Goal: Task Accomplishment & Management: Manage account settings

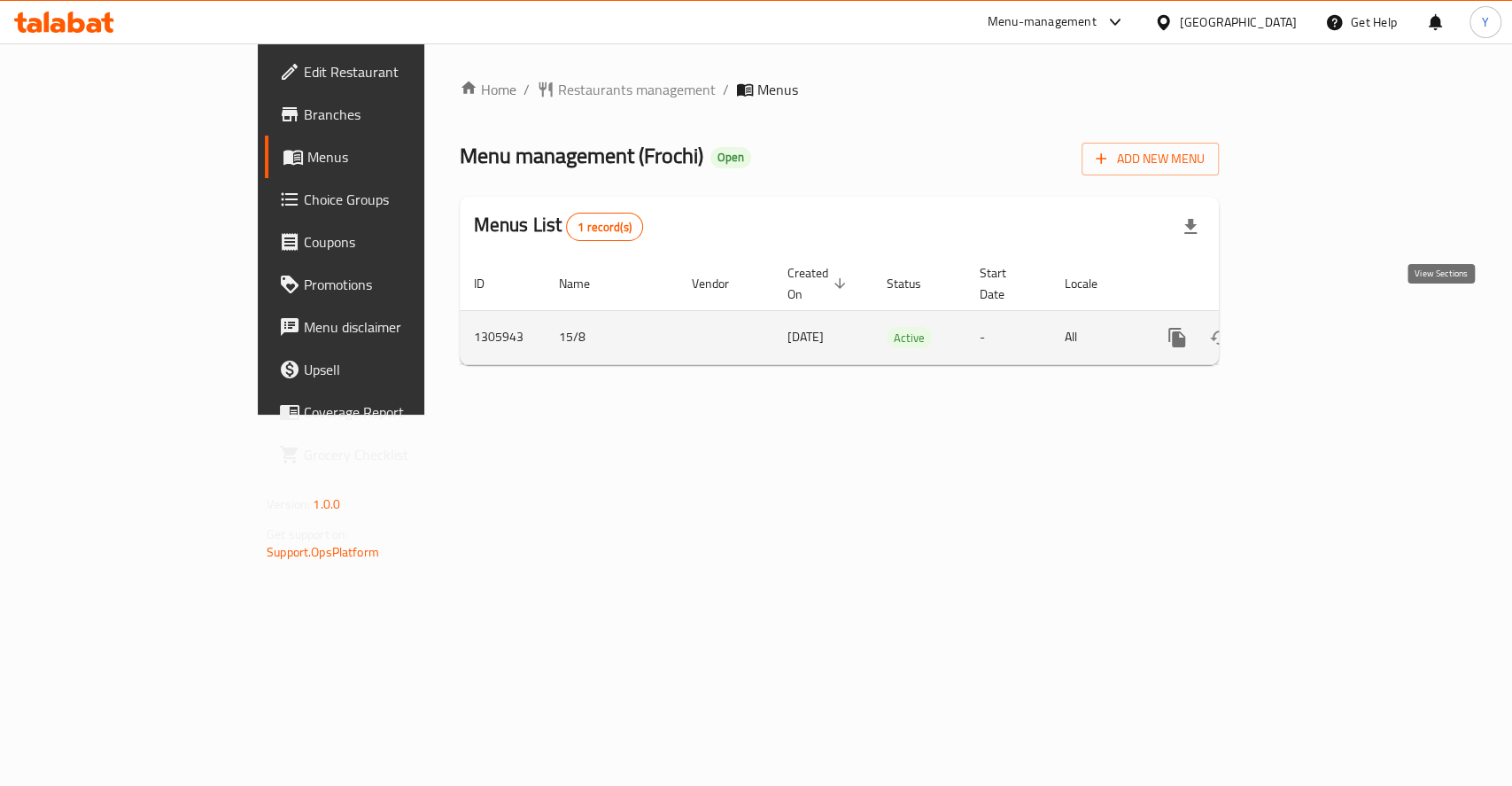
click at [1315, 327] on icon "enhanced table" at bounding box center [1304, 337] width 21 height 21
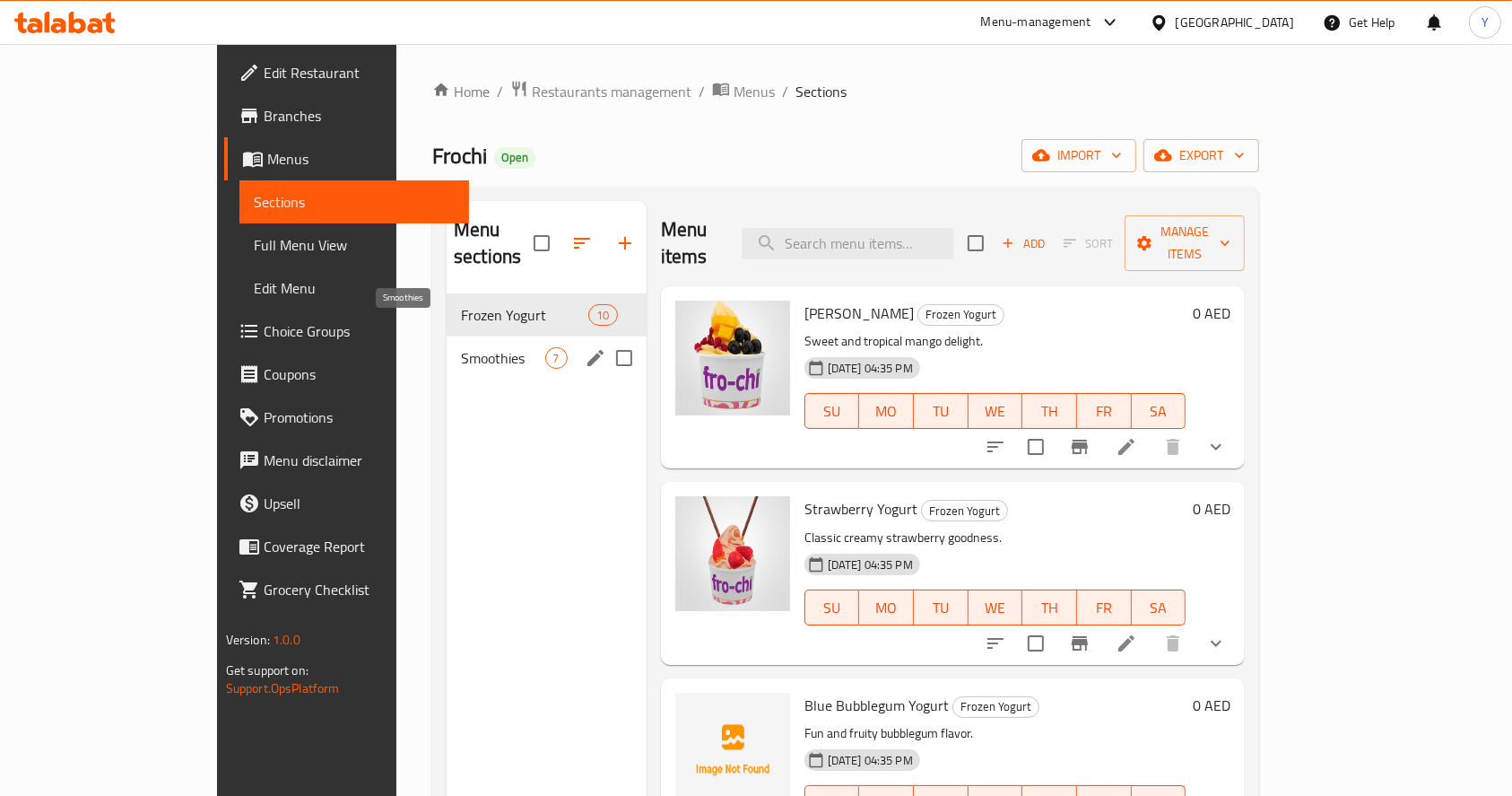
click at [459, 336] on div "Smoothies 7" at bounding box center [547, 357] width 200 height 44
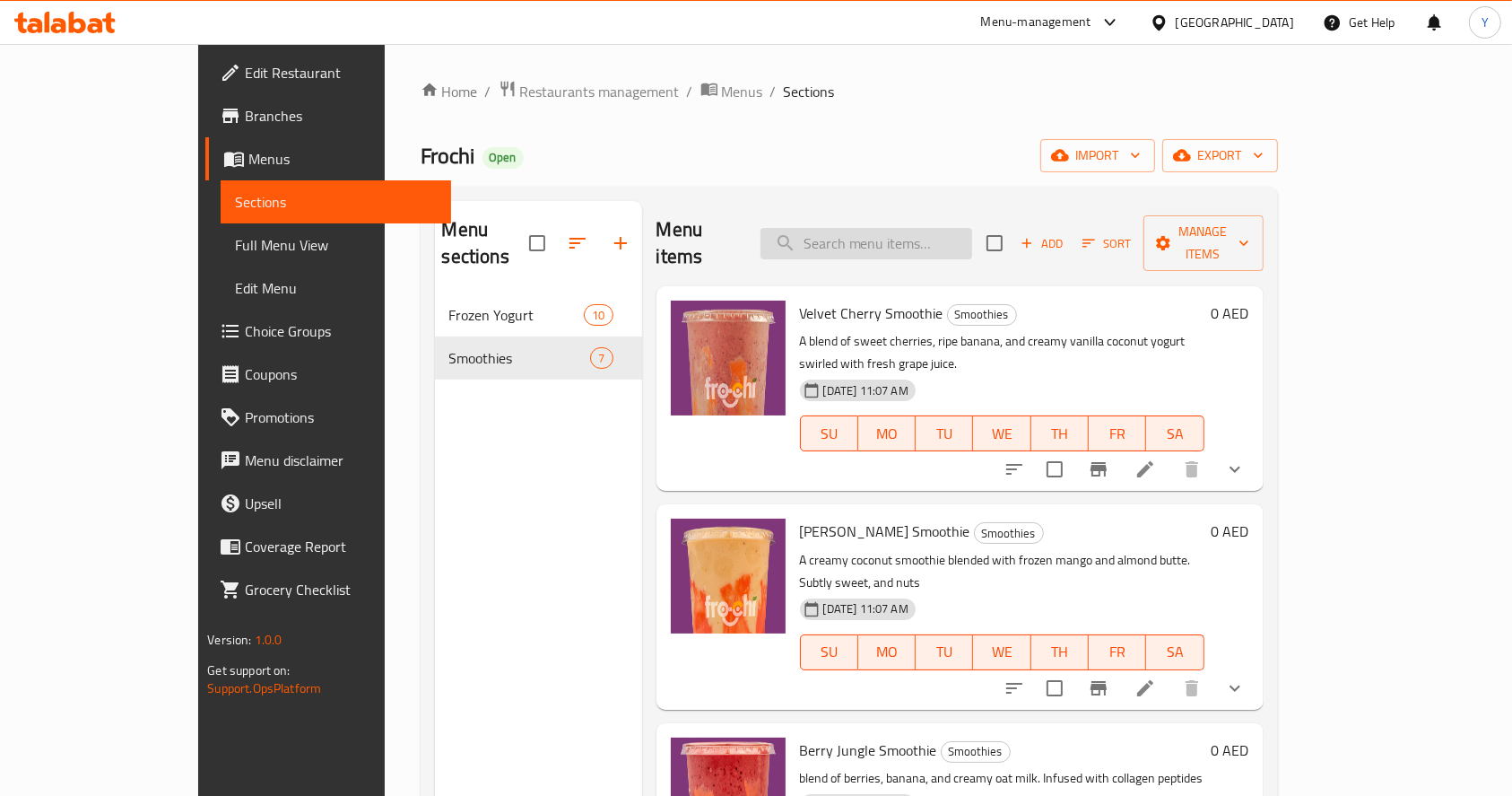
click at [919, 244] on input "search" at bounding box center [866, 243] width 212 height 31
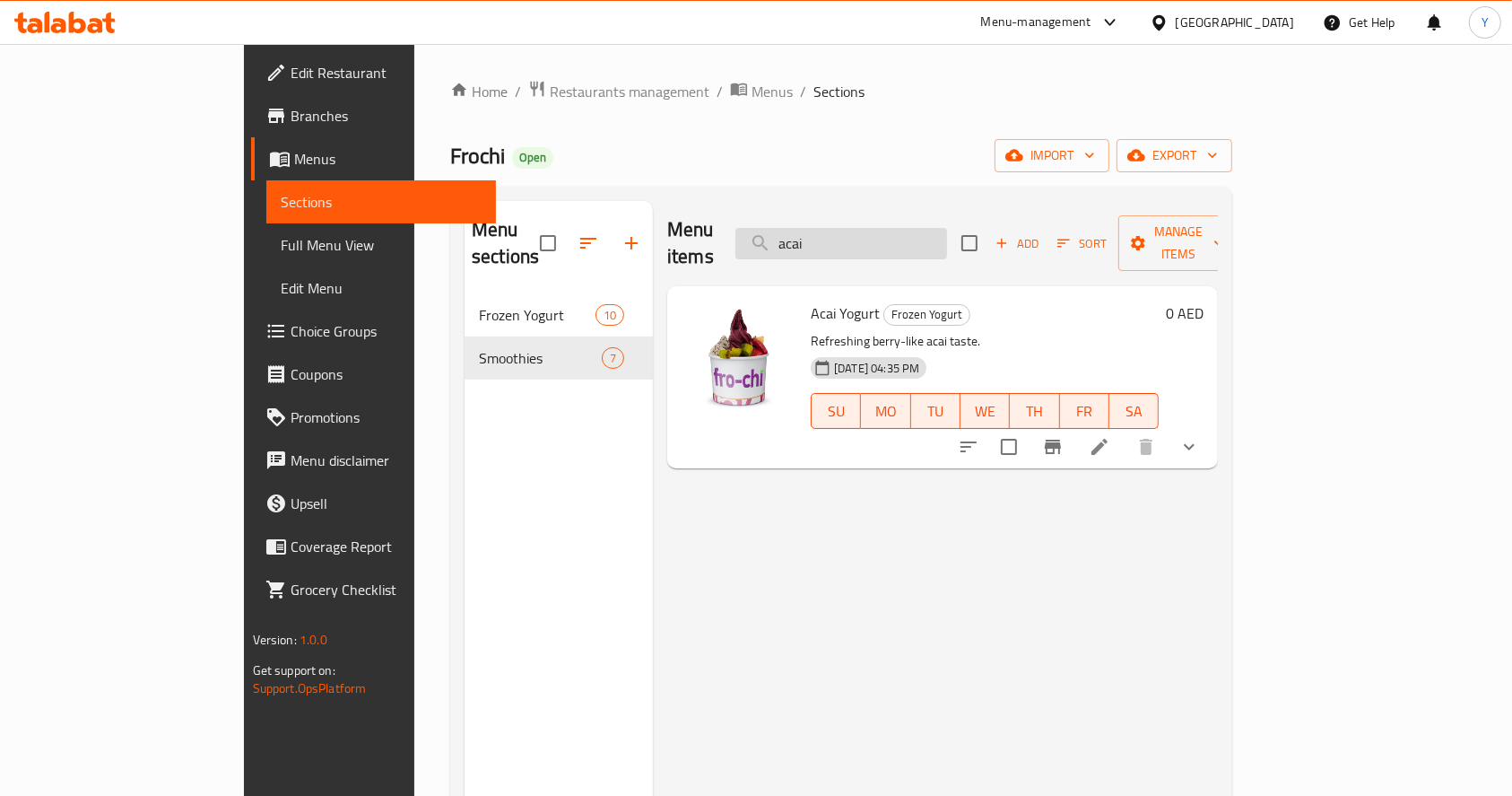
type input "acai"
click at [621, 235] on icon "button" at bounding box center [631, 243] width 21 height 21
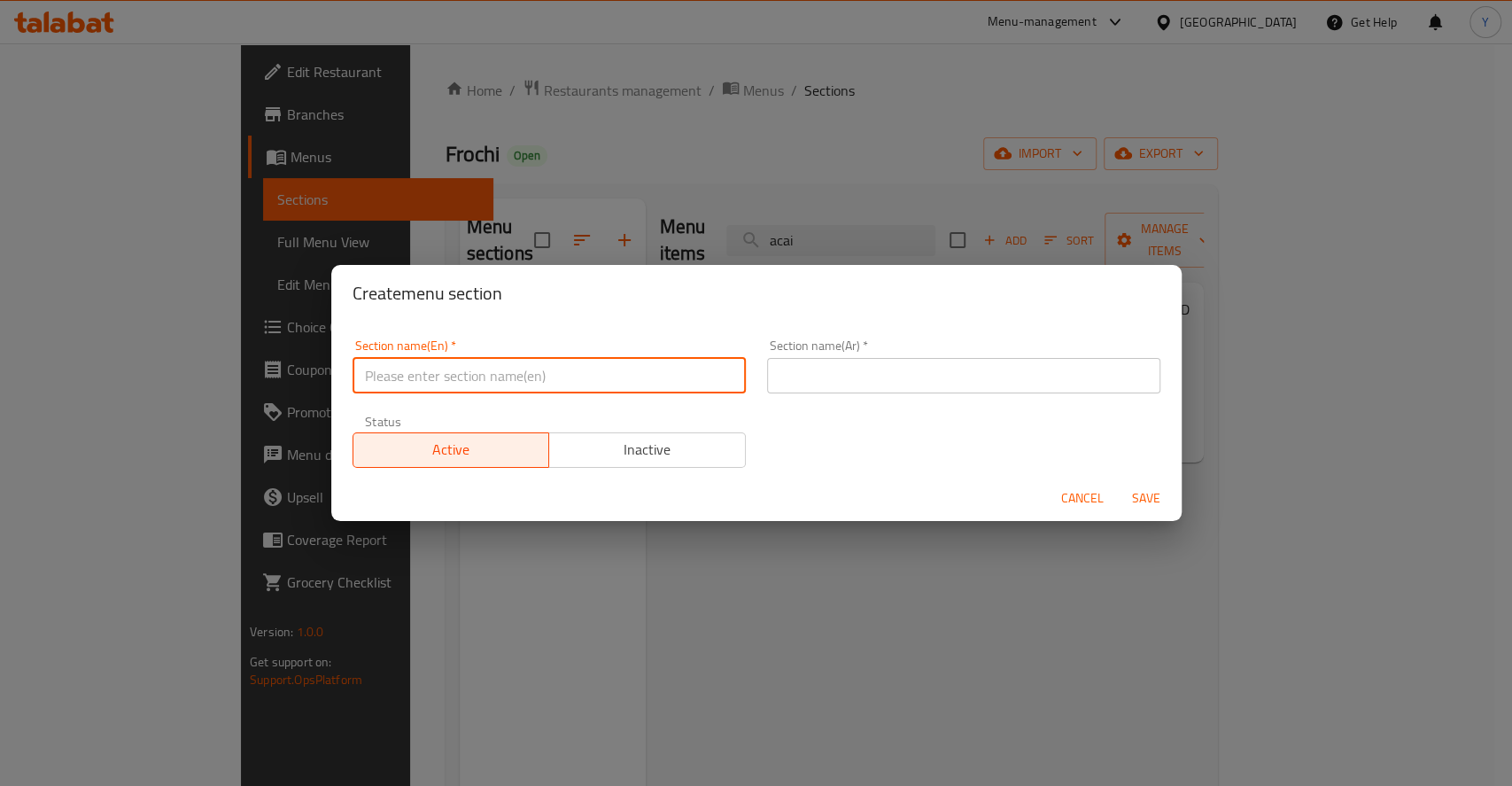
click at [560, 359] on input "text" at bounding box center [549, 376] width 393 height 36
paste input "Froyo Smoothies"
type input "Froyo Smoothies"
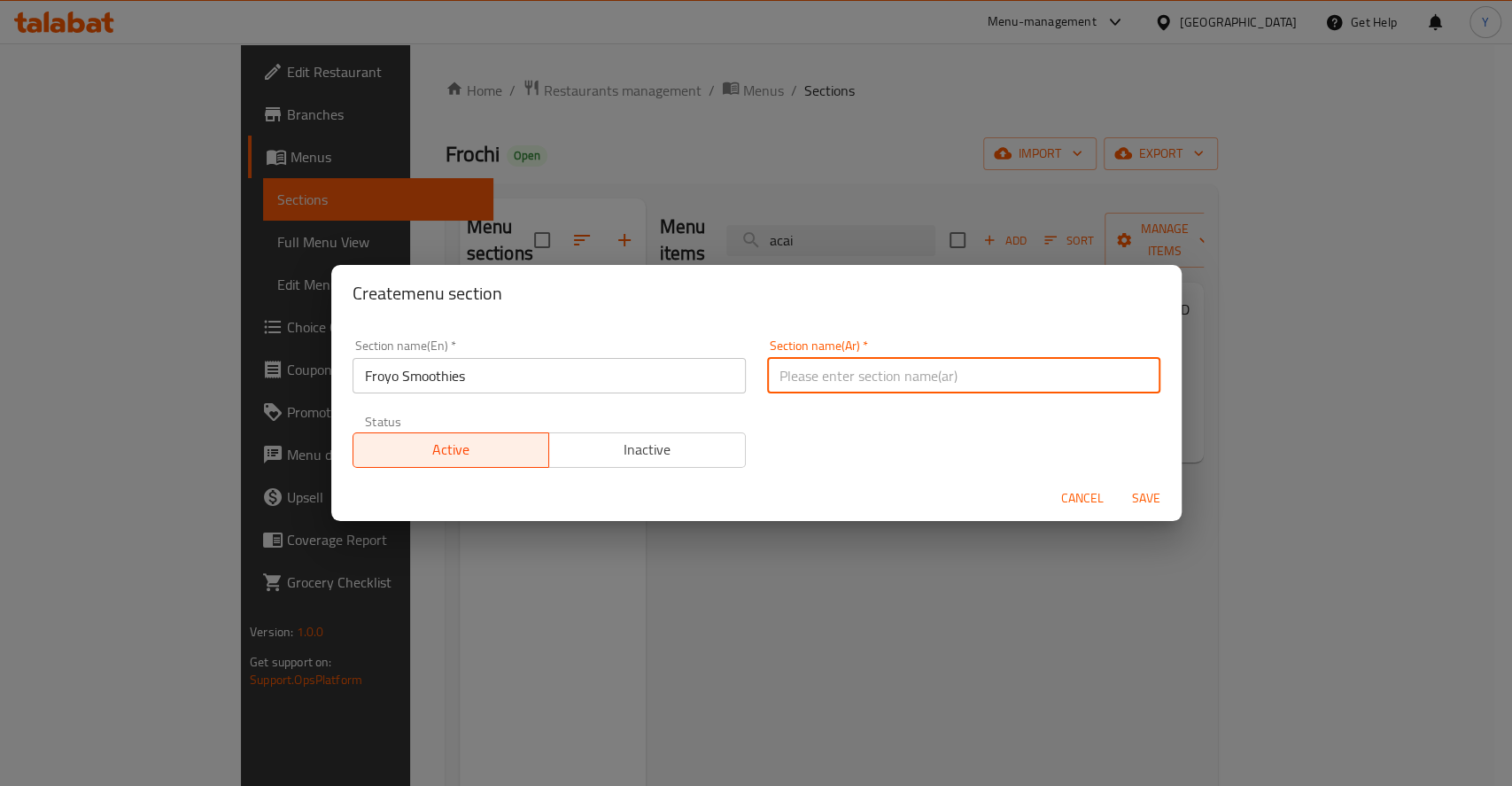
click at [804, 383] on input "text" at bounding box center [963, 376] width 393 height 36
paste input "العصائر المثلجة"
type input "العصائر المثلجة"
click at [1133, 488] on span "Save" at bounding box center [1146, 498] width 43 height 22
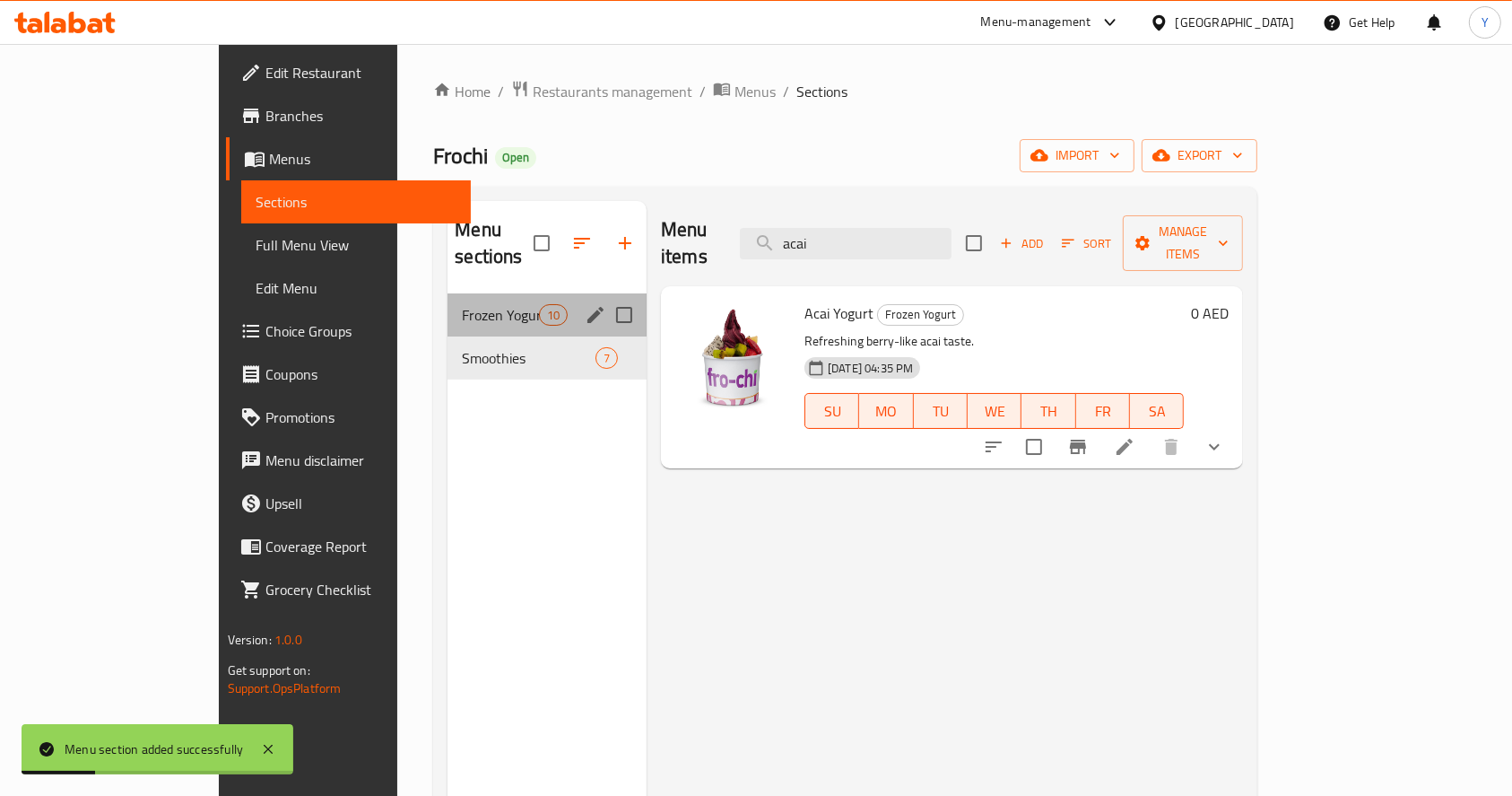
click at [476, 305] on span "Frozen Yogurt" at bounding box center [500, 315] width 76 height 21
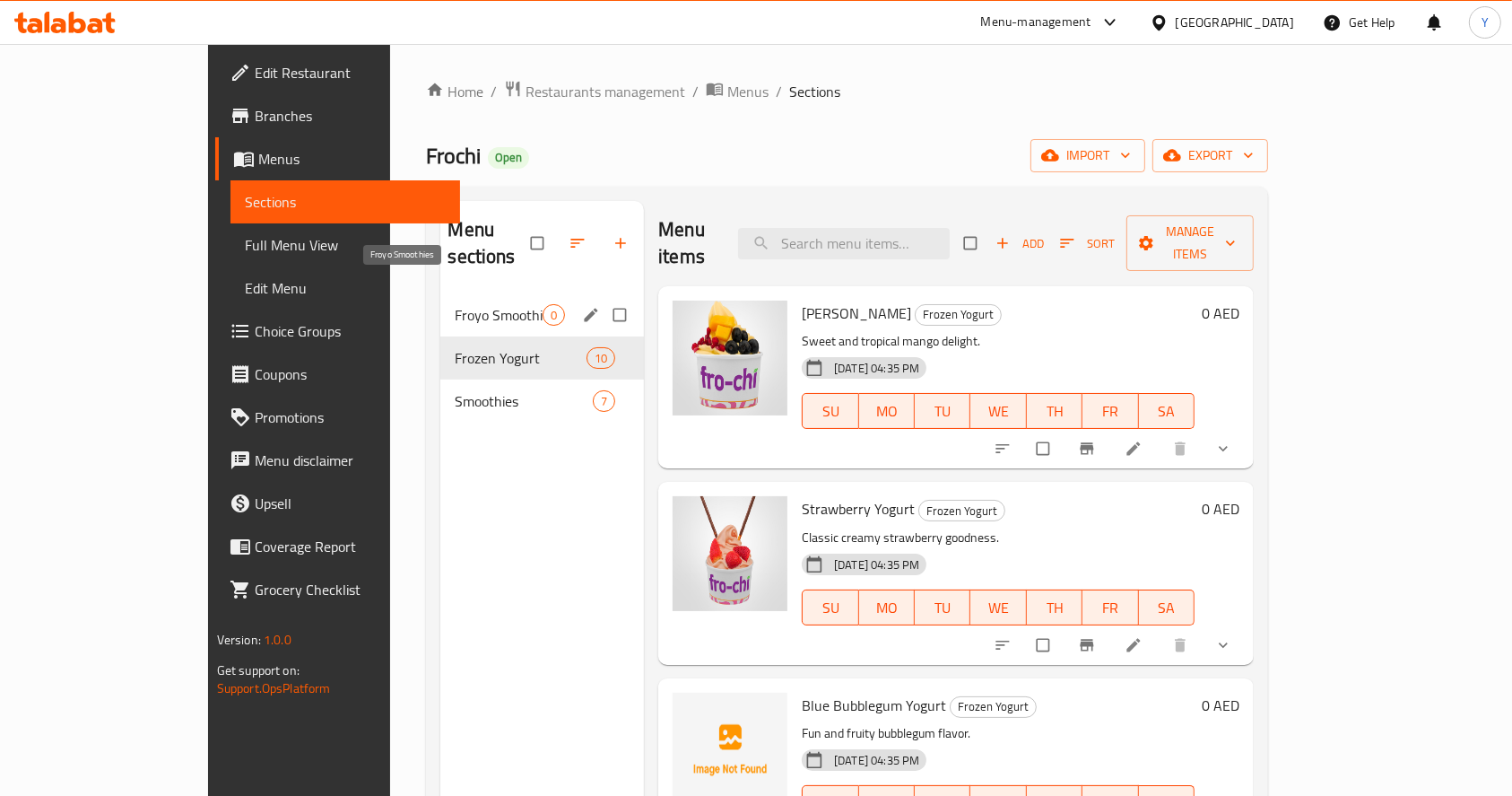
click at [454, 305] on span "Froyo Smoothies" at bounding box center [498, 315] width 88 height 21
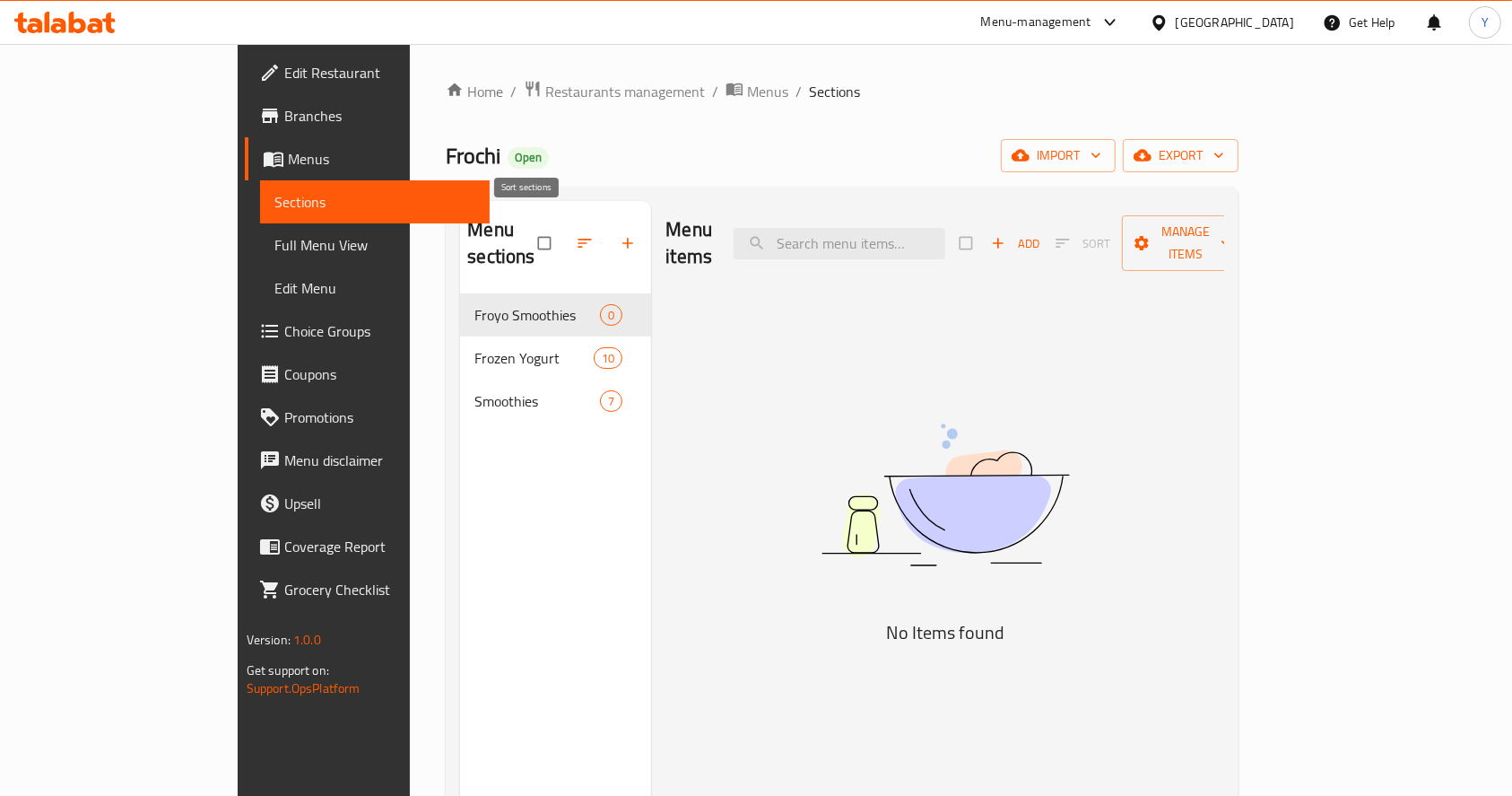
click at [576, 234] on icon "button" at bounding box center [584, 243] width 18 height 18
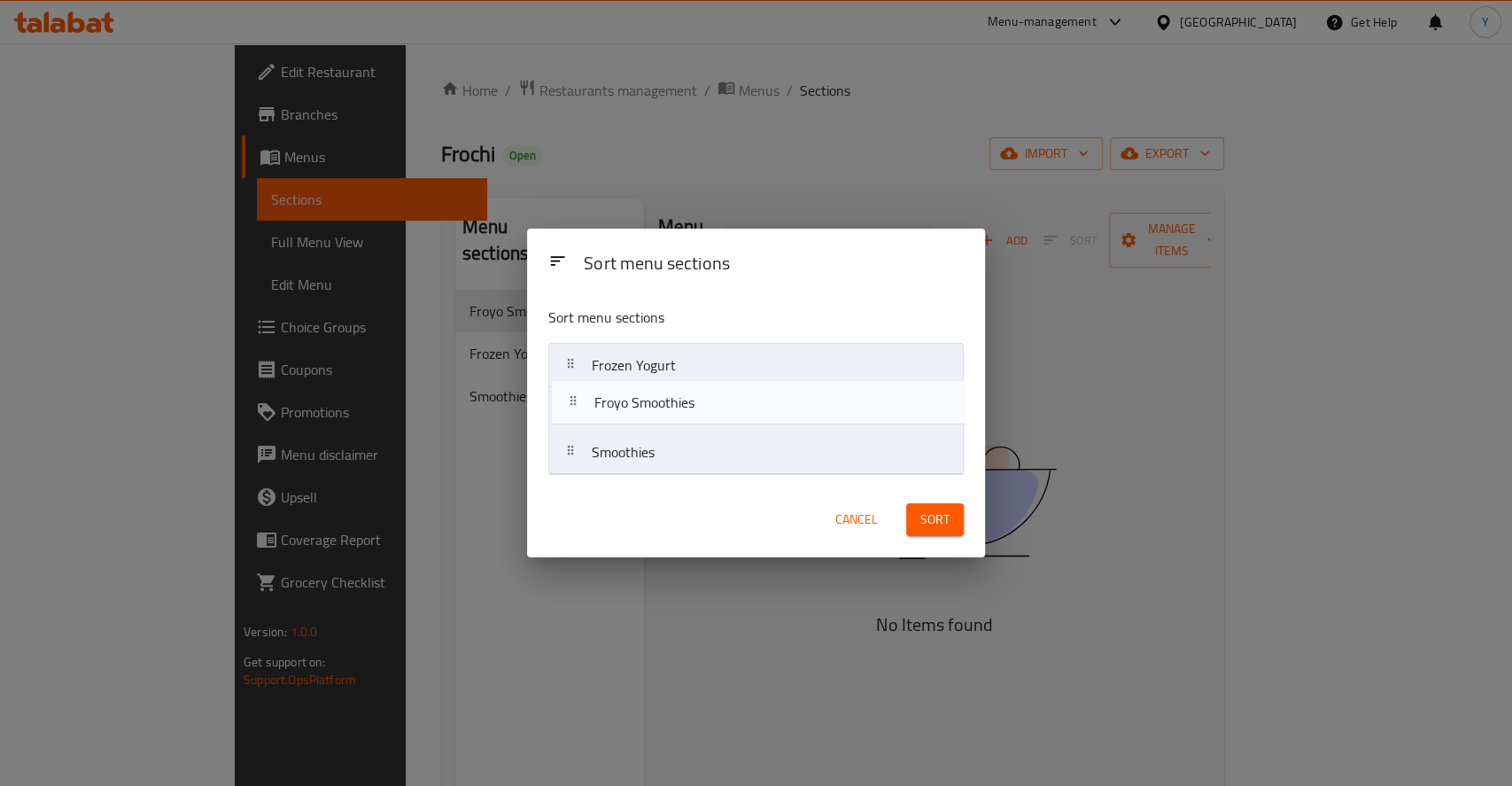
drag, startPoint x: 619, startPoint y: 368, endPoint x: 620, endPoint y: 411, distance: 43.0
click at [620, 411] on nav "Froyo Smoothies Frozen Yogurt Smoothies" at bounding box center [756, 409] width 416 height 132
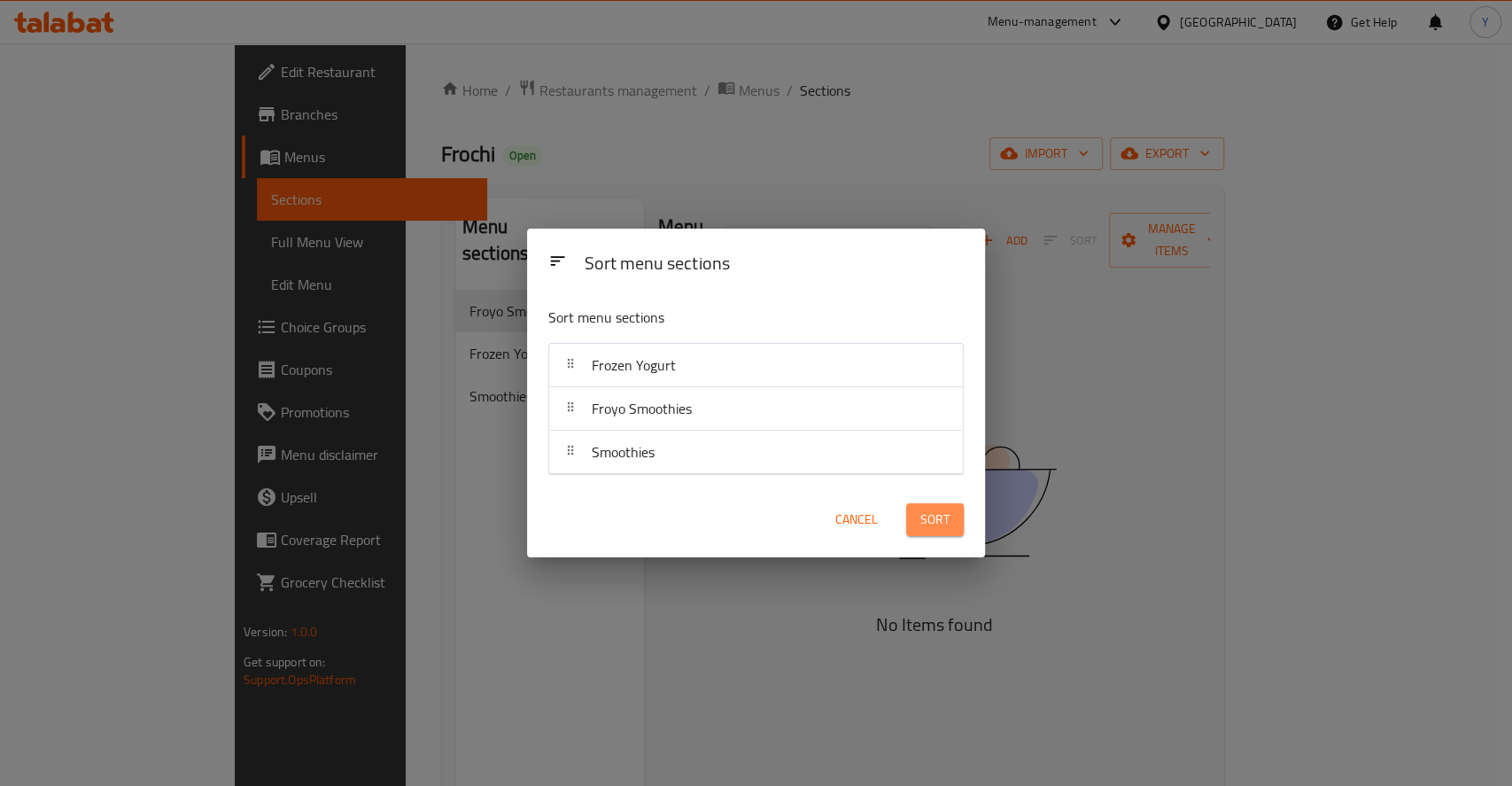
click at [928, 532] on button "Sort" at bounding box center [935, 520] width 58 height 33
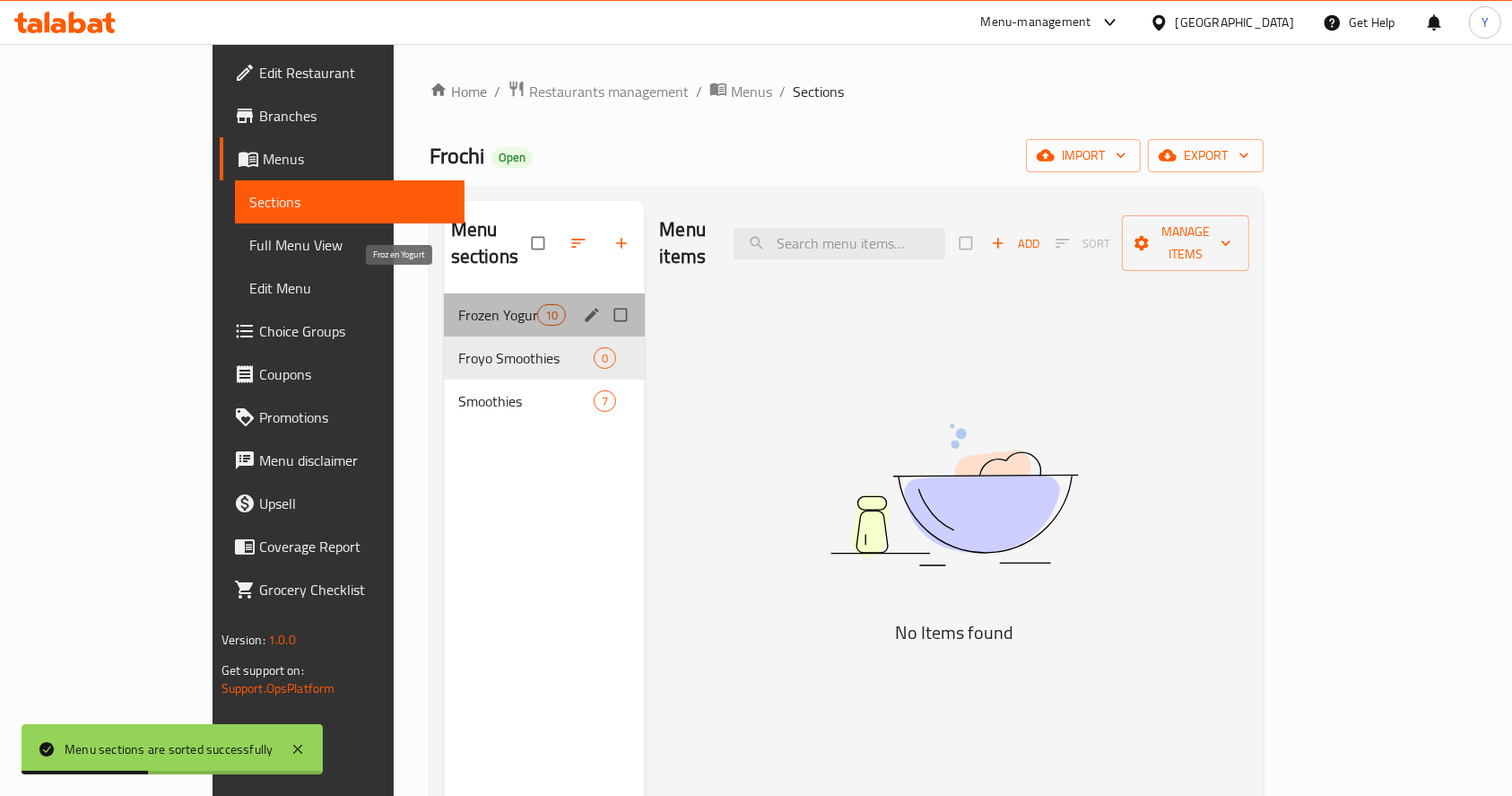
click at [458, 305] on span "Frozen Yogurt" at bounding box center [497, 315] width 79 height 21
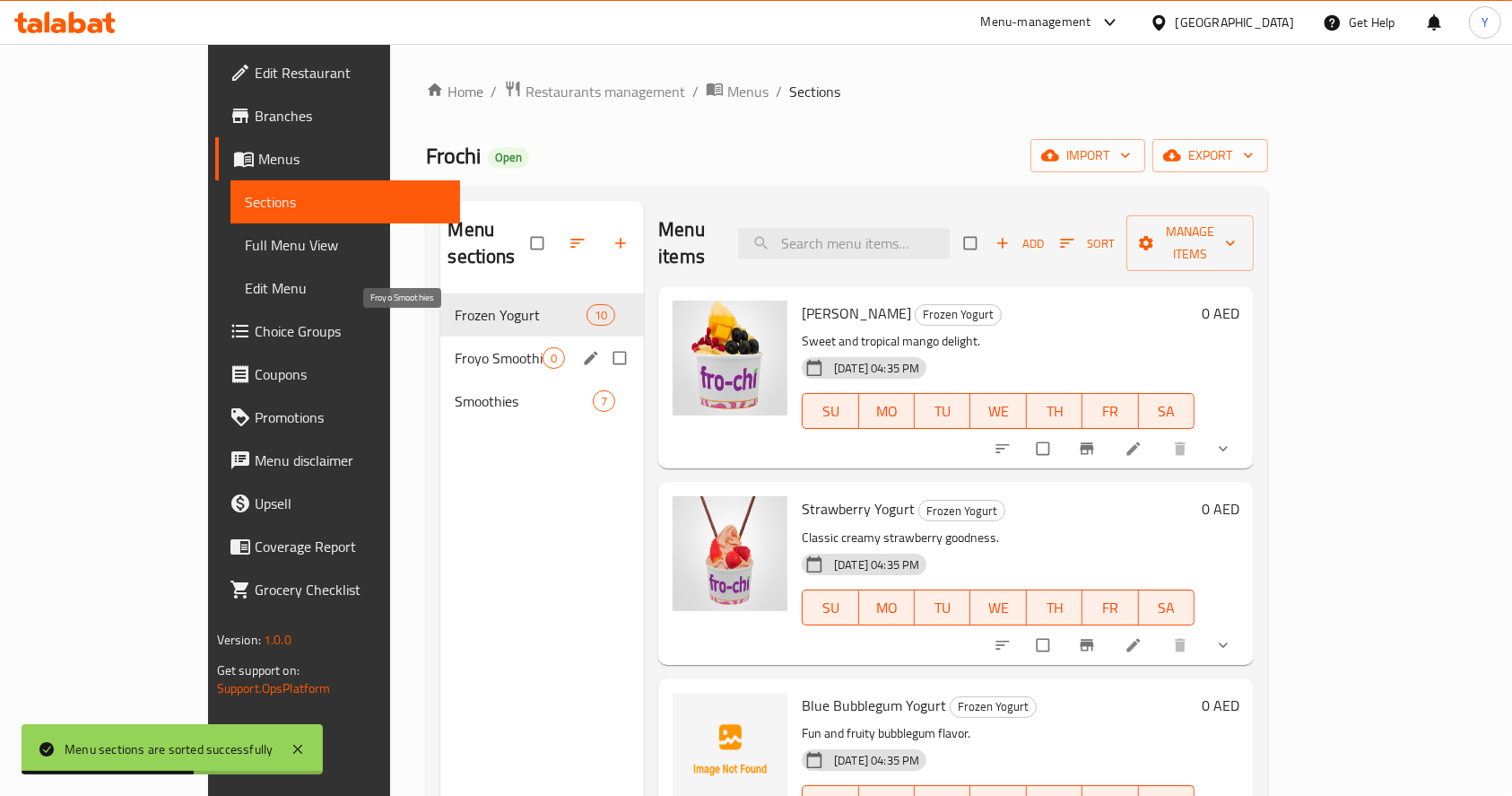
click at [454, 347] on span "Froyo Smoothies" at bounding box center [498, 357] width 88 height 21
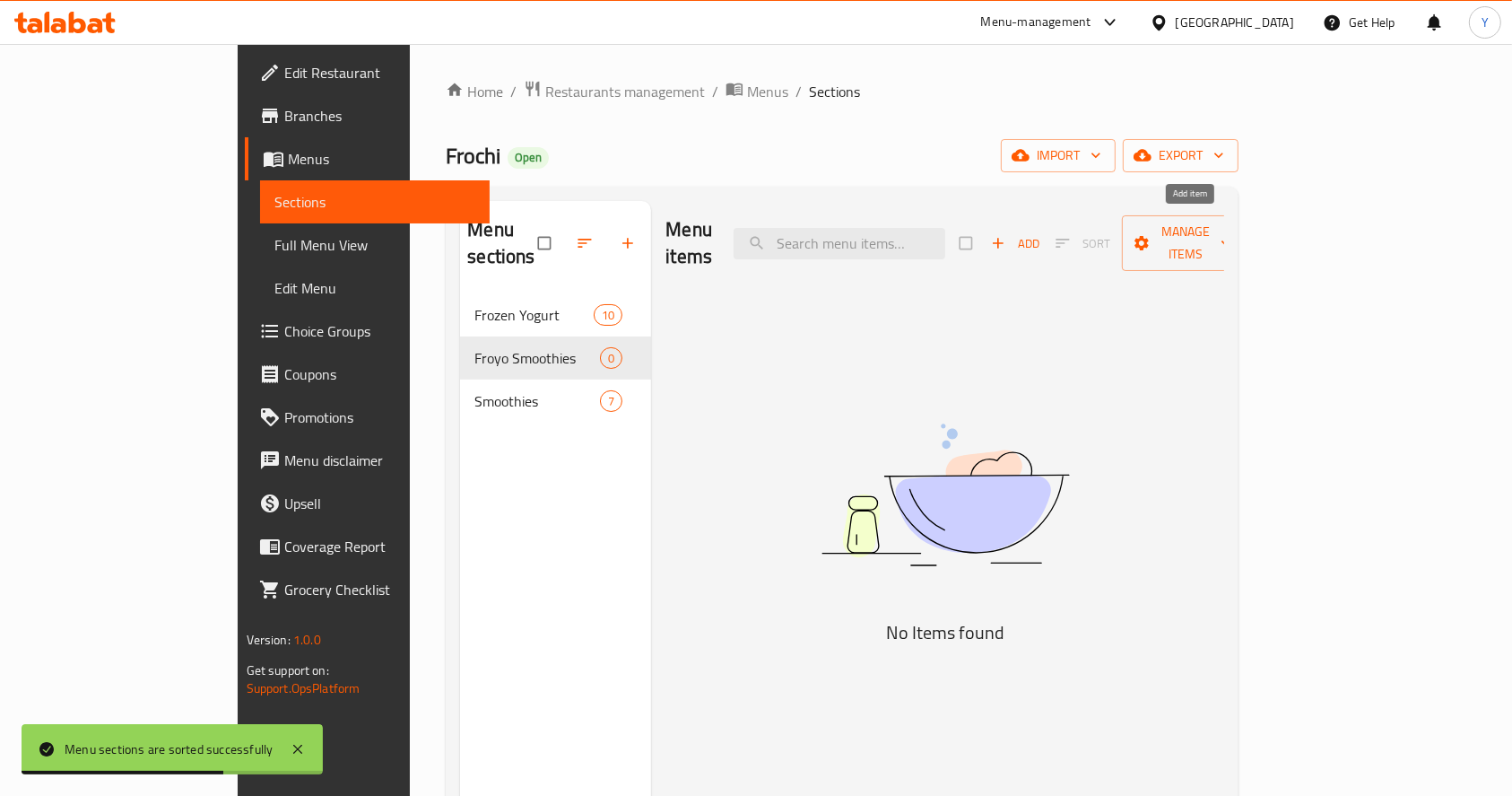
click at [1007, 234] on icon "button" at bounding box center [998, 243] width 18 height 18
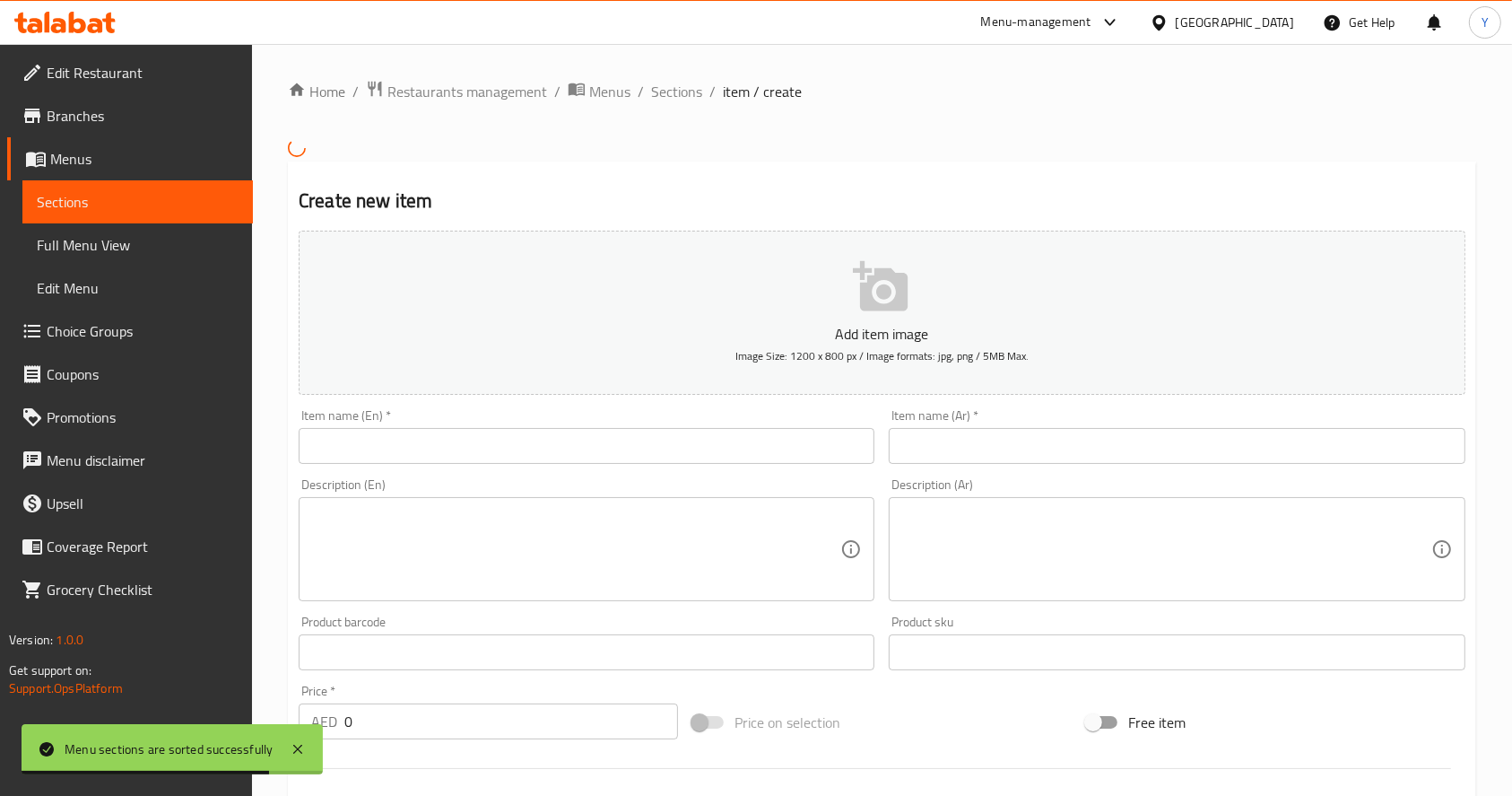
scroll to position [102, 0]
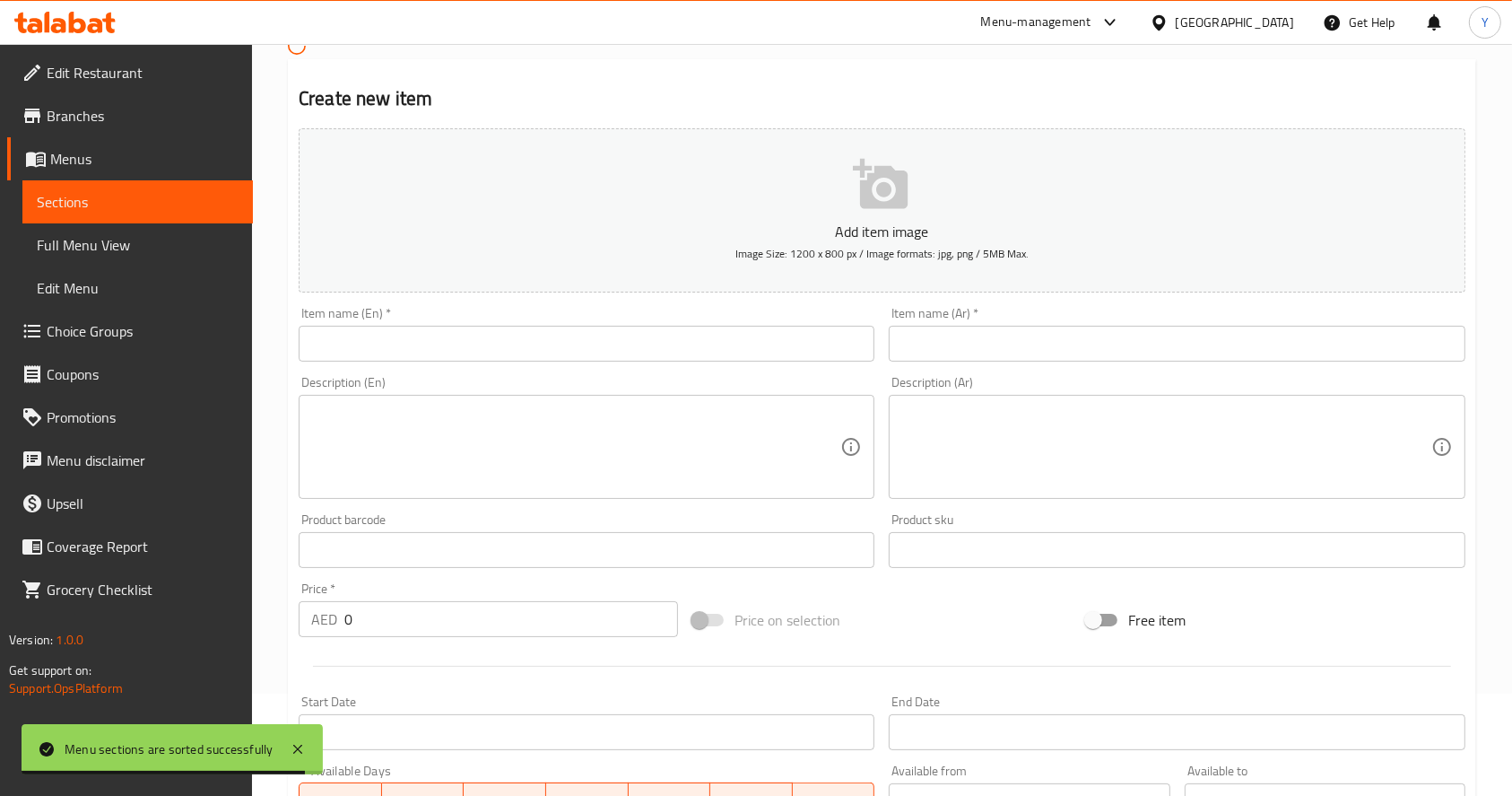
click at [521, 350] on input "text" at bounding box center [587, 343] width 576 height 36
paste input "Acai Power (Smoothie Style)"
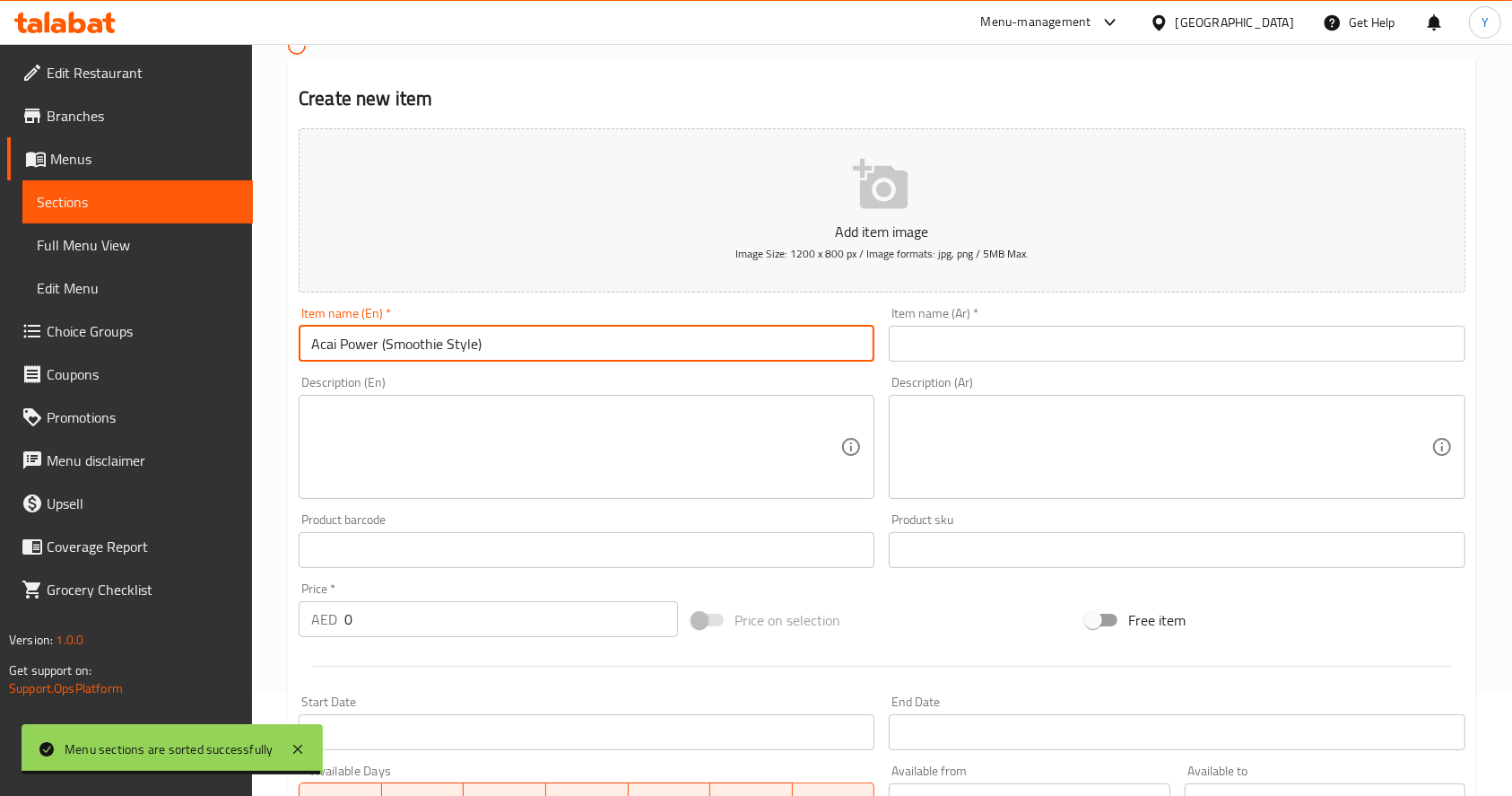
type input "Acai Power (Smoothie Style)"
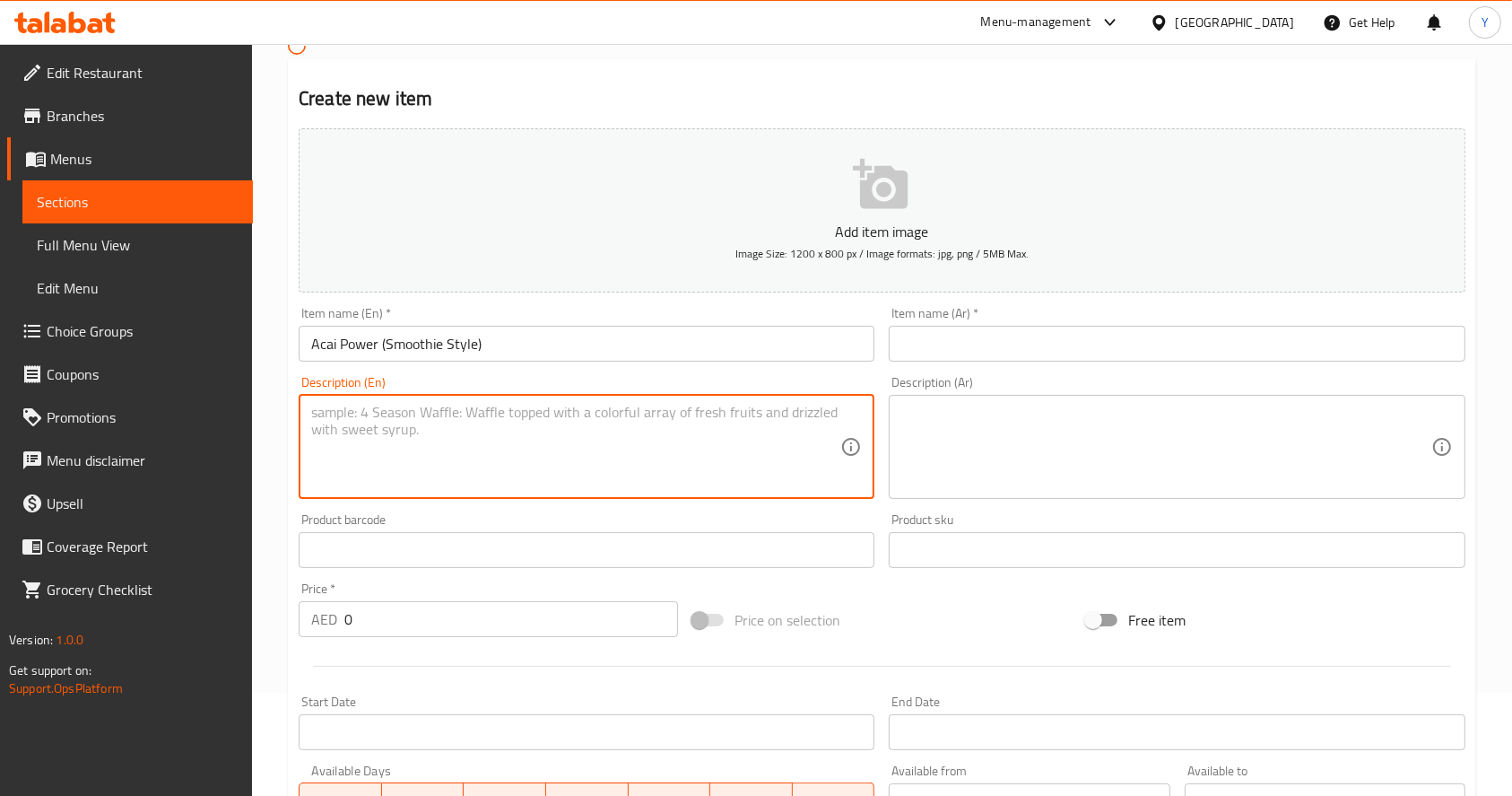
click at [539, 416] on textarea at bounding box center [576, 446] width 529 height 85
paste textarea "Acai Froyo , Fresh Blueberries , Banana , Fresh Strawberries , Fresh Cherry"
click at [313, 413] on textarea "Acai Froyo , Fresh Blueberries , Banana , Fresh Strawberries , Fresh Cherry" at bounding box center [576, 446] width 529 height 85
click at [792, 412] on textarea "Acai Froyo , Fresh Blueberries , Banana , Fresh Strawberries , Fresh Cherry" at bounding box center [576, 446] width 529 height 85
paste textarea "16 0z"
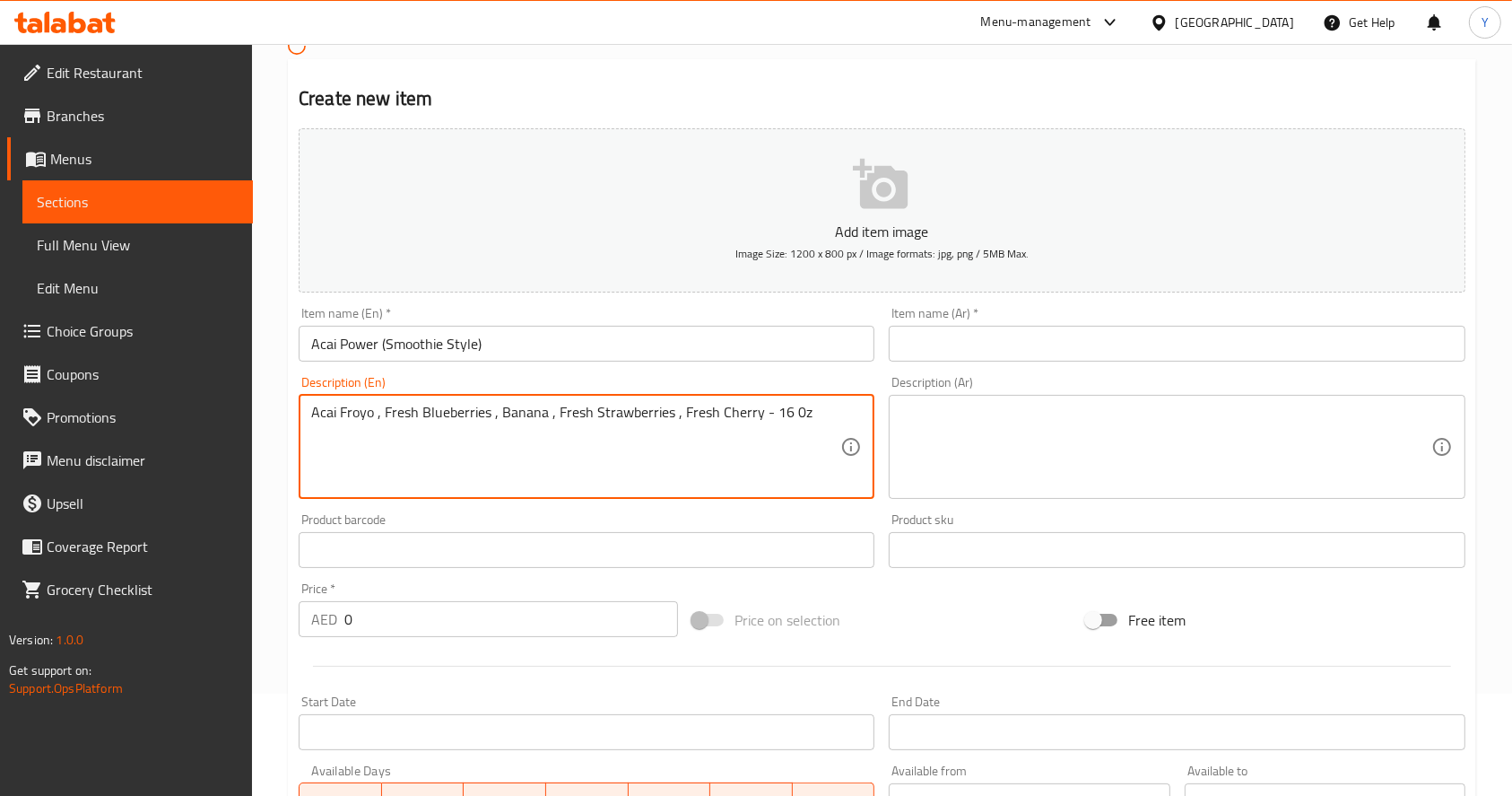
type textarea "Acai Froyo , Fresh Blueberries , Banana , Fresh Strawberries , Fresh Cherry - 1…"
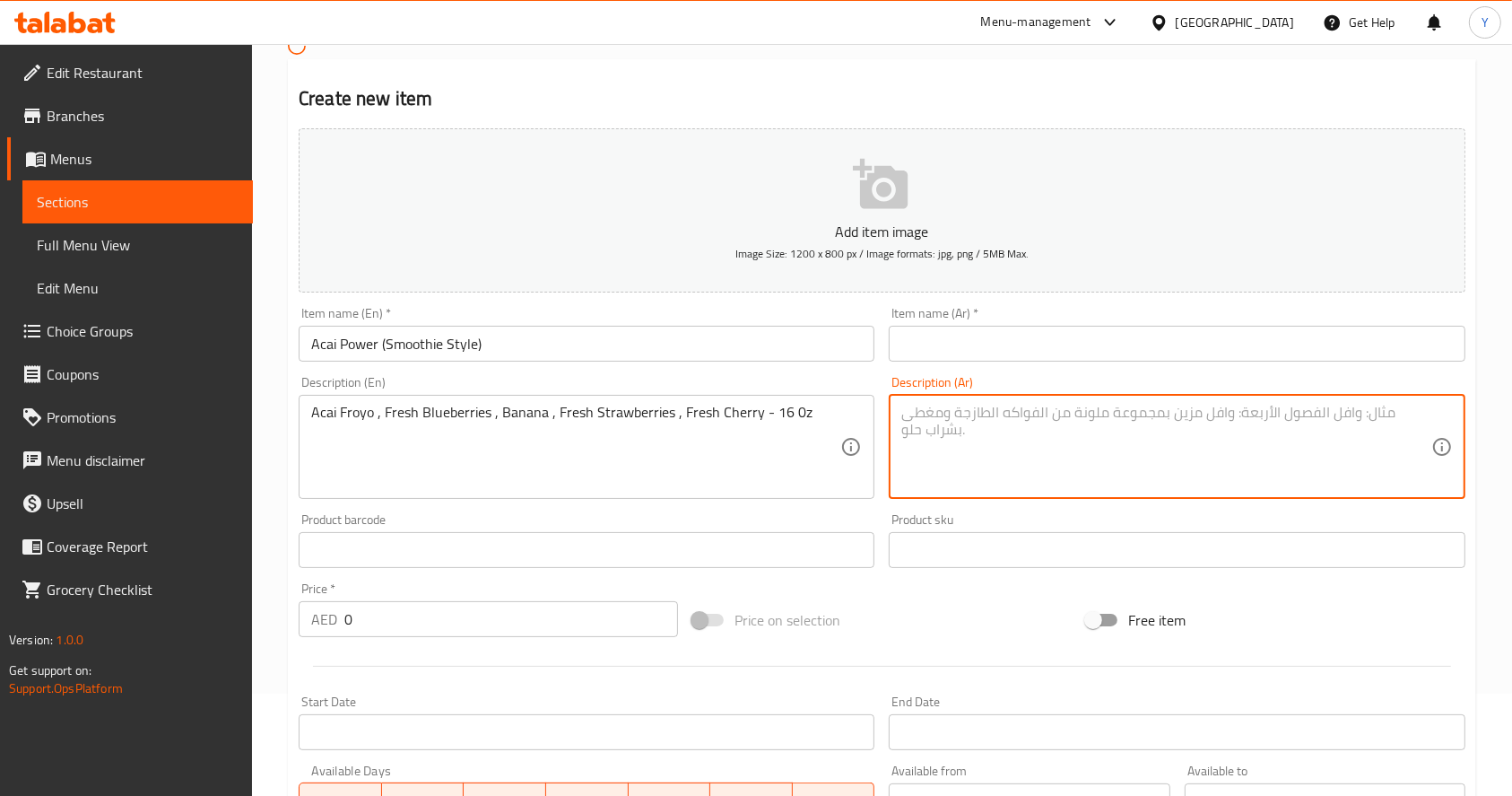
click at [1062, 348] on input "text" at bounding box center [1177, 343] width 576 height 36
paste input "أكاي باور (ستايل السموثي)"
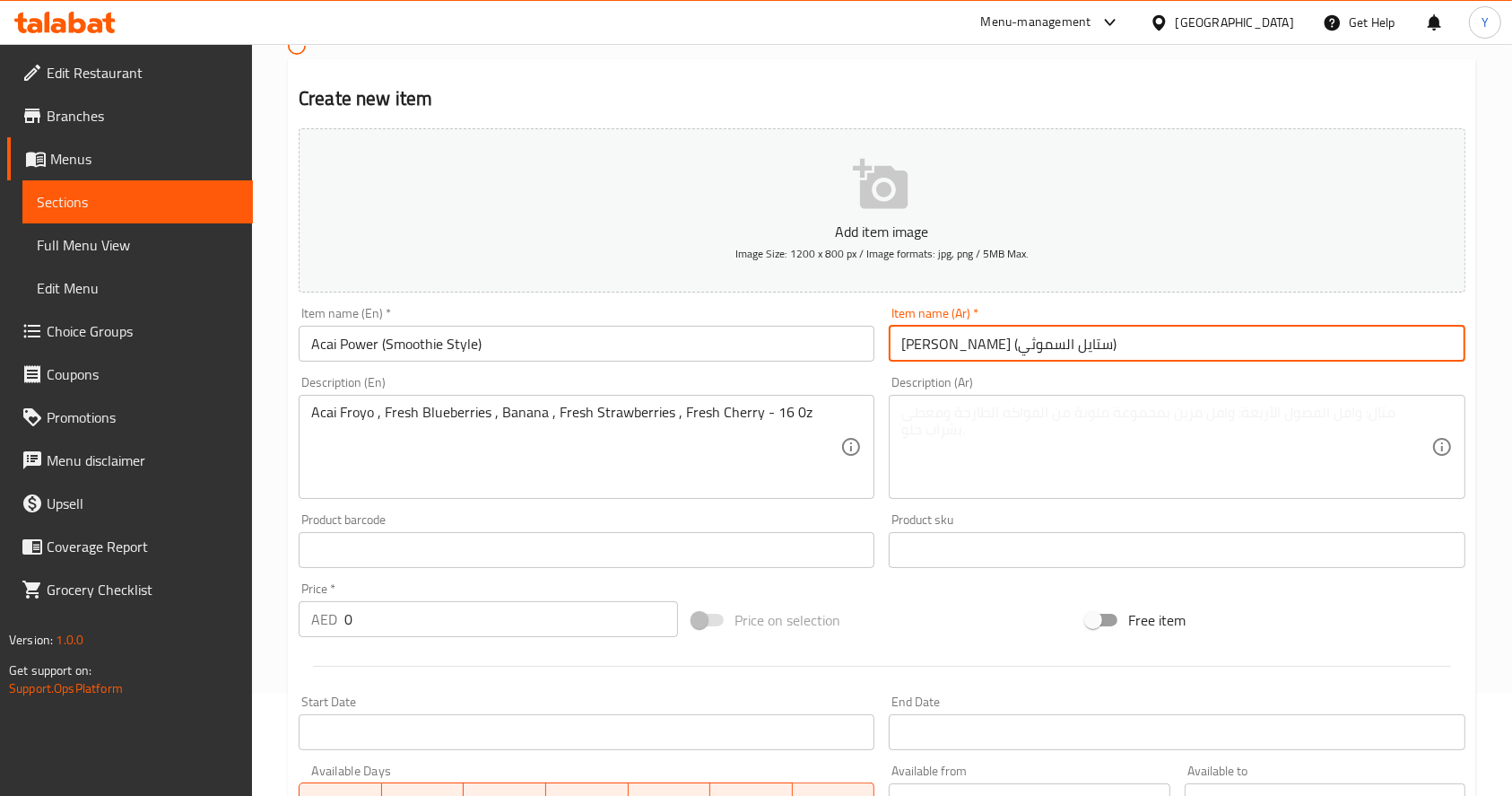
type input "أكاي باور (ستايل السموثي)"
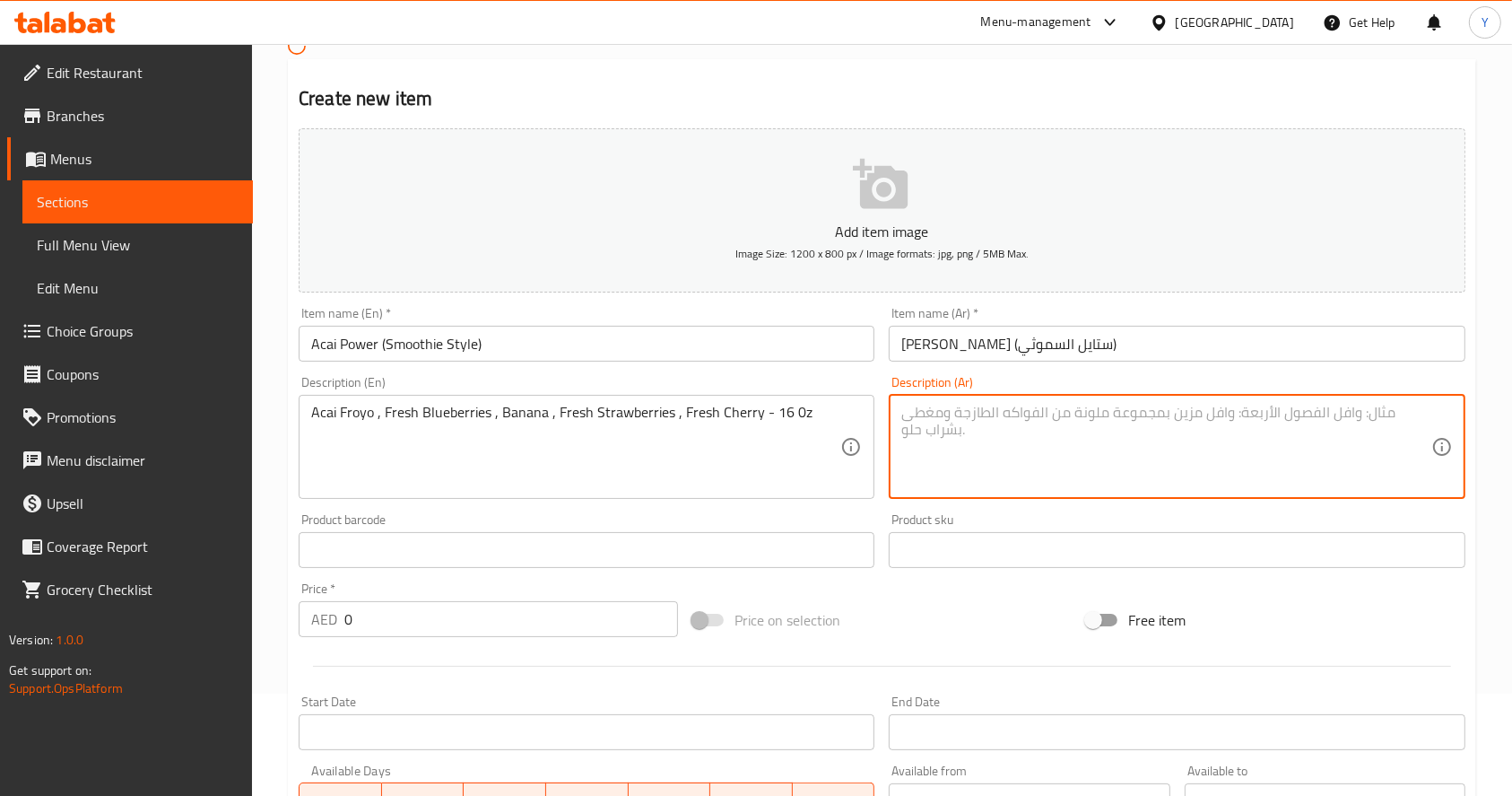
click at [990, 436] on textarea at bounding box center [1166, 446] width 529 height 85
paste textarea "زبادي أكاي مجمّد، توت أزرق طازج، موز، فراولة طازجة، كرز طازج"
type textarea "زبادي أكاي مجمّد، توت أزرق طازج، موز، فراولة طازجة، كرز طازج"
click at [455, 622] on input "0" at bounding box center [511, 618] width 334 height 36
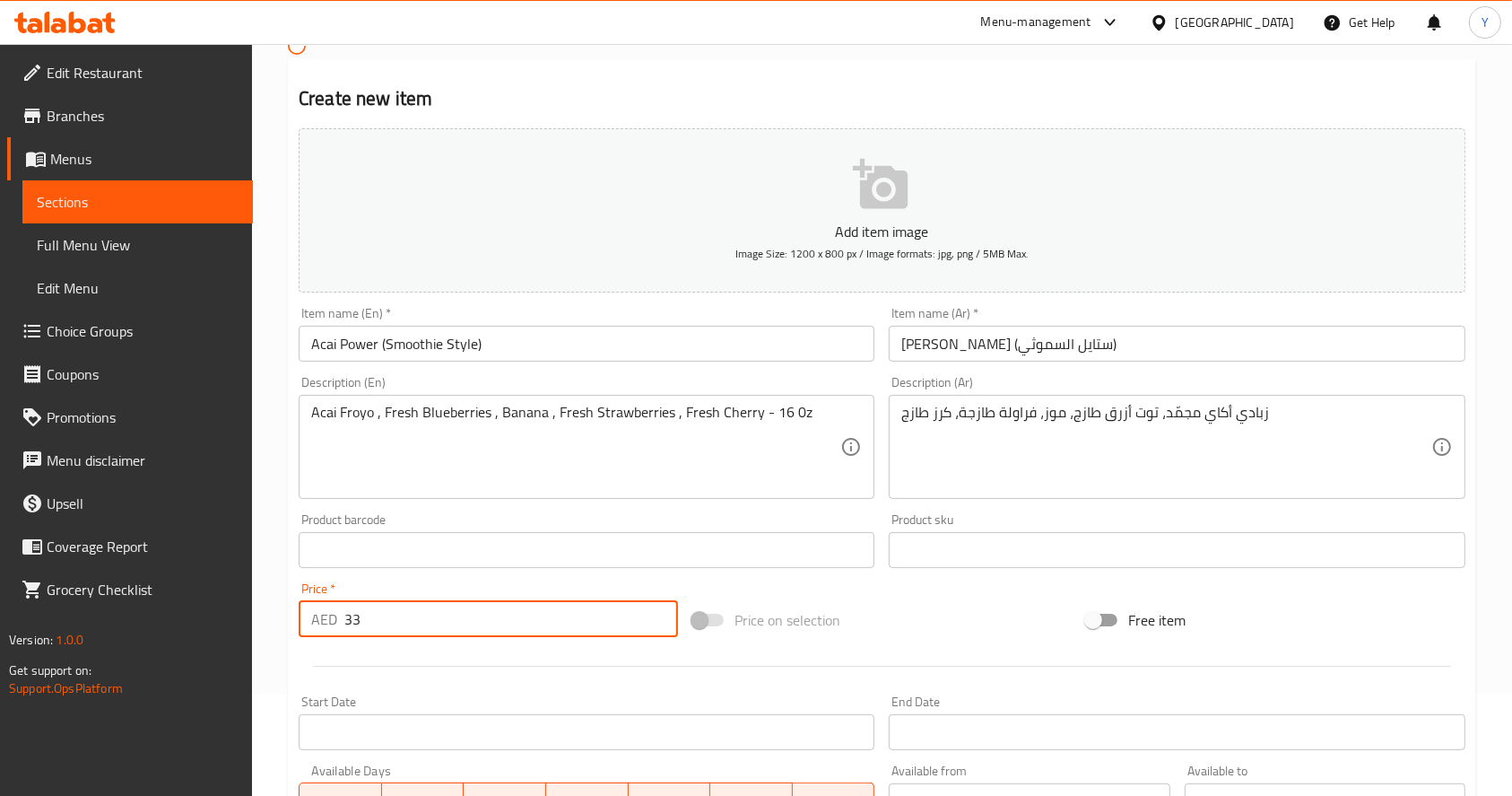
scroll to position [459, 0]
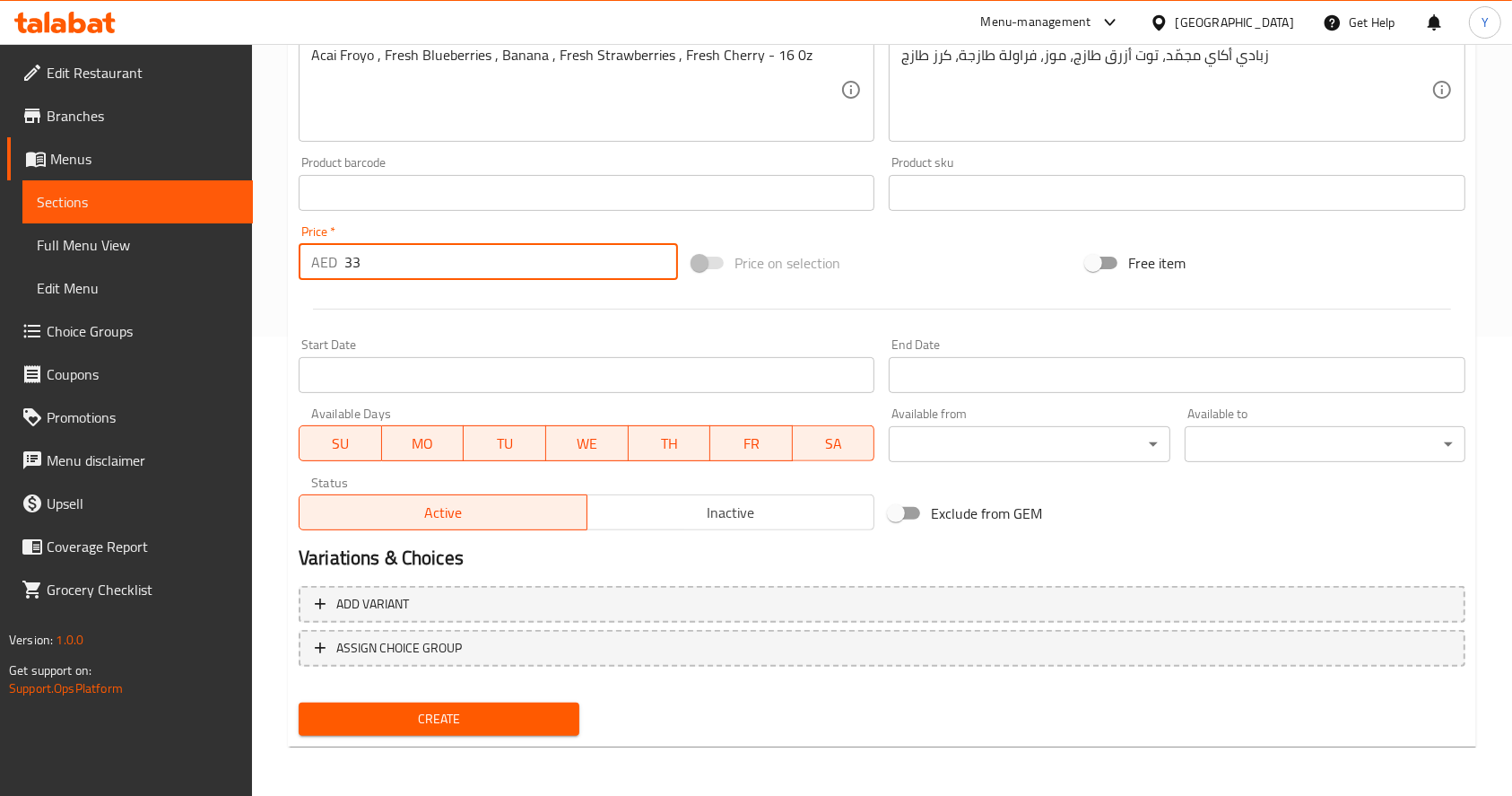
type input "33"
click at [442, 715] on span "Create" at bounding box center [439, 719] width 252 height 22
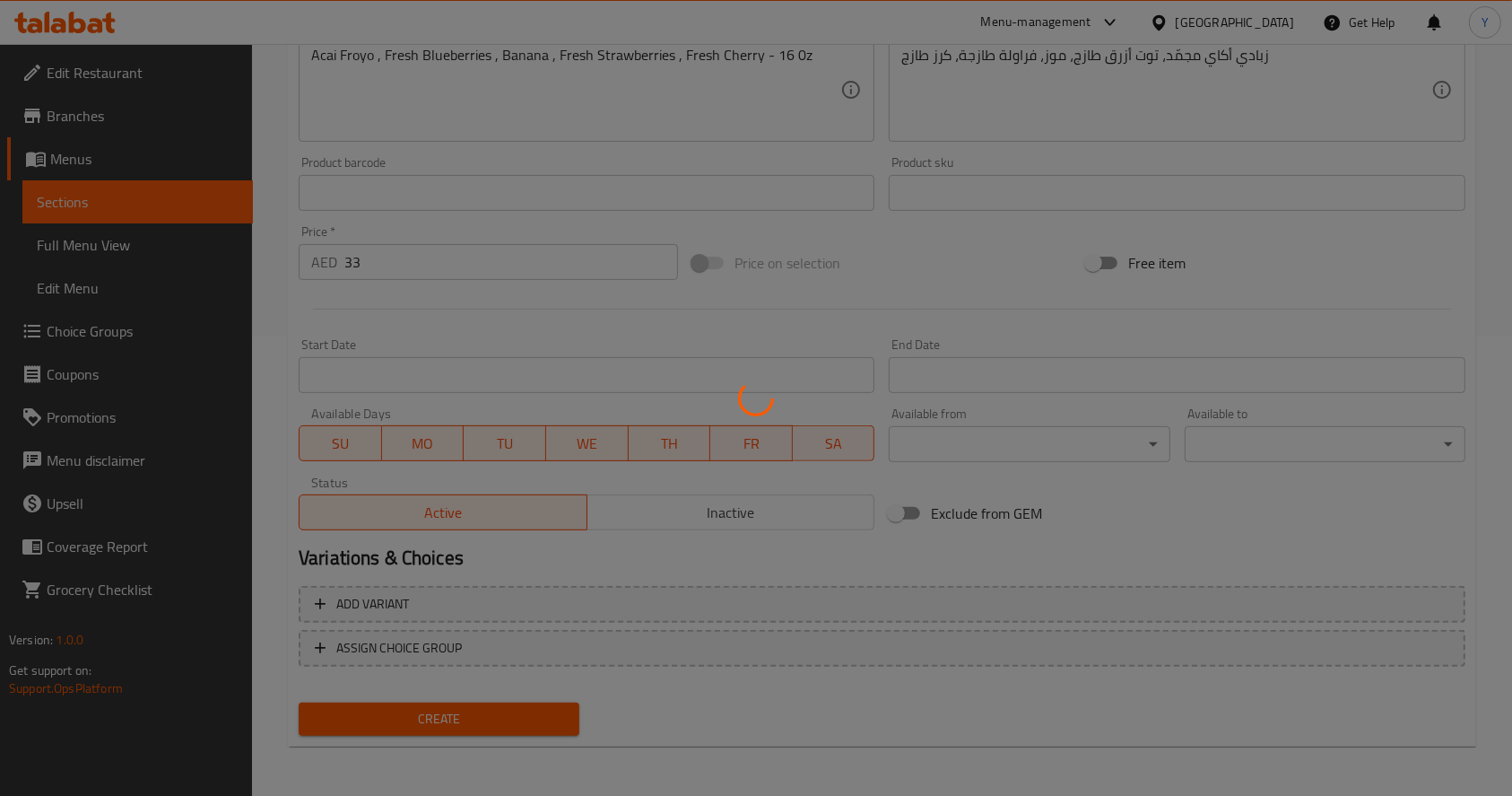
scroll to position [0, 0]
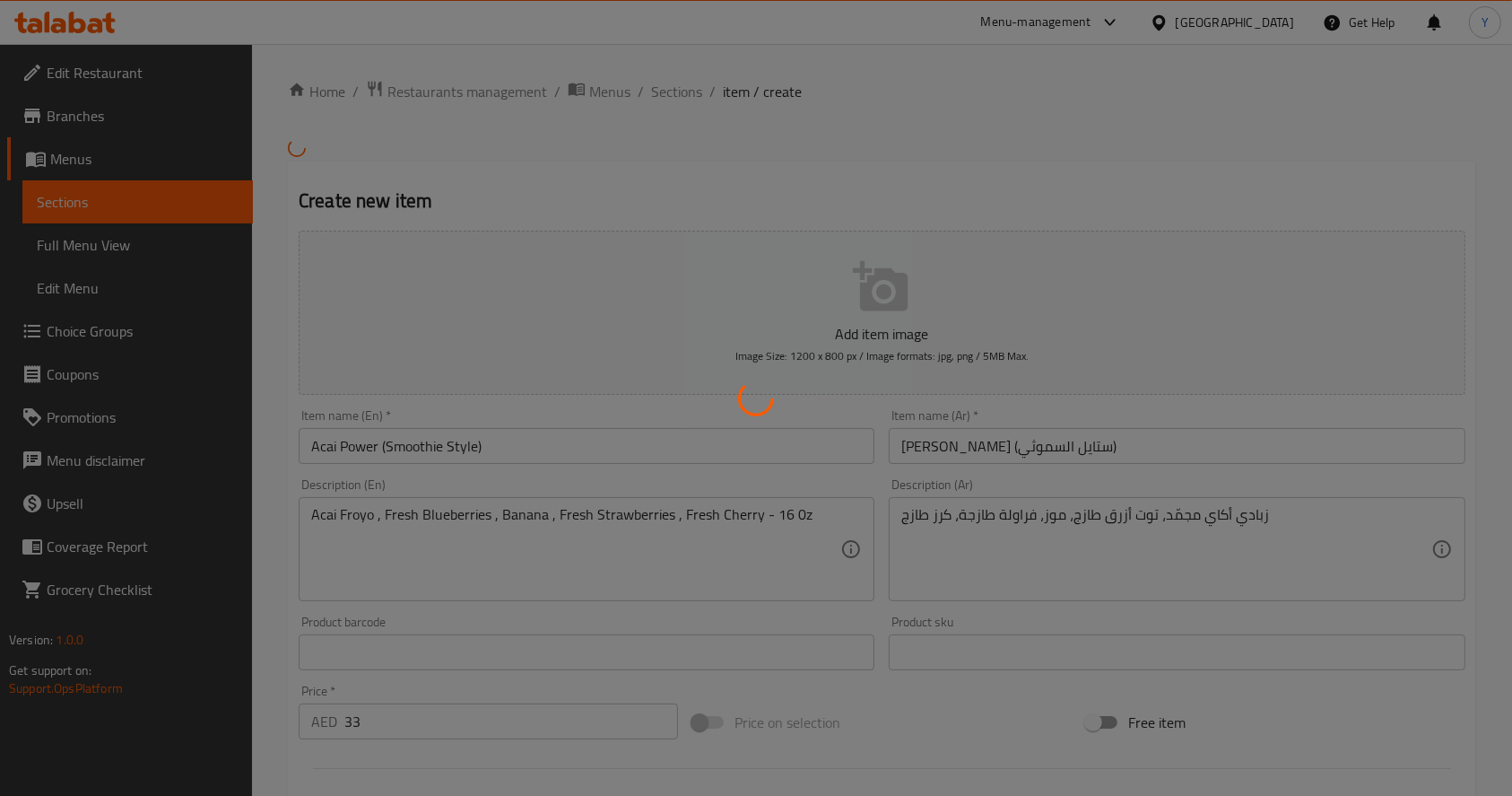
type input "0"
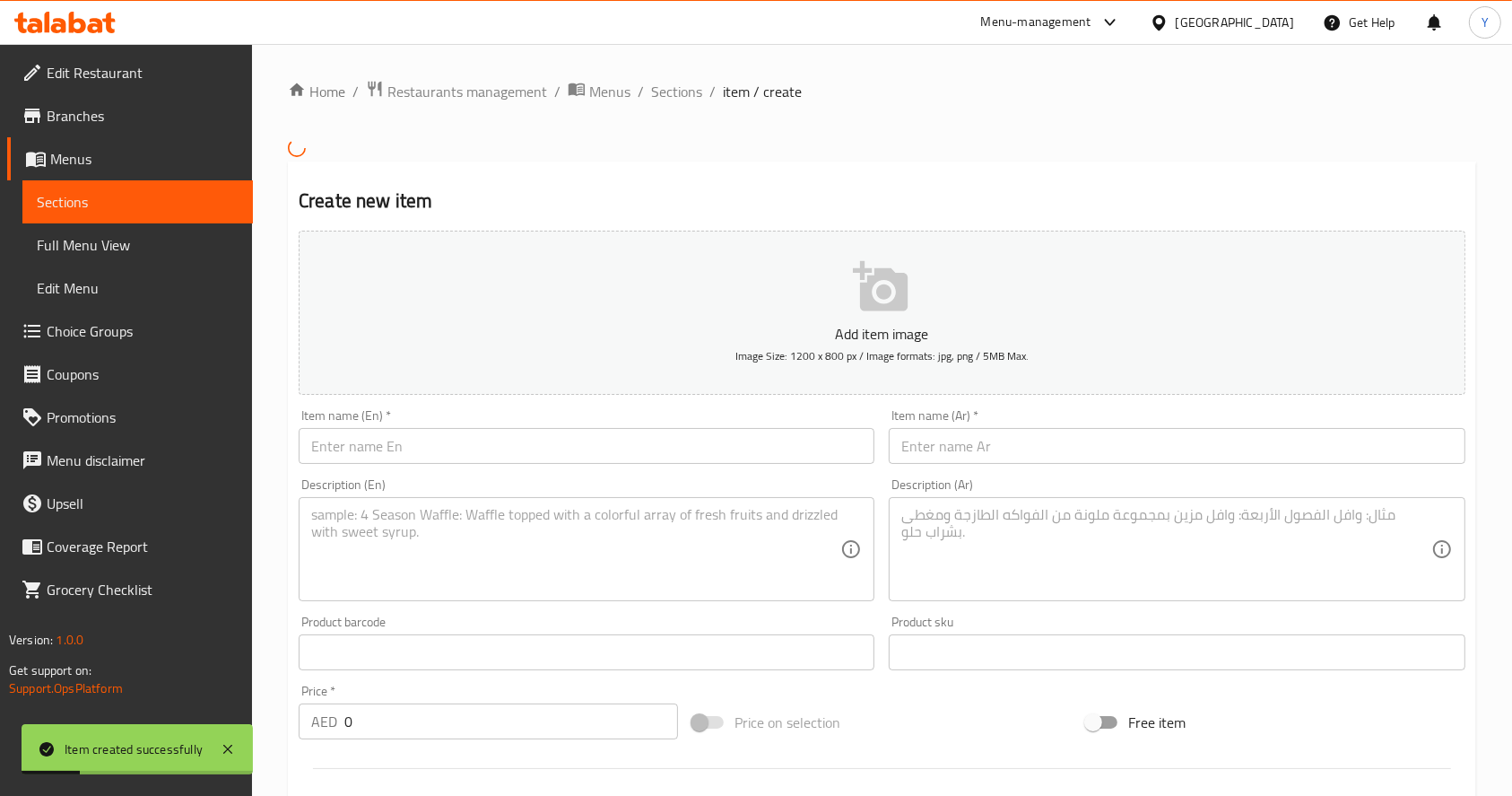
click at [472, 443] on input "text" at bounding box center [587, 445] width 576 height 36
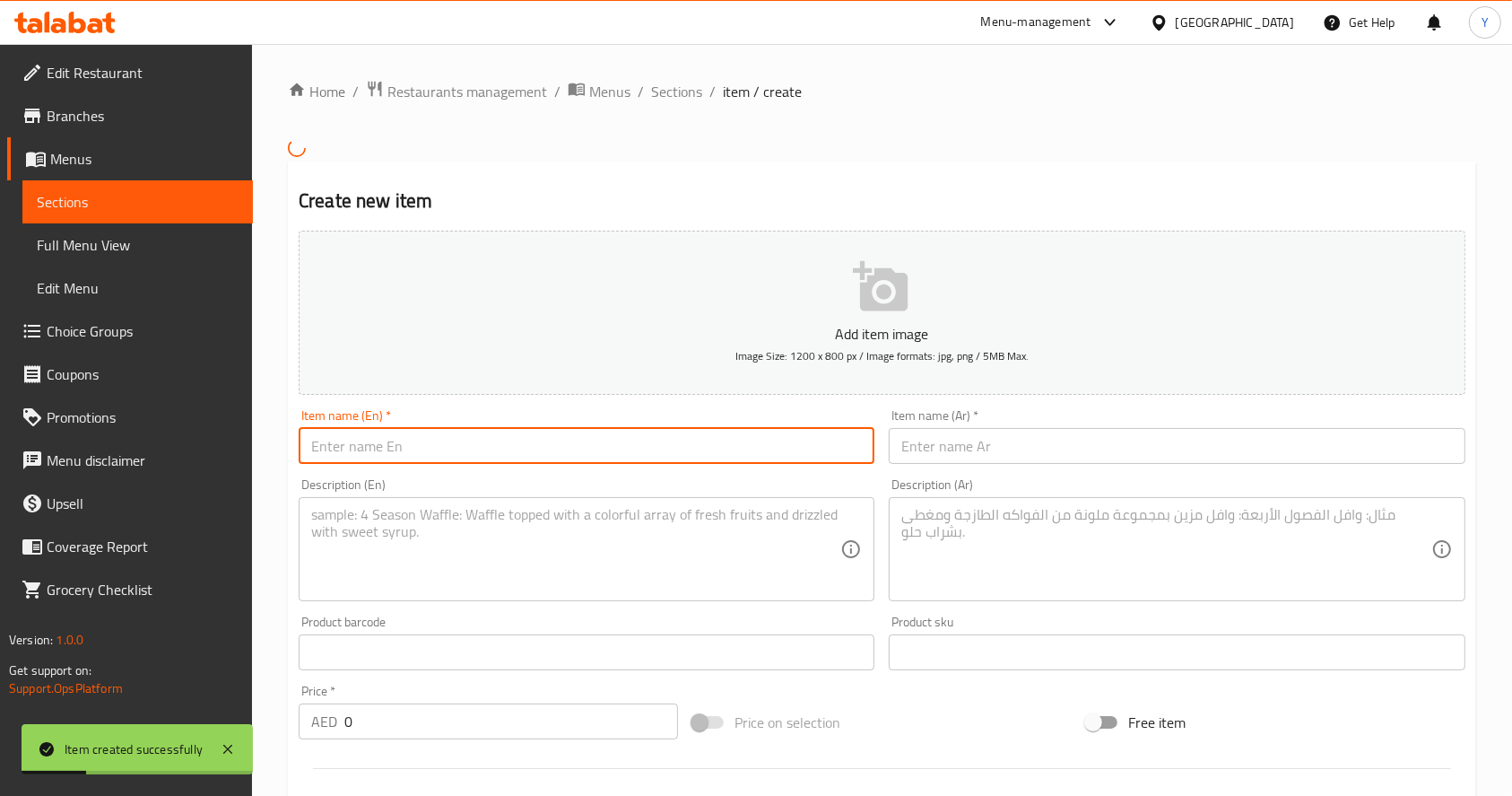
paste input "Mango Paradise Mango Froyo , Fresh Mango , Banana , Low Fat Miilk"
drag, startPoint x: 410, startPoint y: 448, endPoint x: 804, endPoint y: 442, distance: 394.0
click at [804, 442] on input "Mango Paradise Mango Froyo , Fresh Mango , Banana , Low Fat Miilk" at bounding box center [587, 445] width 576 height 36
type input "Mango Paradise"
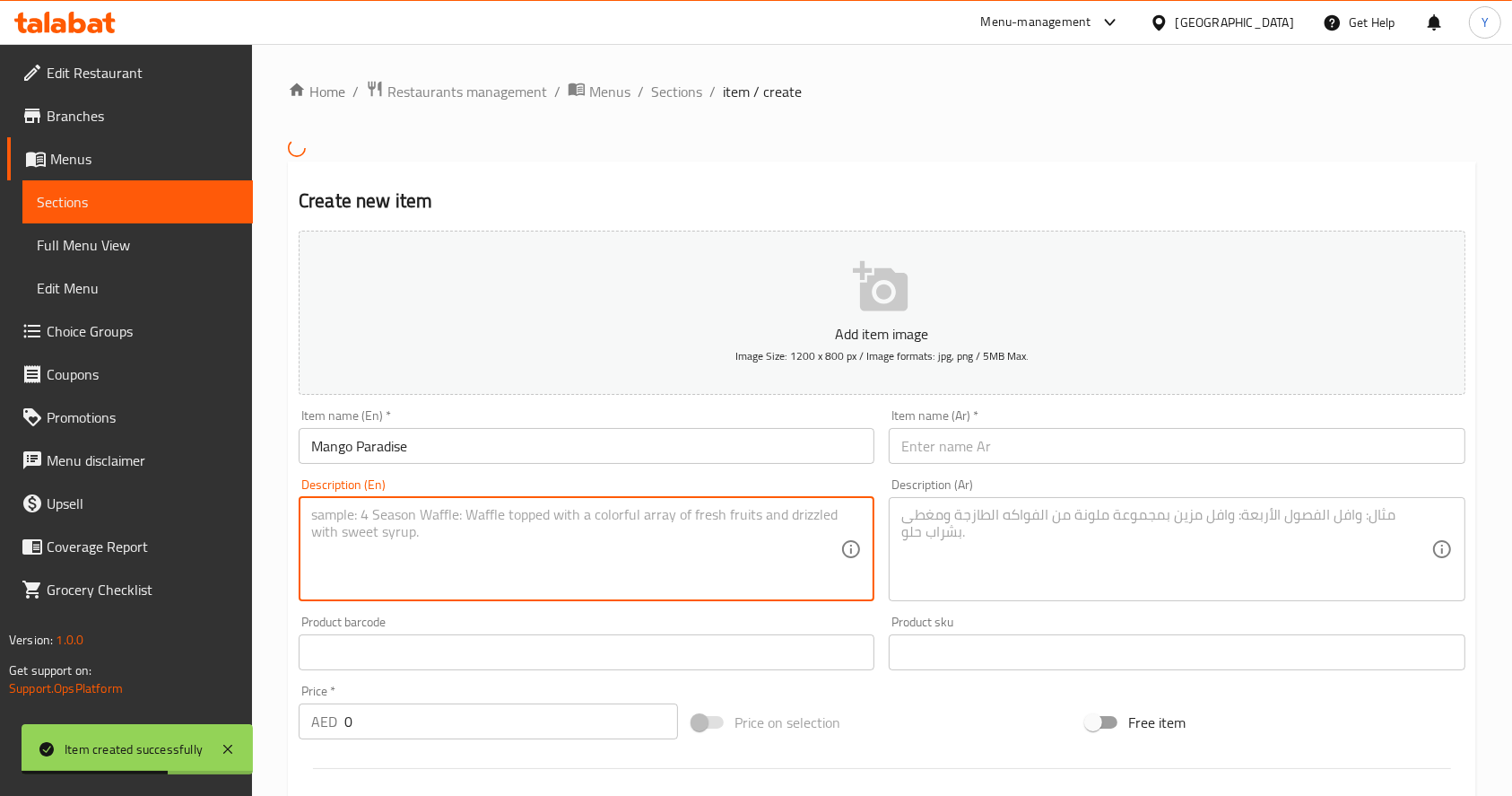
click at [634, 529] on textarea at bounding box center [576, 549] width 529 height 85
paste textarea "Mango Froyo , Fresh Mango , Banana , Low Fat Miilk"
type textarea "[PERSON_NAME] , Fresh Mango , Banana , Low Fat Miilk - 16 oz"
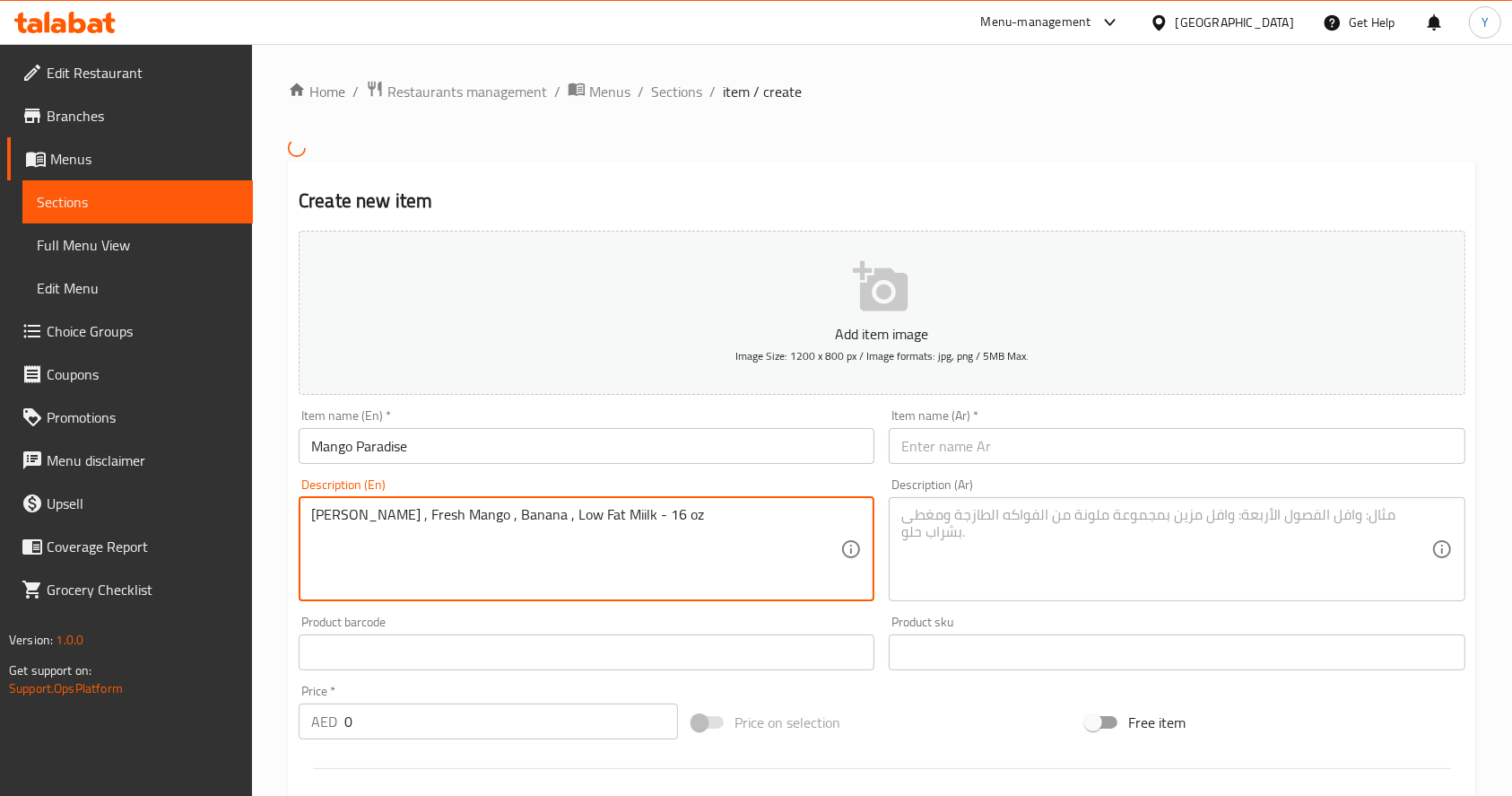
click at [1010, 446] on input "text" at bounding box center [1177, 445] width 576 height 36
paste input "مانجو بارادايز"
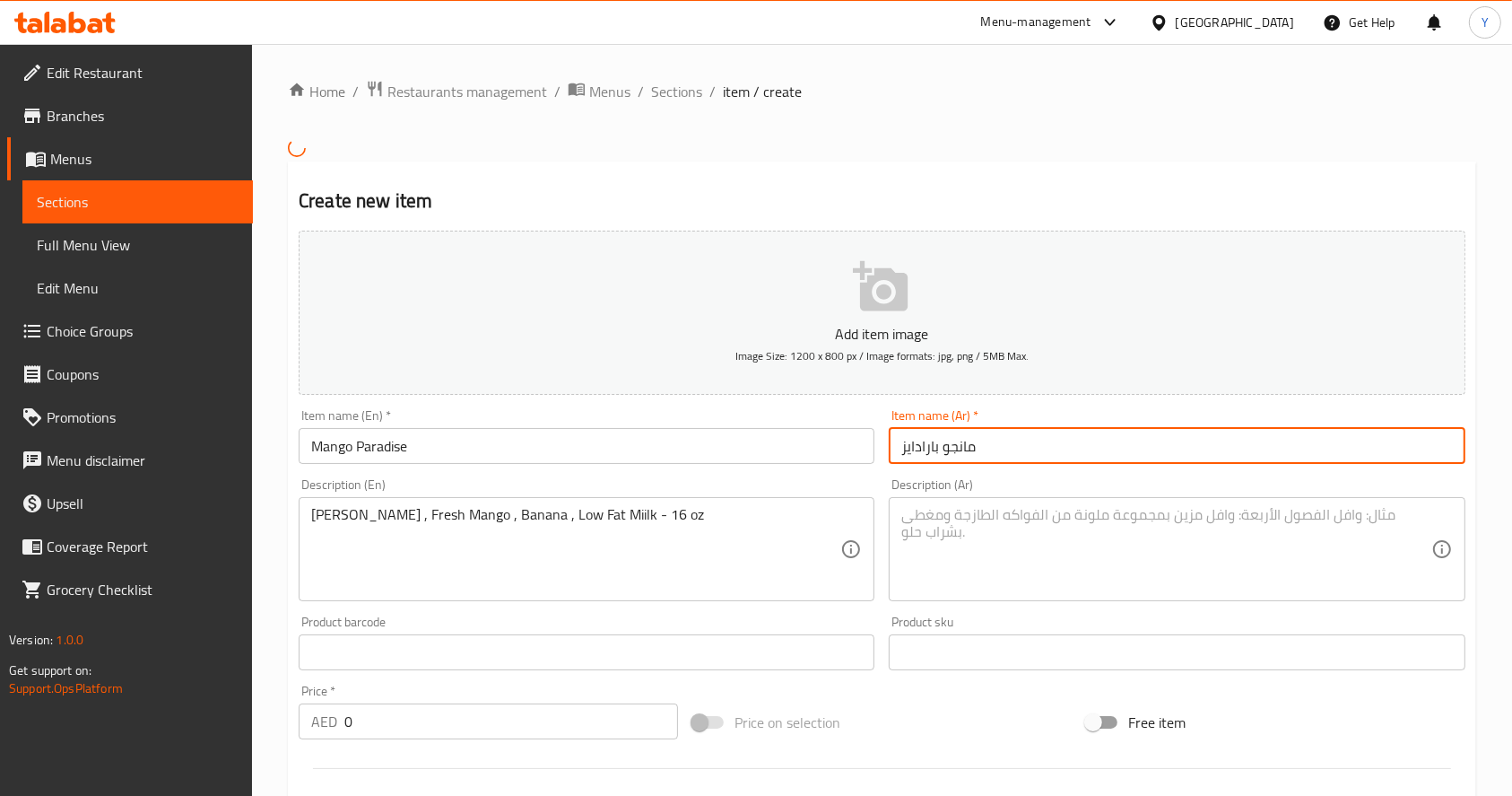
type input "مانجو بارادايز"
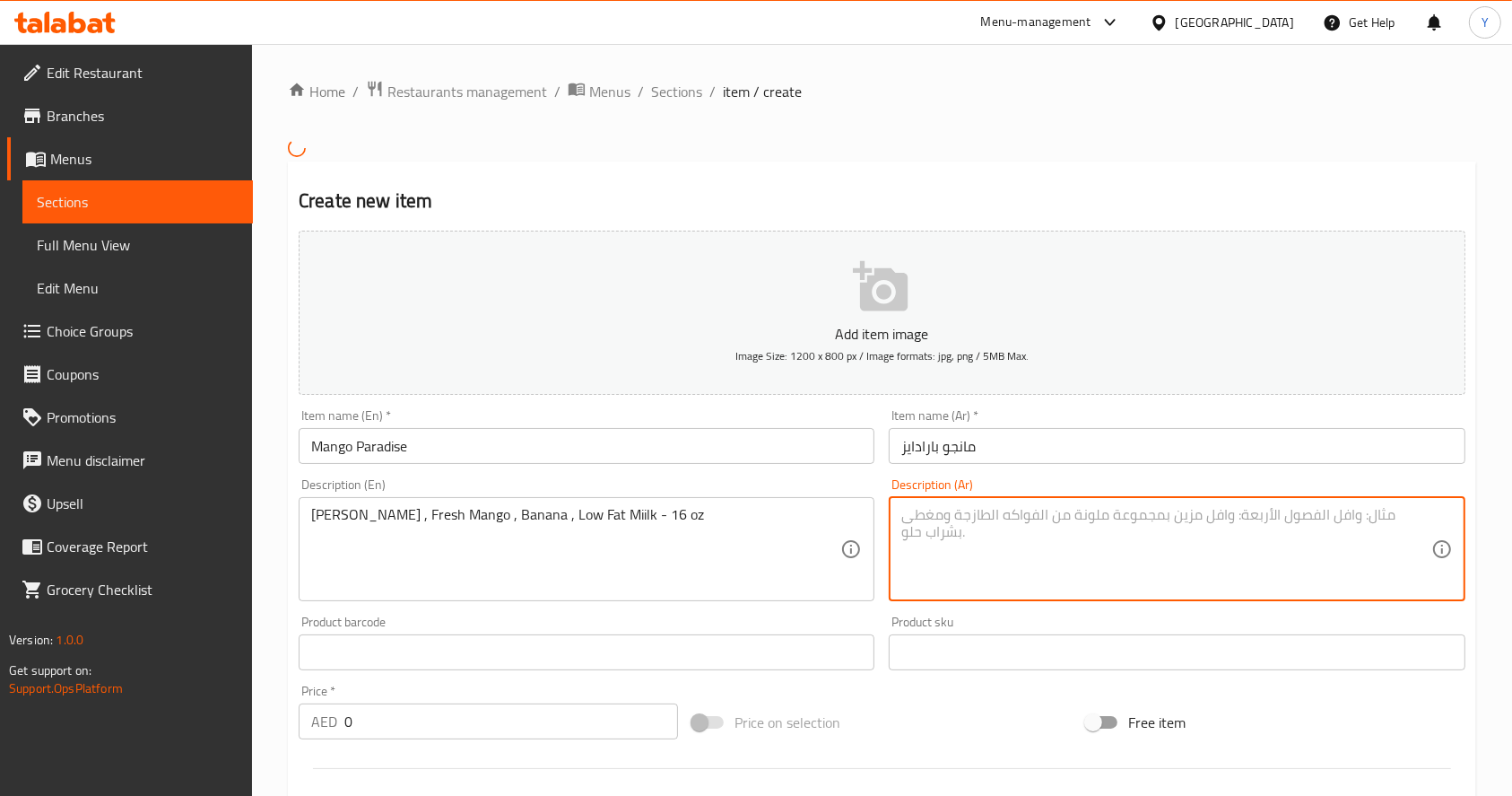
click at [960, 518] on textarea at bounding box center [1166, 549] width 529 height 85
paste textarea "زبادي مانجو مجمّد، مانجو طازج، موز، حليب قليل الدسم"
type textarea "زبادي مانجو مجمّد، مانجو طازج، موز، حليب قليل الدسم"
click at [461, 723] on input "0" at bounding box center [511, 721] width 334 height 36
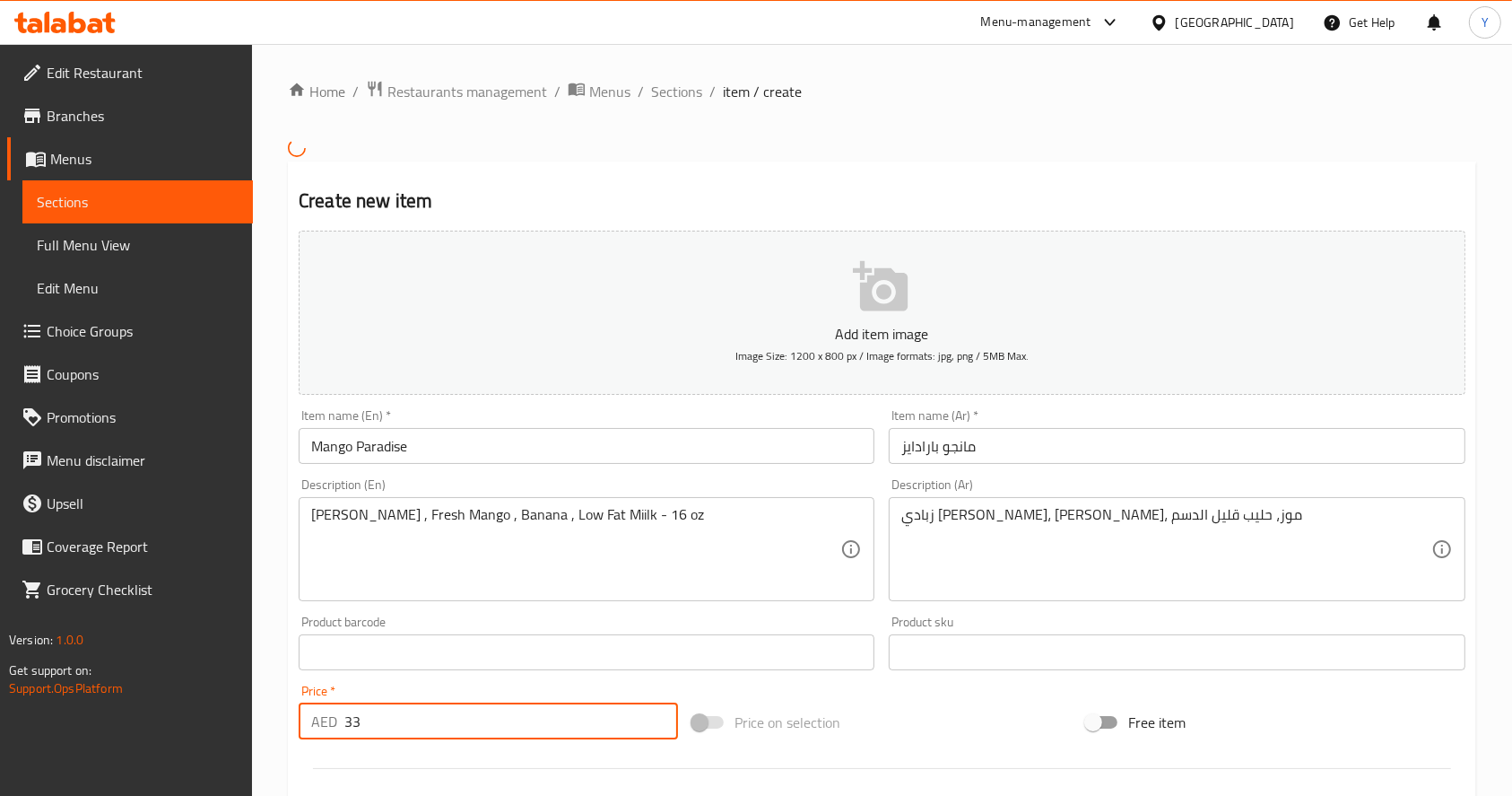
scroll to position [459, 0]
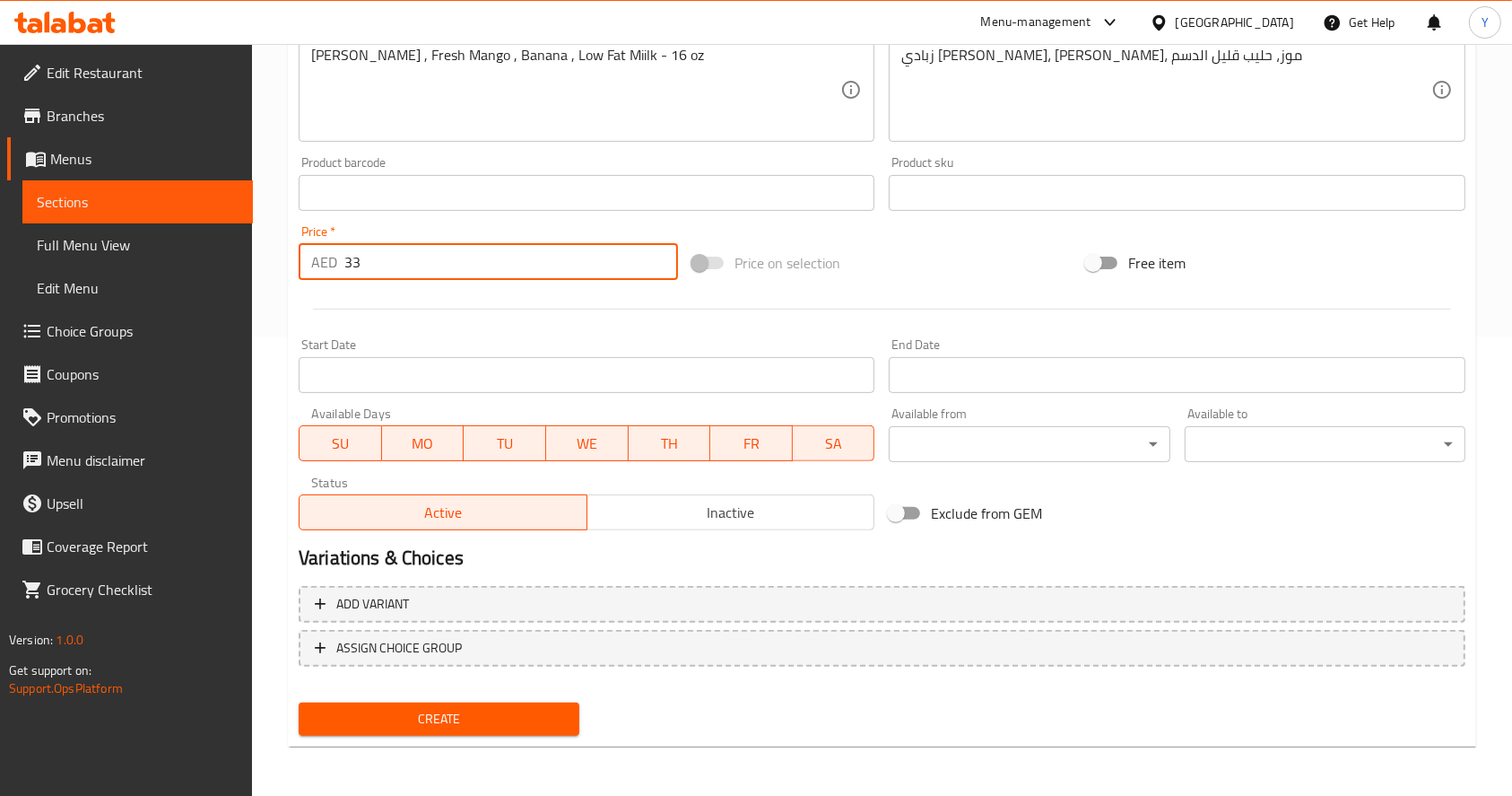
type input "33"
click at [457, 736] on div "Create" at bounding box center [439, 718] width 295 height 47
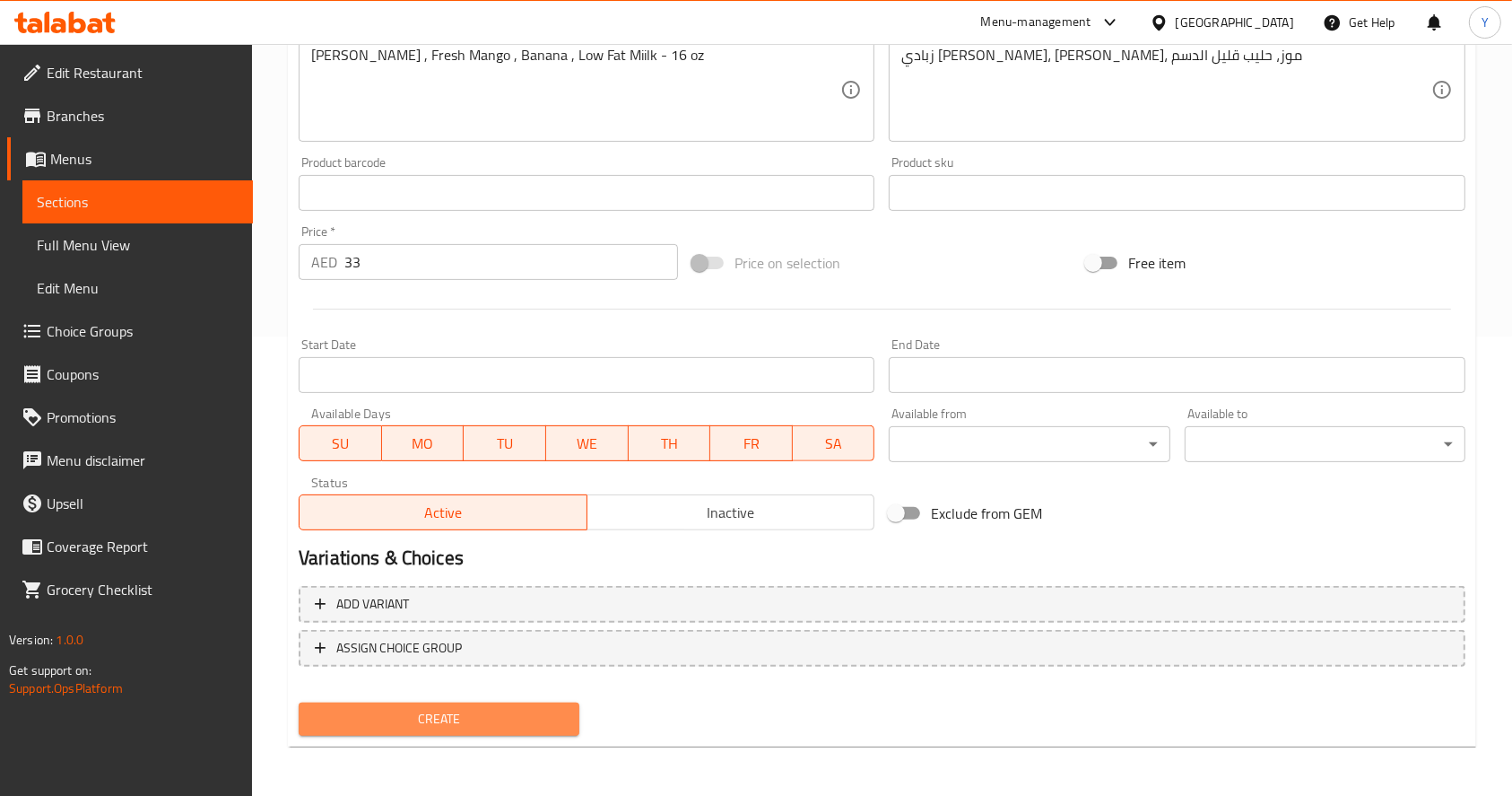
click at [444, 730] on button "Create" at bounding box center [439, 719] width 280 height 33
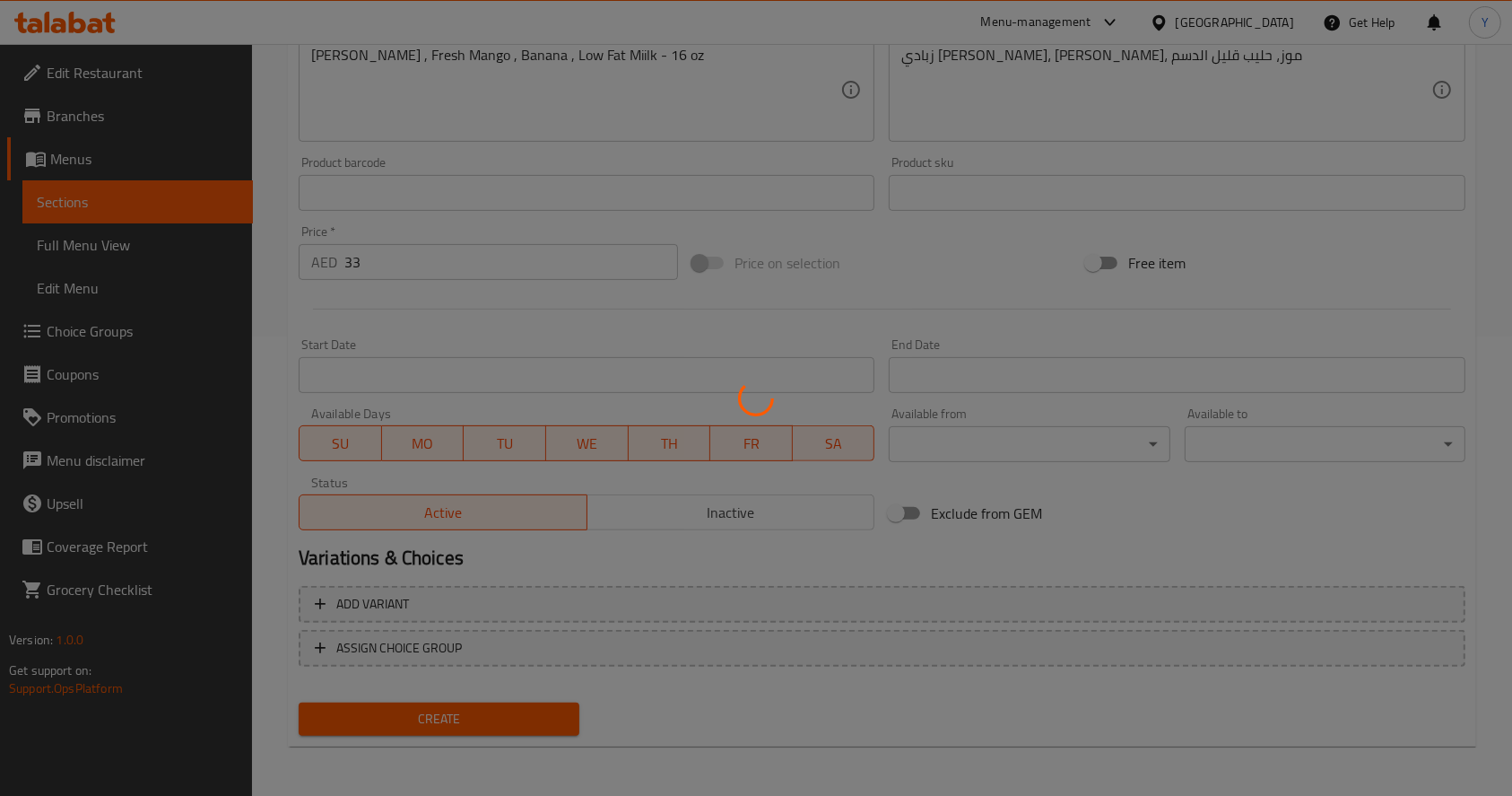
type input "0"
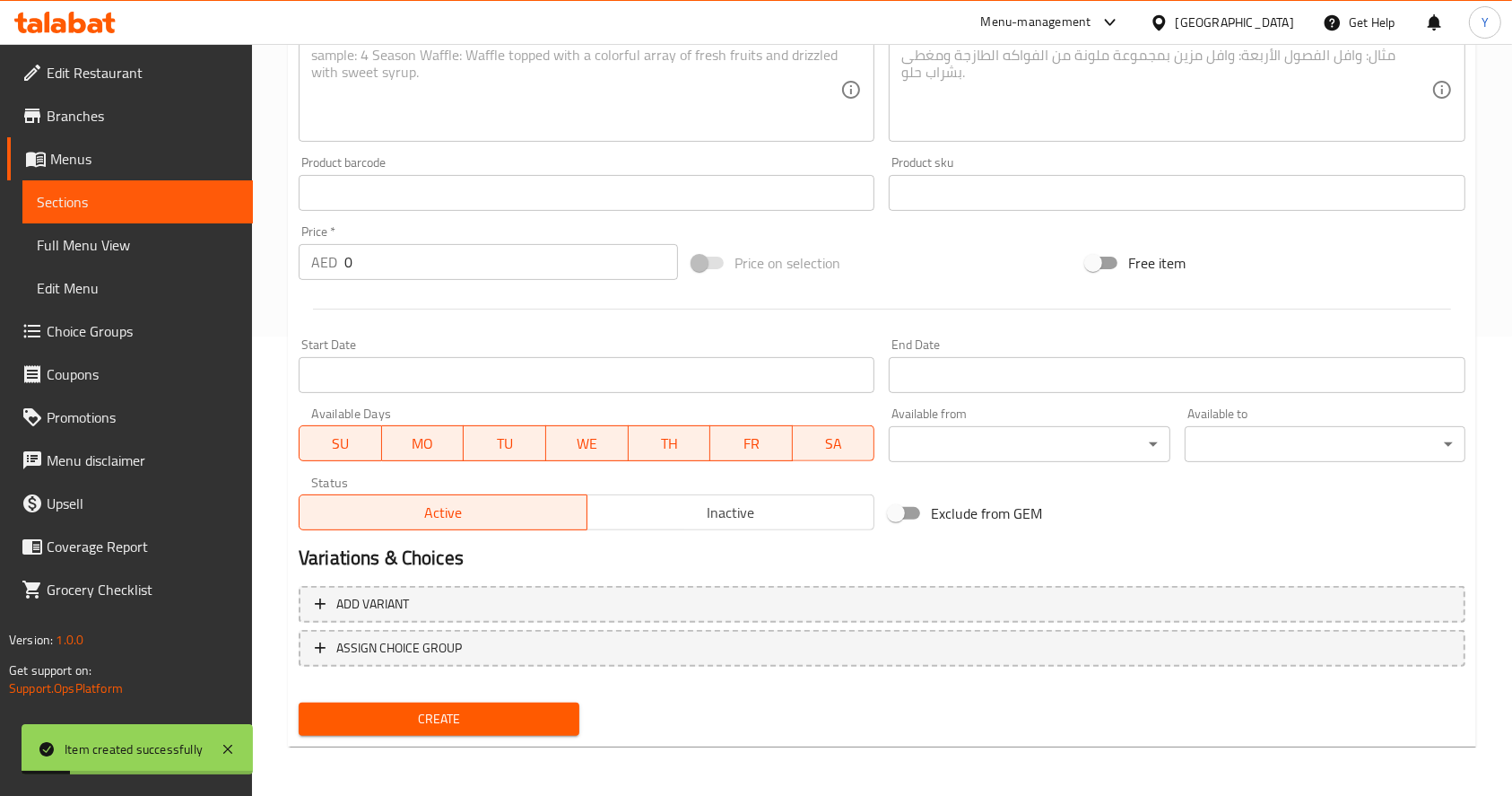
scroll to position [0, 0]
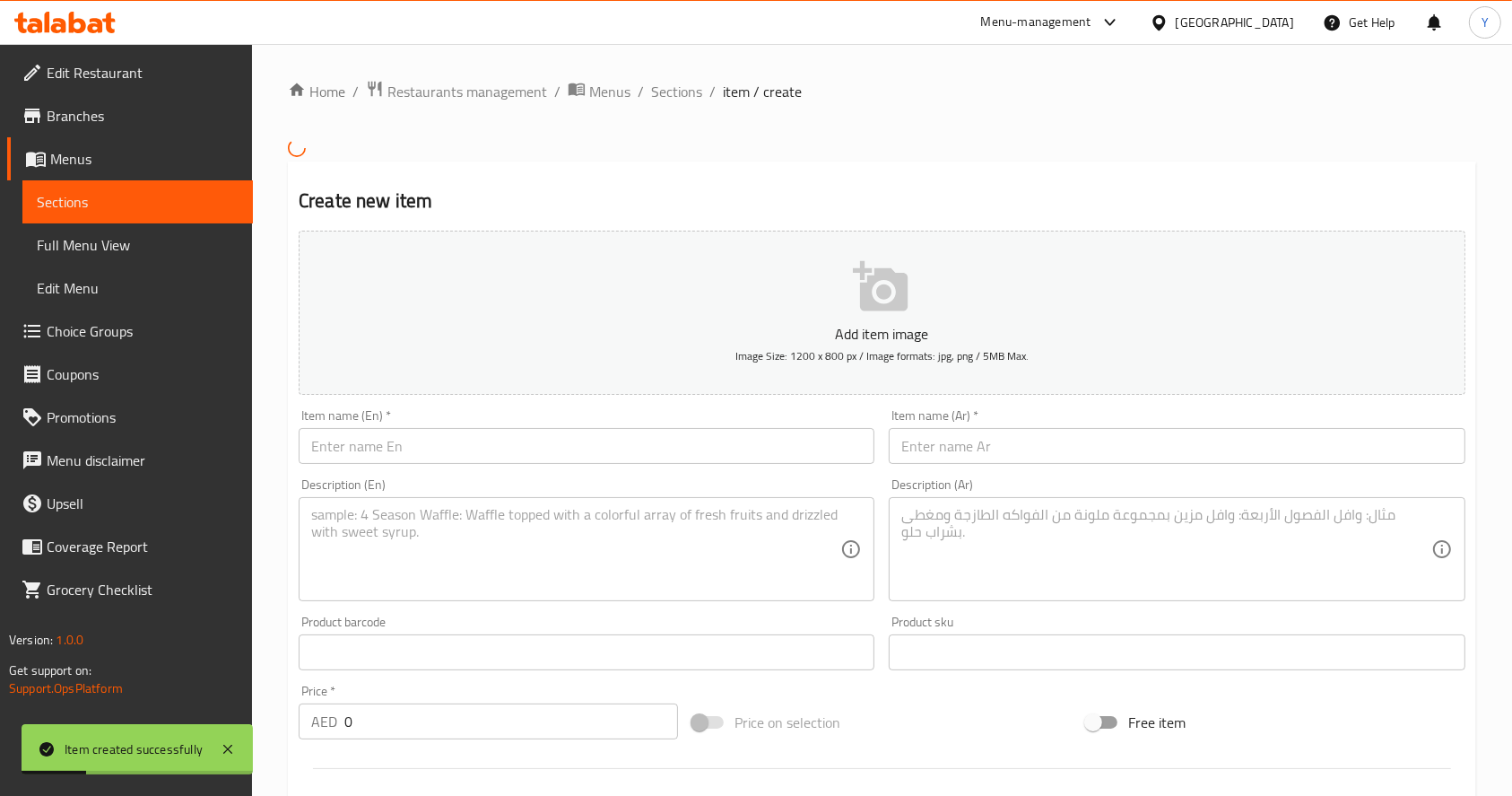
click at [987, 537] on textarea at bounding box center [1166, 549] width 529 height 85
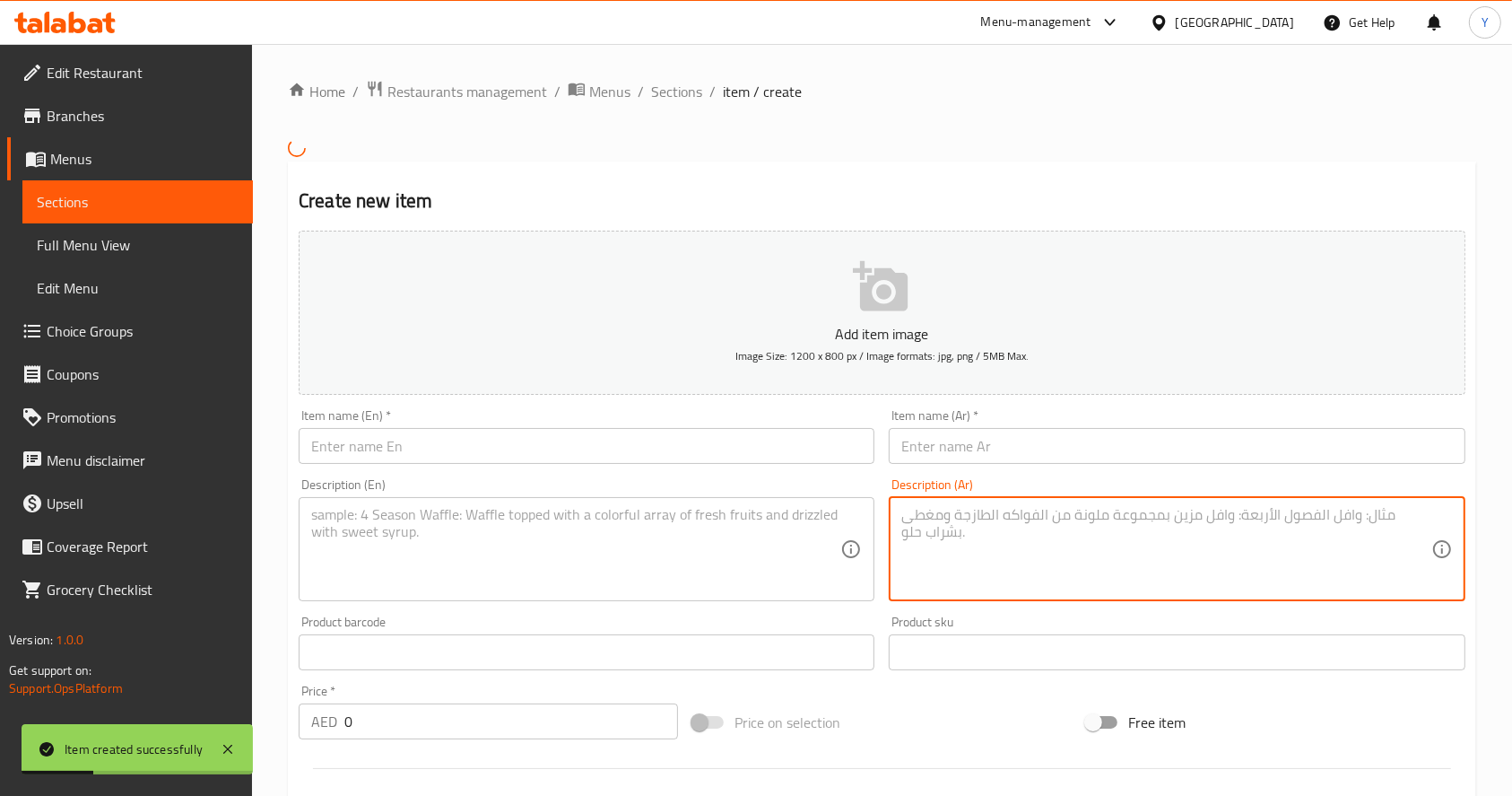
paste textarea "ستروبري دريم زبادي فراولة مجمّد، فراولة طازجة، موز، حليب قليل الدسم"
drag, startPoint x: 1005, startPoint y: 521, endPoint x: 813, endPoint y: 517, distance: 192.0
click at [813, 517] on div "Add item image Image Size: 1200 x 800 px / Image formats: jpg, png / 5MB Max. I…" at bounding box center [882, 609] width 1181 height 773
type textarea "زبادي فراولة مجمّد، فراولة طازجة، موز، حليب قليل الدسم"
click at [942, 443] on input "text" at bounding box center [1177, 445] width 576 height 36
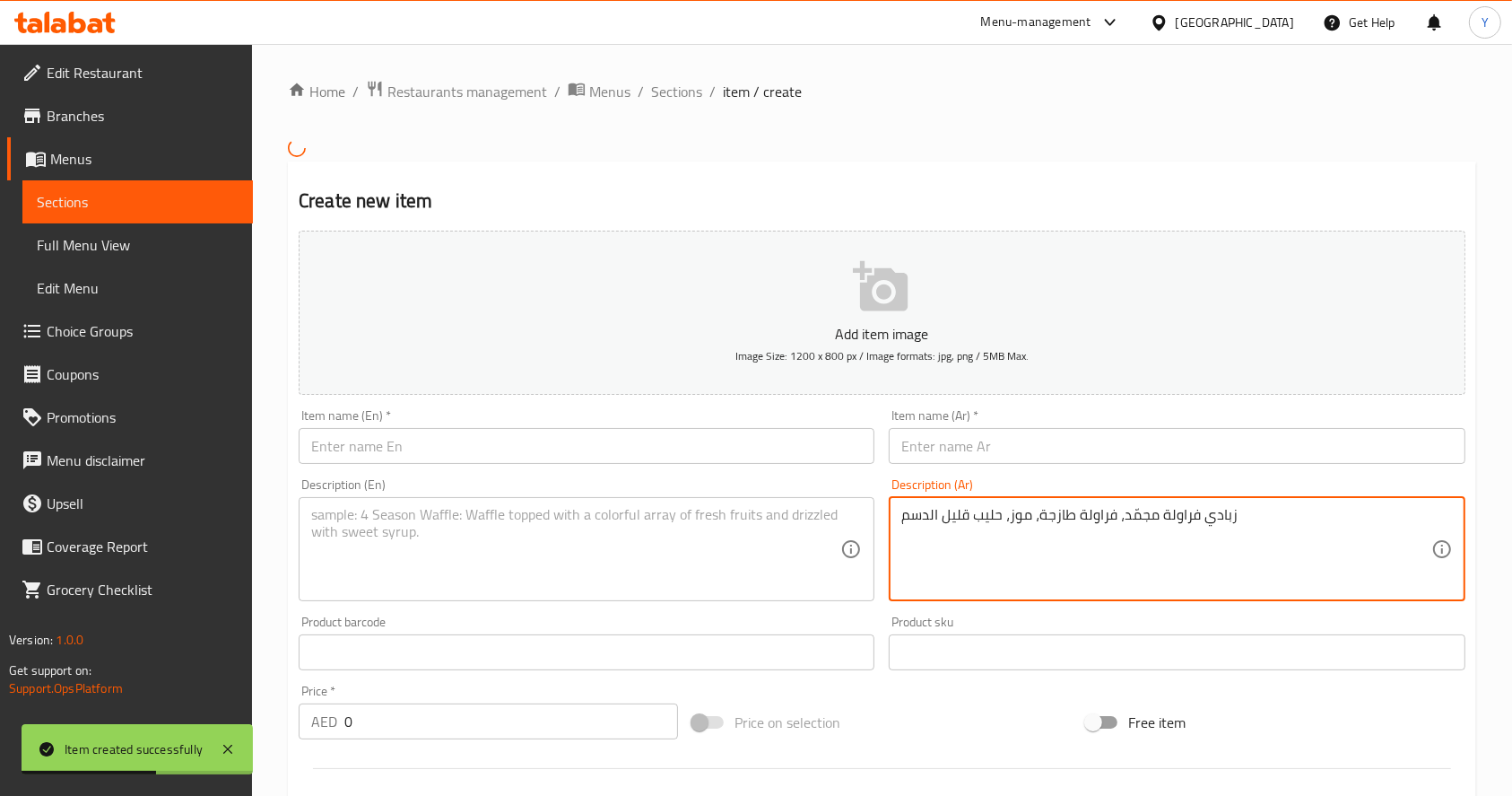
paste input "ستروبري دريم"
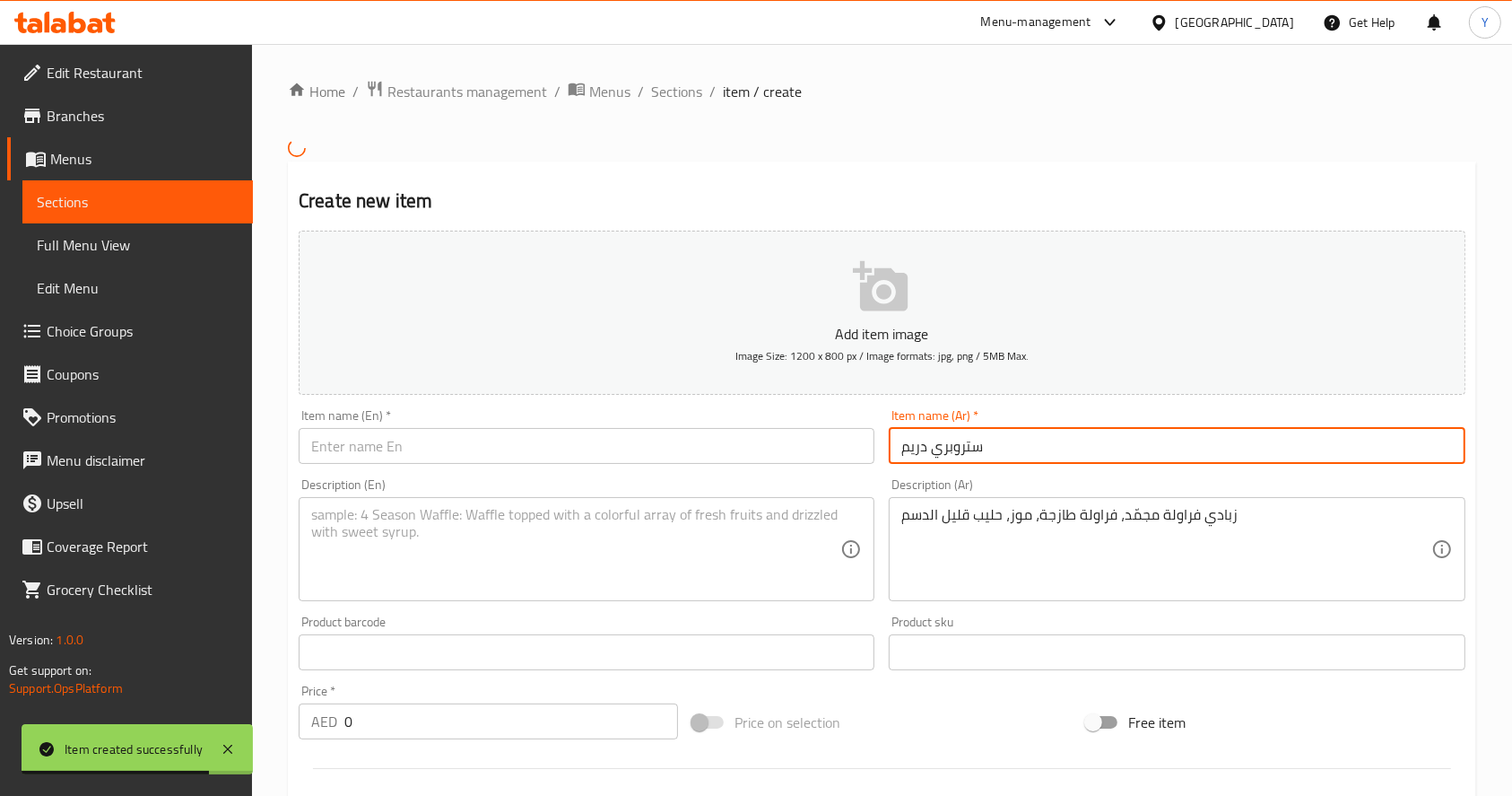
type input "ستروبري دريم"
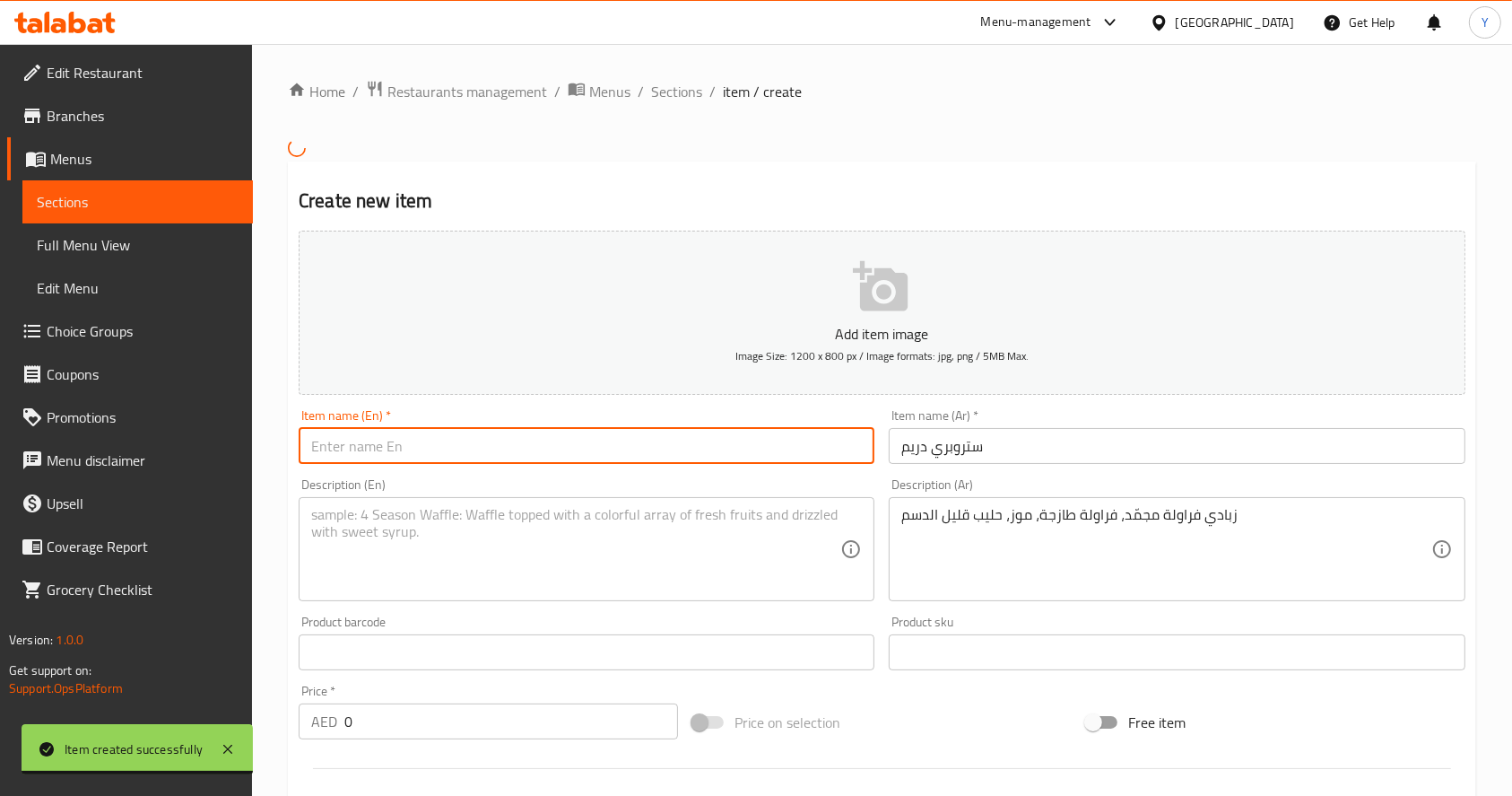
click at [479, 447] on input "text" at bounding box center [587, 445] width 576 height 36
paste input "Strawberry Dream"
type input "Strawberry Dream"
click at [464, 543] on textarea at bounding box center [576, 549] width 529 height 85
paste textarea "Strawberry Froyo , Fresh Strawberries , Banana , Low Fat Milk"
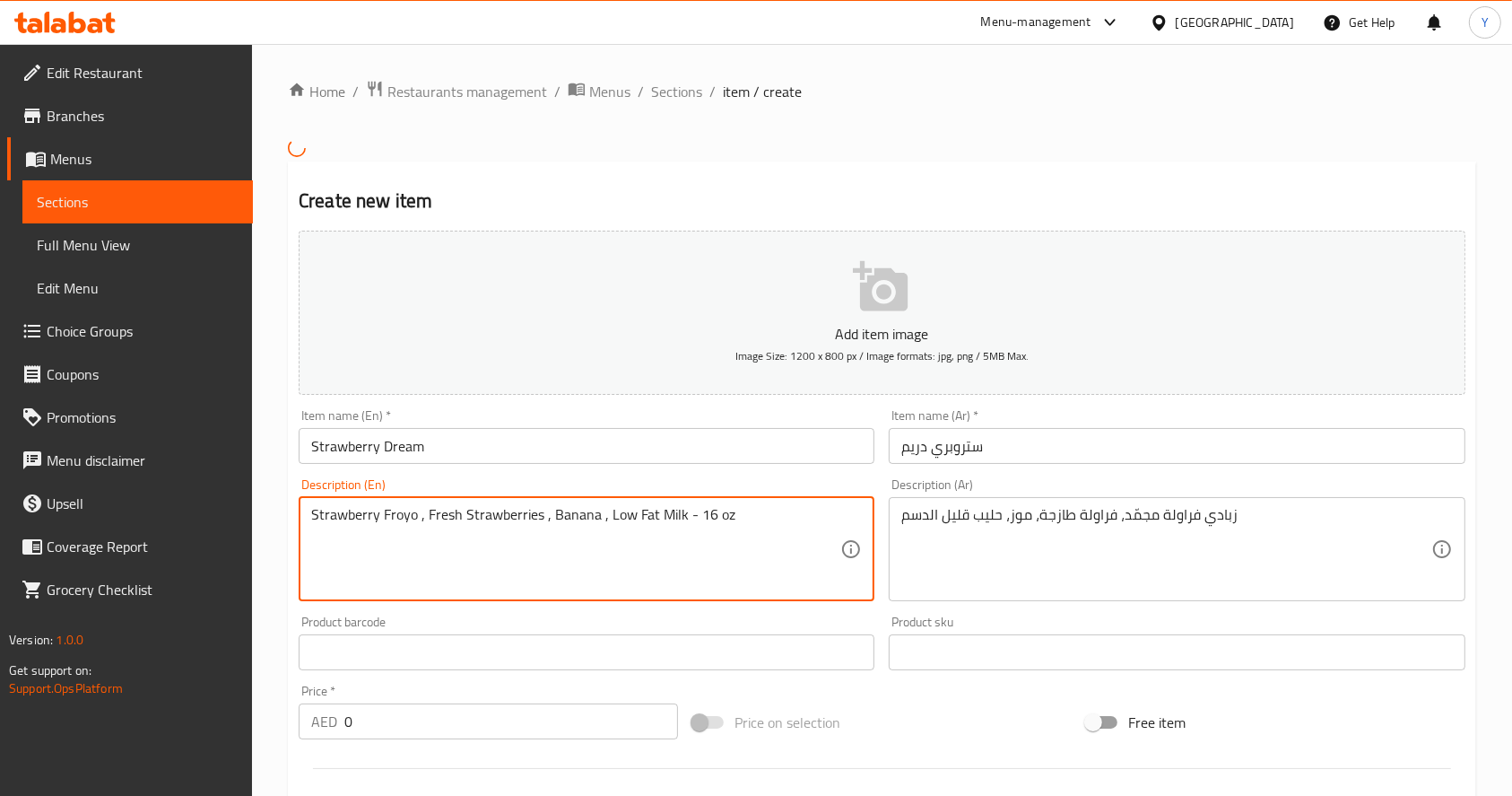
type textarea "Strawberry Froyo , Fresh Strawberries , Banana , Low Fat Milk - 16 oz"
click at [396, 730] on input "0" at bounding box center [511, 721] width 334 height 36
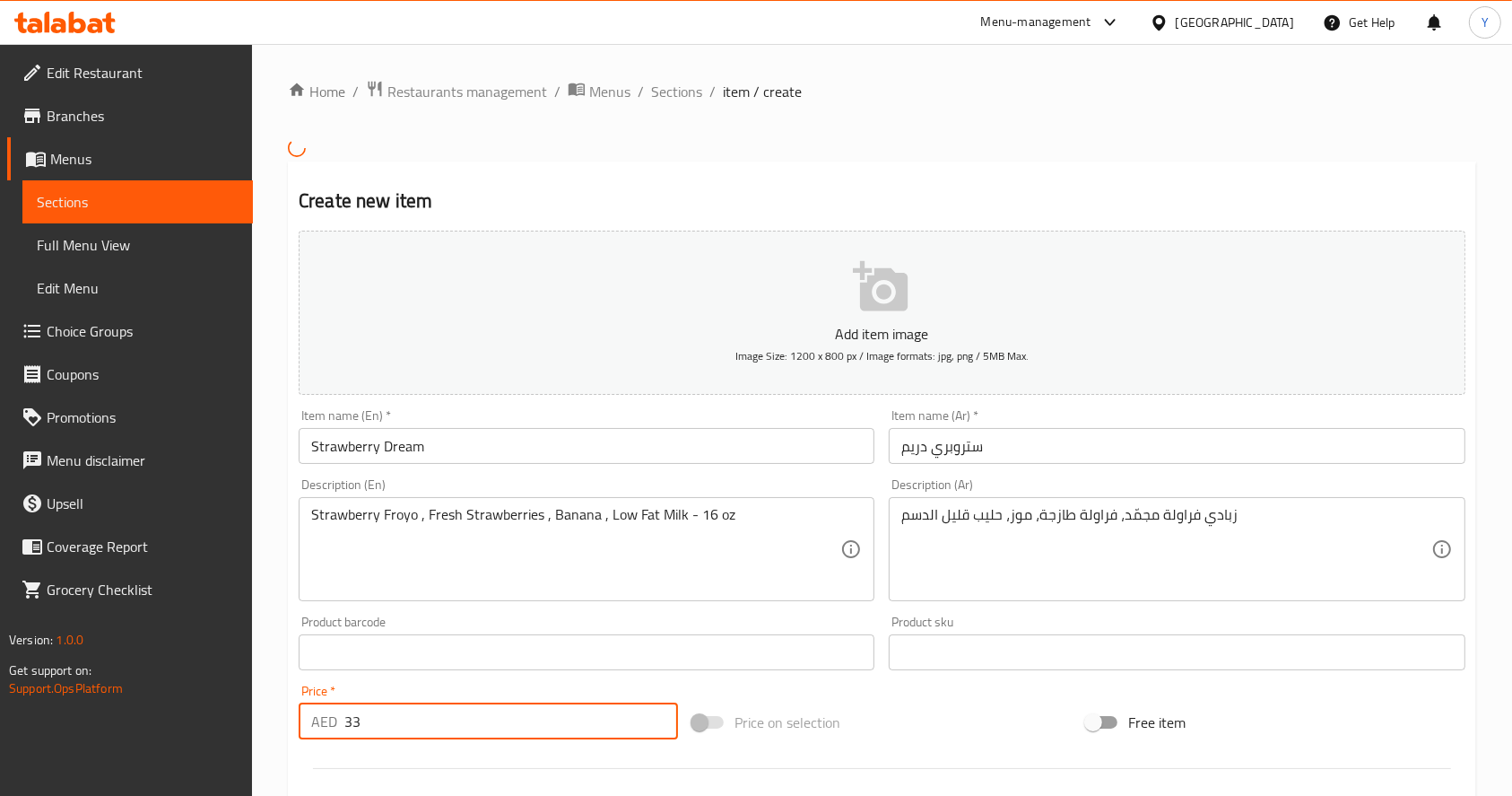
scroll to position [459, 0]
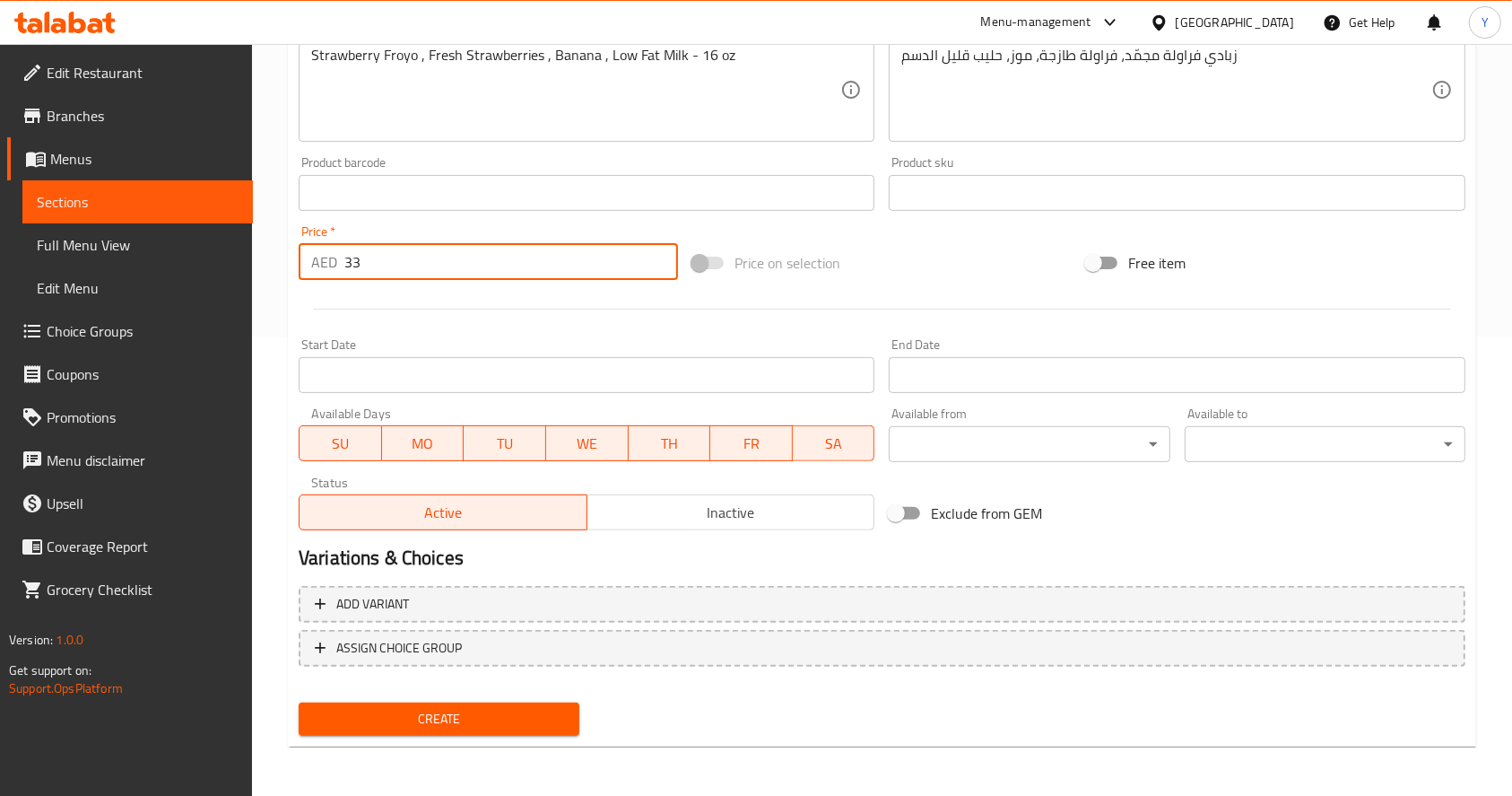
type input "33"
click at [419, 721] on span "Create" at bounding box center [439, 719] width 252 height 22
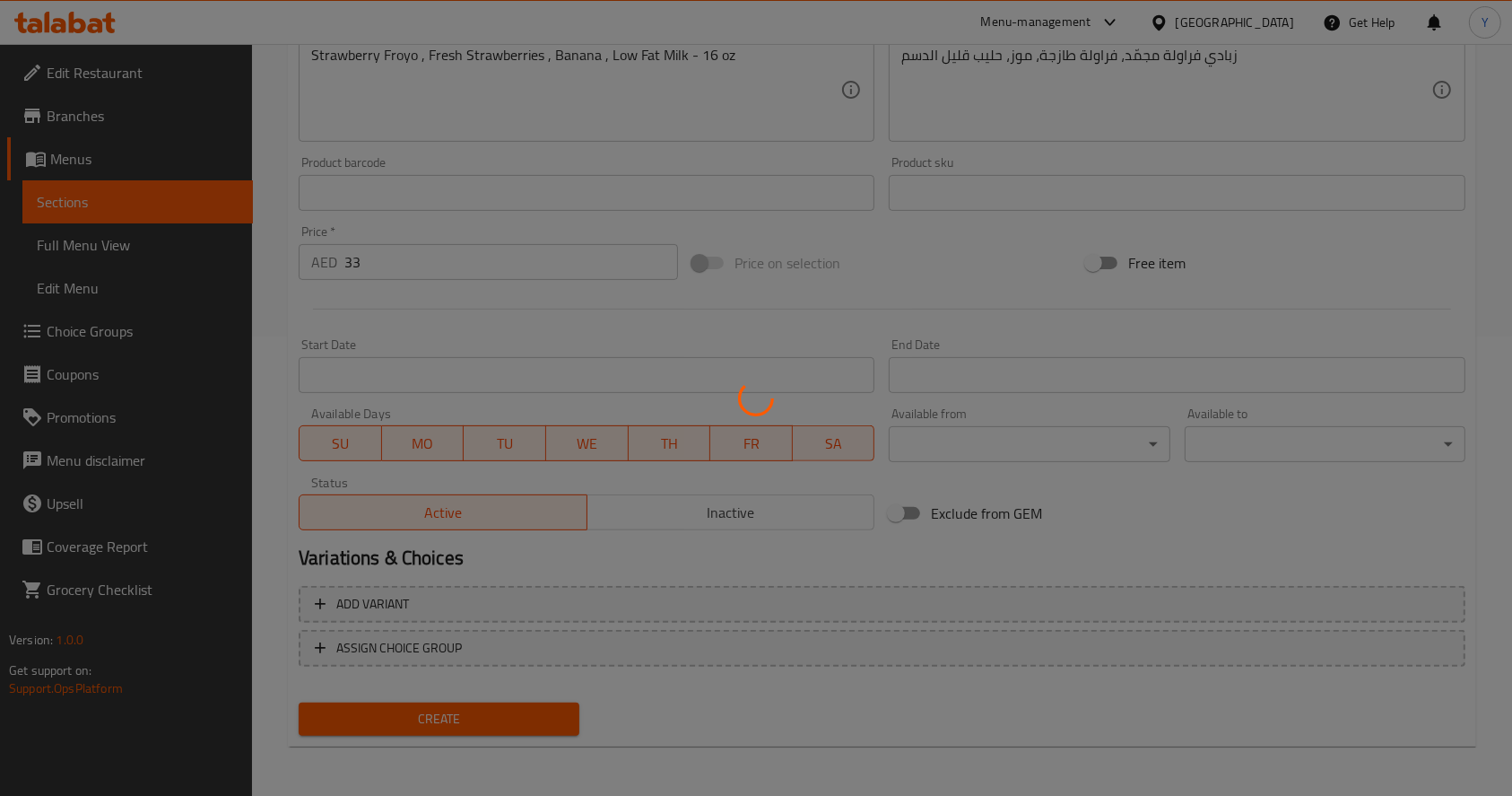
type input "0"
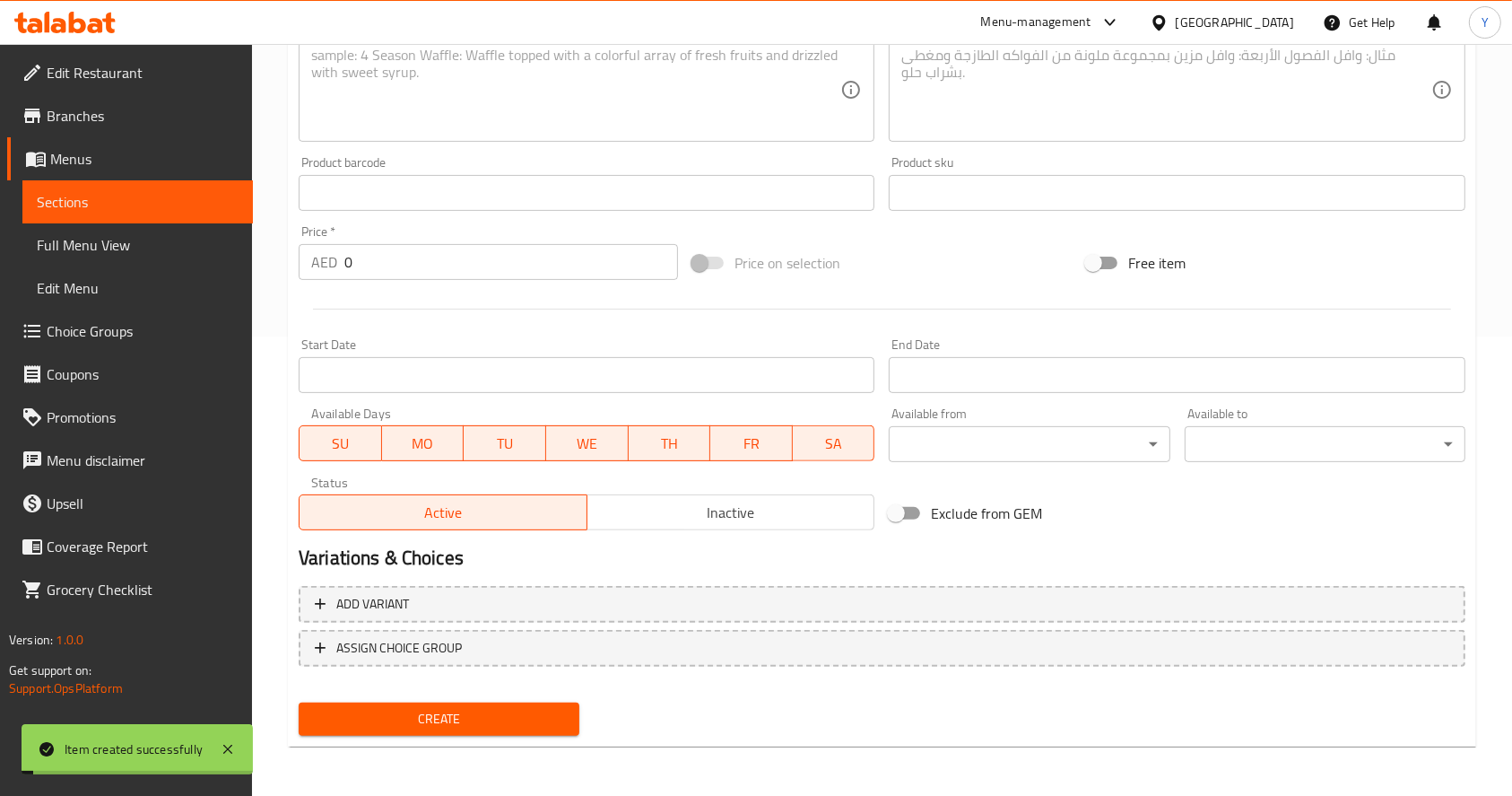
scroll to position [0, 0]
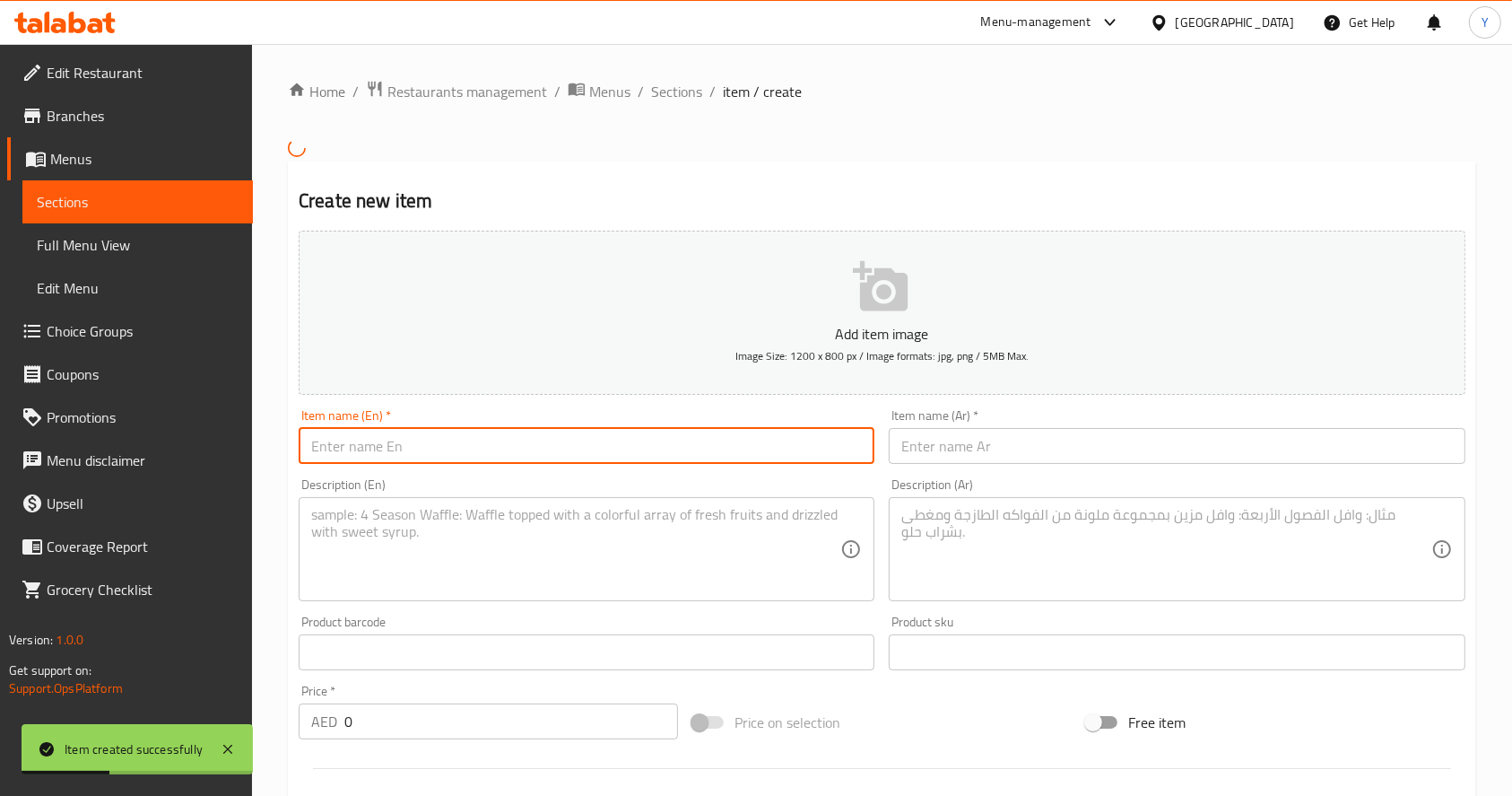
click at [378, 455] on input "text" at bounding box center [587, 445] width 576 height 36
paste input "Choco-Banana Indulgence Chocolate Froyo , Banana , Low Fat Milk"
drag, startPoint x: 469, startPoint y: 444, endPoint x: 812, endPoint y: 451, distance: 343.1
click at [812, 451] on input "Choco-Banana Indulgence Chocolate Froyo , Banana , Low Fat Milk" at bounding box center [587, 445] width 576 height 36
type input "Choco-Banana Indulgence"
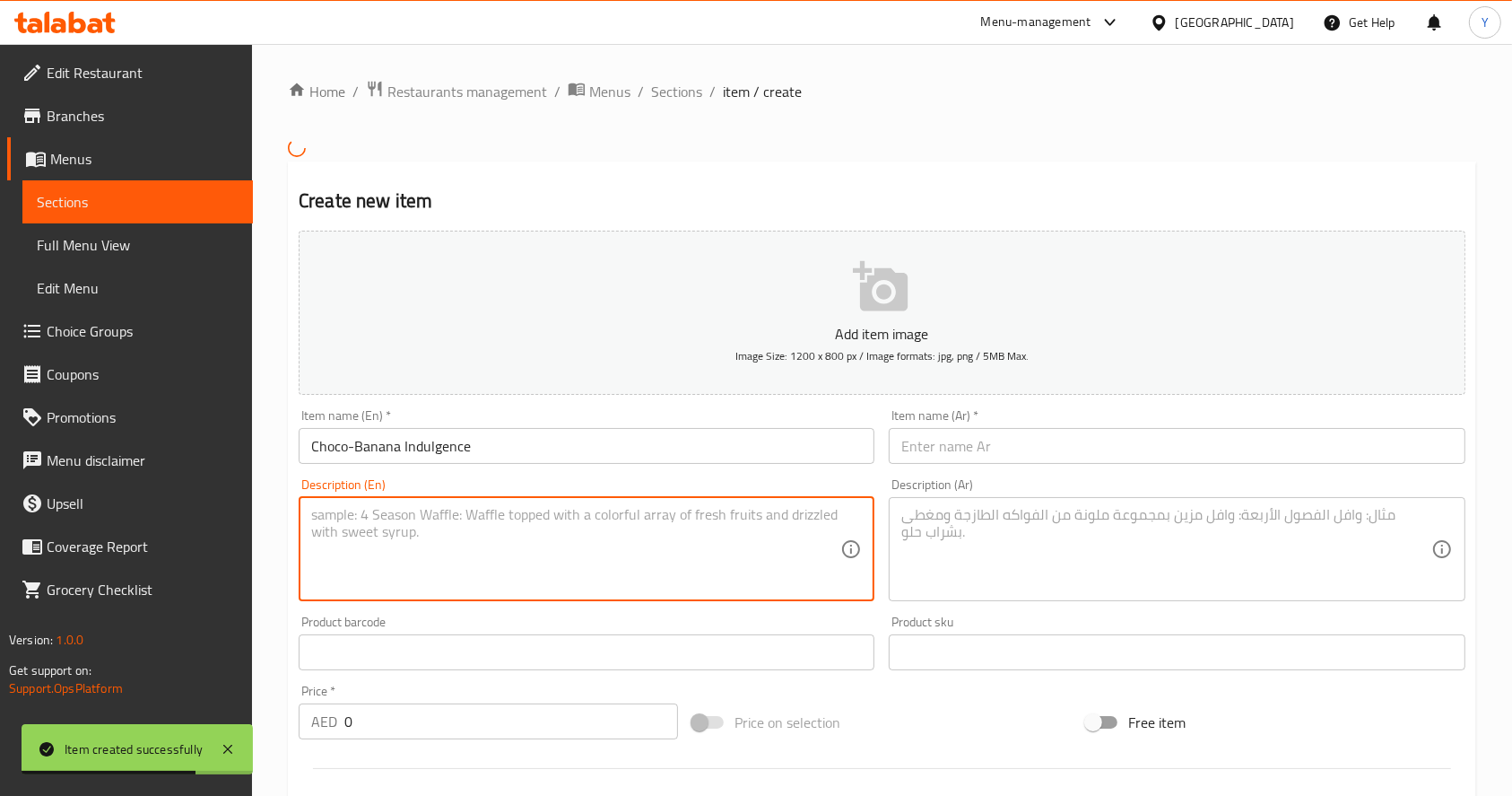
click at [698, 521] on textarea at bounding box center [576, 549] width 529 height 85
paste textarea "Chocolate Froyo , Banana , Low Fat Milk"
click at [338, 520] on textarea "Chocolate Froyo , Banana , Low Fat Milk" at bounding box center [576, 549] width 529 height 85
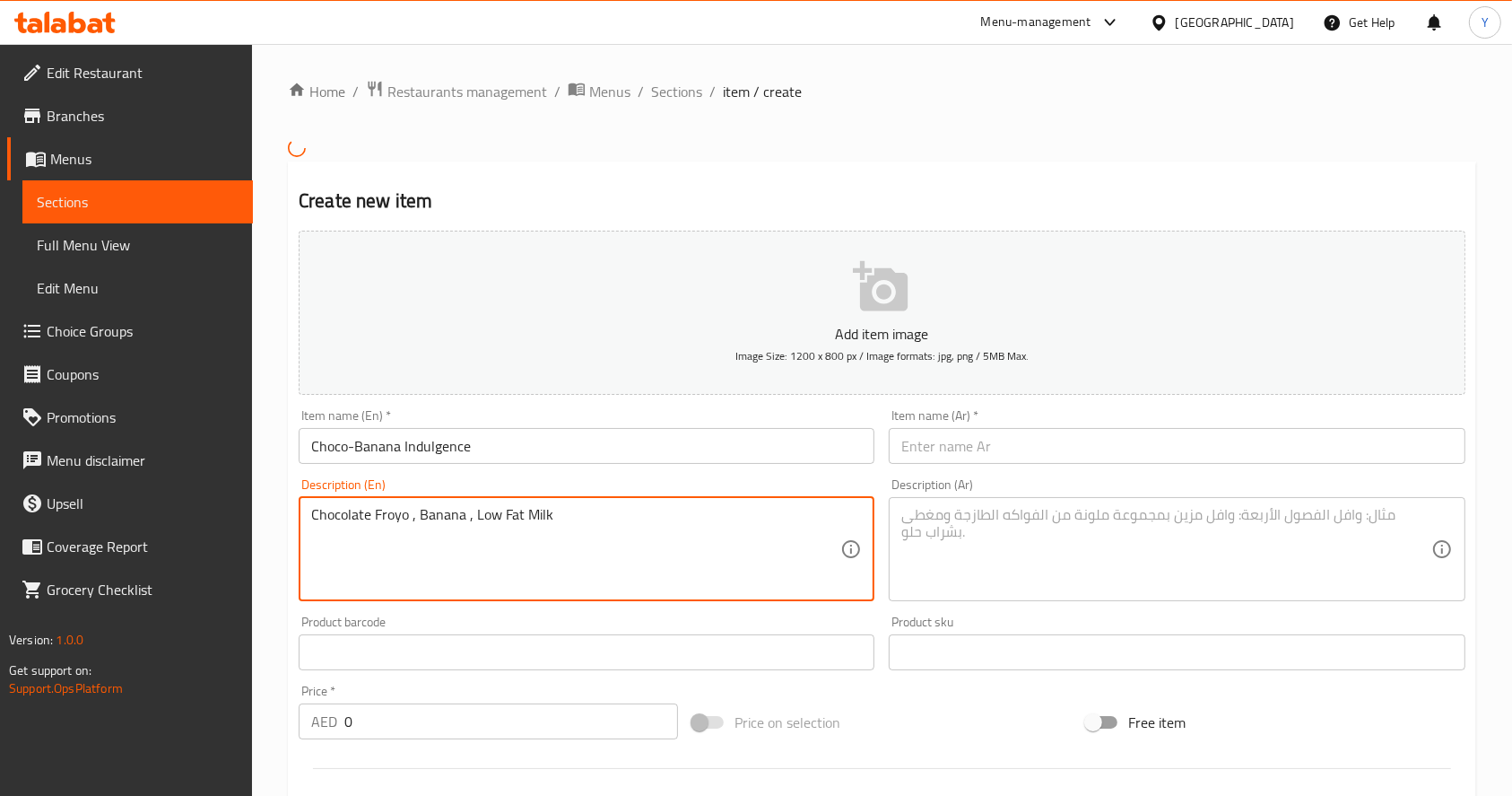
click at [581, 530] on textarea "Chocolate Froyo , Banana , Low Fat Milk" at bounding box center [576, 549] width 529 height 85
type textarea "Chocolate Froyo , Banana , Low Fat Milk - 16 oz"
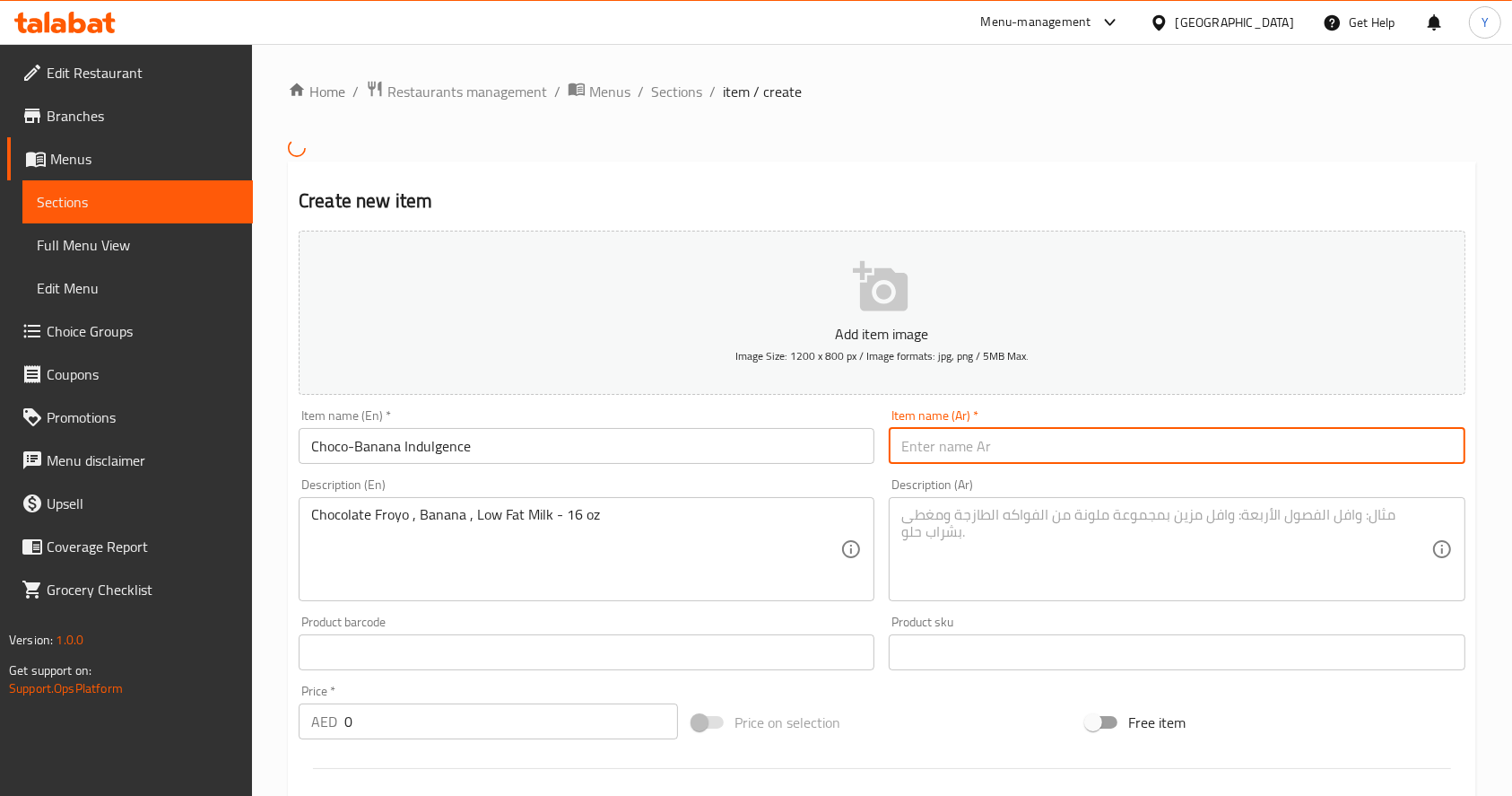
click at [977, 452] on input "text" at bounding box center [1177, 445] width 576 height 36
paste input "شوكو-موز دلع زبادي شوكولاتة مجمّد، موز، حليب قليل الدسم"
drag, startPoint x: 995, startPoint y: 449, endPoint x: 1009, endPoint y: 449, distance: 14.0
click at [1009, 449] on input "شوكو-موز دلع زبادي شوكولاتة مجمّد، موز، حليب قليل الدسم" at bounding box center [1177, 445] width 576 height 36
click at [1386, 435] on input "شوكو-موز دلع زبادي شوكولاتة مجمّد، موز، حليب قليل الدسم" at bounding box center [1177, 445] width 576 height 36
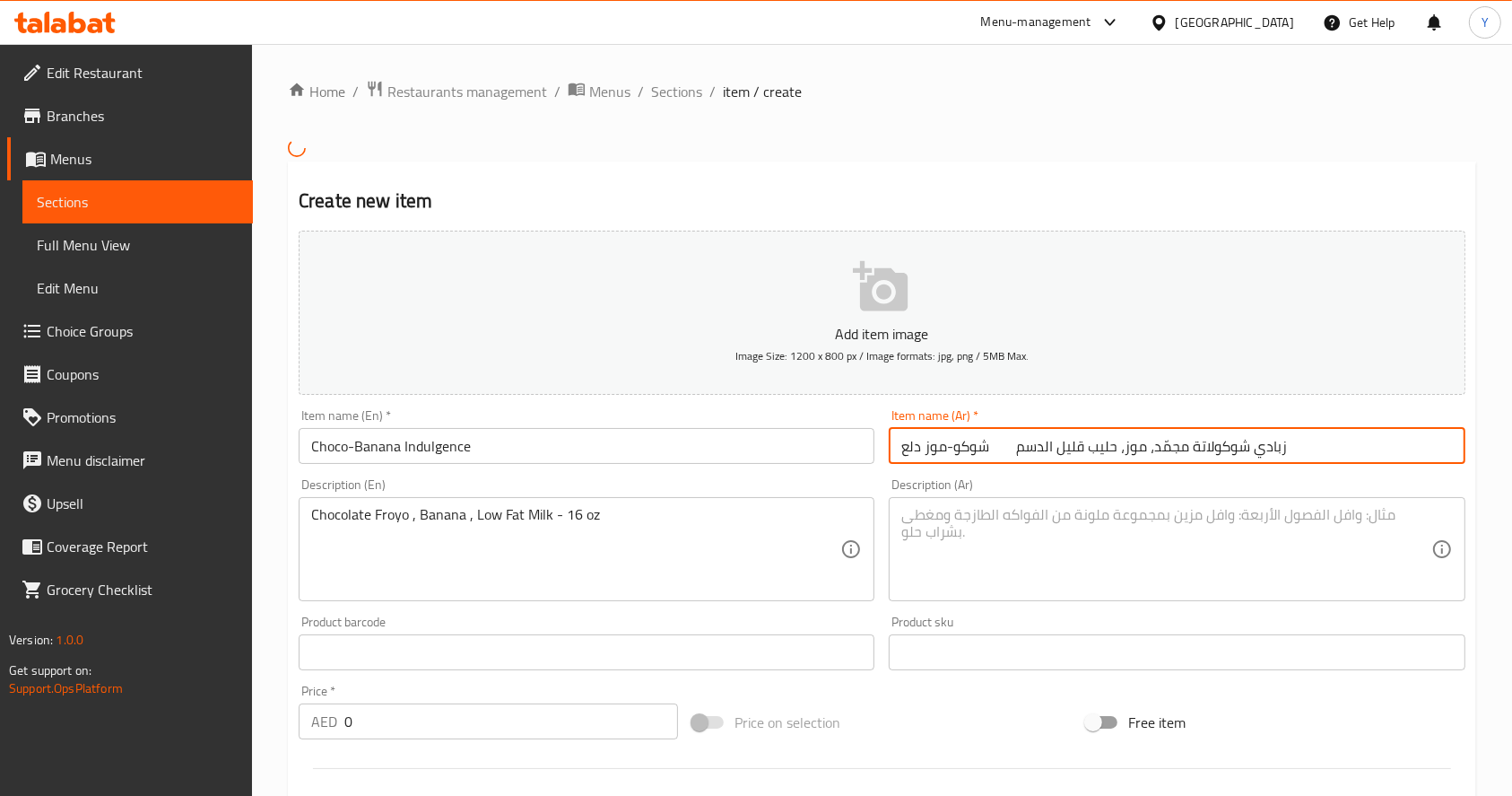
drag, startPoint x: 1277, startPoint y: 444, endPoint x: 998, endPoint y: 454, distance: 279.2
click at [998, 454] on input "شوكو-موز دلع زبادي شوكولاتة مجمّد، موز، حليب قليل الدسم" at bounding box center [1177, 445] width 576 height 36
type input "شوكو-موز دلع"
click at [960, 519] on textarea at bounding box center [1166, 549] width 529 height 85
paste textarea "زبادي شوكولاتة مجمّد، موز، حليب قليل الدسم"
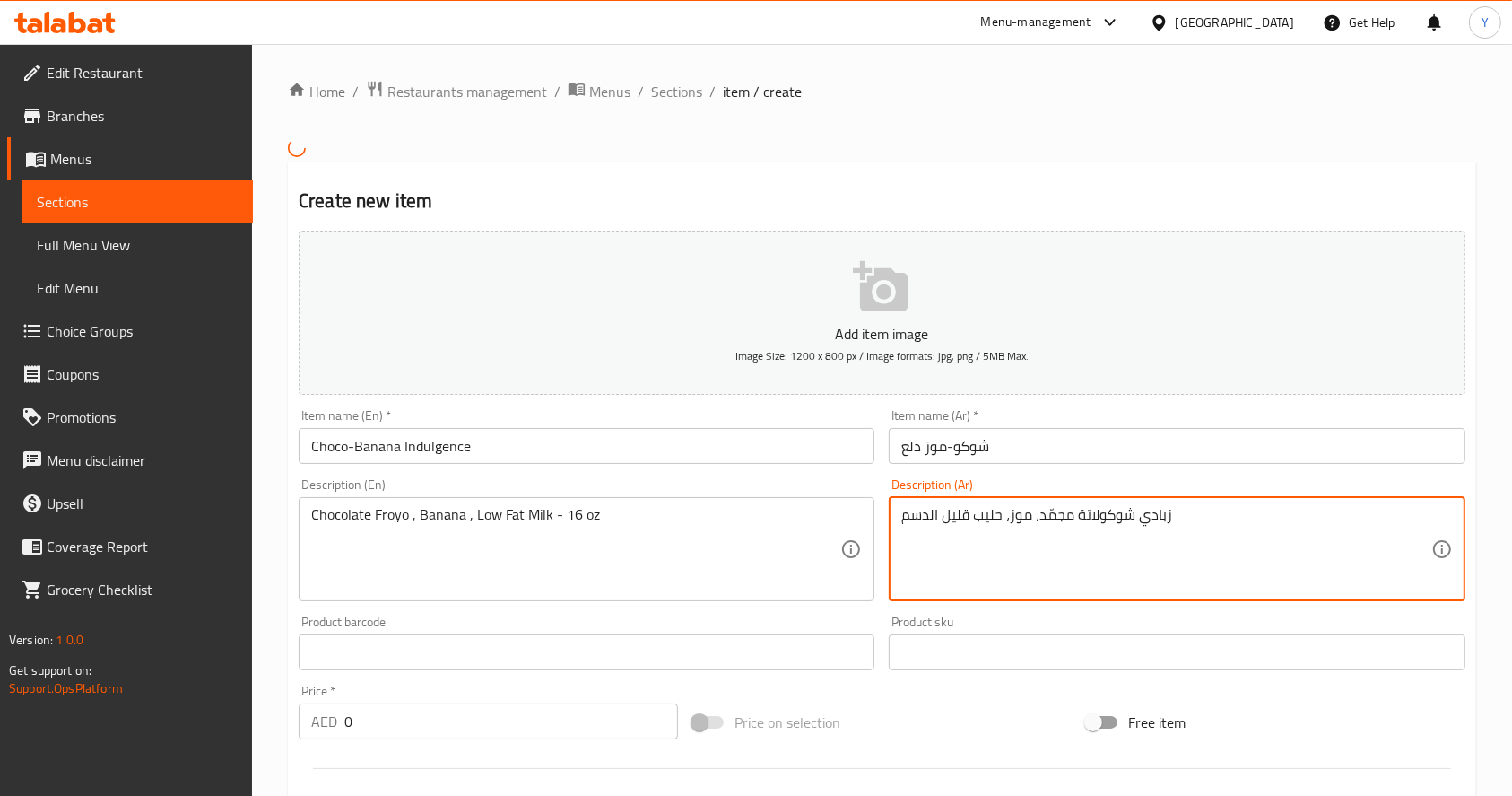
type textarea "زبادي شوكولاتة مجمّد، موز، حليب قليل الدسم"
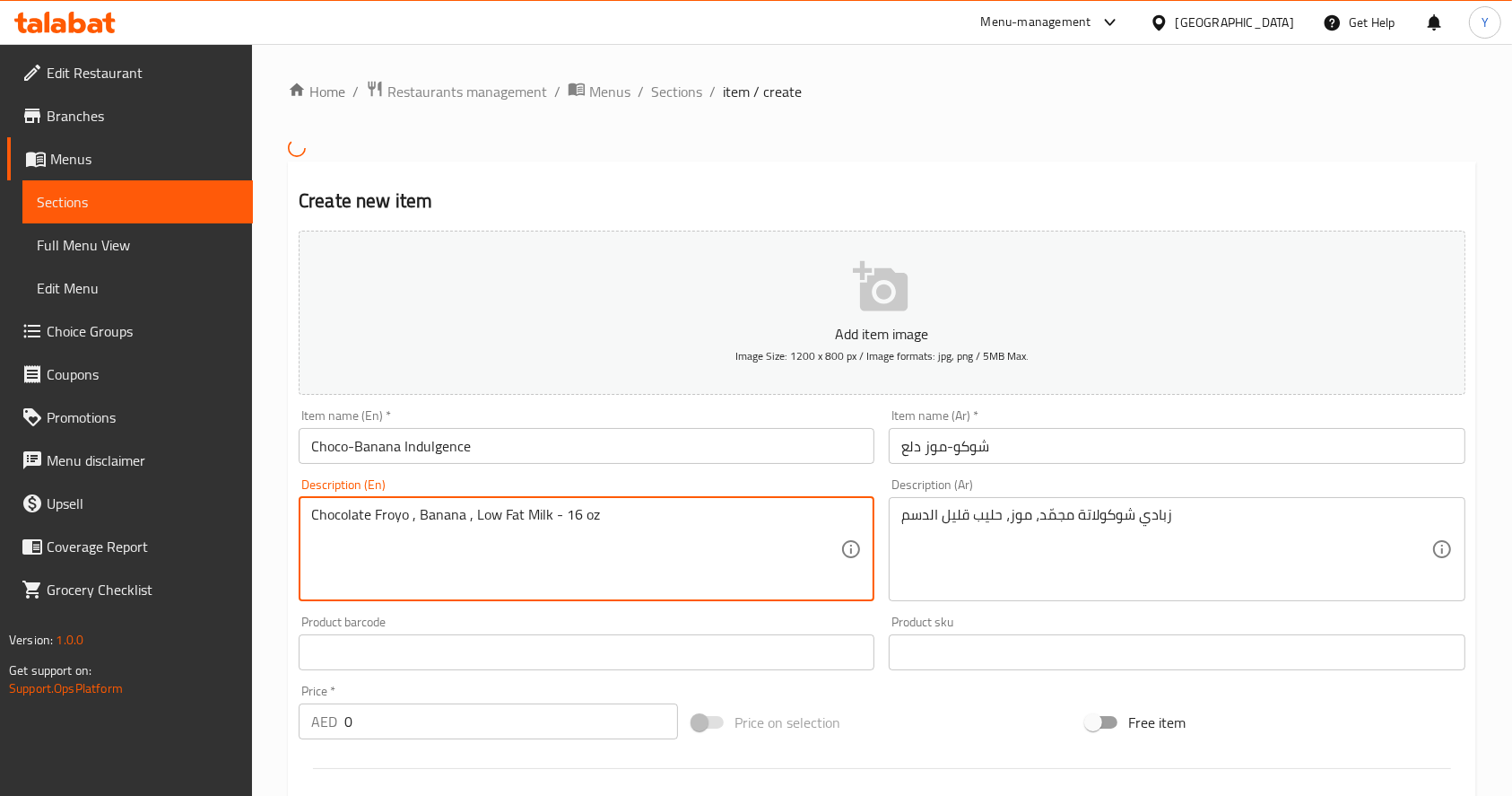
click at [453, 721] on input "0" at bounding box center [511, 721] width 334 height 36
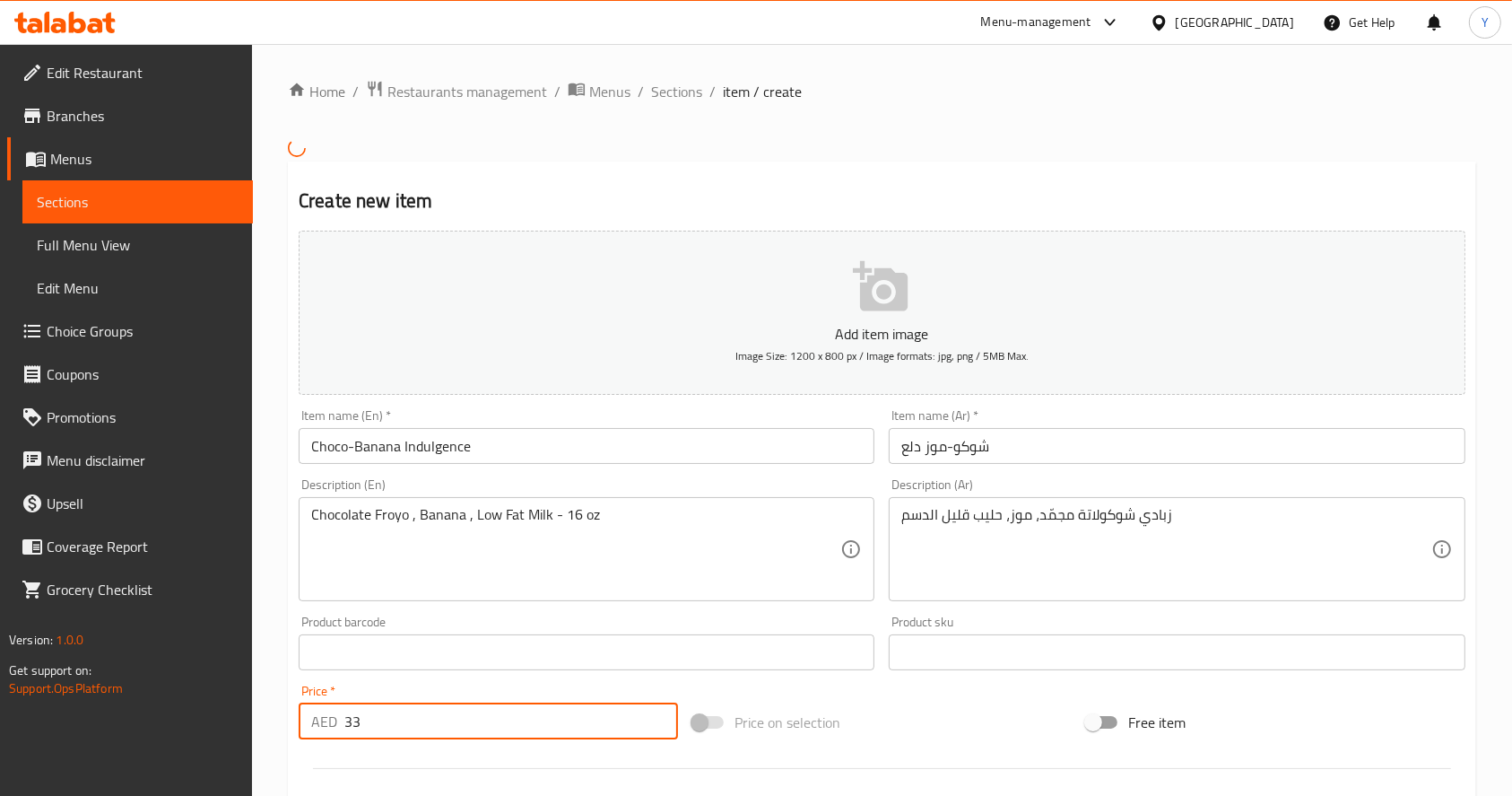
scroll to position [459, 0]
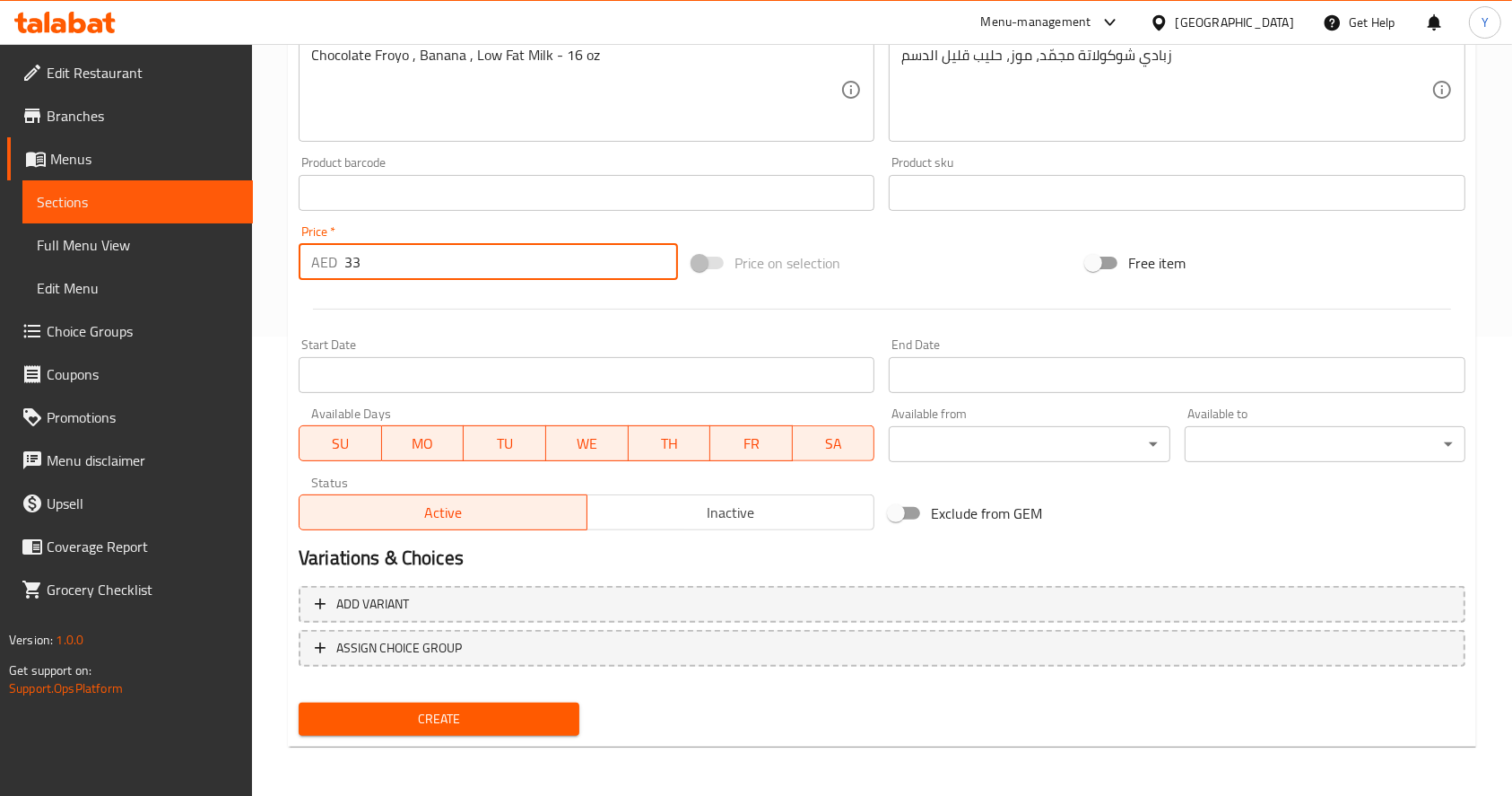
type input "33"
click at [428, 726] on span "Create" at bounding box center [439, 719] width 252 height 22
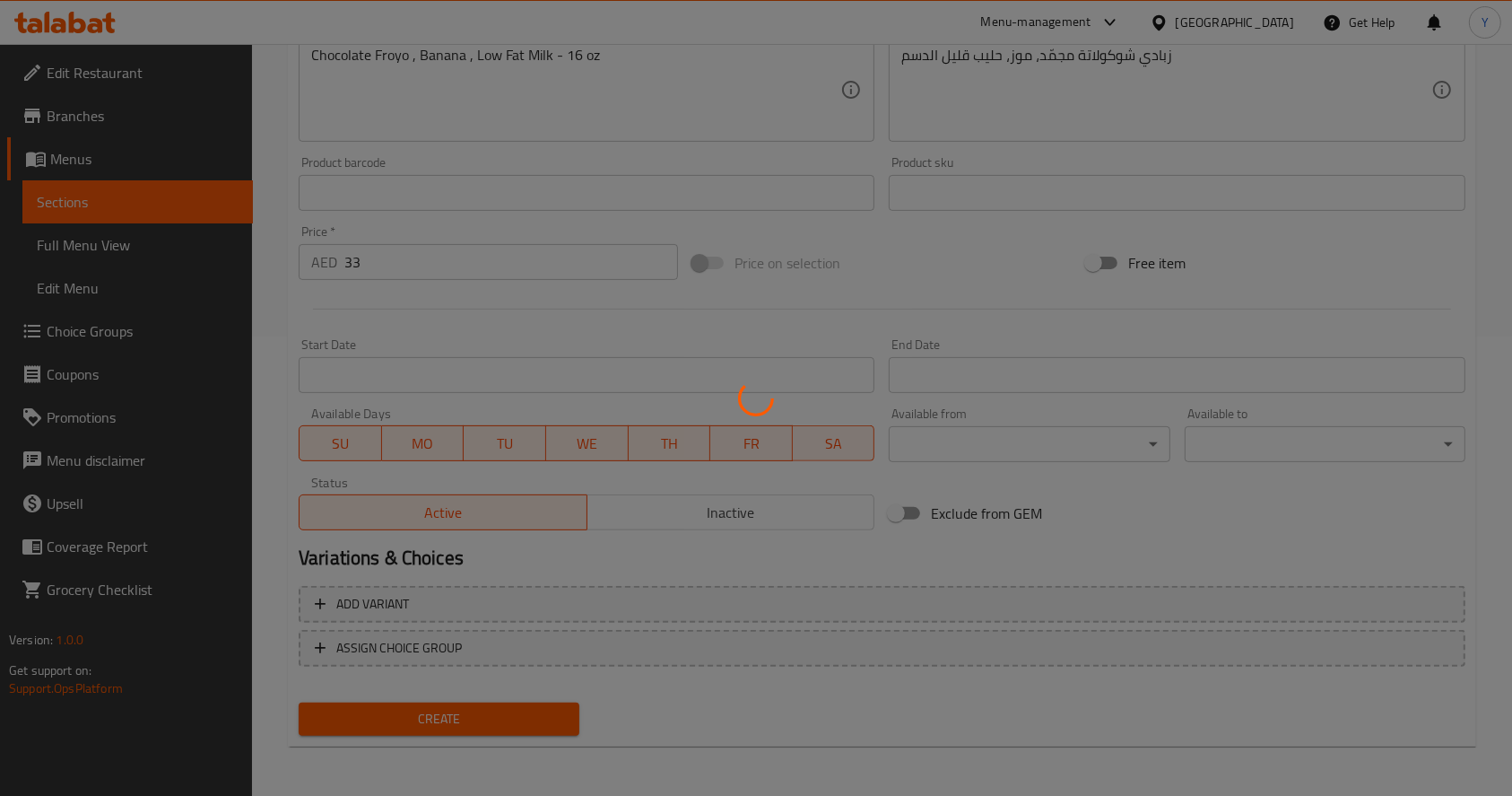
scroll to position [0, 0]
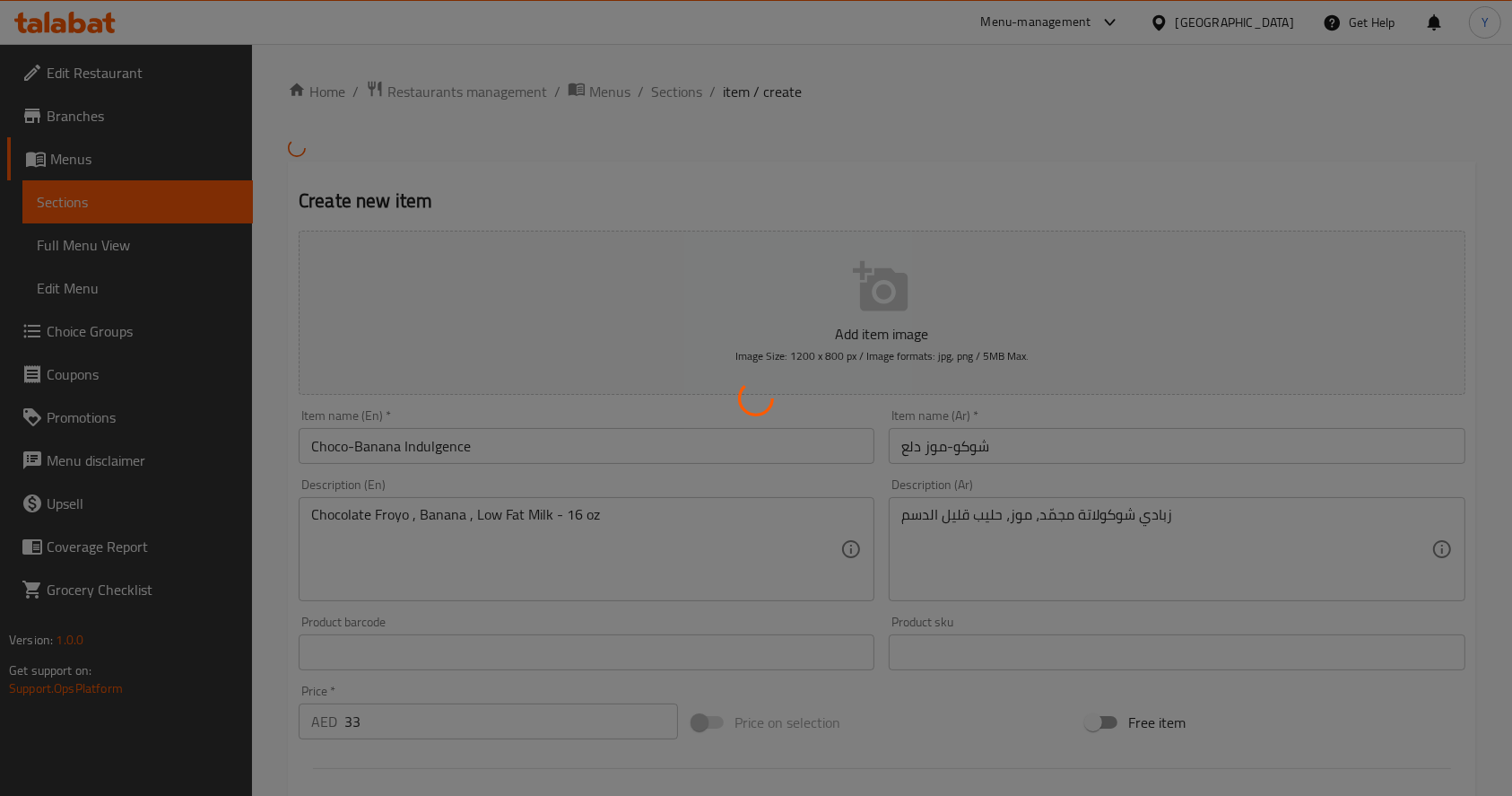
type input "0"
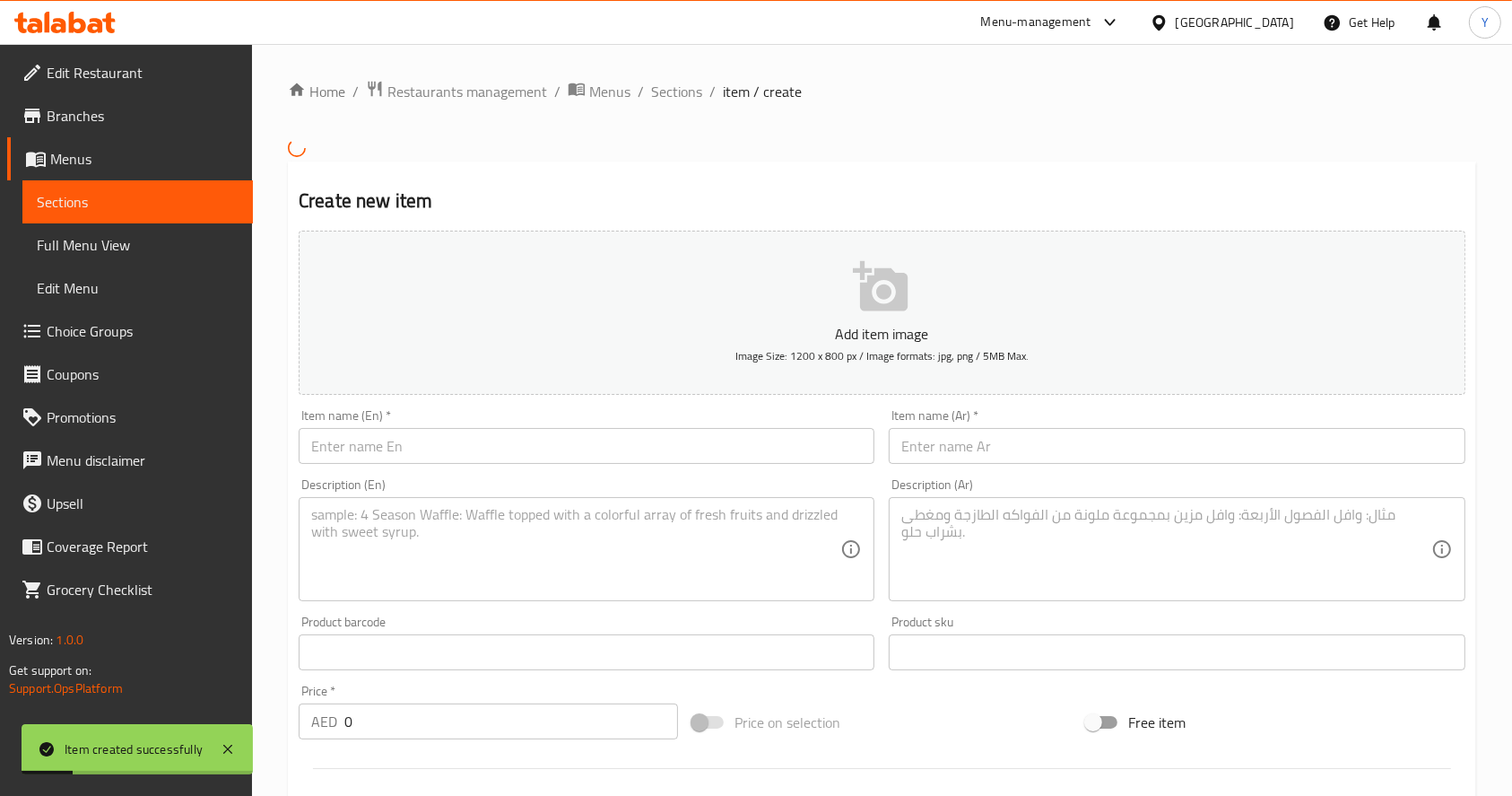
click at [472, 437] on input "text" at bounding box center [587, 445] width 576 height 36
paste input "زبادي شوكولاتة مجمّد، موز، حليب قليل الدسم"
type input "زبادي شوكولاتة مجمّد، موز، حليب قليل الدسم"
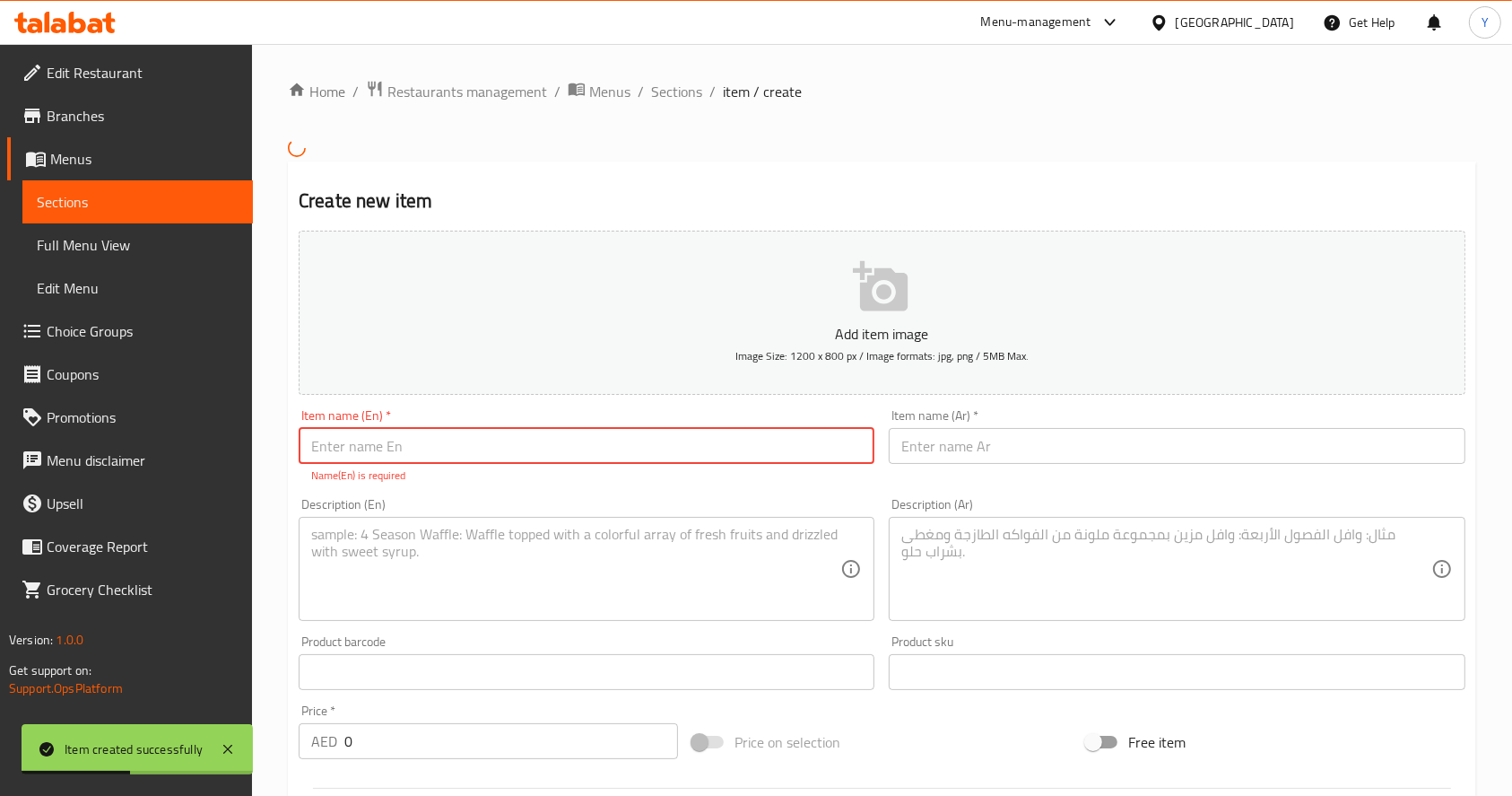
paste input "Taro Bliss Taro Froyo , Banana , Low Fat Milk , Dragon Fruit/Tapioca Pearl"
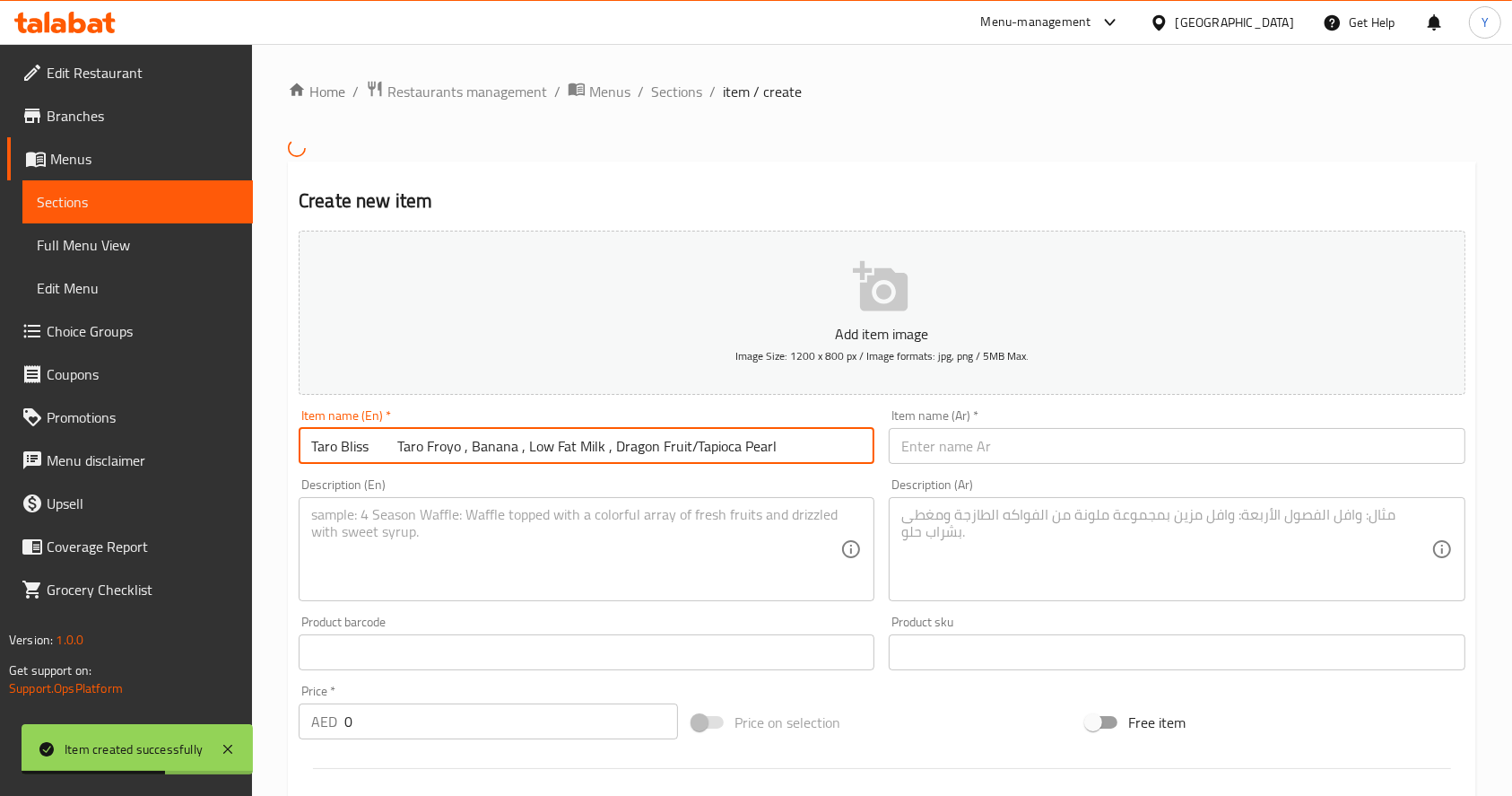
drag, startPoint x: 384, startPoint y: 443, endPoint x: 818, endPoint y: 435, distance: 434.1
click at [818, 435] on input "Taro Bliss Taro Froyo , Banana , Low Fat Milk , Dragon Fruit/Tapioca Pearl" at bounding box center [587, 445] width 576 height 36
type input "[PERSON_NAME]"
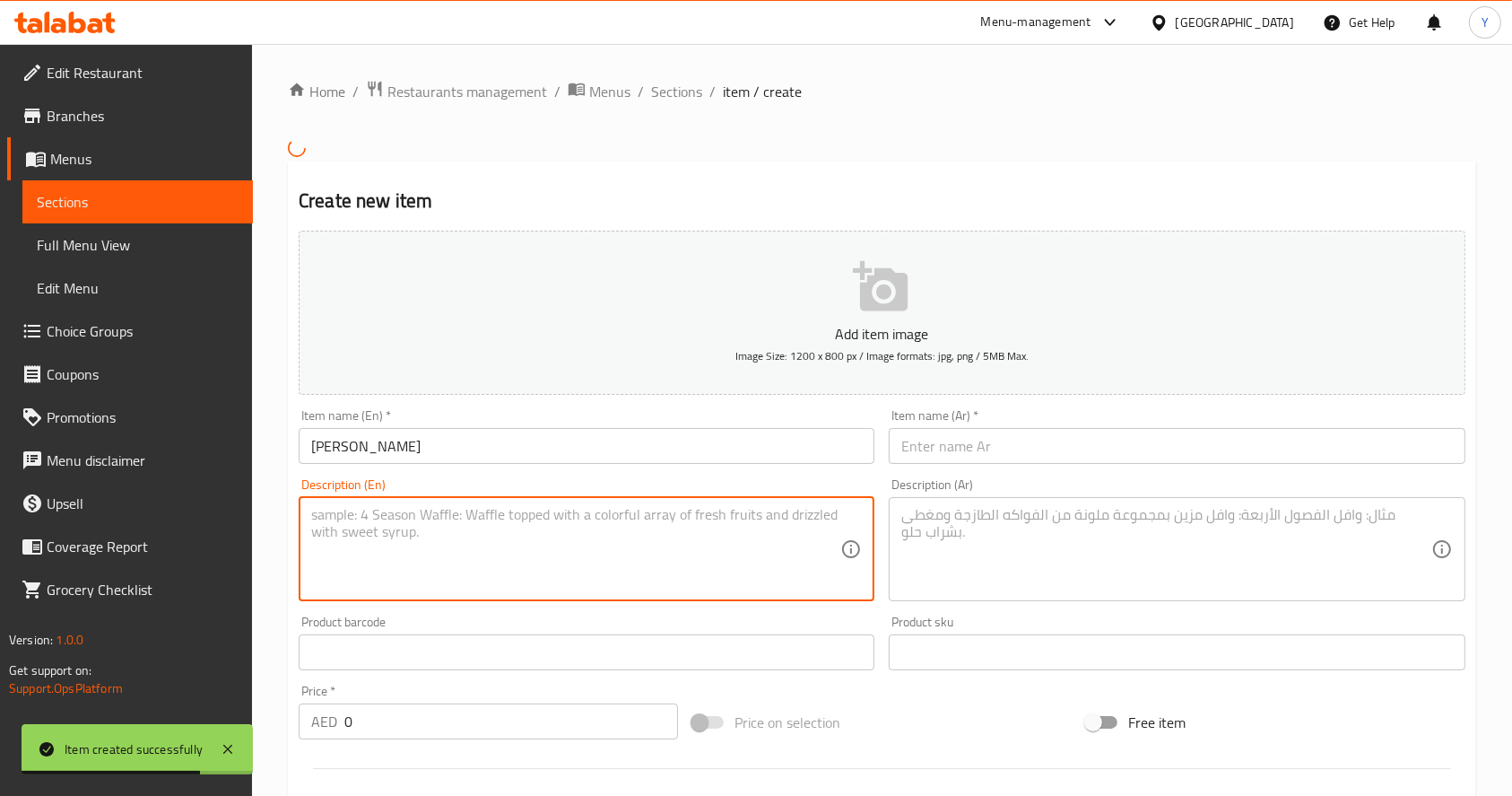
paste textarea "Taro Froyo , Banana , Low Fat Milk , Dragon Fruit/Tapioca Pearl"
type textarea "Taro Froyo , Banana , Low Fat Milk , Dragon Fruit/Tapioca Pearl"
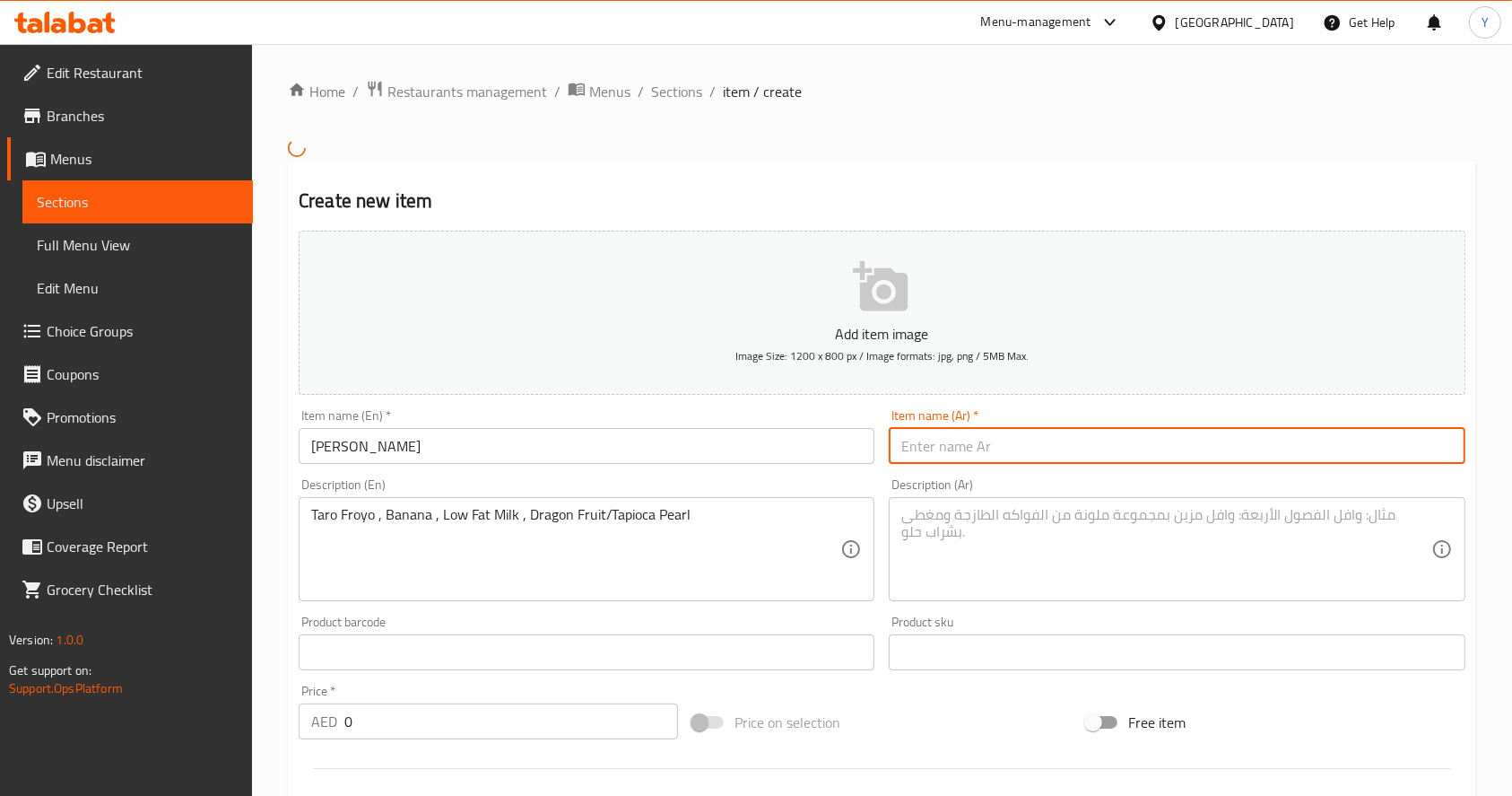
click at [986, 443] on input "text" at bounding box center [1177, 445] width 576 height 36
paste input "تارو بليس زبادي تارو مجمّد، موز، حليب قليل الدسم، فاكهة التنين أو لؤلؤ التابيوك"
drag, startPoint x: 981, startPoint y: 450, endPoint x: 1479, endPoint y: 444, distance: 498.0
click at [1479, 444] on div "Home / Restaurants management / Menus / Sections / item / create Create new ite…" at bounding box center [882, 649] width 1260 height 1212
type input "تارو بليس"
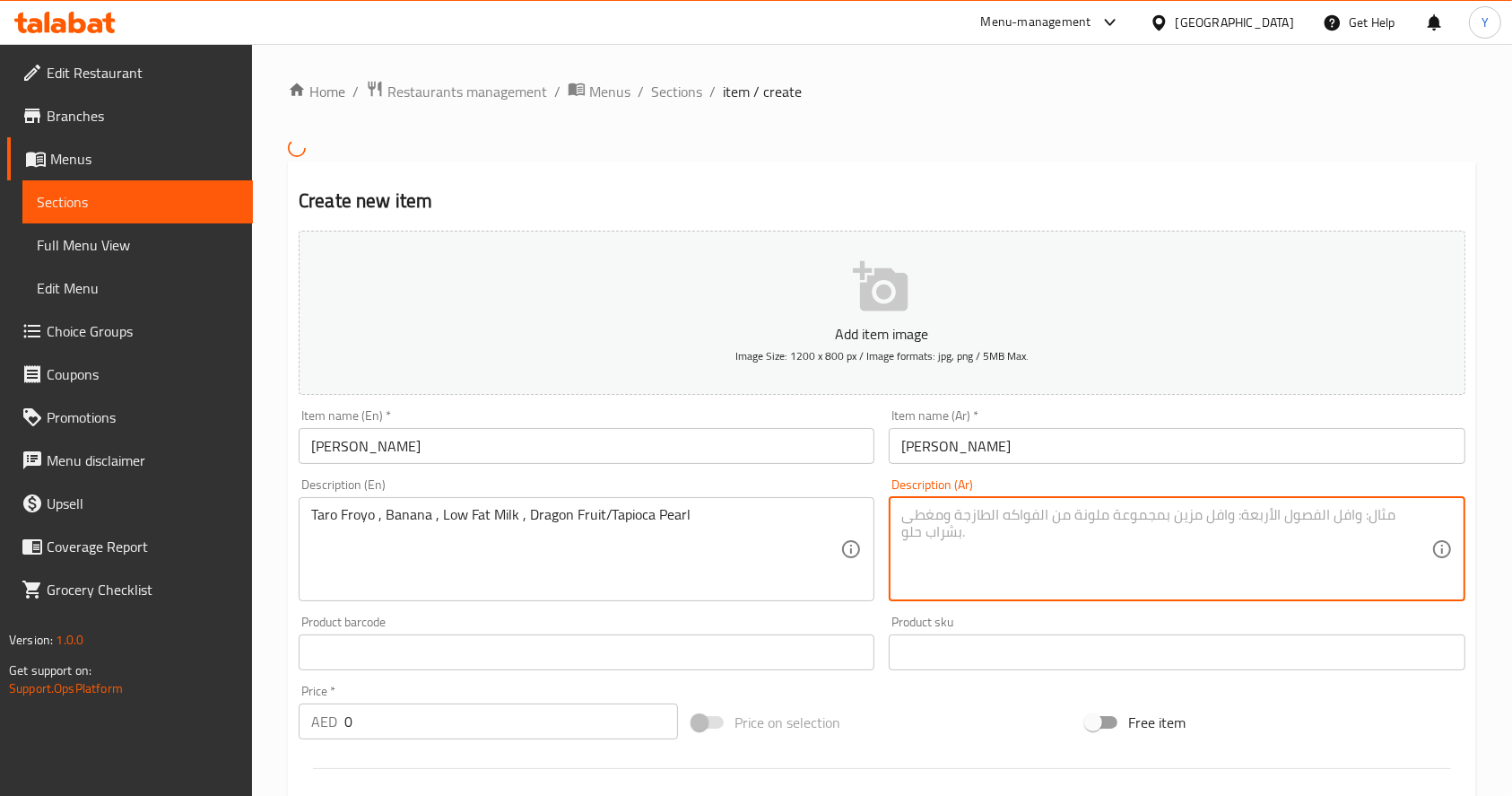
click at [1276, 525] on textarea at bounding box center [1166, 549] width 529 height 85
paste textarea "زبادي تارو مجمّد، موز، حليب قليل الدسم، فاكهة التنين أو لؤلؤ التابيوك"
type textarea "زبادي تارو مجمّد، موز، حليب قليل الدسم، فاكهة التنين أو لؤلؤ التابيوك"
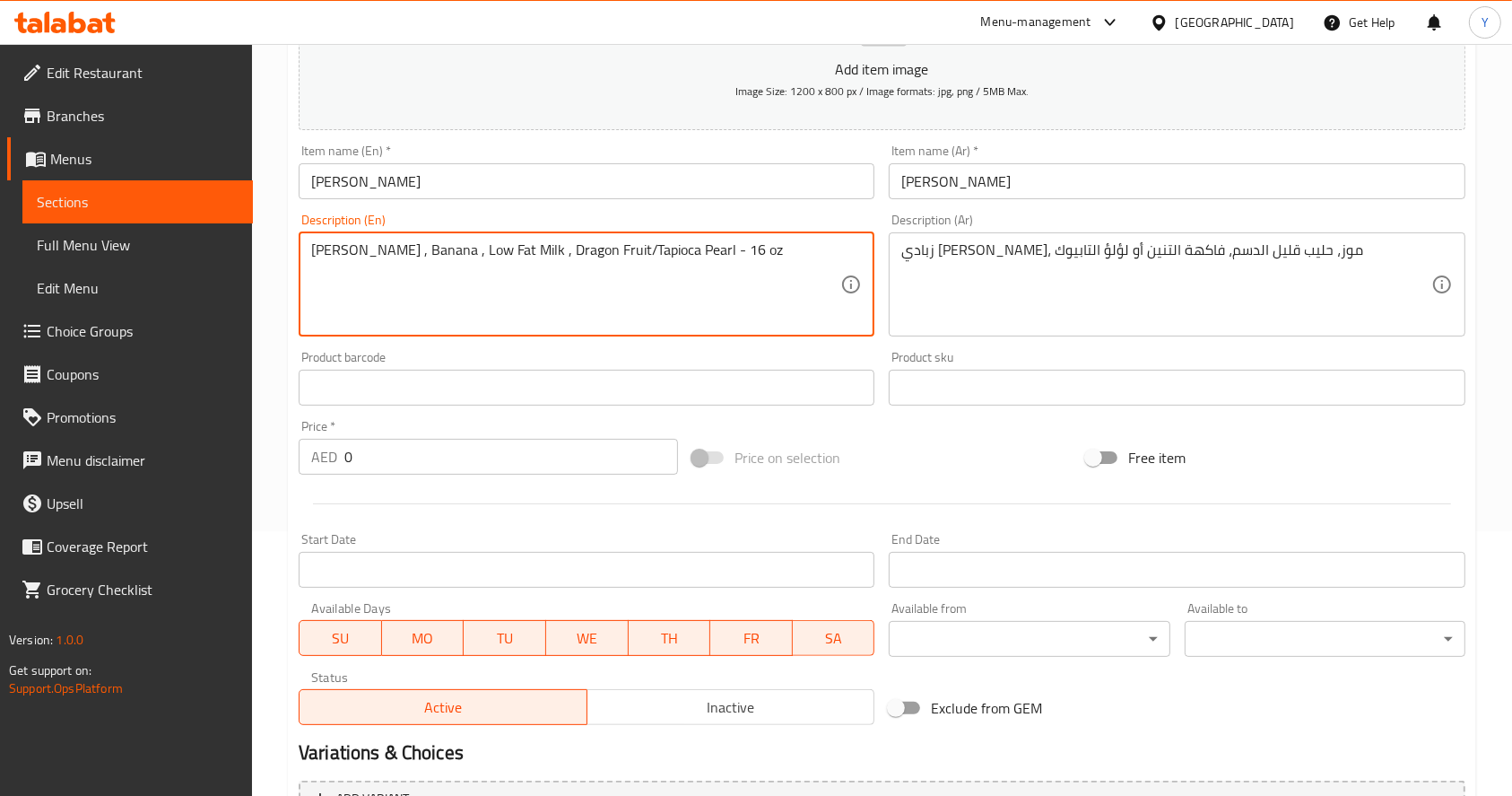
scroll to position [304, 0]
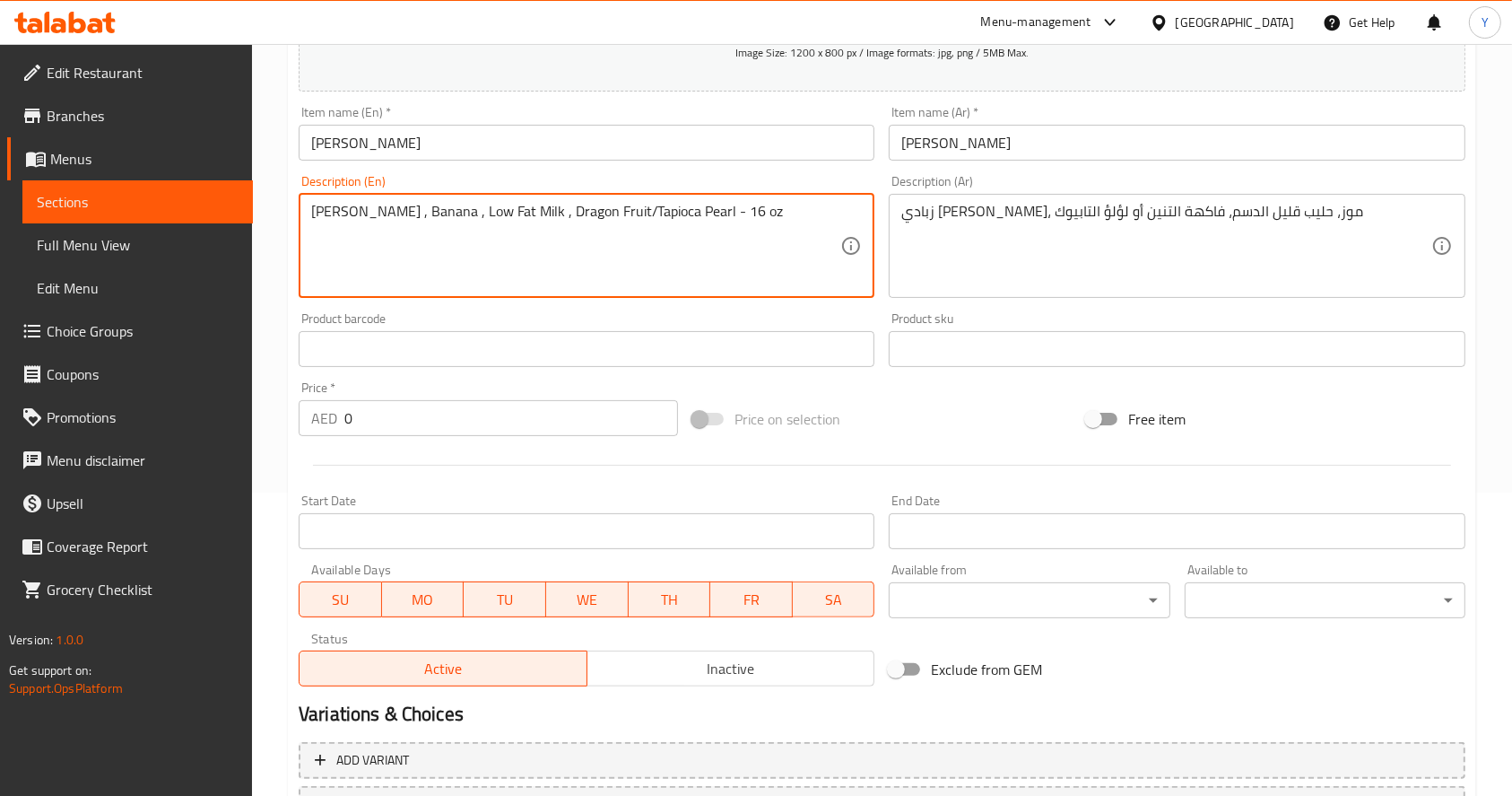
type textarea "[PERSON_NAME] , Banana , Low Fat Milk , Dragon Fruit/Tapioca Pearl - 16 oz"
click at [362, 416] on input "0" at bounding box center [511, 417] width 334 height 36
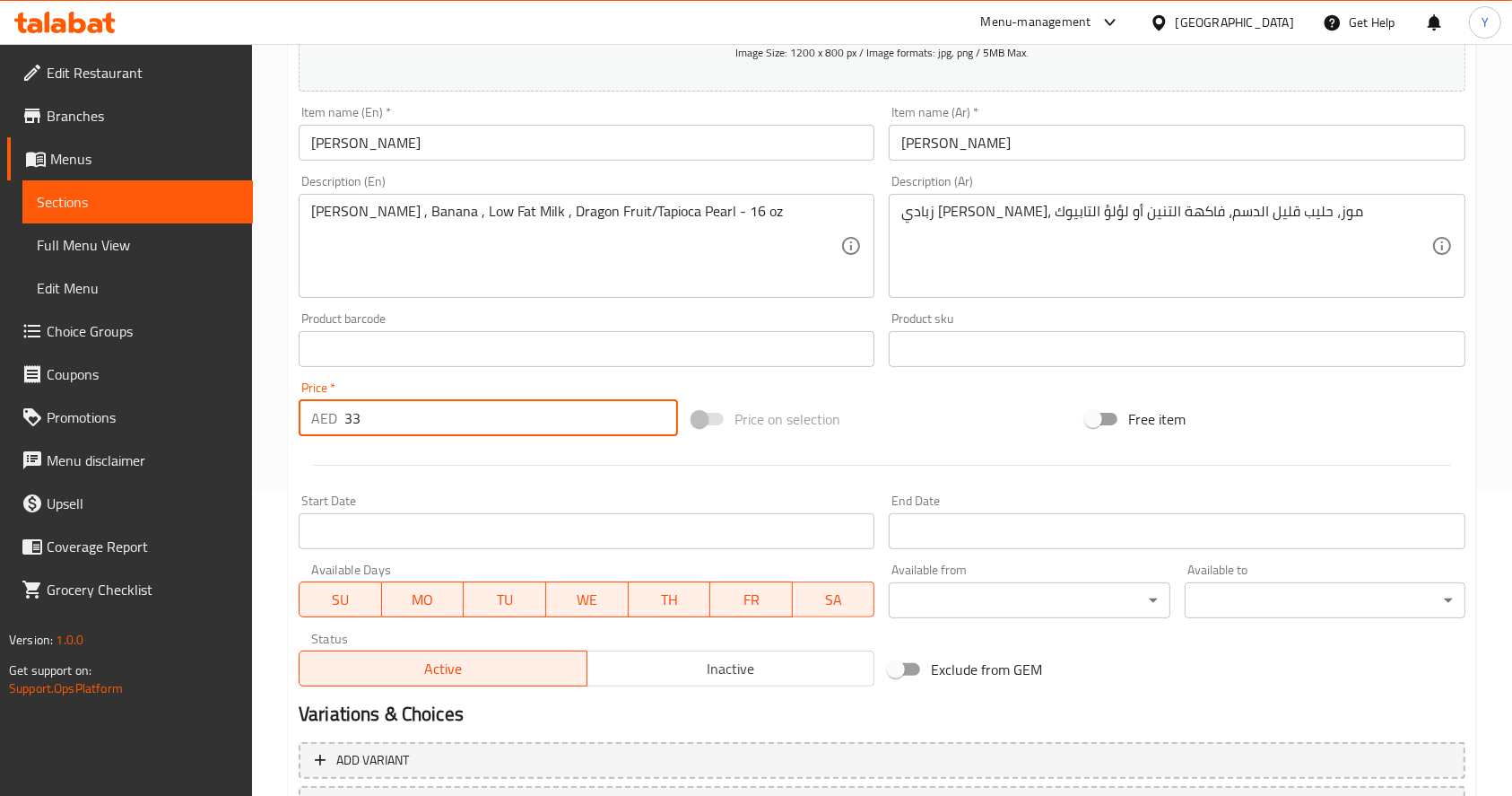
scroll to position [459, 0]
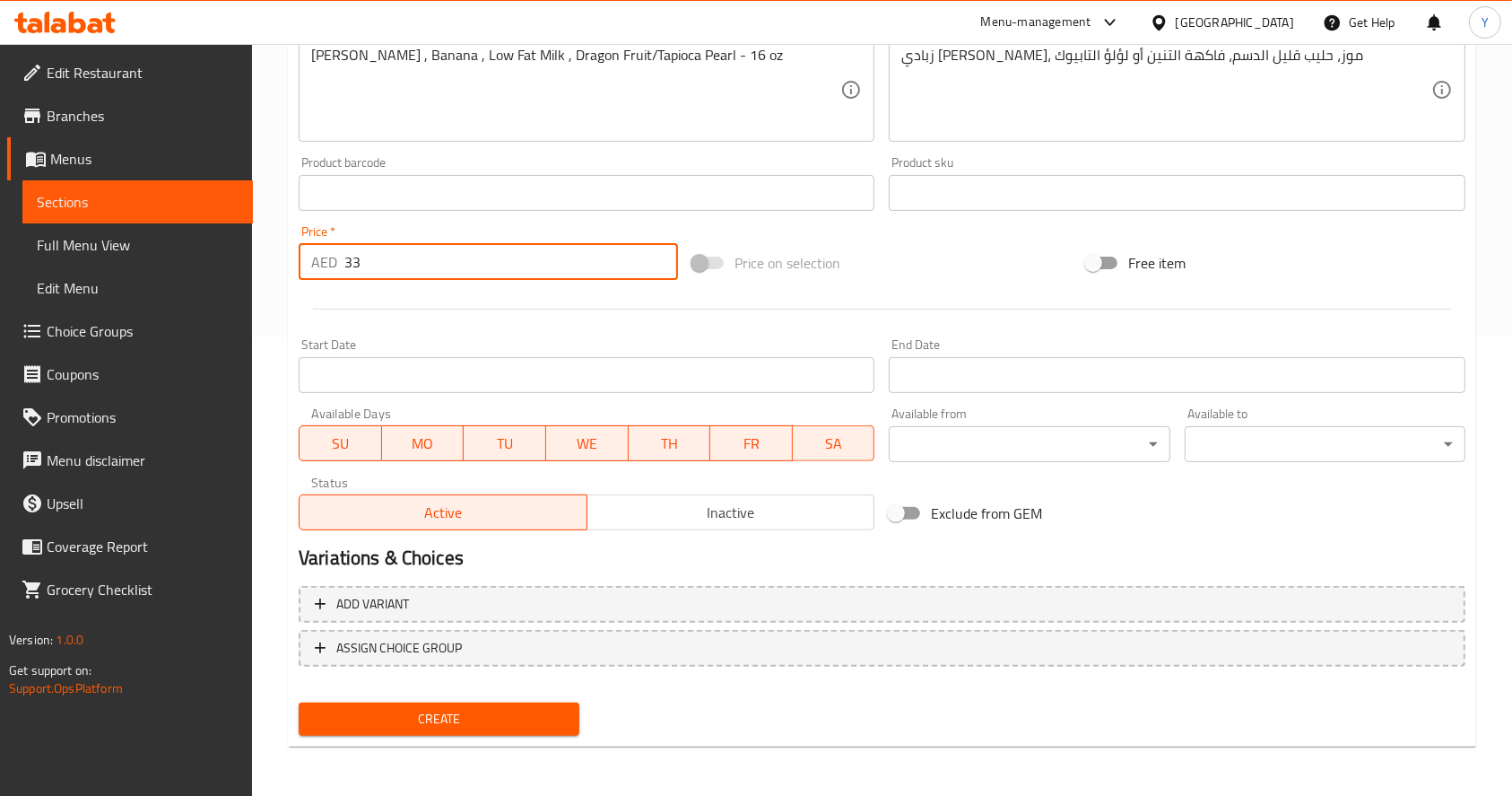
type input "33"
click at [380, 717] on span "Create" at bounding box center [439, 719] width 252 height 22
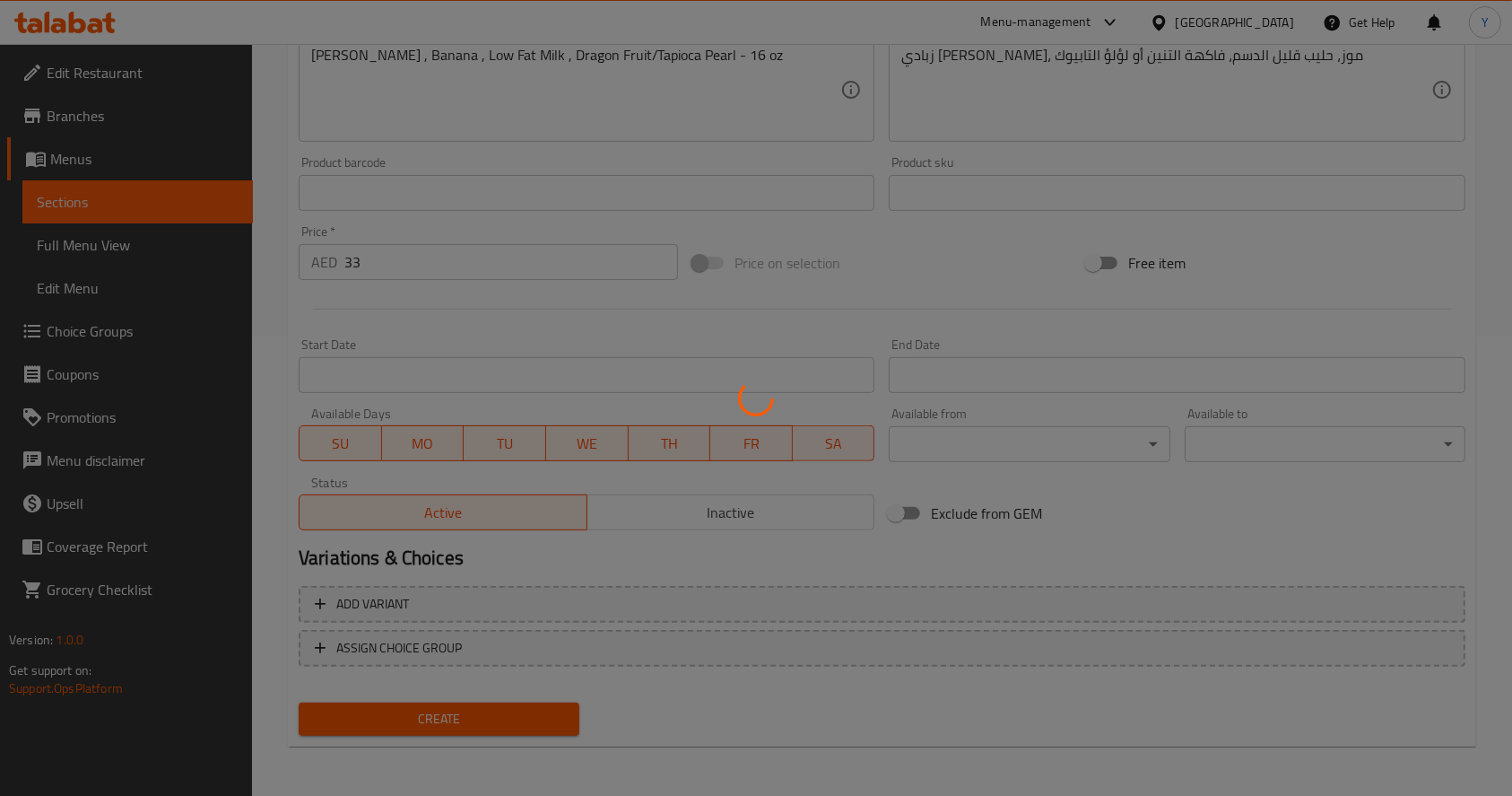
type input "0"
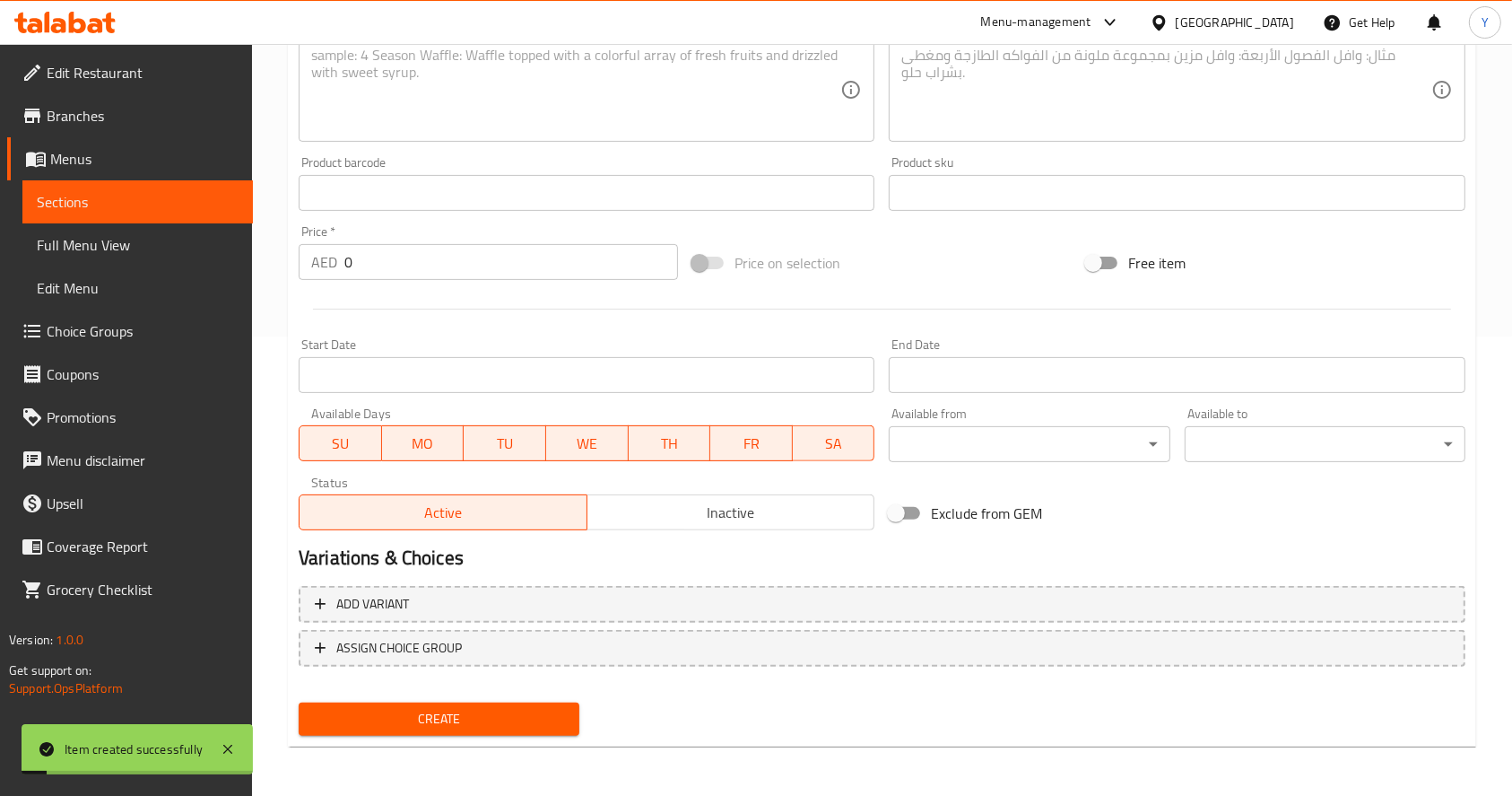
scroll to position [0, 0]
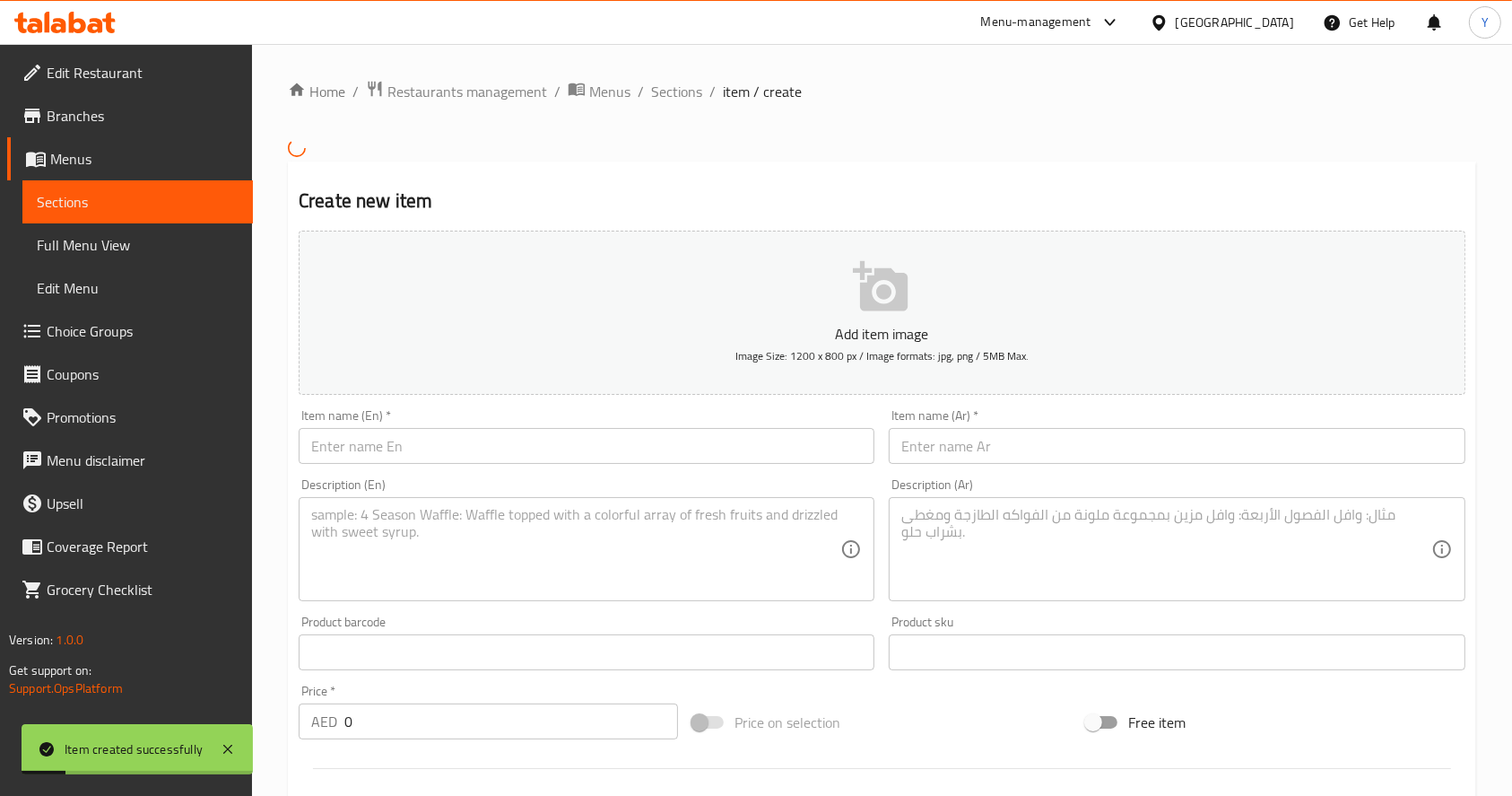
click at [394, 454] on input "text" at bounding box center [587, 445] width 576 height 36
paste input "Salted Caramel Crunch Salted Caramel Froyo , Low Fat Milk , Banana , Caramel Cr…"
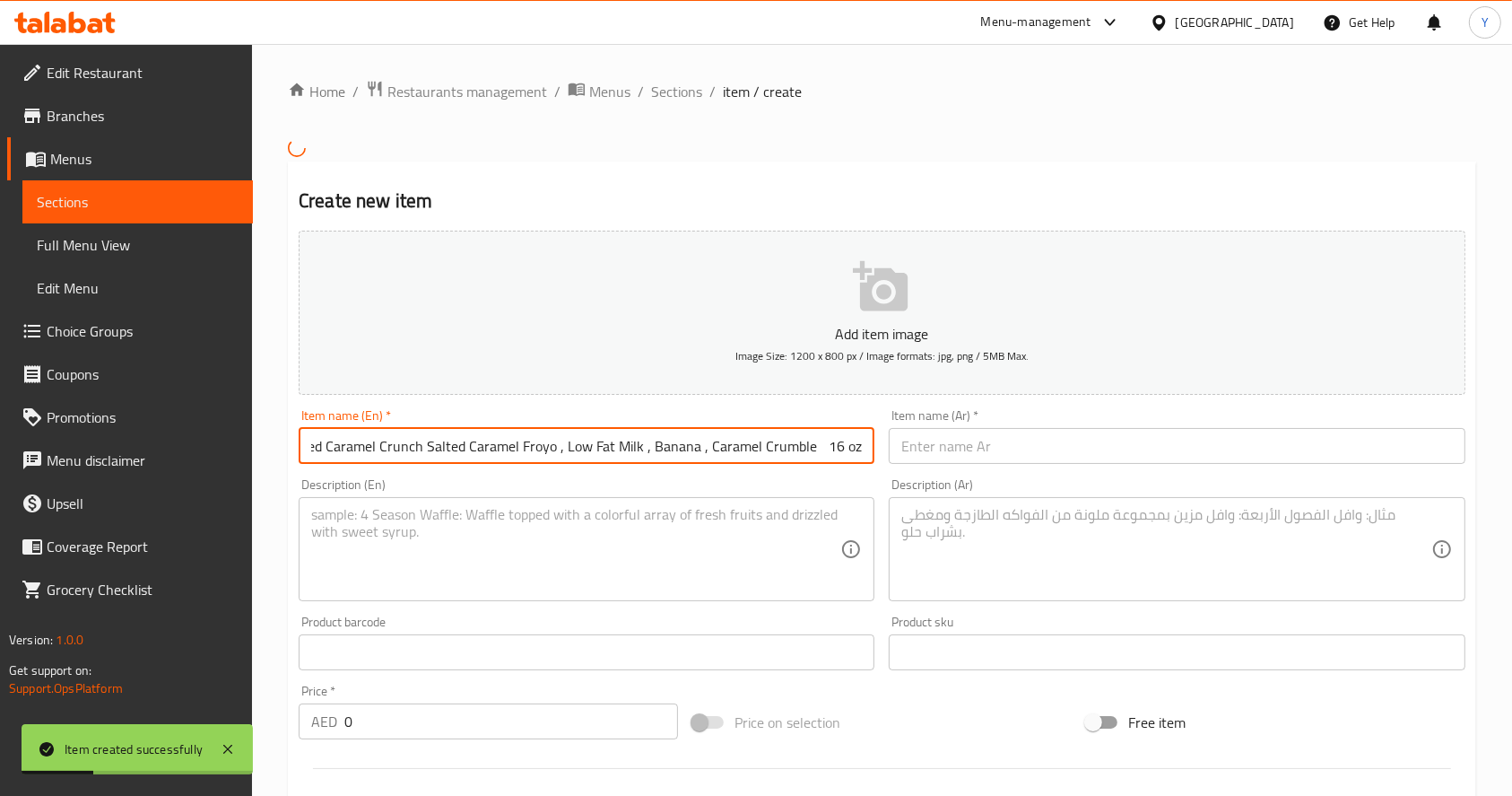
scroll to position [0, 38]
drag, startPoint x: 423, startPoint y: 451, endPoint x: 957, endPoint y: 445, distance: 534.0
click at [957, 445] on div "Add item image Image Size: 1200 x 800 px / Image formats: jpg, png / 5MB Max. I…" at bounding box center [882, 609] width 1181 height 773
type input "Salted Caramel Crunch"
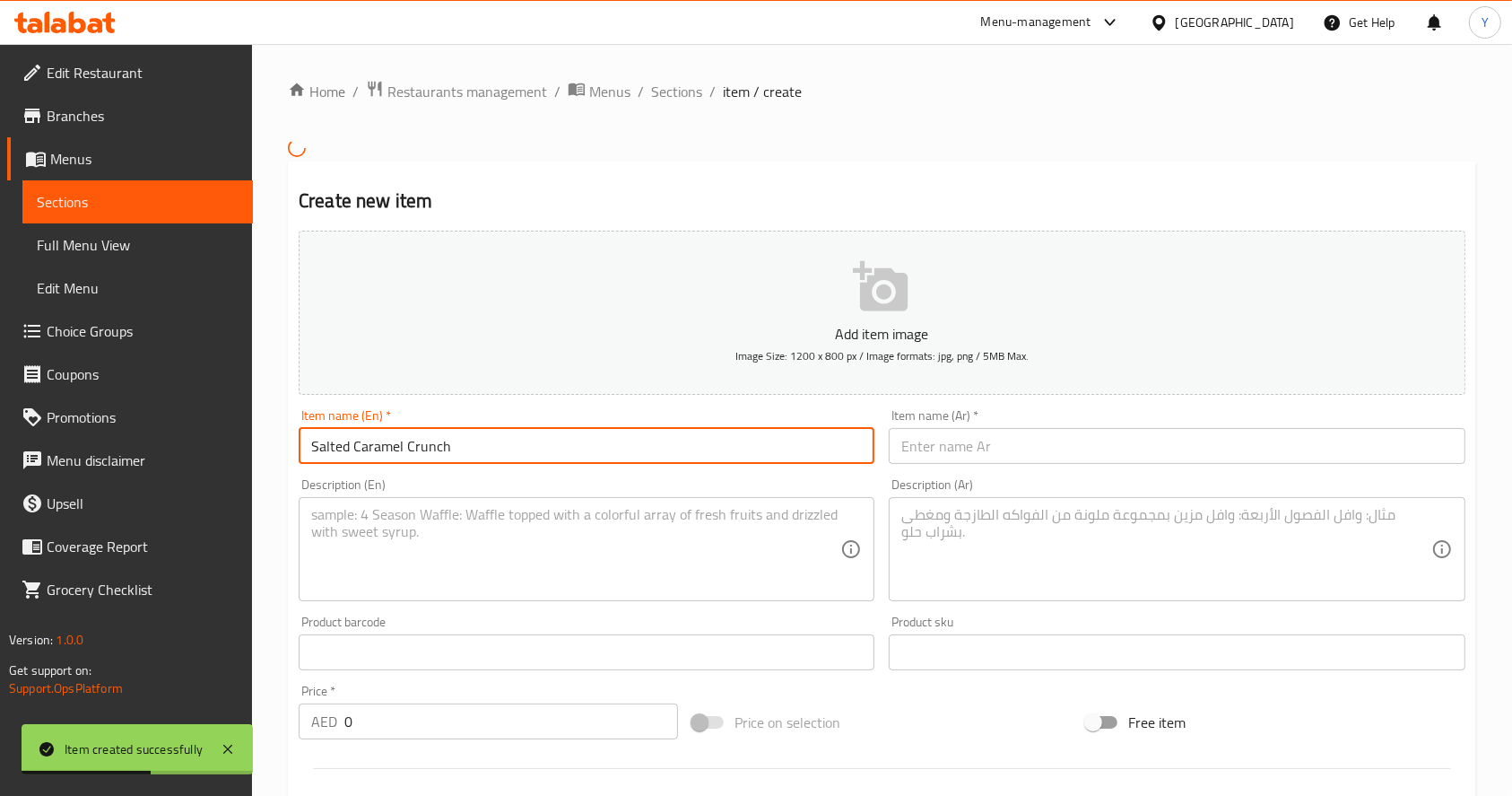
click at [547, 516] on textarea at bounding box center [576, 549] width 529 height 85
paste textarea "Salted Caramel Froyo , Low Fat Milk , Banana , Caramel Crumble 16 oz"
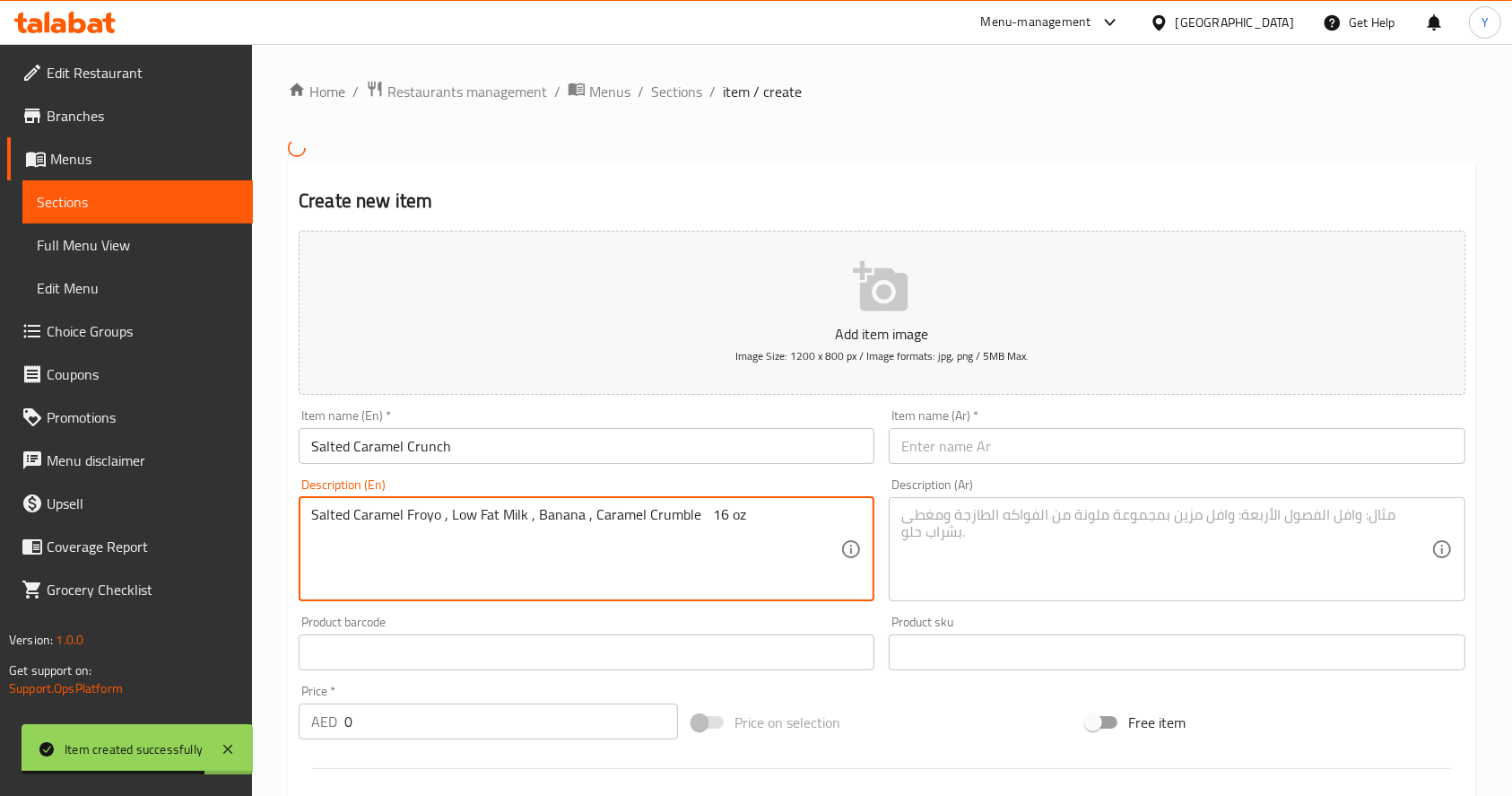
click at [714, 513] on textarea "Salted Caramel Froyo , Low Fat Milk , Banana , Caramel Crumble 16 oz" at bounding box center [576, 549] width 529 height 85
type textarea "Salted Caramel Froyo , Low Fat Milk , Banana , Caramel Crumble - 16 oz"
click at [951, 445] on input "text" at bounding box center [1177, 445] width 576 height 36
paste input "سولتد كراميل كرنش زبادي كراميل مملّح مجمّد، حليب قليل الدسم، موز، كراميل مفتّت"
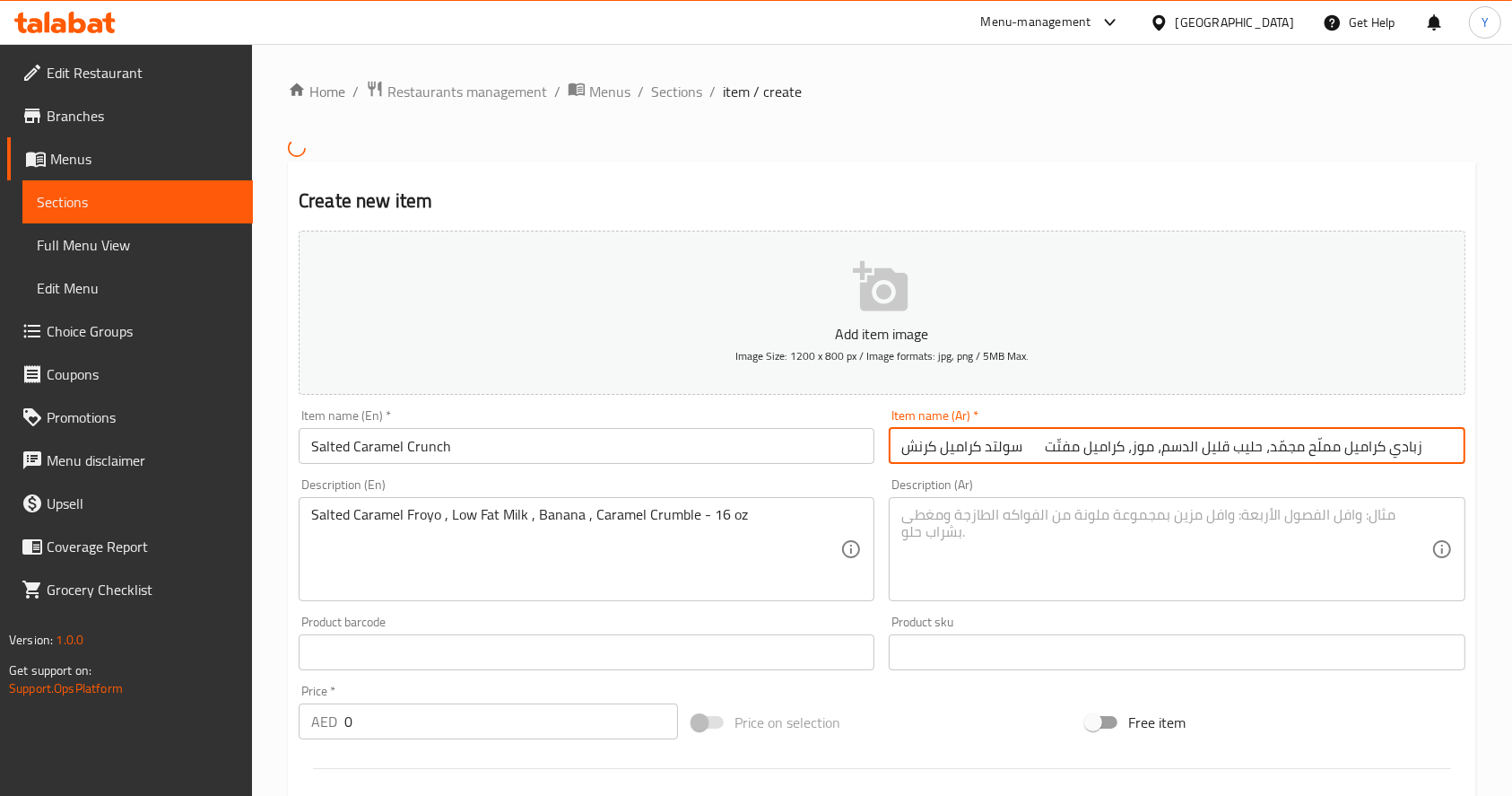
drag, startPoint x: 1028, startPoint y: 445, endPoint x: 1461, endPoint y: 438, distance: 433.1
click at [1461, 438] on input "سولتد كراميل كرنش زبادي كراميل مملّح مجمّد، حليب قليل الدسم، موز، كراميل مفتّت" at bounding box center [1177, 445] width 576 height 36
type input "سولتد كراميل كرنش"
click at [1104, 525] on textarea at bounding box center [1166, 549] width 529 height 85
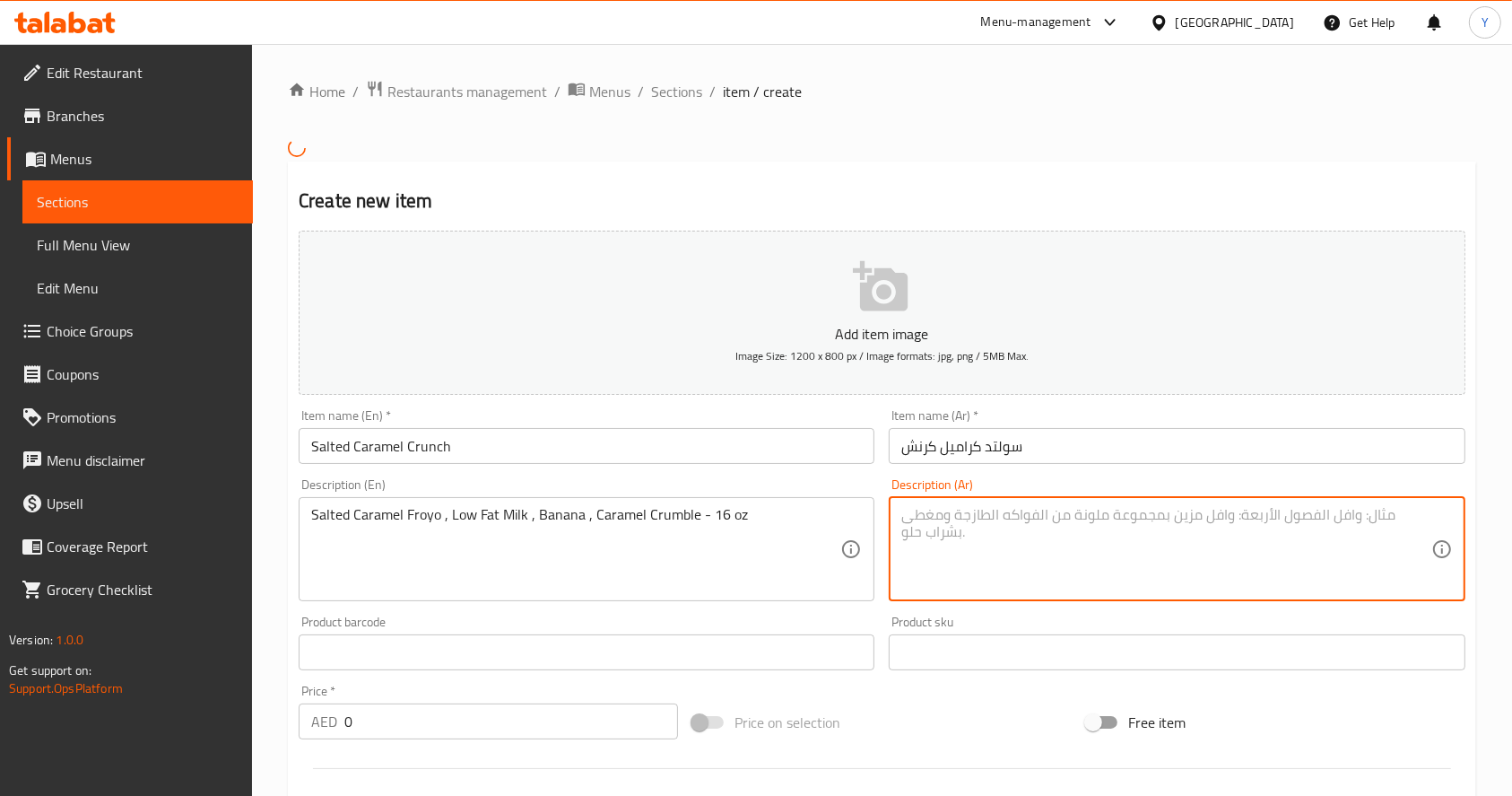
paste textarea "زبادي كراميل مملّح مجمّد، حليب قليل الدسم، موز، كراميل مفتّت"
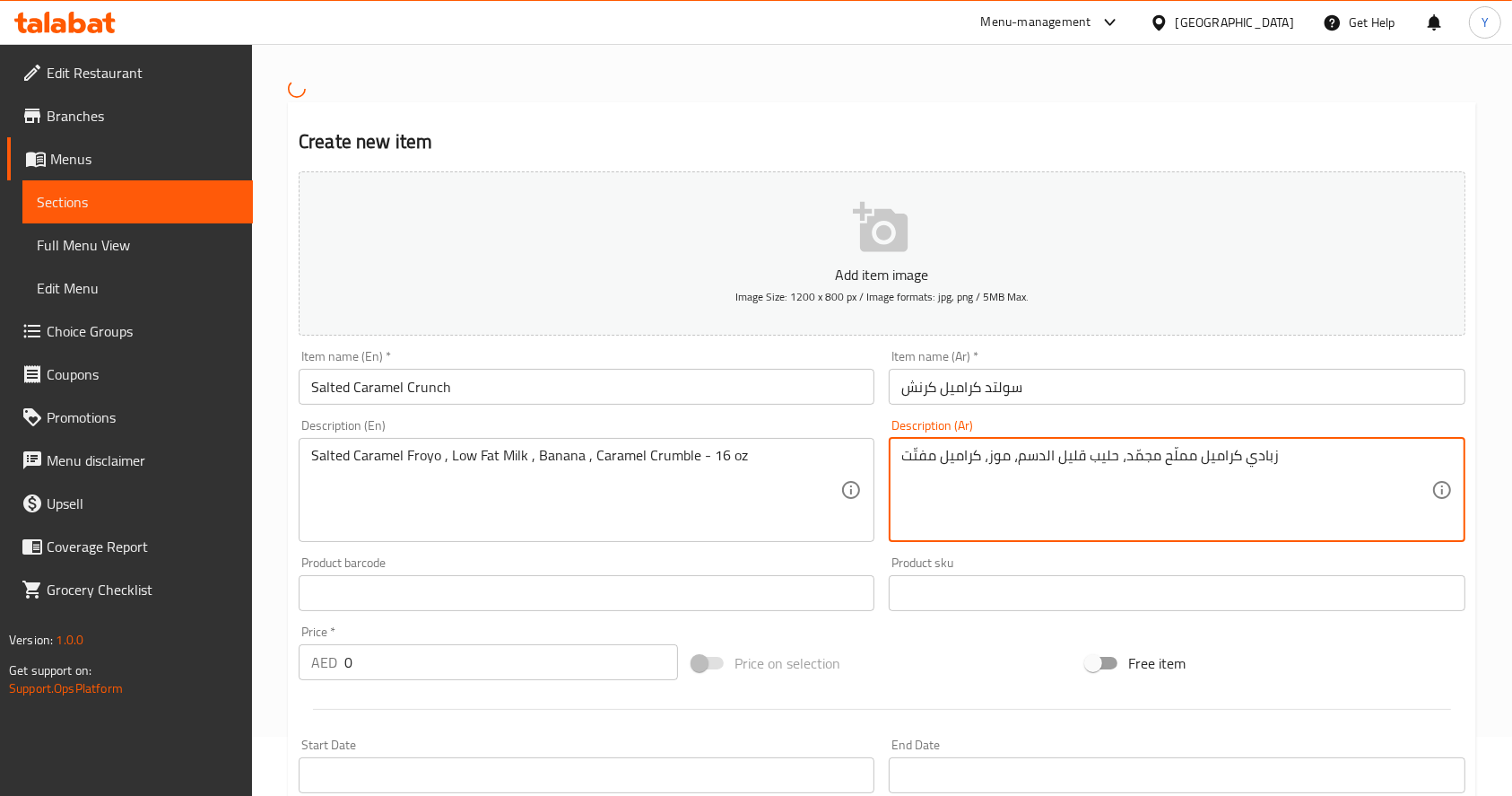
scroll to position [62, 0]
type textarea "زبادي كراميل مملّح مجمّد، حليب قليل الدسم، موز، كراميل مفتّت"
click at [474, 661] on input "0" at bounding box center [511, 659] width 334 height 36
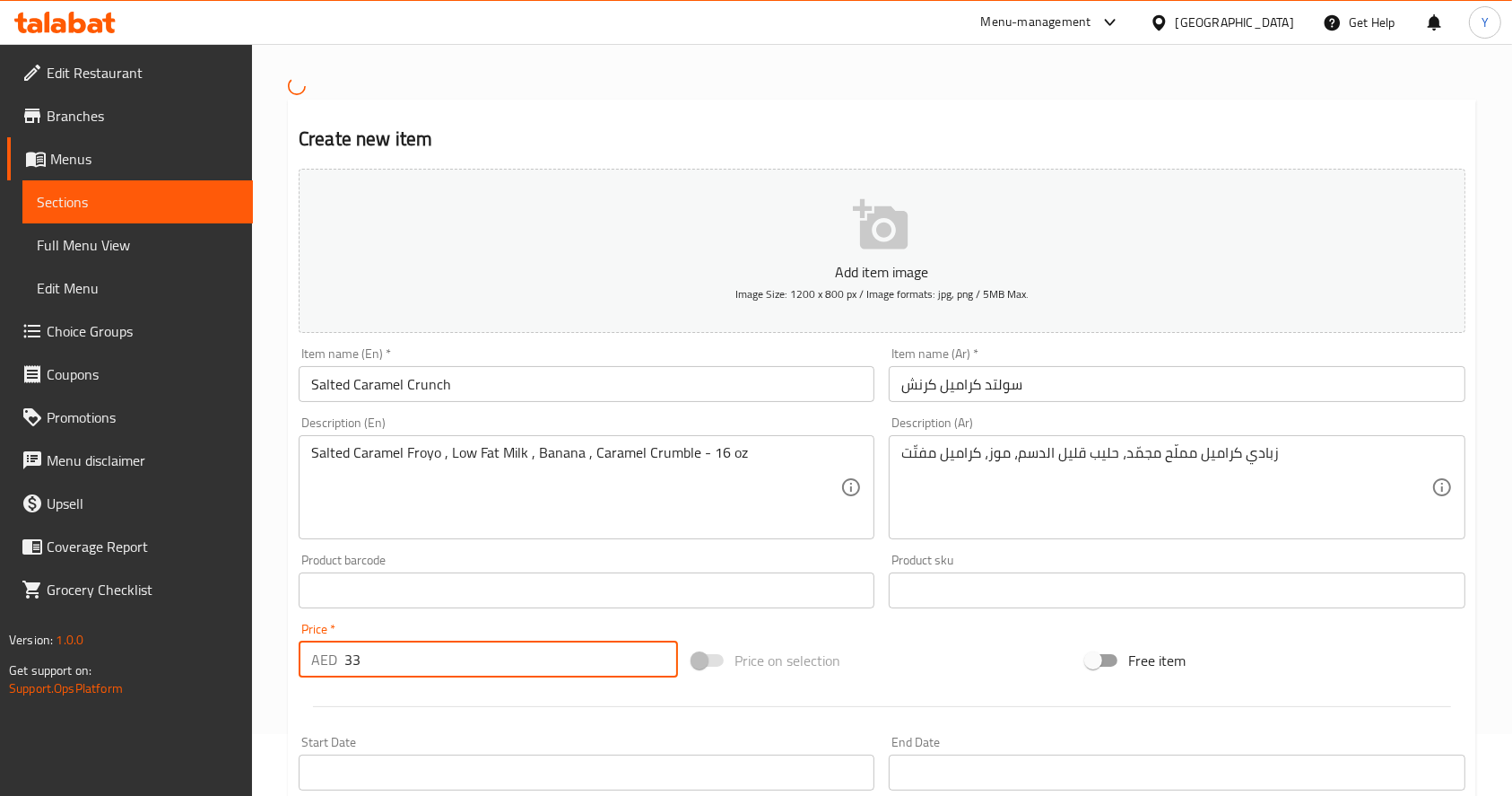
scroll to position [459, 0]
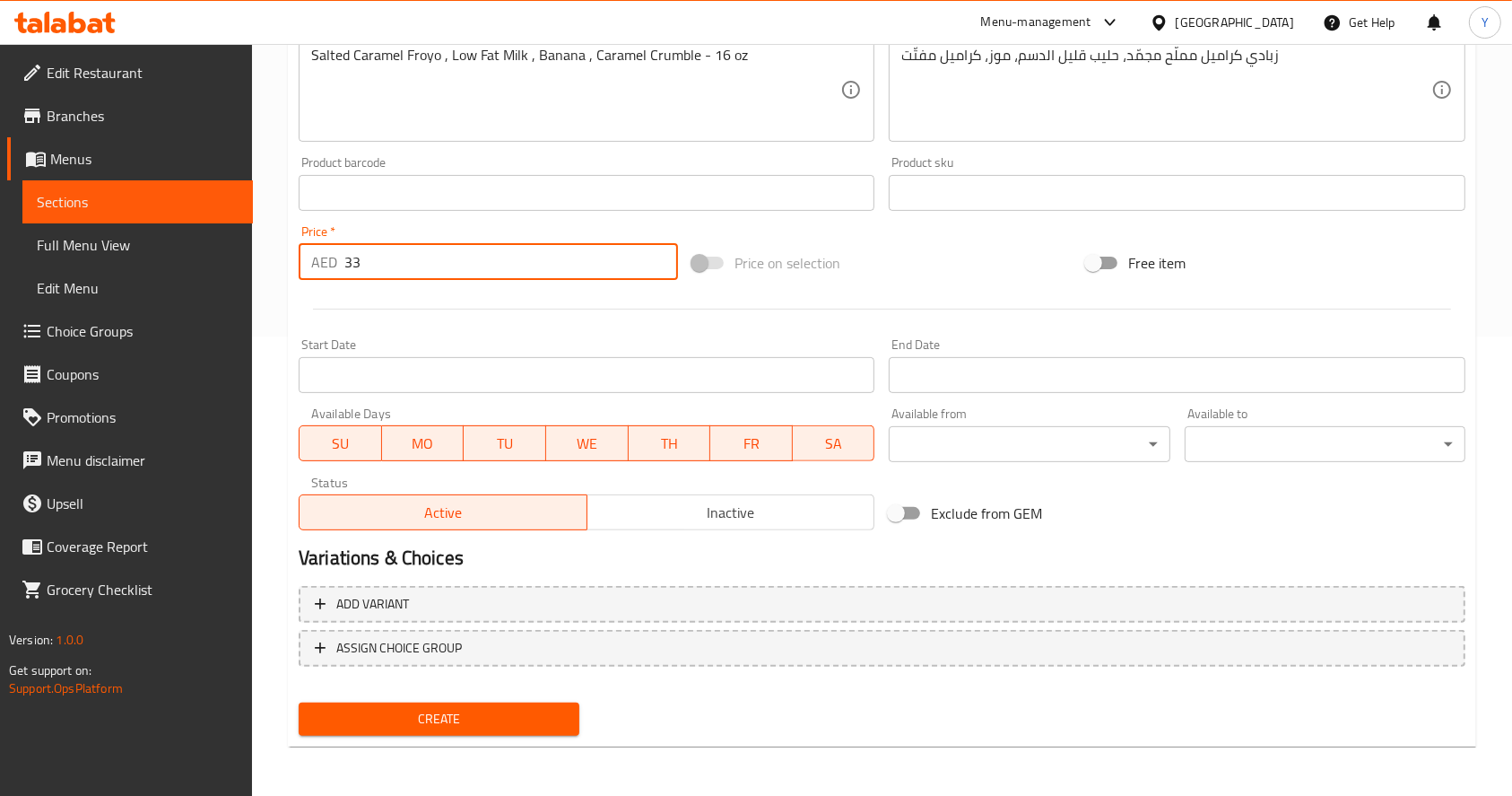
type input "33"
click at [423, 703] on button "Create" at bounding box center [439, 719] width 280 height 33
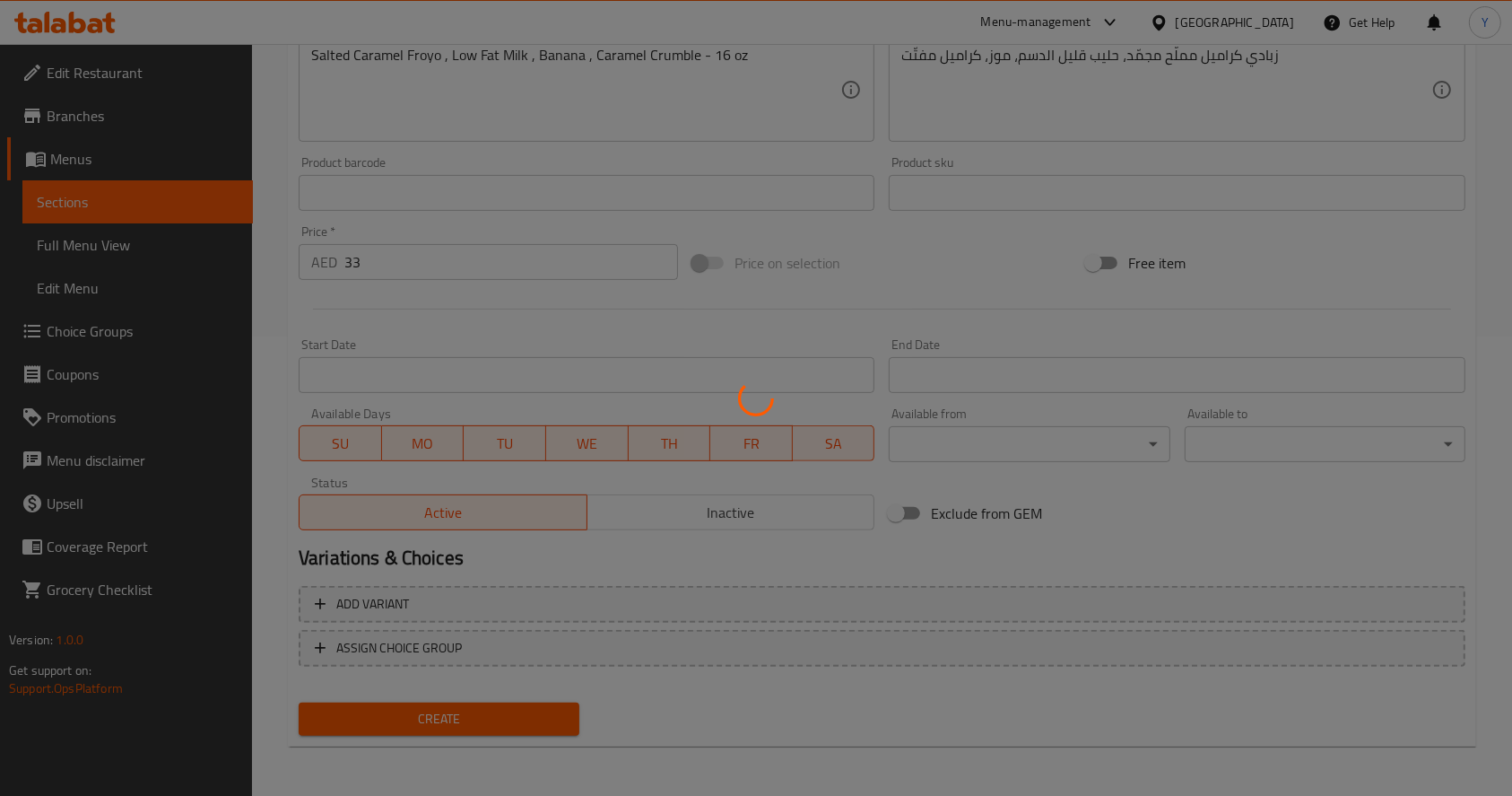
type input "0"
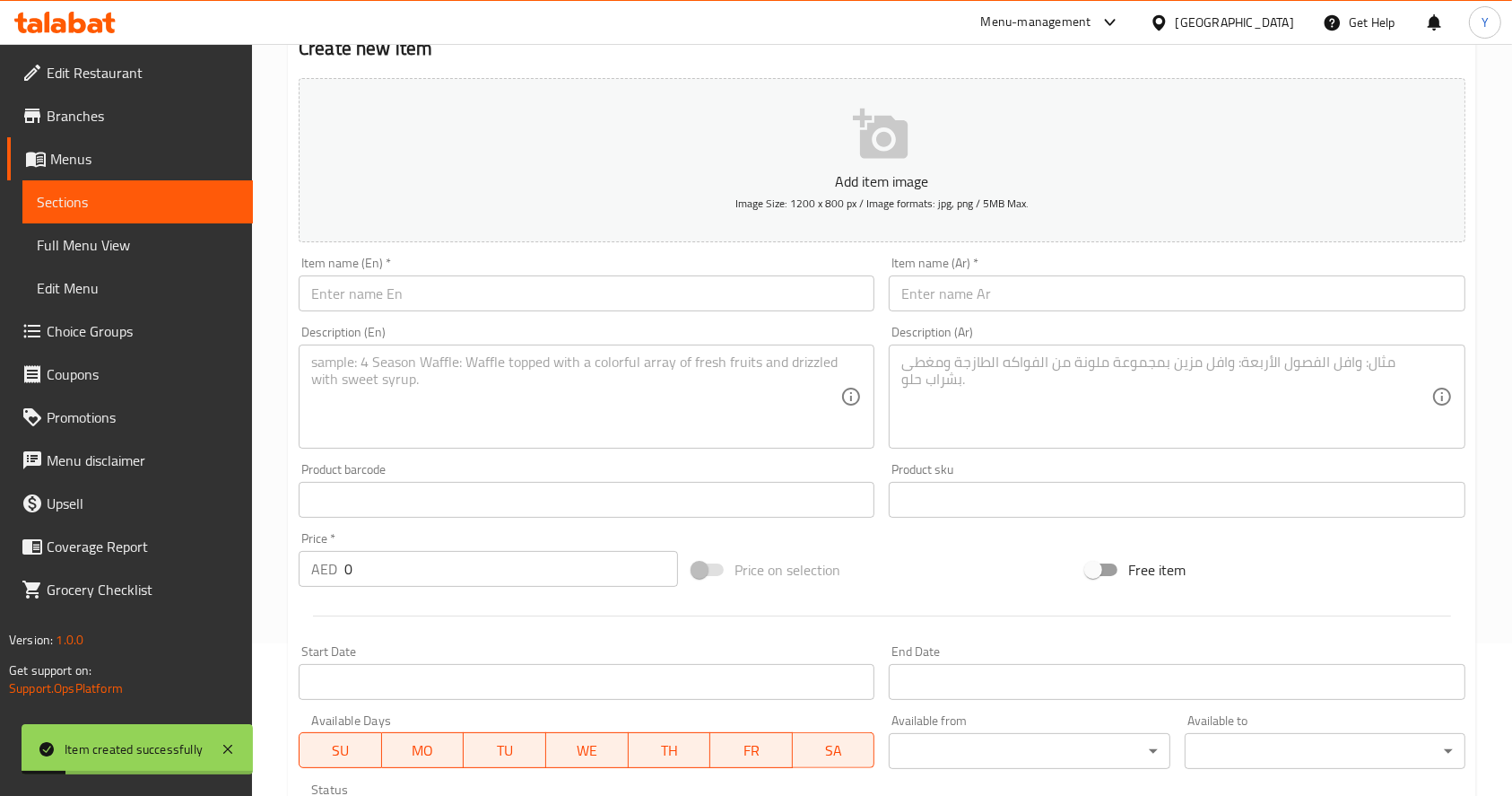
scroll to position [151, 0]
click at [448, 294] on input "text" at bounding box center [587, 294] width 576 height 36
paste input "Matcha Zen Smoothie Matcha Froyo , Banana , Fresh Avocado , Low Fat Milk 16 oz"
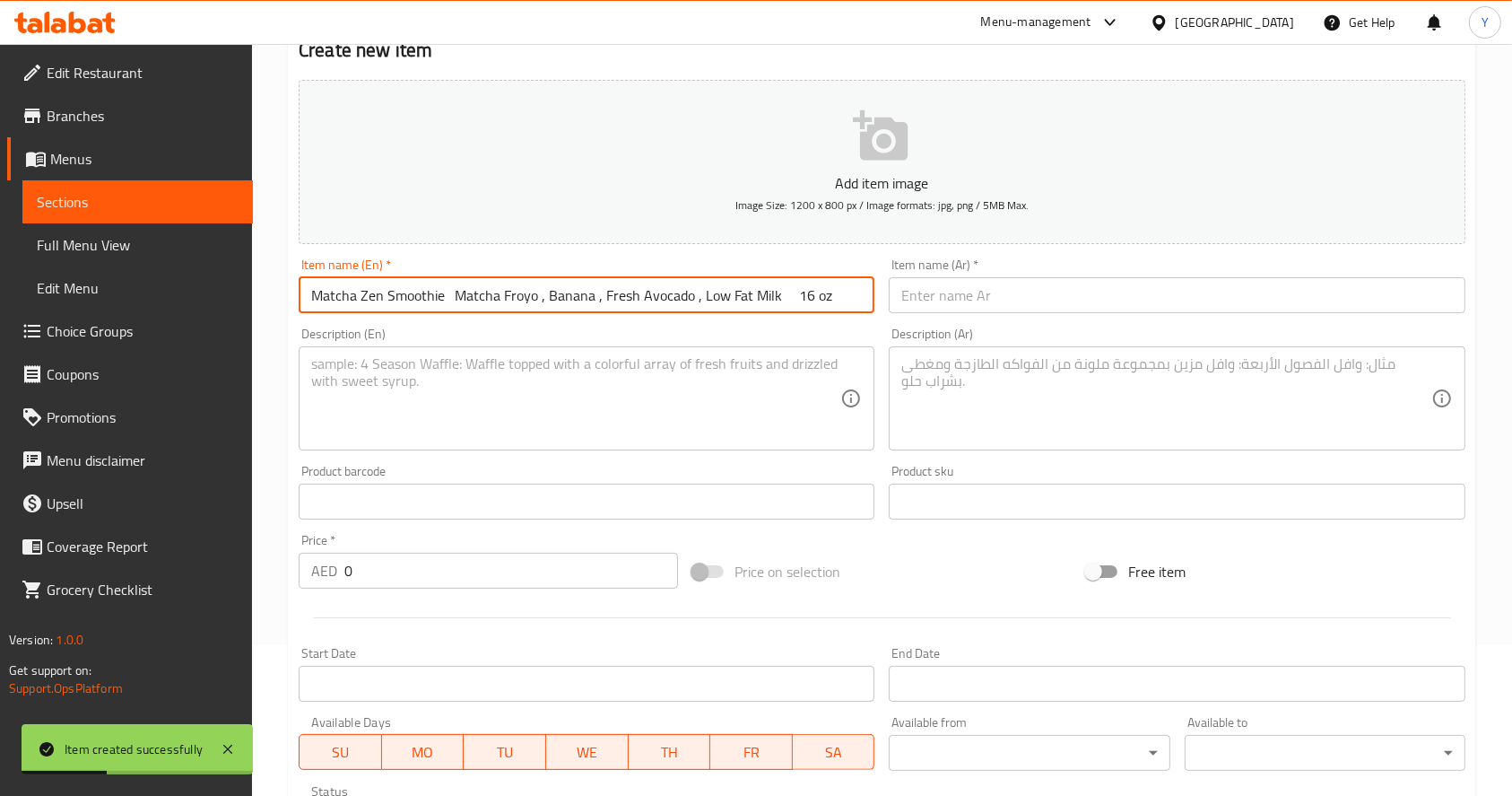
drag, startPoint x: 459, startPoint y: 292, endPoint x: 1184, endPoint y: 262, distance: 725.6
click at [1184, 262] on div "Add item image Image Size: 1200 x 800 px / Image formats: jpg, png / 5MB Max. I…" at bounding box center [882, 459] width 1181 height 773
type input "Matcha Zen Smoothie"
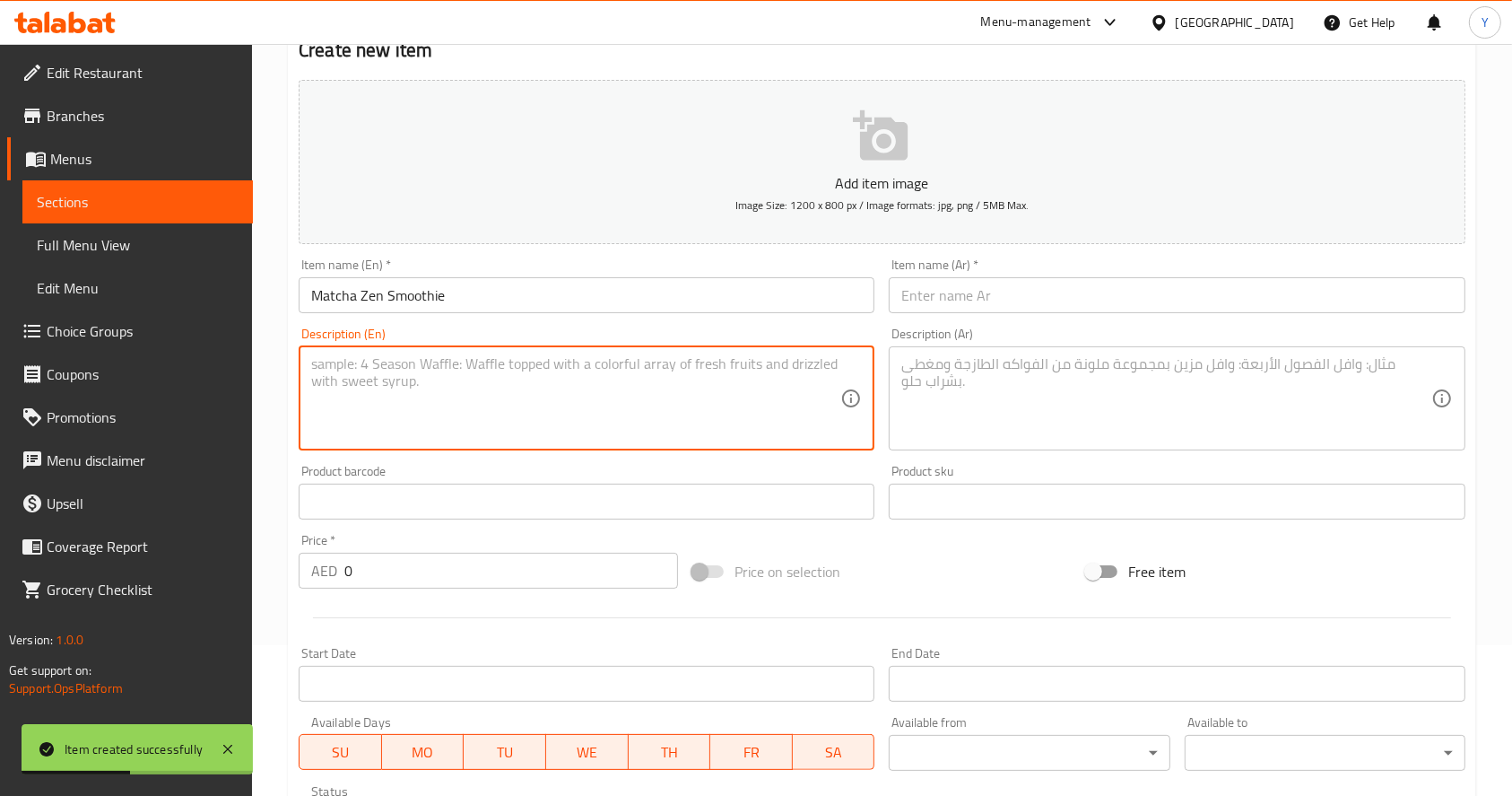
click at [591, 372] on textarea at bounding box center [576, 398] width 529 height 85
paste textarea "Matcha Froyo , Banana , Fresh Avocado , Low Fat Milk 16 oz"
type textarea "Matcha Froyo , Banana , Fresh Avocado , Low Fat Milk - 16 oz"
click at [479, 585] on input "0" at bounding box center [511, 570] width 334 height 36
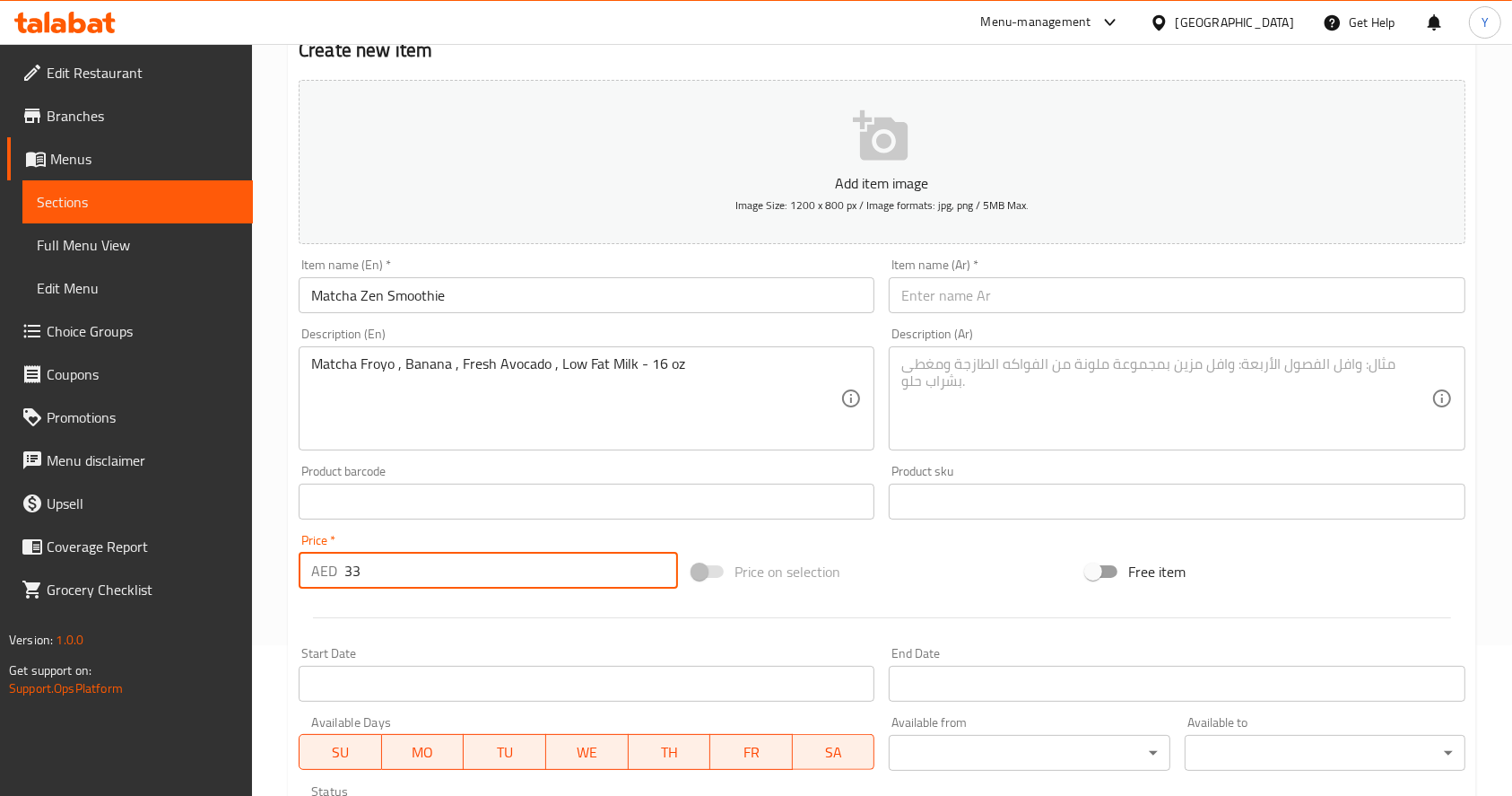
type input "33"
click at [983, 299] on input "text" at bounding box center [1177, 294] width 576 height 36
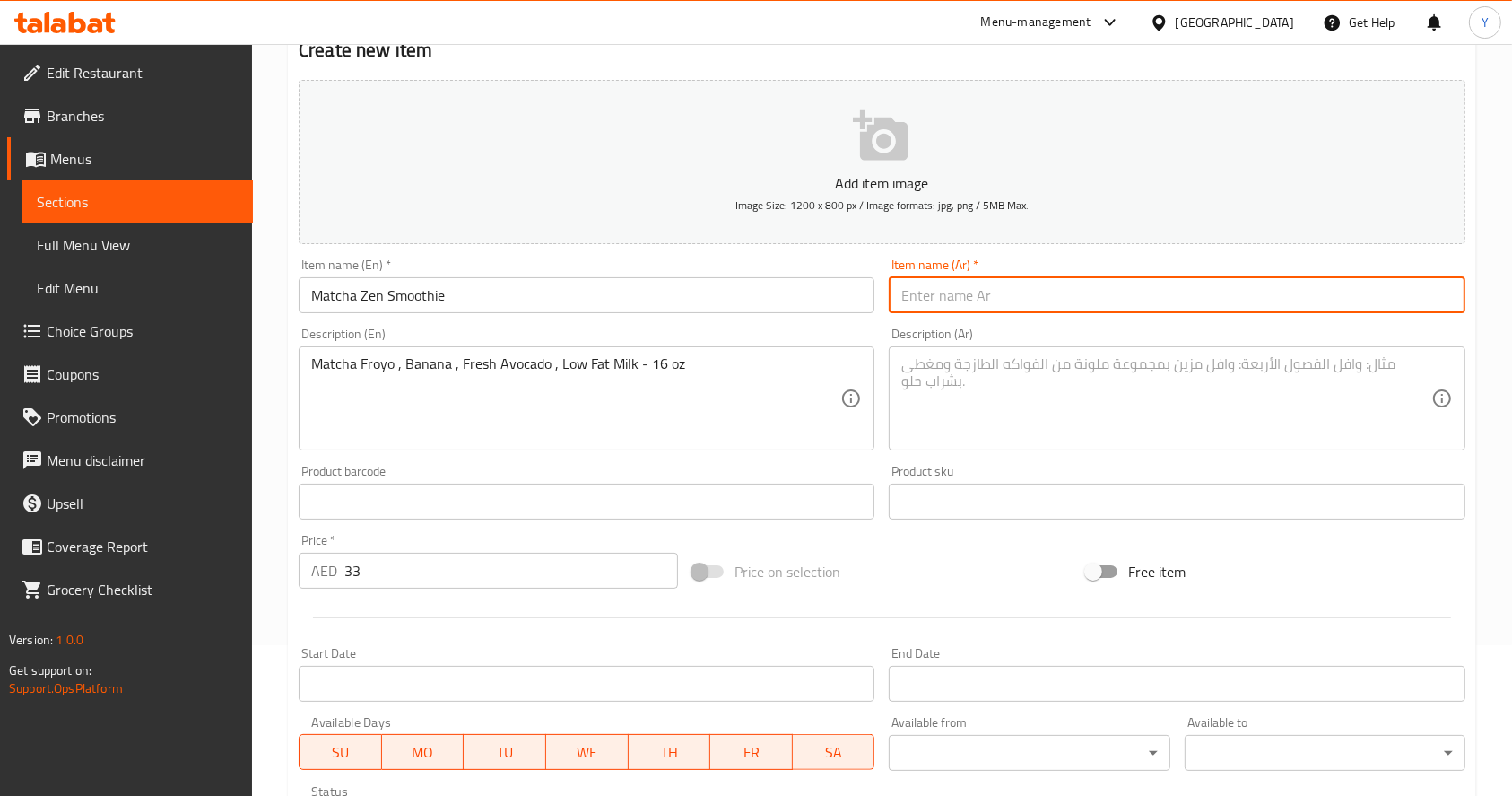
paste input "ماتشا زِن سموثي زبادي ماتشا مجمّد، موز، أفوكادو طازج، حليب قليل الدسم"
drag, startPoint x: 1028, startPoint y: 299, endPoint x: 1530, endPoint y: 267, distance: 503.0
click at [1512, 267] on html "​ Menu-management United Arab Emirates Get Help Y Edit Restaurant Branches Menu…" at bounding box center [756, 247] width 1512 height 796
type input "ماتشا زِن سموثي"
click at [1080, 399] on textarea at bounding box center [1166, 398] width 529 height 85
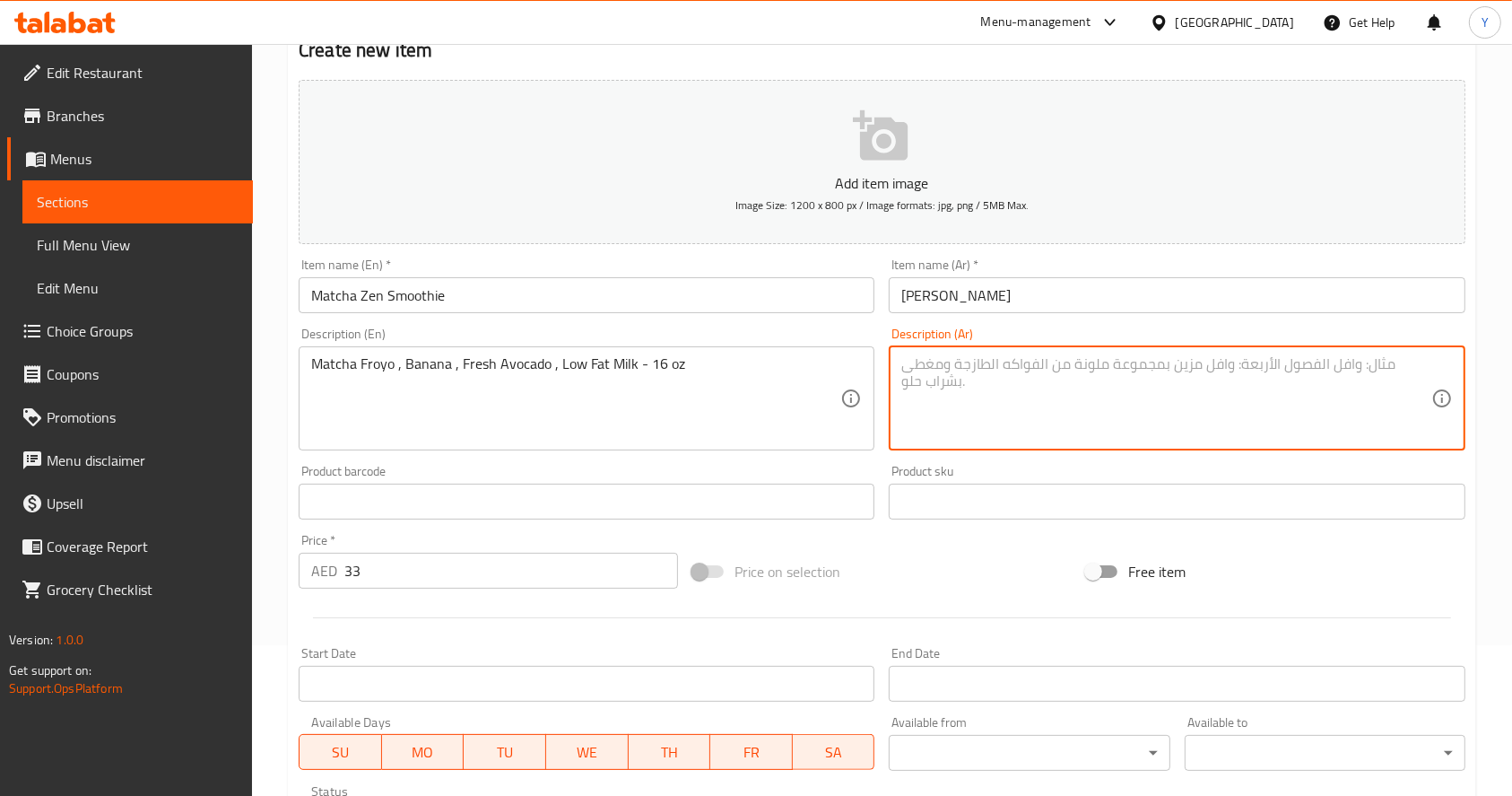
paste textarea "زبادي ماتشا مجمّد، موز، أفوكادو طازج، حليب قليل الدسم"
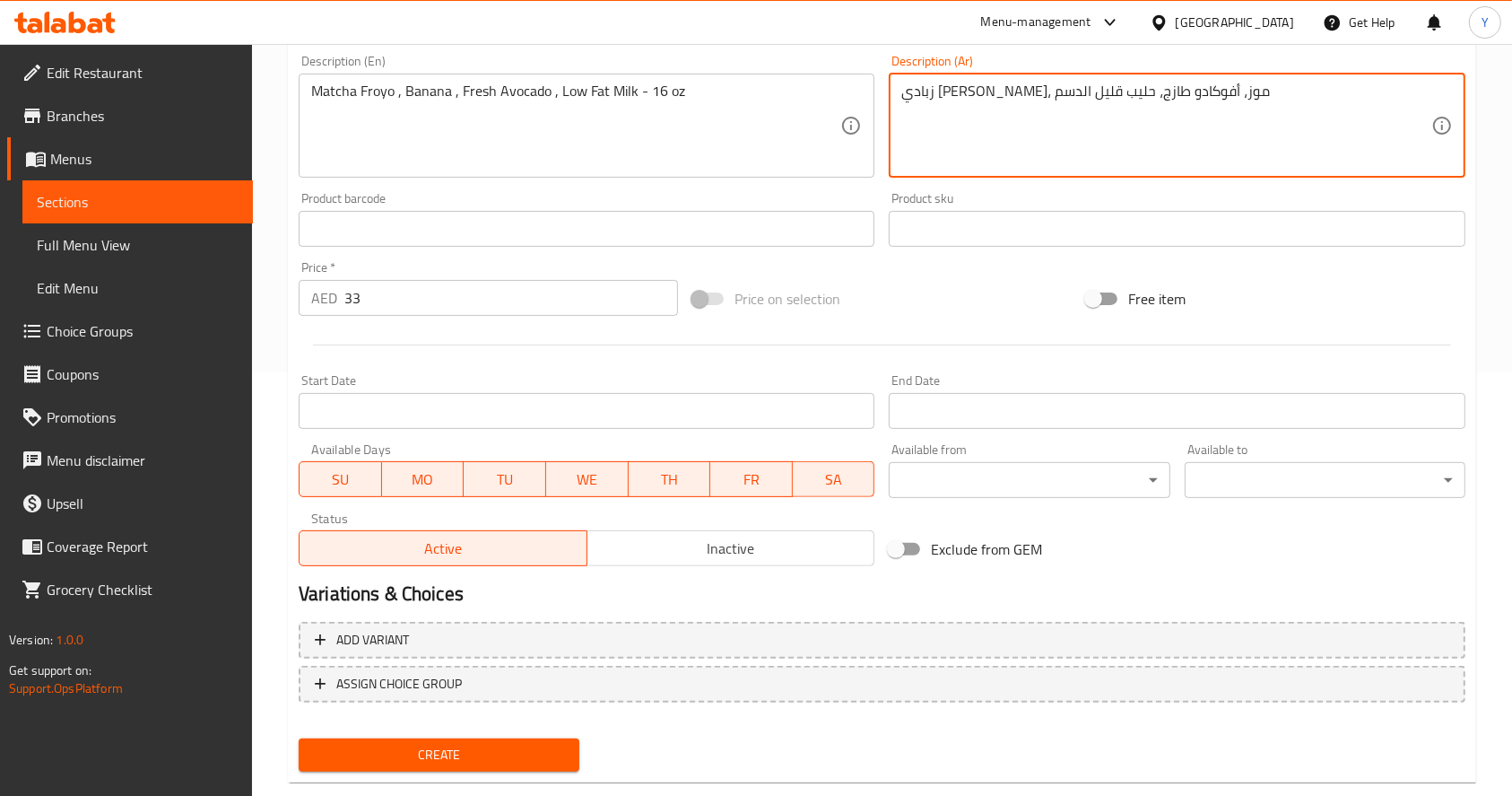
scroll to position [423, 0]
type textarea "زبادي ماتشا مجمّد، موز، أفوكادو طازج، حليب قليل الدسم"
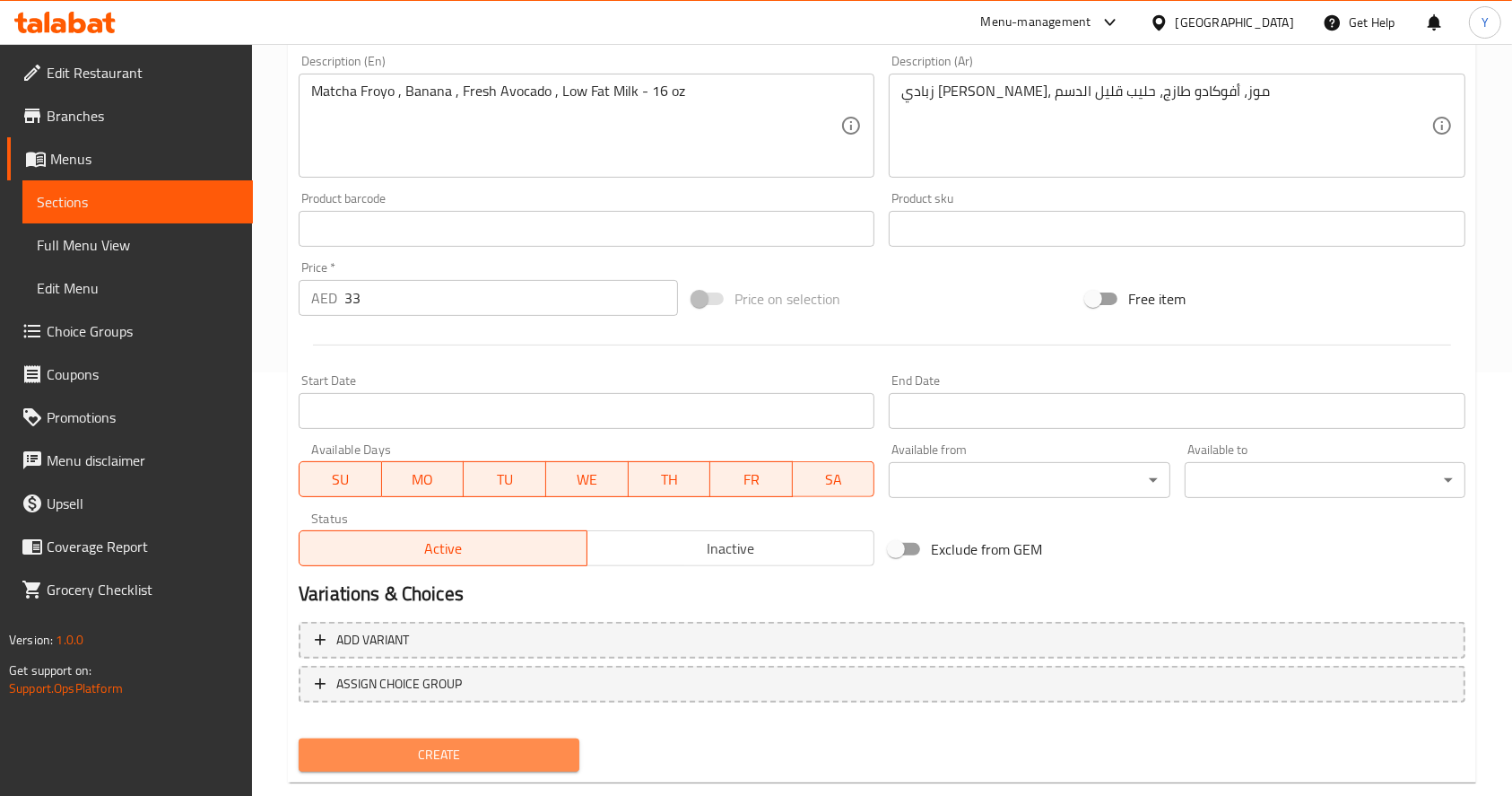
click at [510, 759] on span "Create" at bounding box center [439, 755] width 252 height 22
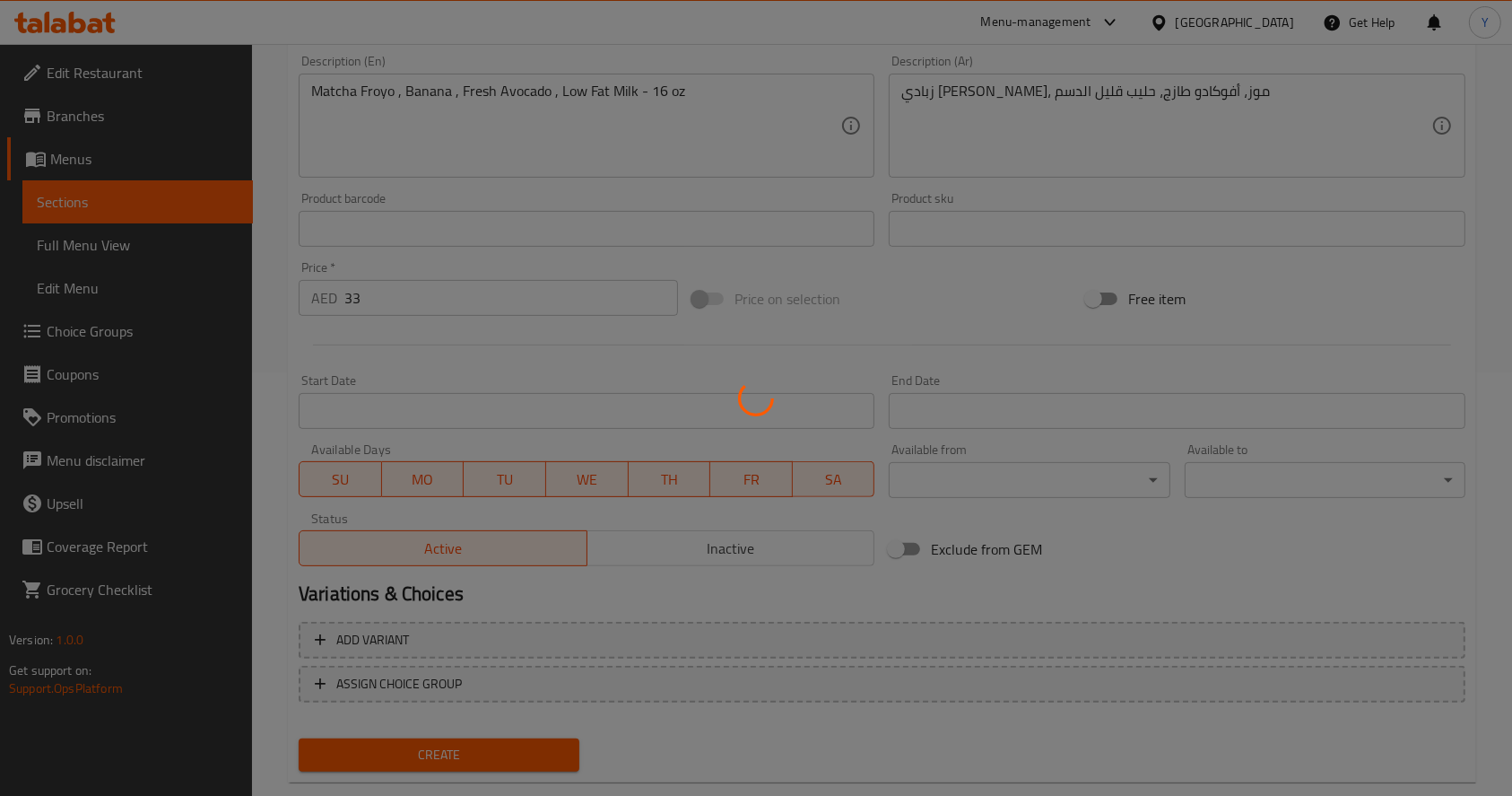
scroll to position [0, 0]
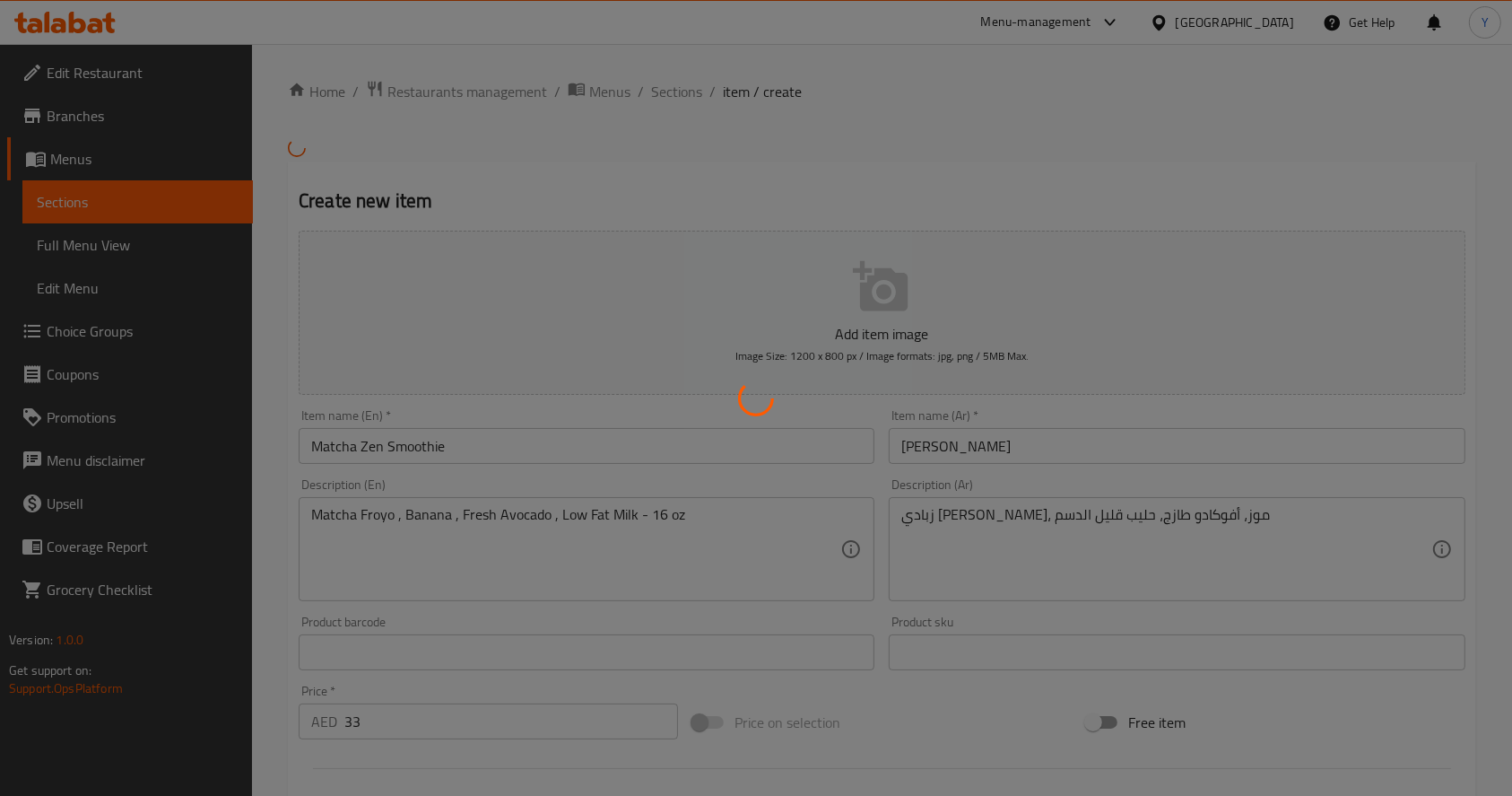
type input "0"
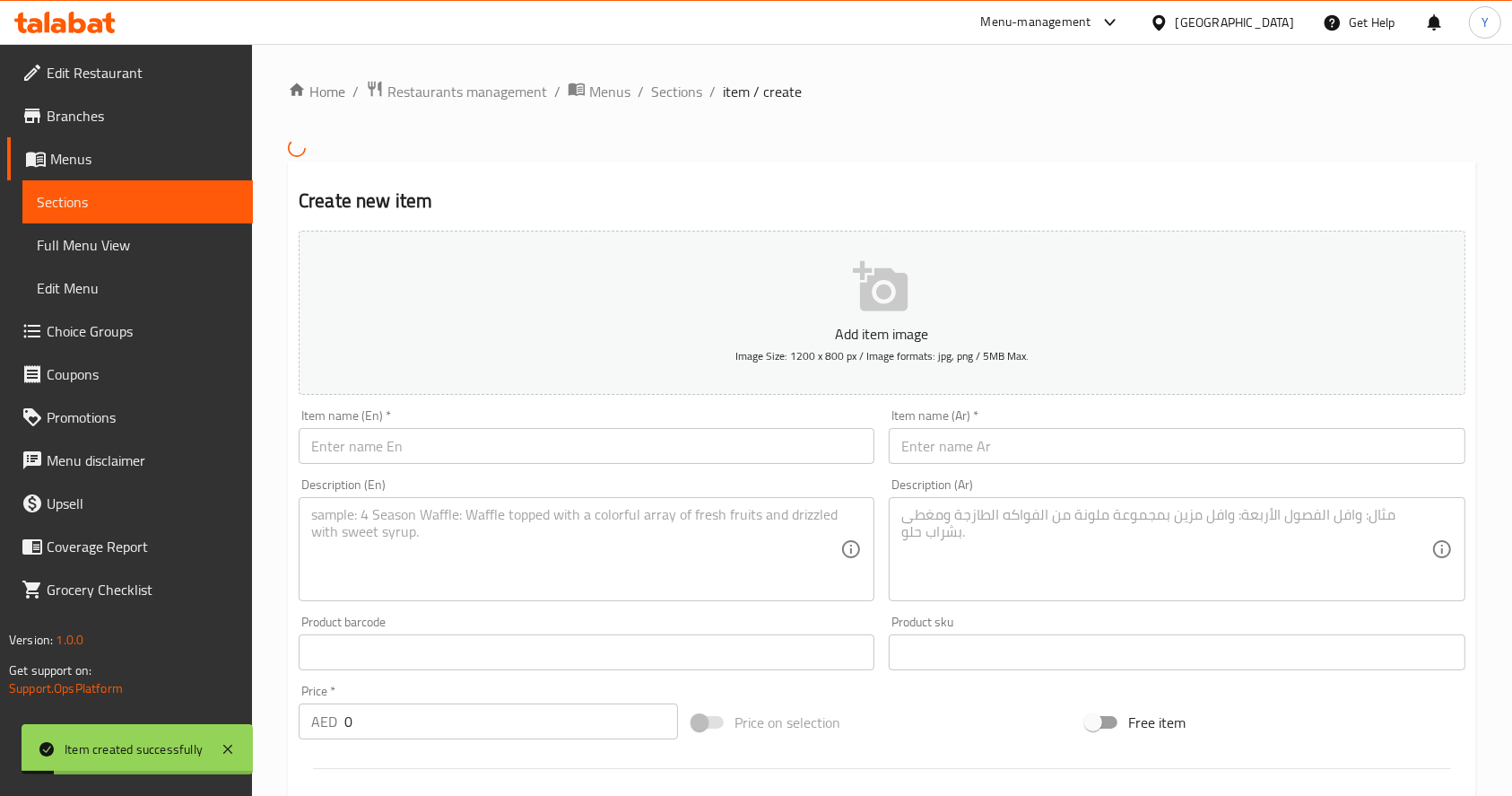
click at [394, 442] on input "text" at bounding box center [587, 445] width 576 height 36
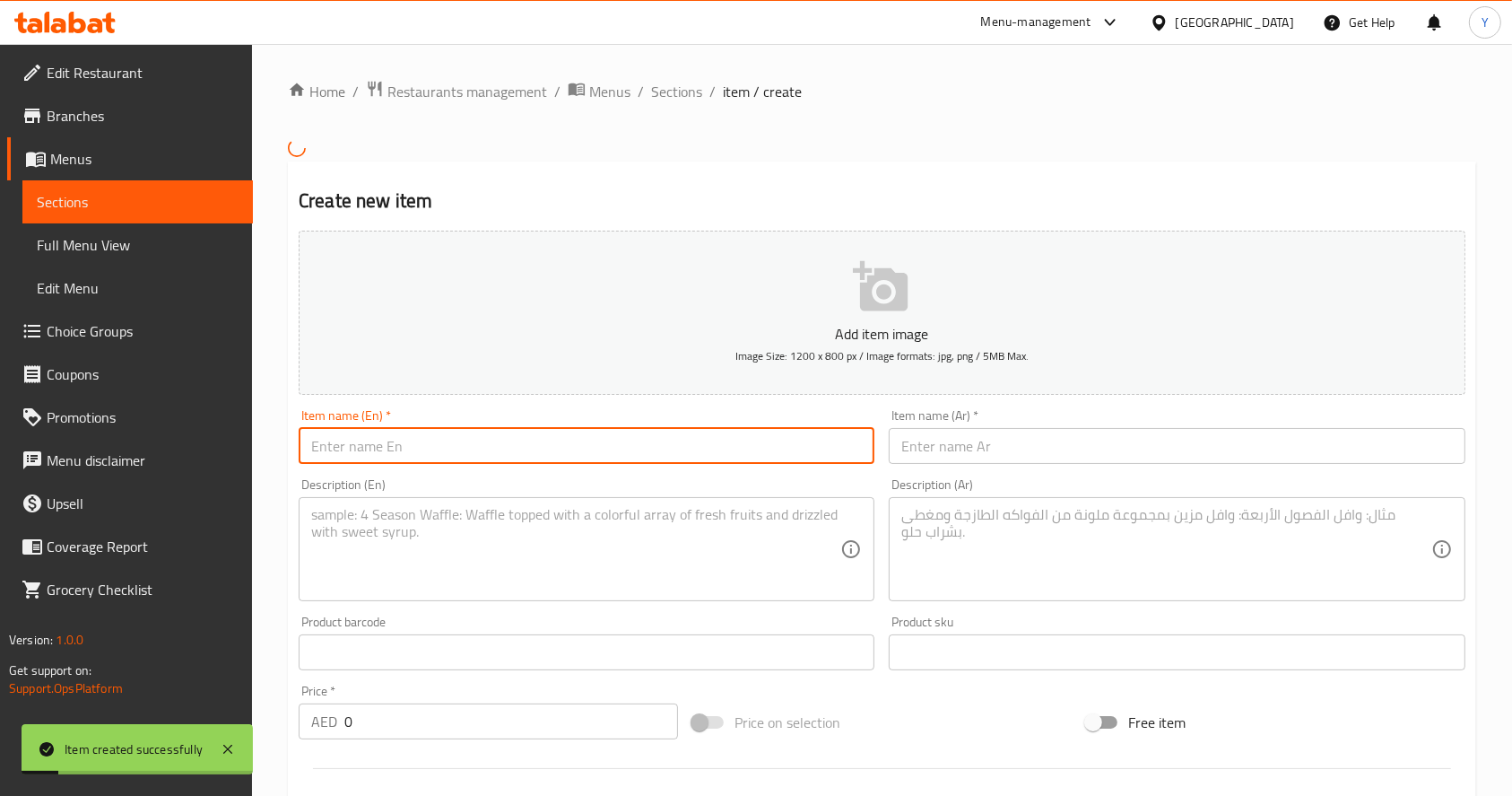
paste input "زبادي ماتشا مجمّد، موز، أفوكادو طازج، حليب قليل الدسم"
type input "زبادي ماتشا مجمّد، موز، أفوكادو طازج، حليب قليل الدسم"
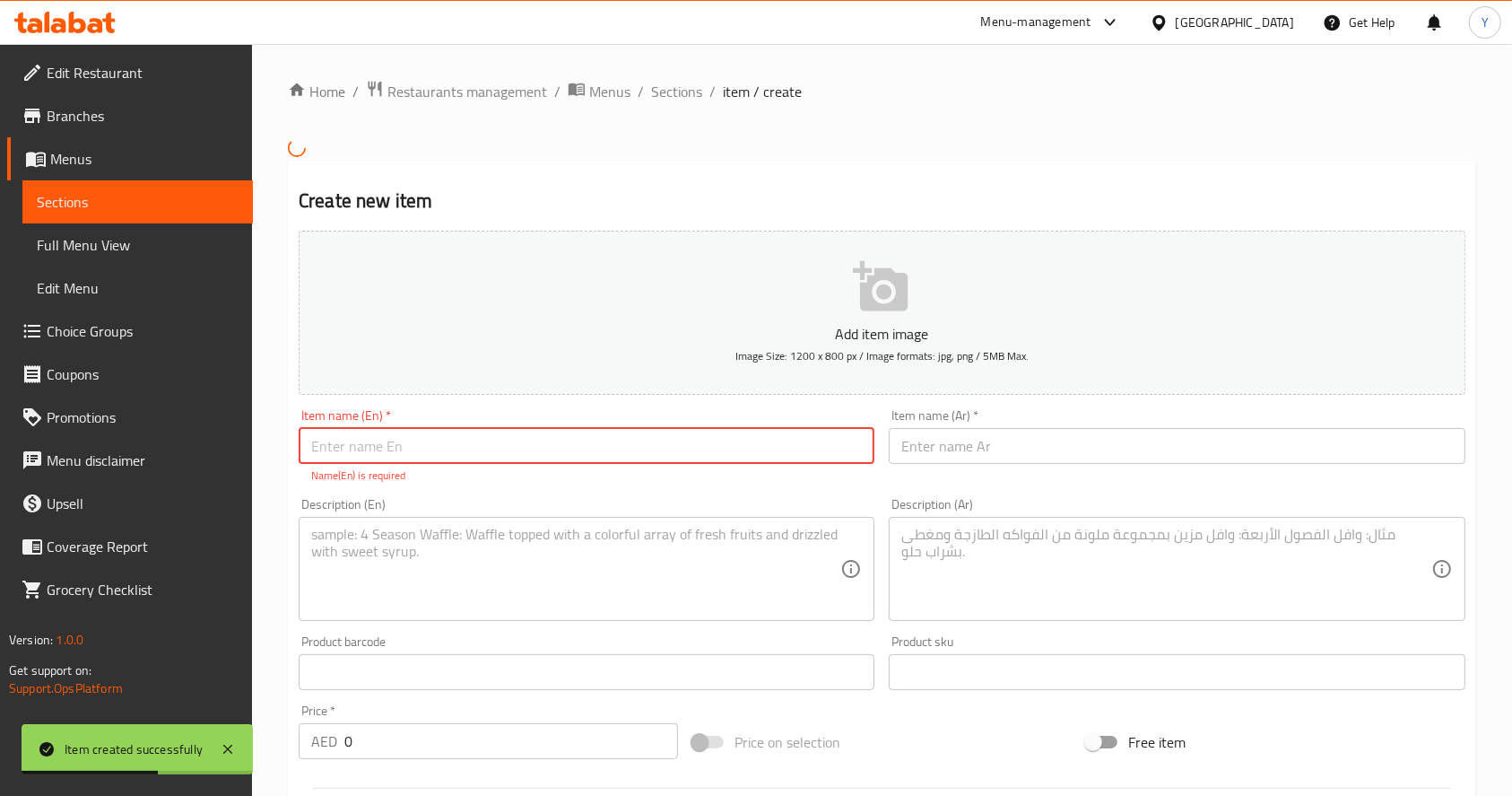
paste input "Coconut Pineapple Colada Coconut Froyo , Fresh Pineapple , Banana , Low Fat Mil…"
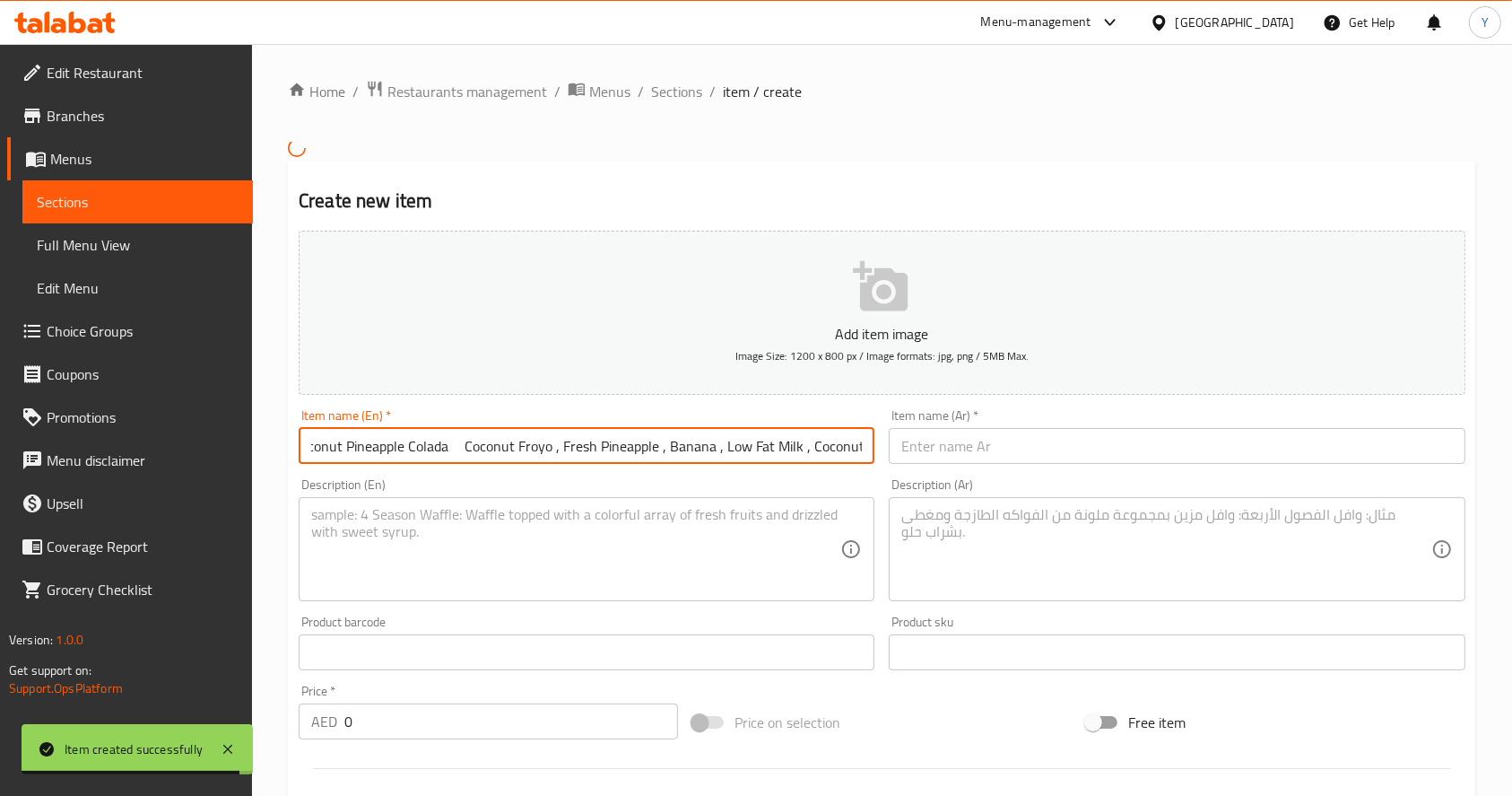
scroll to position [0, 114]
drag, startPoint x: 449, startPoint y: 451, endPoint x: 1318, endPoint y: 524, distance: 872.1
click at [1318, 524] on div "Add item image Image Size: 1200 x 800 px / Image formats: jpg, png / 5MB Max. I…" at bounding box center [882, 609] width 1181 height 773
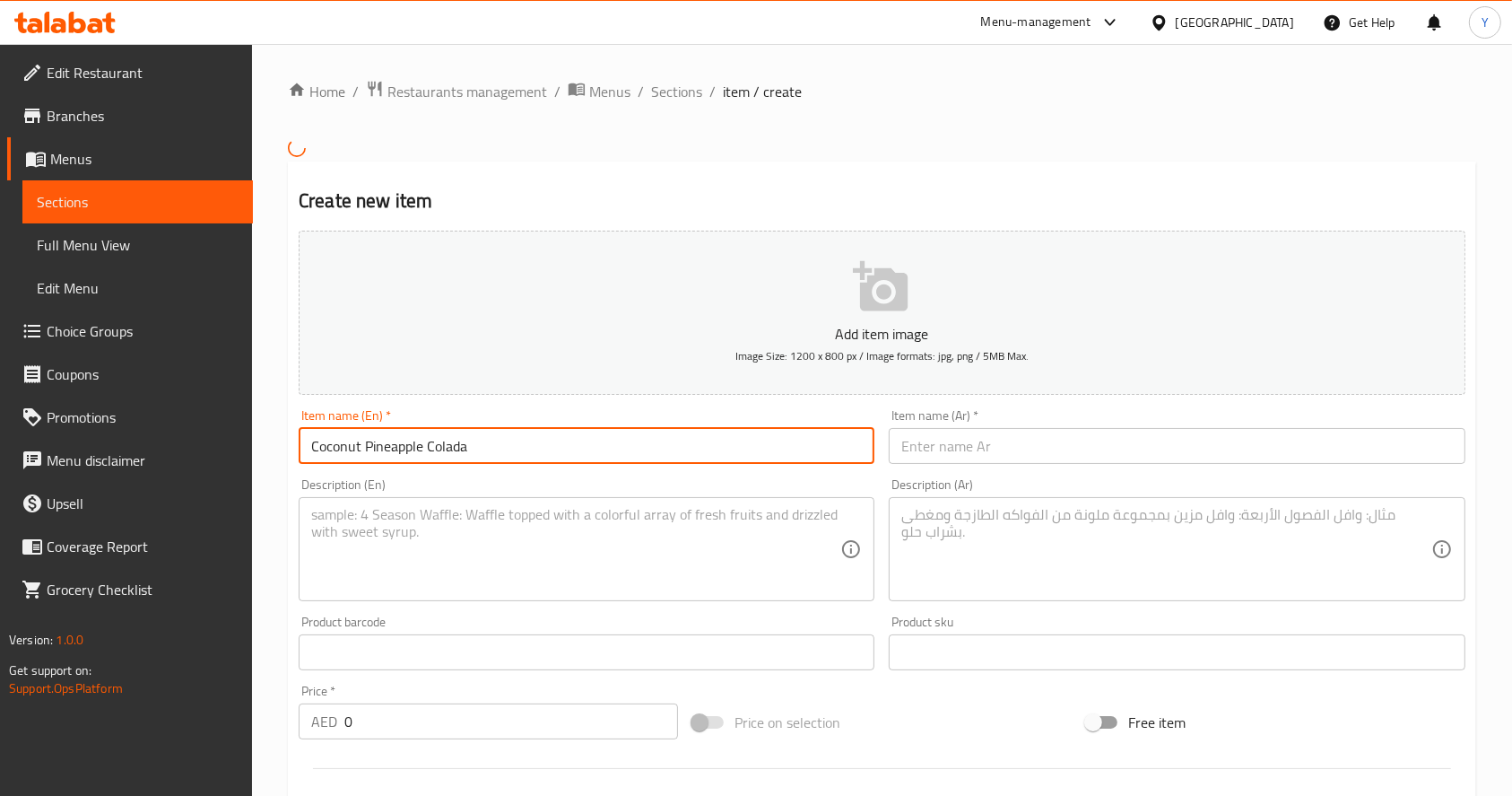
scroll to position [0, 0]
type input "Coconut Pineapple Colada"
click at [664, 554] on textarea at bounding box center [576, 549] width 529 height 85
paste textarea "Coconut Froyo , Fresh Pineapple , Banana , Low Fat Milk , Coconut Shreds 16 oz"
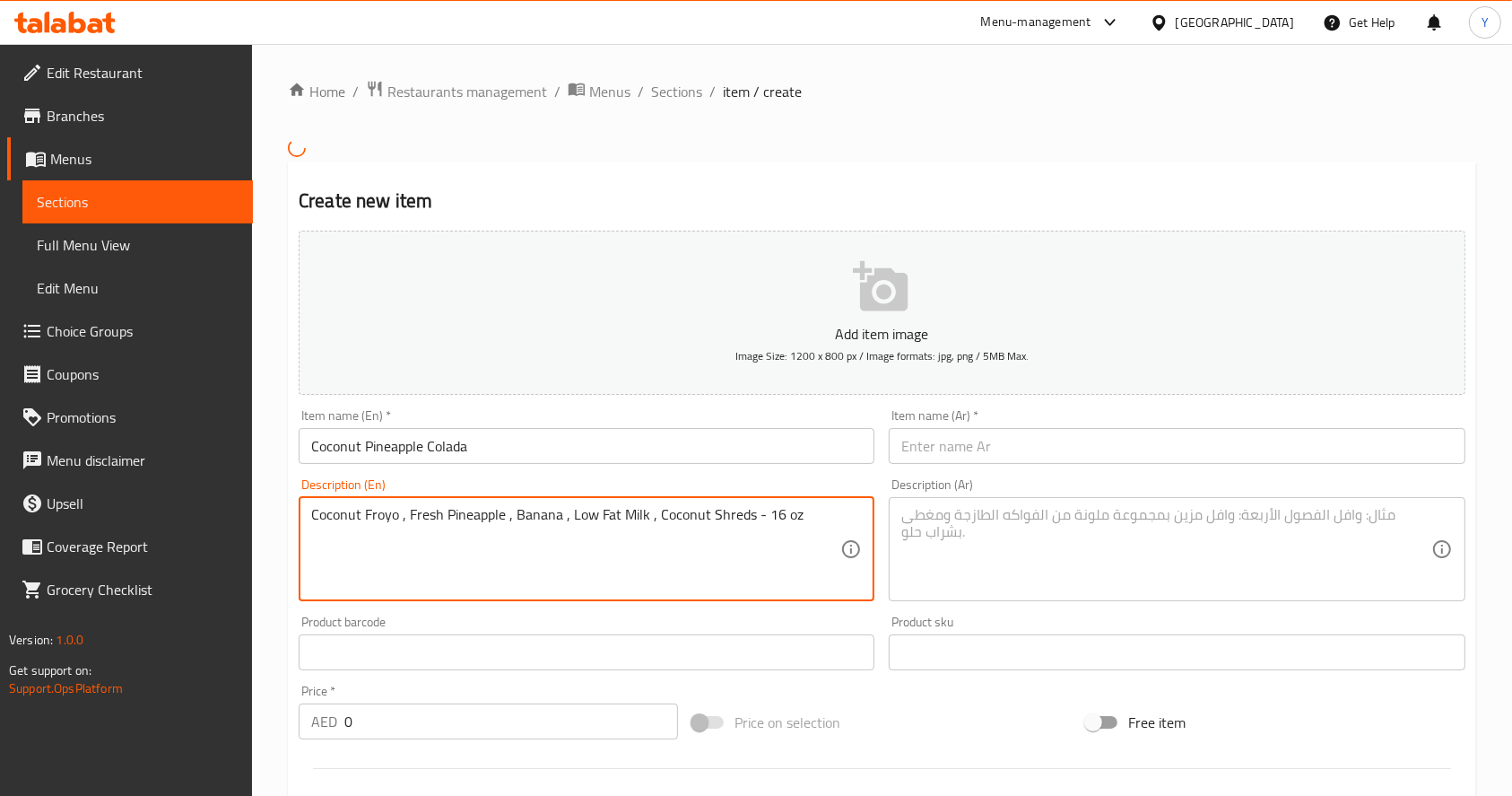
click at [334, 517] on textarea "Coconut Froyo , Fresh Pineapple , Banana , Low Fat Milk , Coconut Shreds - 16 oz" at bounding box center [576, 549] width 529 height 85
type textarea "Coconut Froyo , Fresh Pineapple , Banana , Low Fat Milk , Coconut Shreds - 16 oz"
click at [477, 725] on input "0" at bounding box center [511, 721] width 334 height 36
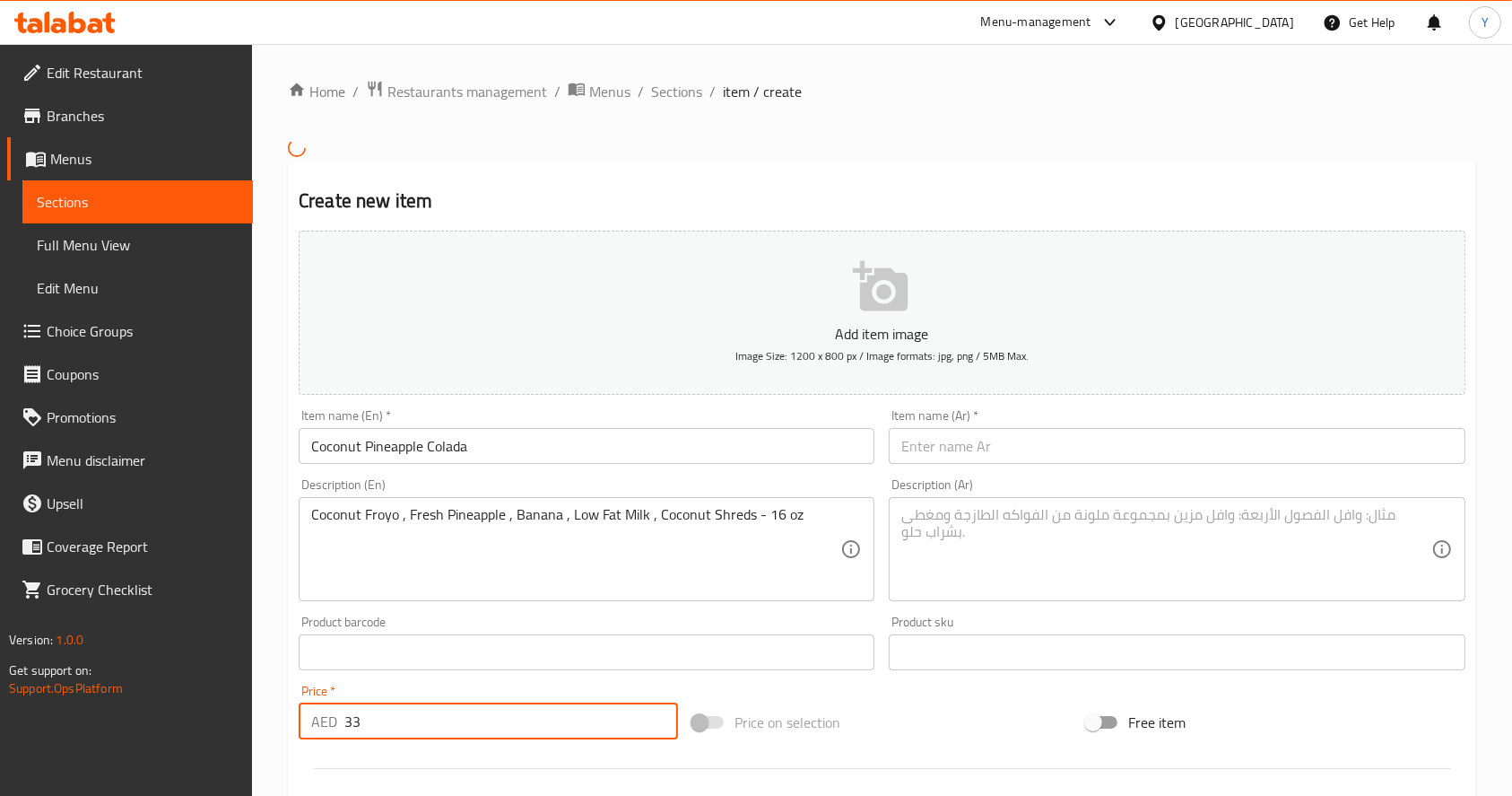
type input "33"
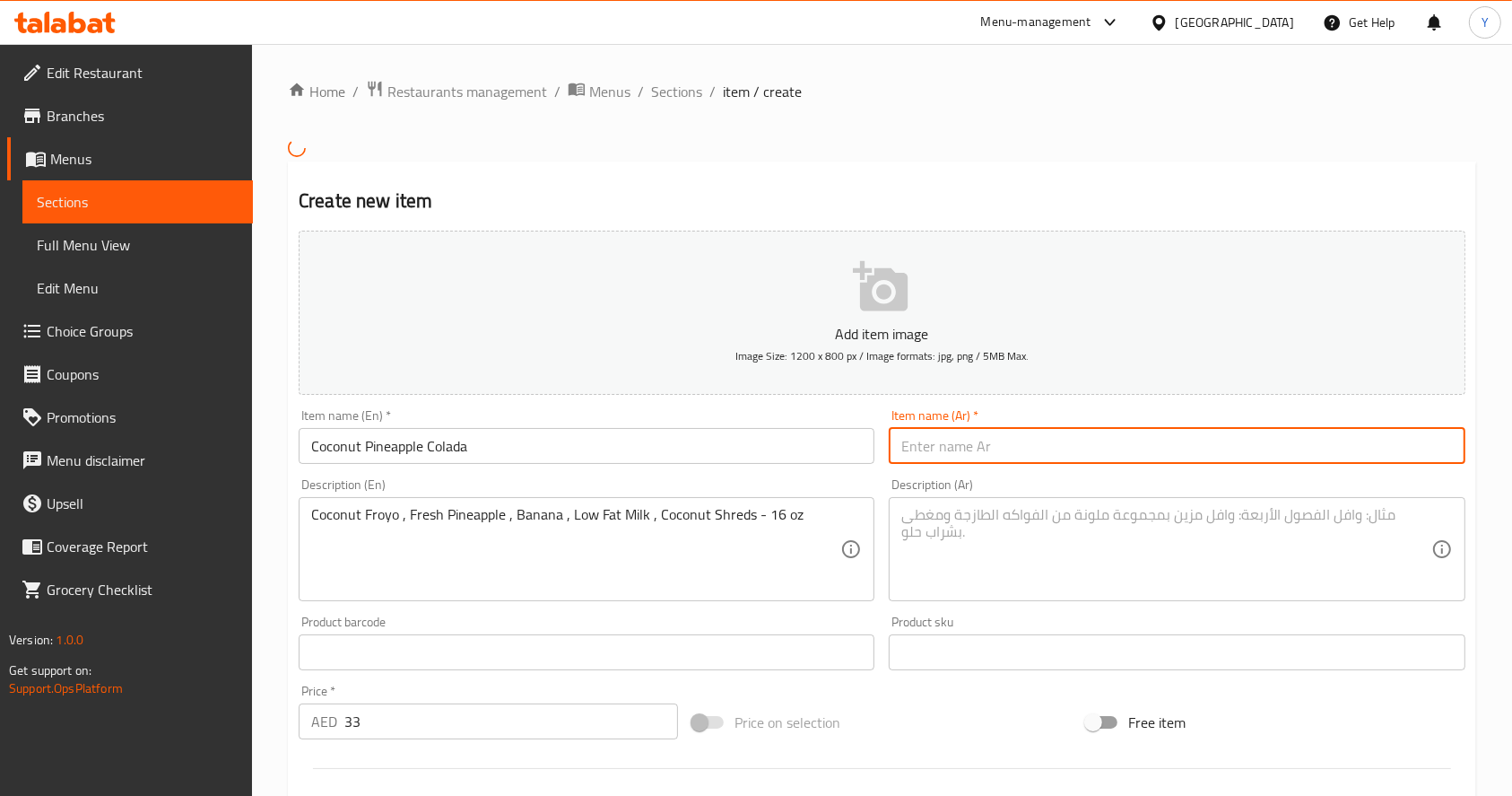
click at [992, 449] on input "text" at bounding box center [1177, 445] width 576 height 36
paste input "كوكو-باينابل كولادا زبادي جوز الهند مجمّد، أناناس طازج، موز، حليب قليل الدسم، ب…"
drag, startPoint x: 1309, startPoint y: 462, endPoint x: 1530, endPoint y: 474, distance: 221.3
click at [1512, 474] on html "​ Menu-management United Arab Emirates Get Help Y Edit Restaurant Branches Menu…" at bounding box center [756, 398] width 1512 height 796
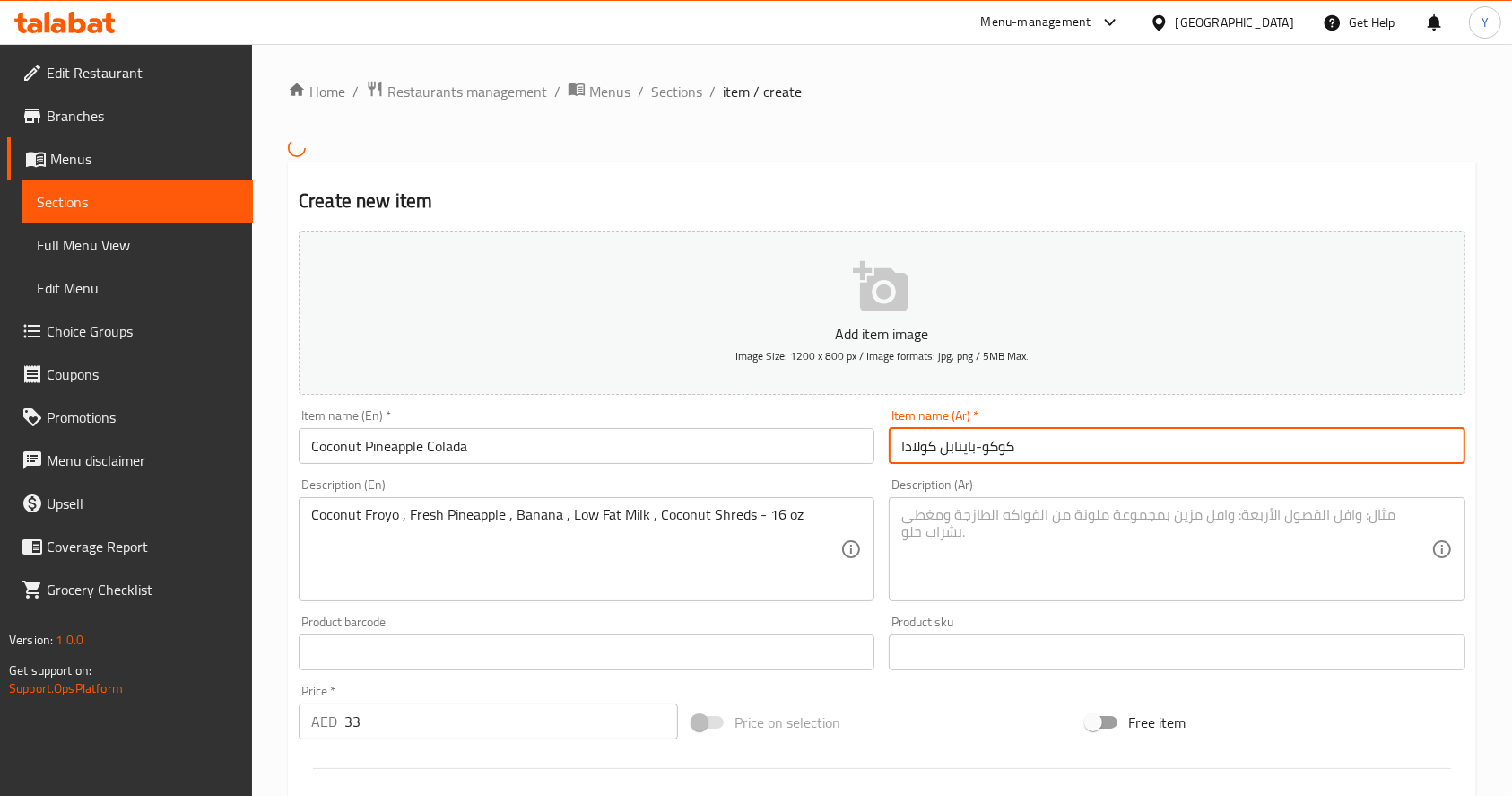
scroll to position [0, 0]
type input "كوكو-باينابل كولادا"
click at [1142, 523] on textarea at bounding box center [1166, 549] width 529 height 85
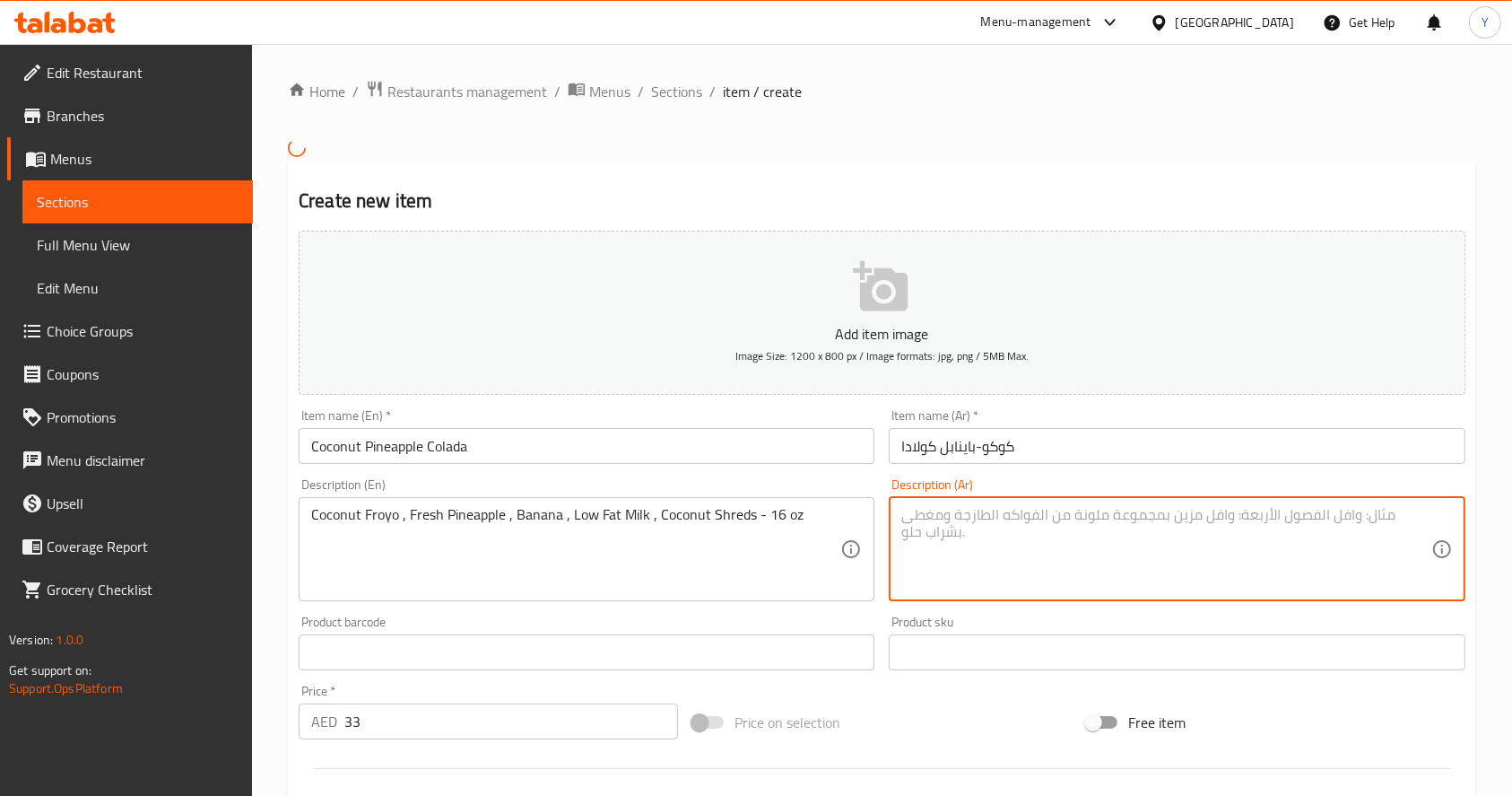
paste textarea "زبادي جوز الهند مجمّد، أناناس طازج، موز، حليب قليل الدسم، برش جوز الهند"
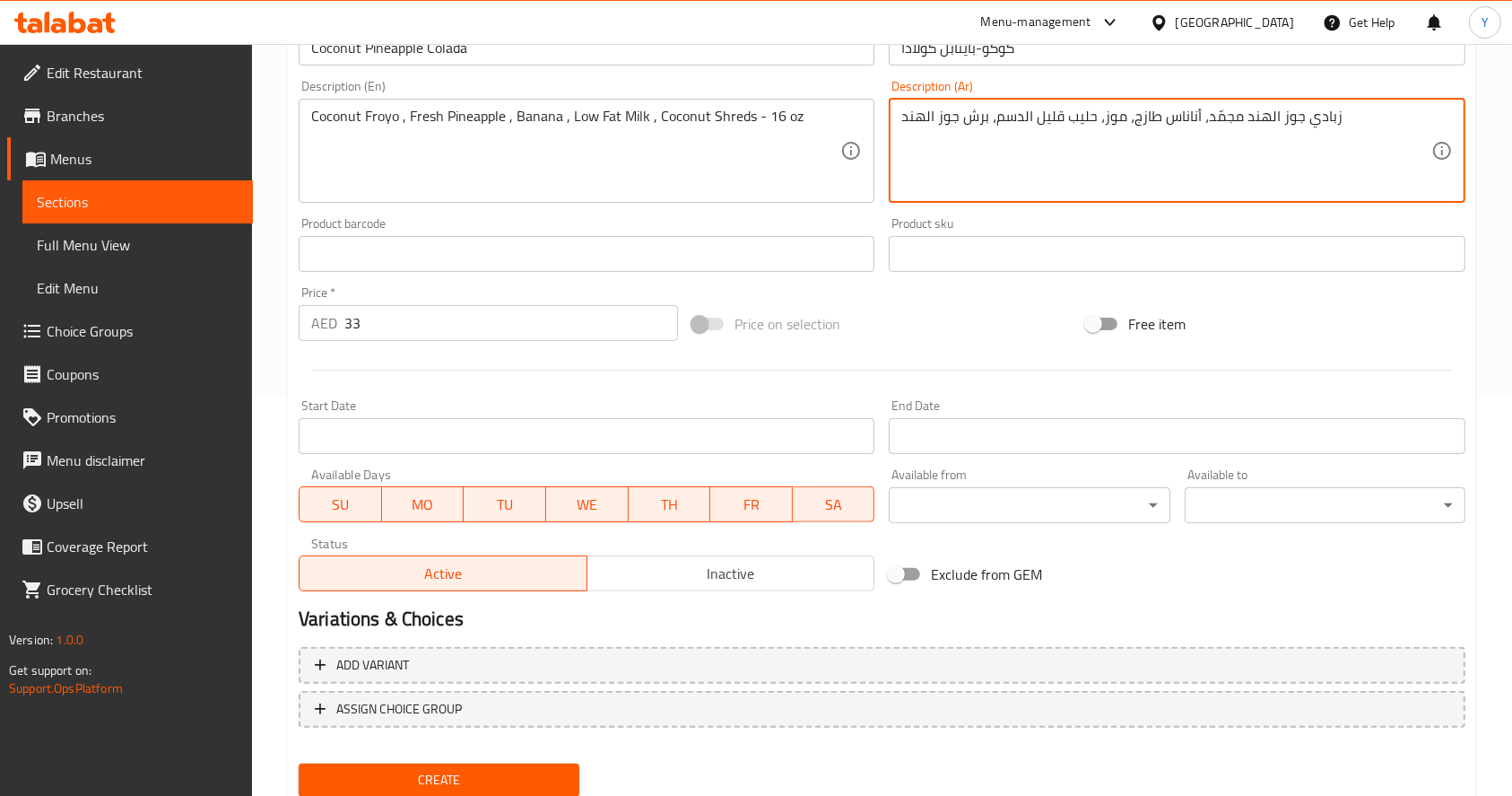
scroll to position [432, 0]
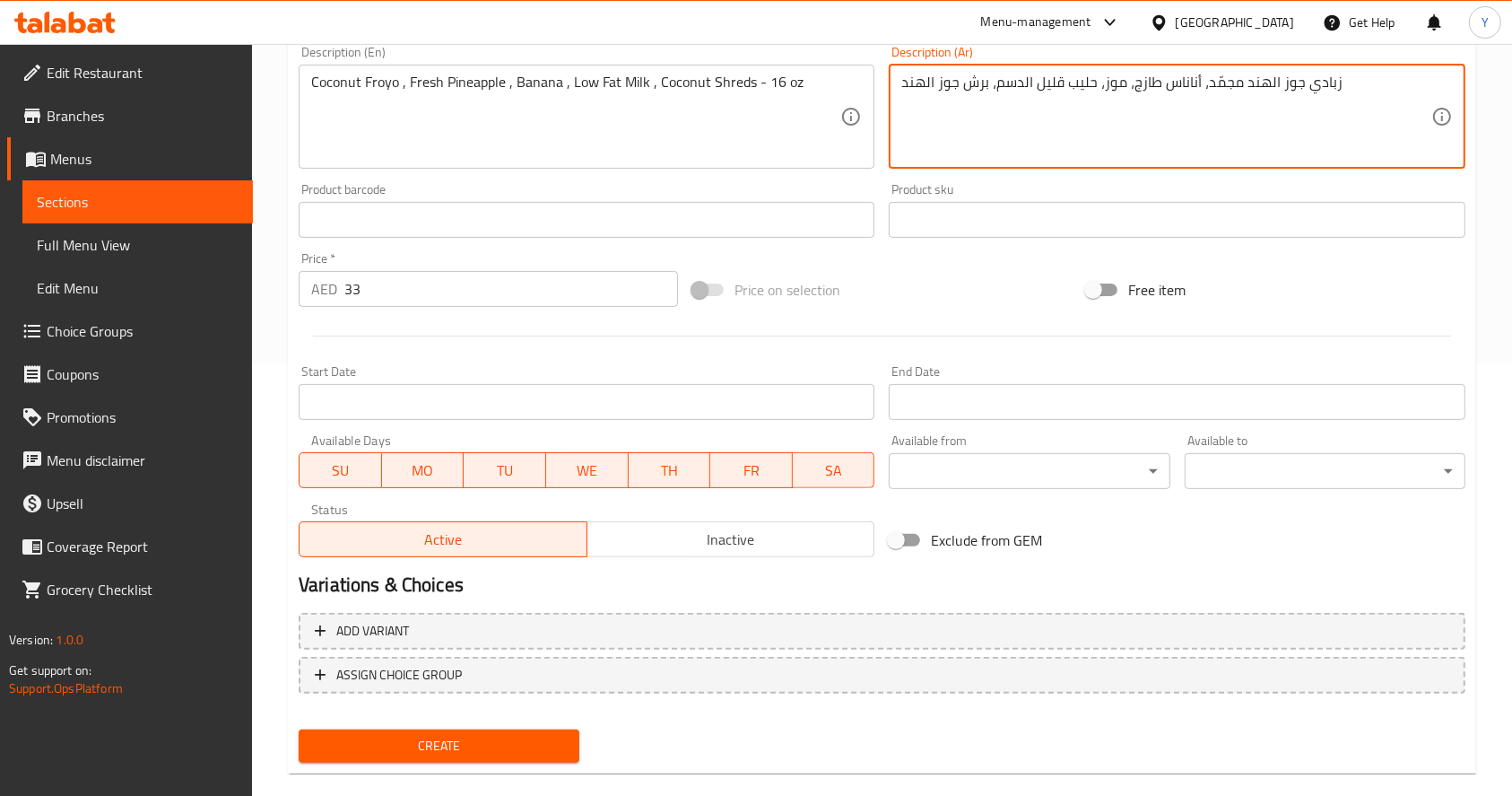
type textarea "زبادي جوز الهند مجمّد، أناناس طازج، موز، حليب قليل الدسم، برش جوز الهند"
click at [404, 740] on span "Create" at bounding box center [439, 746] width 252 height 22
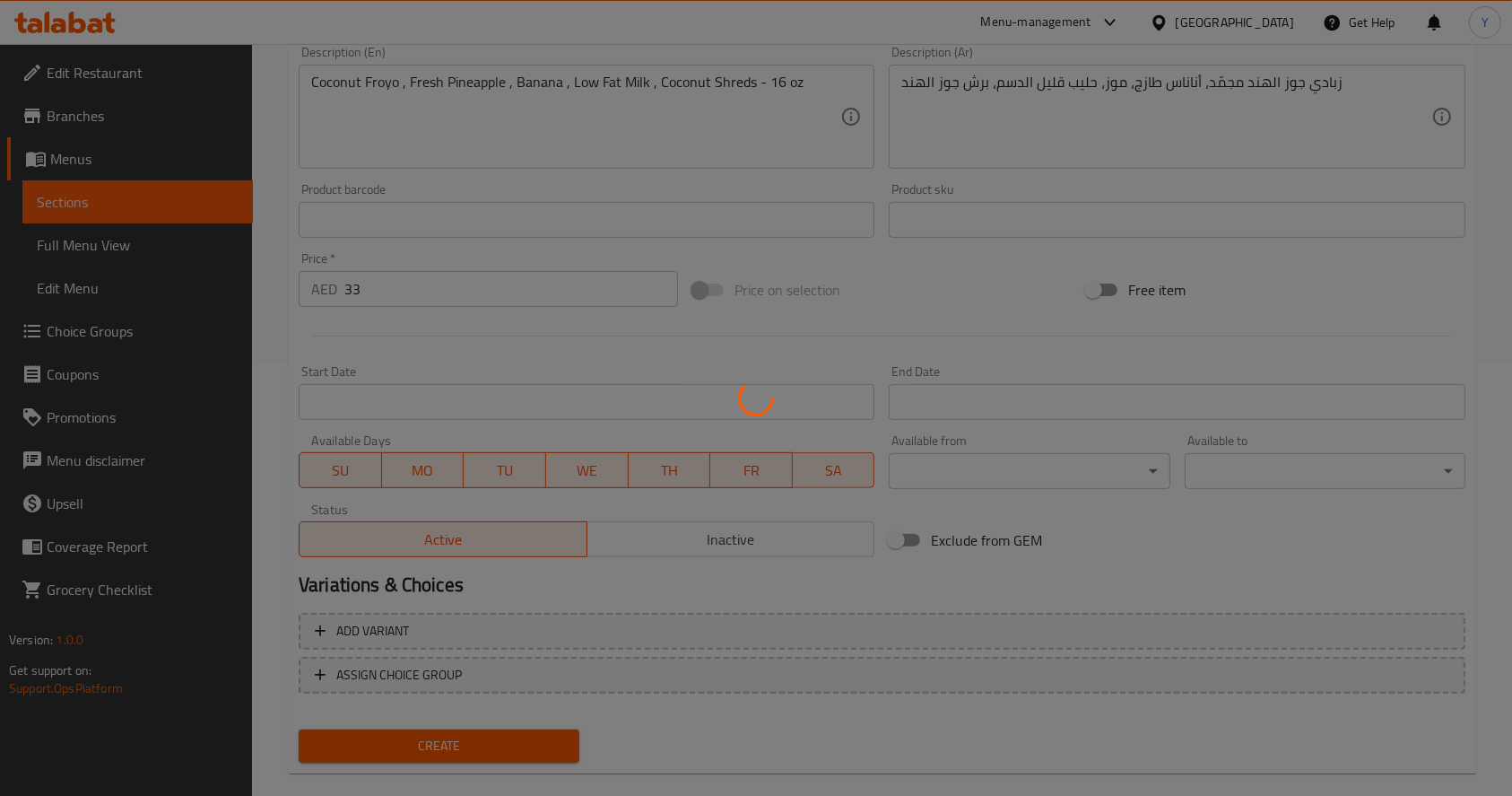
type input "0"
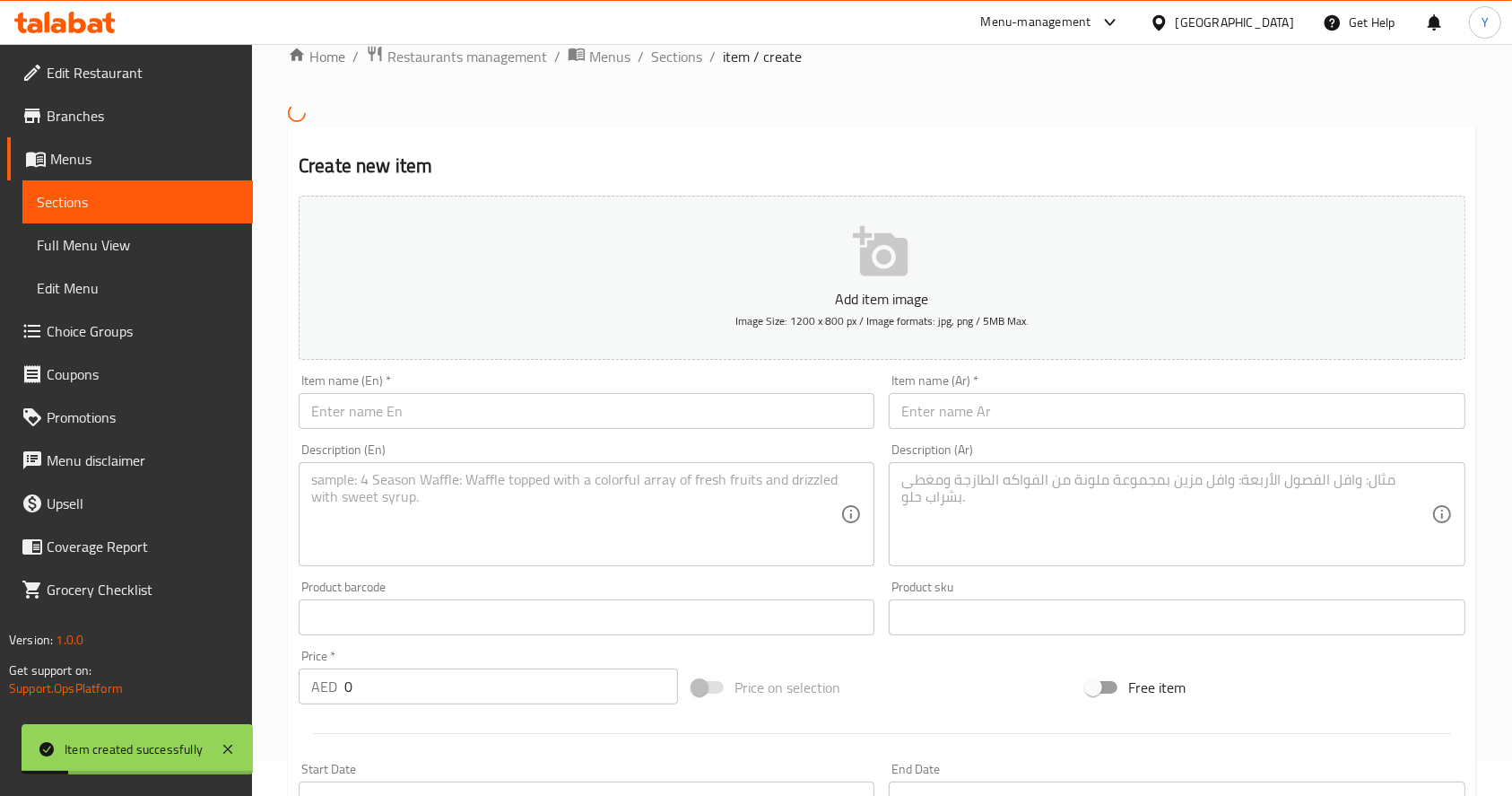
scroll to position [18, 0]
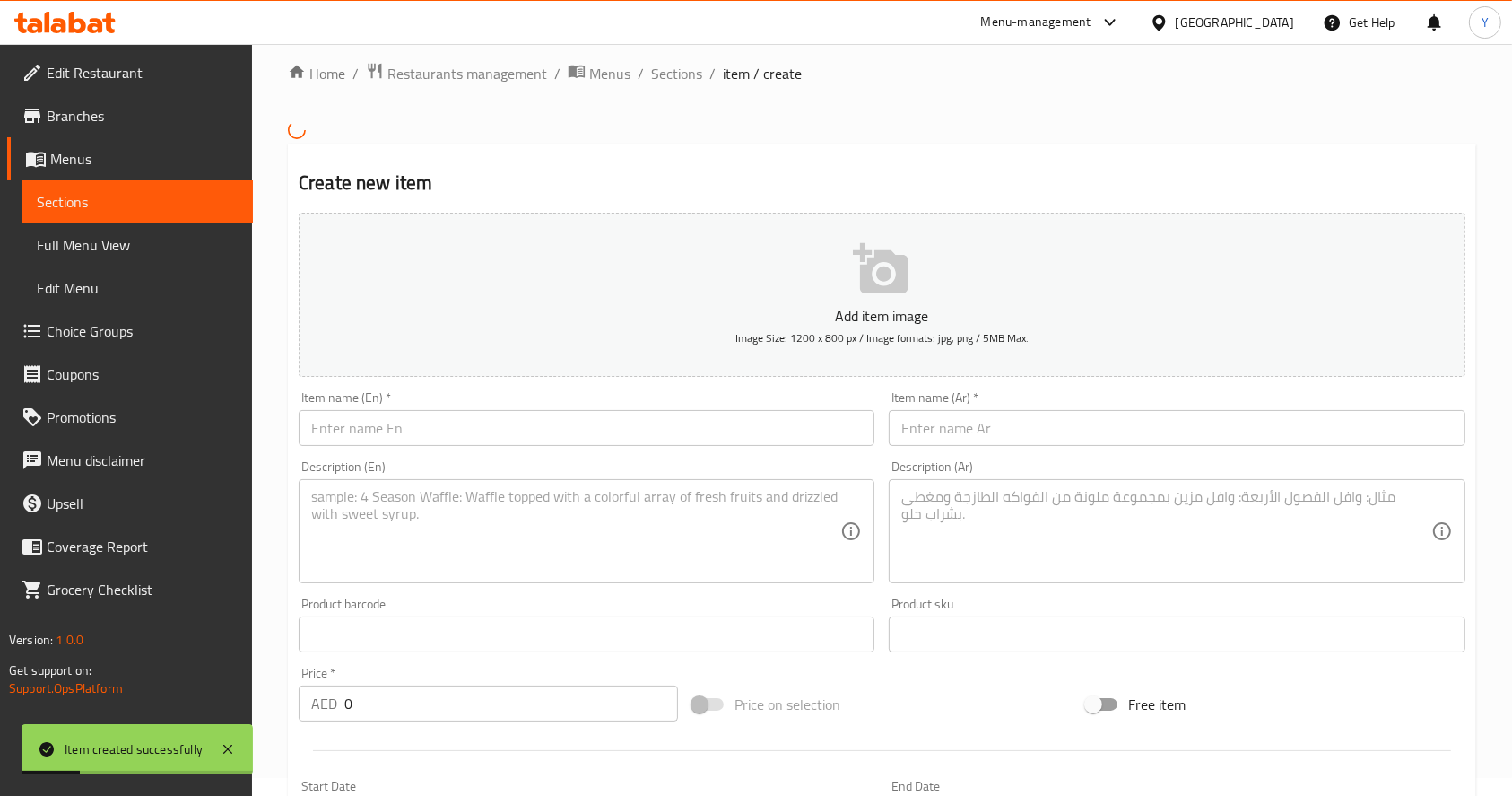
click at [400, 430] on input "text" at bounding box center [587, 428] width 576 height 36
paste input "Blue Bubblegum Fantasy Blue Bubblegum Froyo , Fresh Blueberries , Banana , Low …"
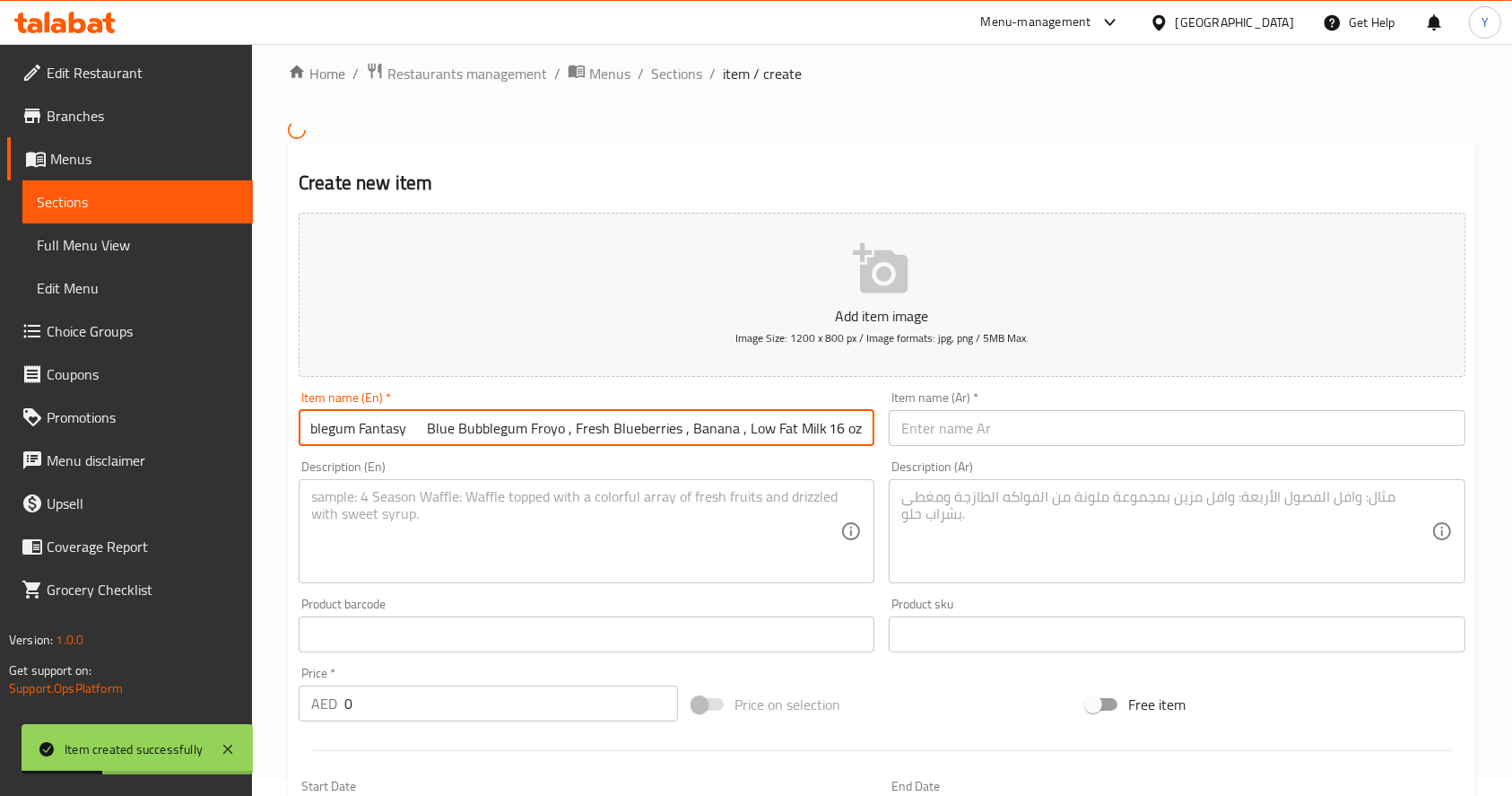
scroll to position [0, 63]
drag, startPoint x: 400, startPoint y: 430, endPoint x: 1434, endPoint y: 554, distance: 1041.4
click at [1434, 554] on div "Add item image Image Size: 1200 x 800 px / Image formats: jpg, png / 5MB Max. I…" at bounding box center [882, 591] width 1181 height 773
type input "Blue Bubblegum Fantasy"
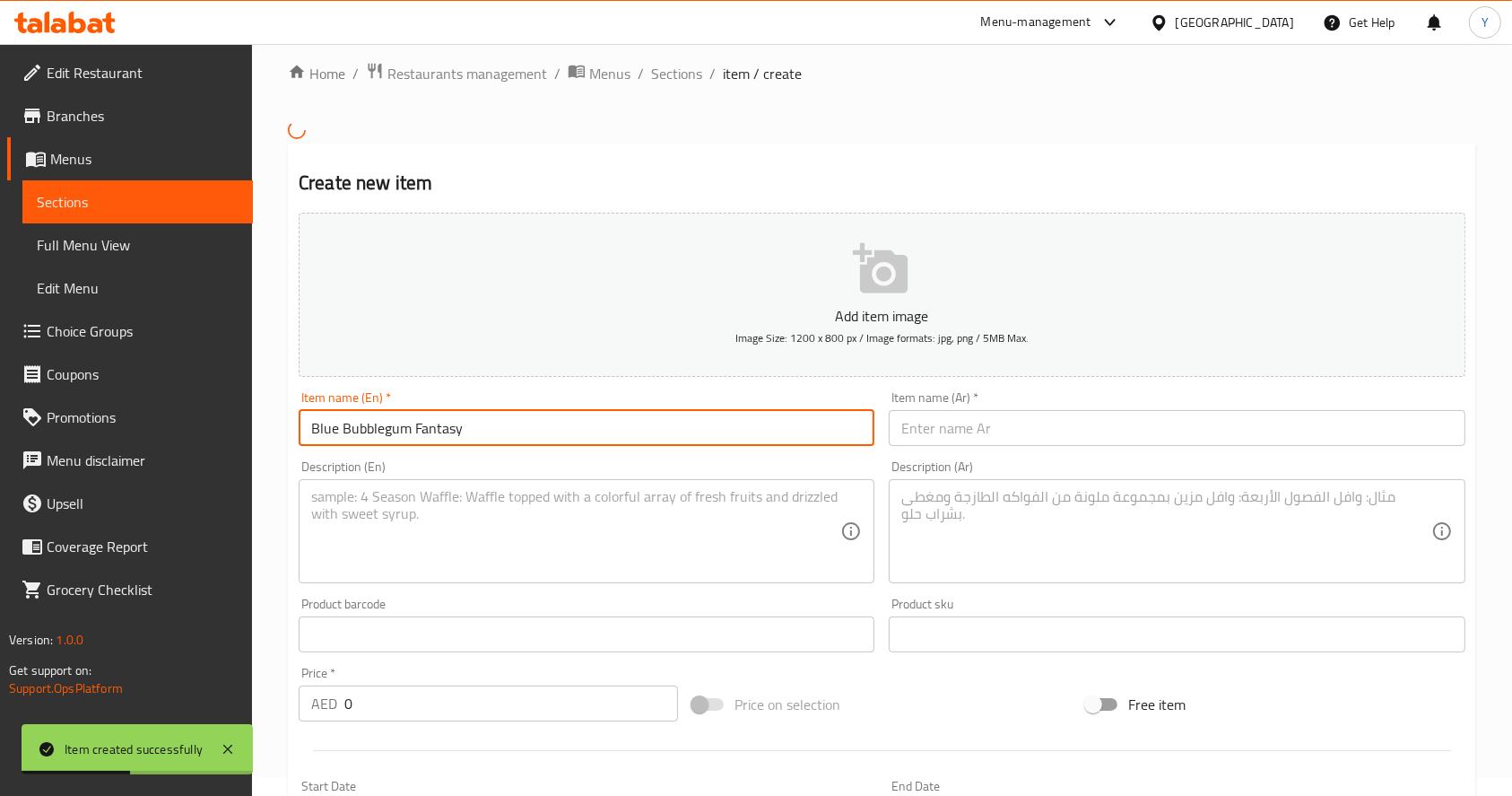
click at [740, 506] on textarea at bounding box center [576, 530] width 529 height 85
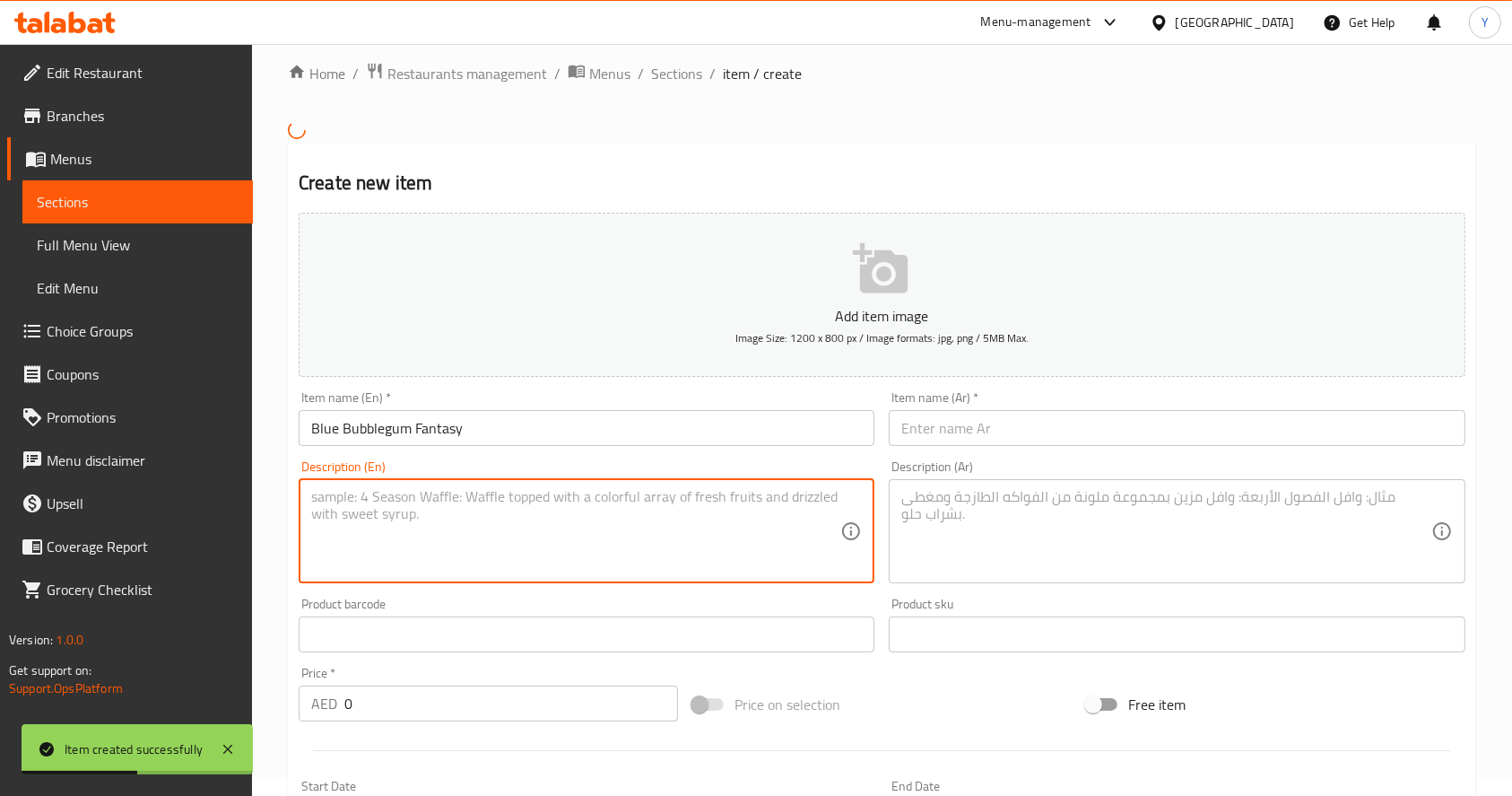
paste textarea "Blue Bubblegum Froyo , Fresh Blueberries , Banana , Low Fat Milk 16 oz"
click at [337, 499] on textarea "Blue Bubblegum Froyo , Fresh Blueberries , Banana , Low Fat Milk - 16 oz" at bounding box center [576, 530] width 529 height 85
type textarea "Blue Bubblegum Froyo , Fresh Blueberries , Banana , Low Fat Milk - 16 oz"
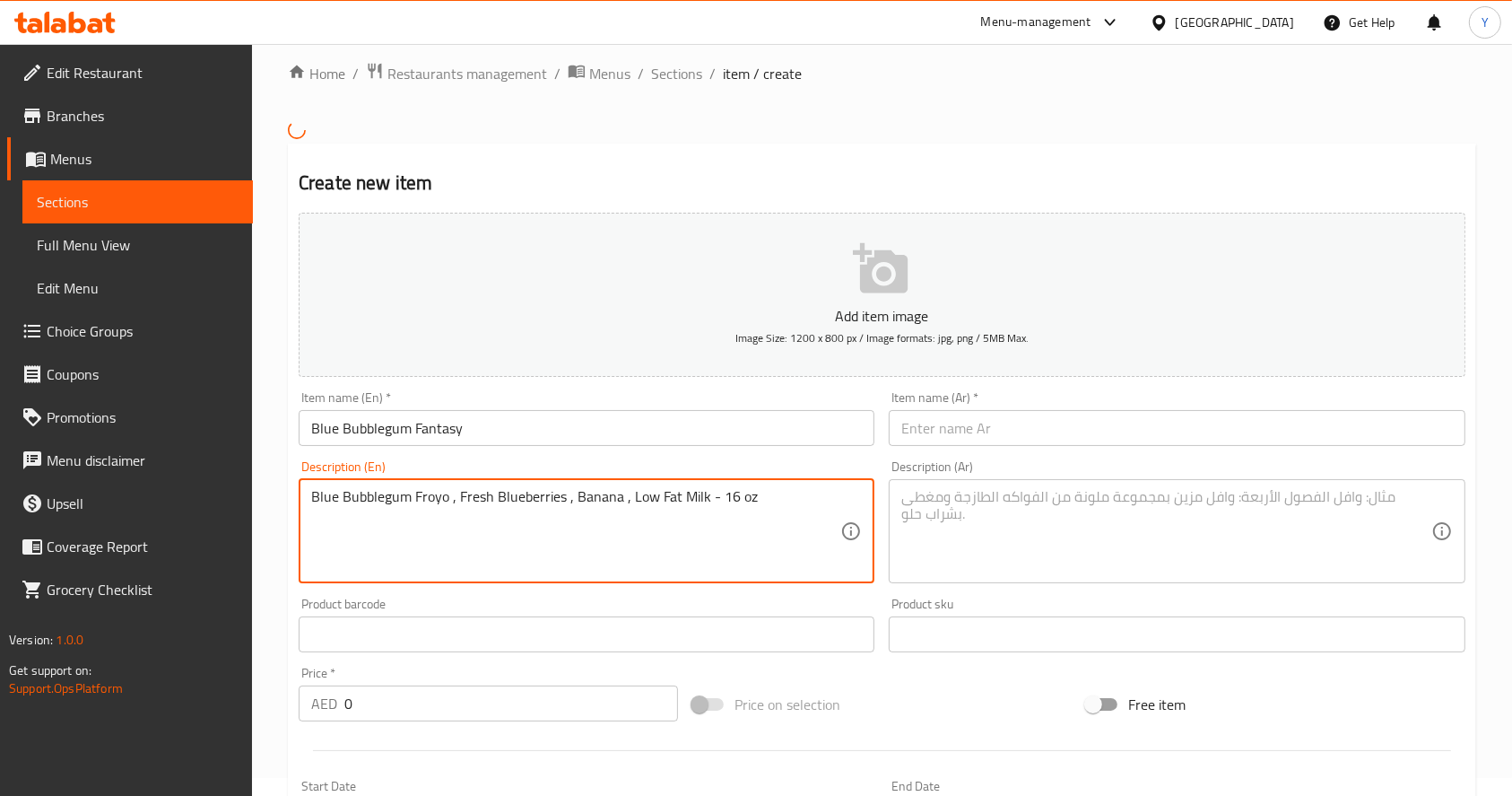
click at [309, 496] on div "Blue Bubblegum Froyo , Fresh Blueberries , Banana , Low Fat Milk - 16 oz Descri…" at bounding box center [587, 531] width 576 height 104
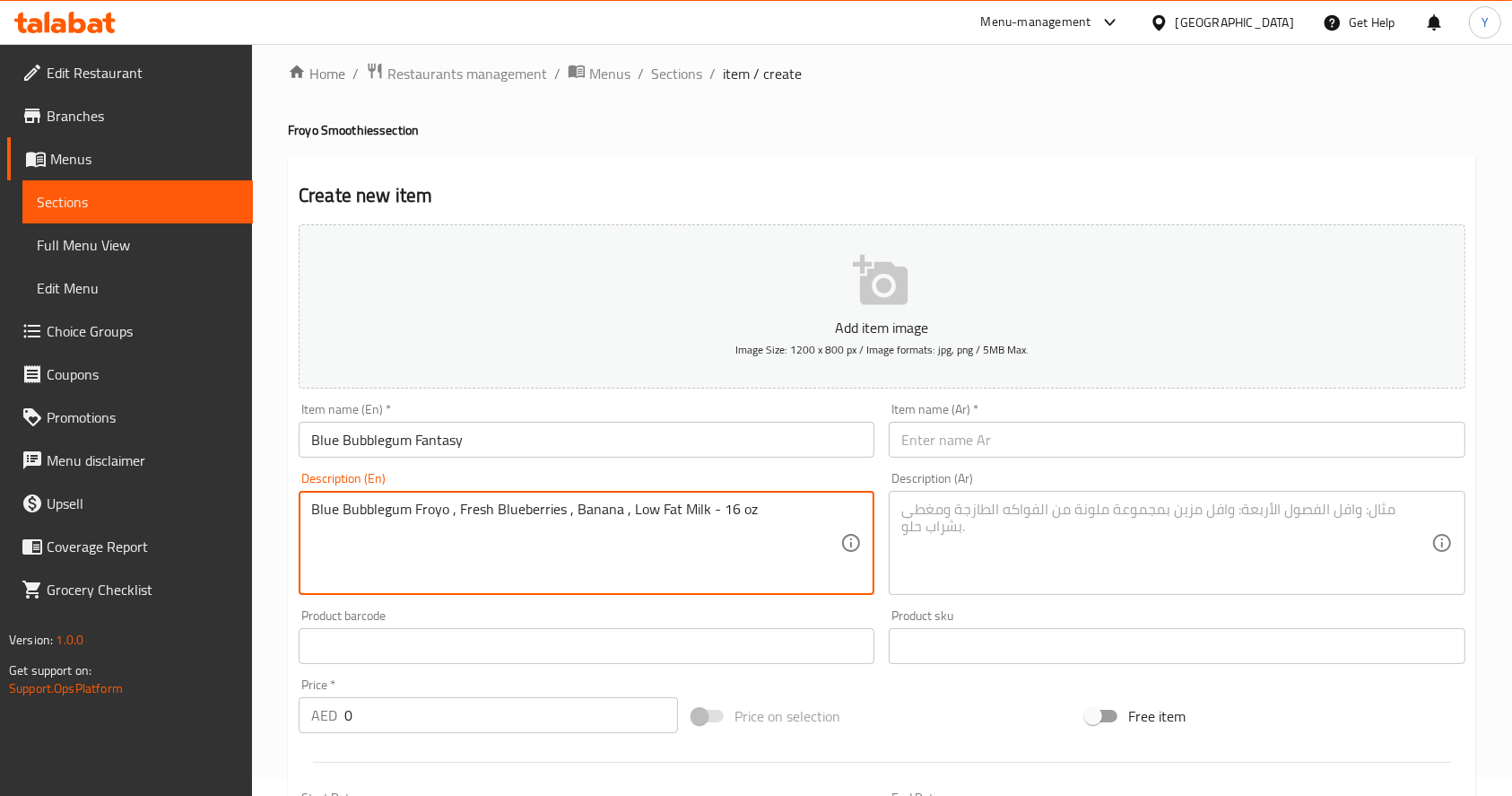
click at [962, 442] on input "text" at bounding box center [1177, 440] width 576 height 36
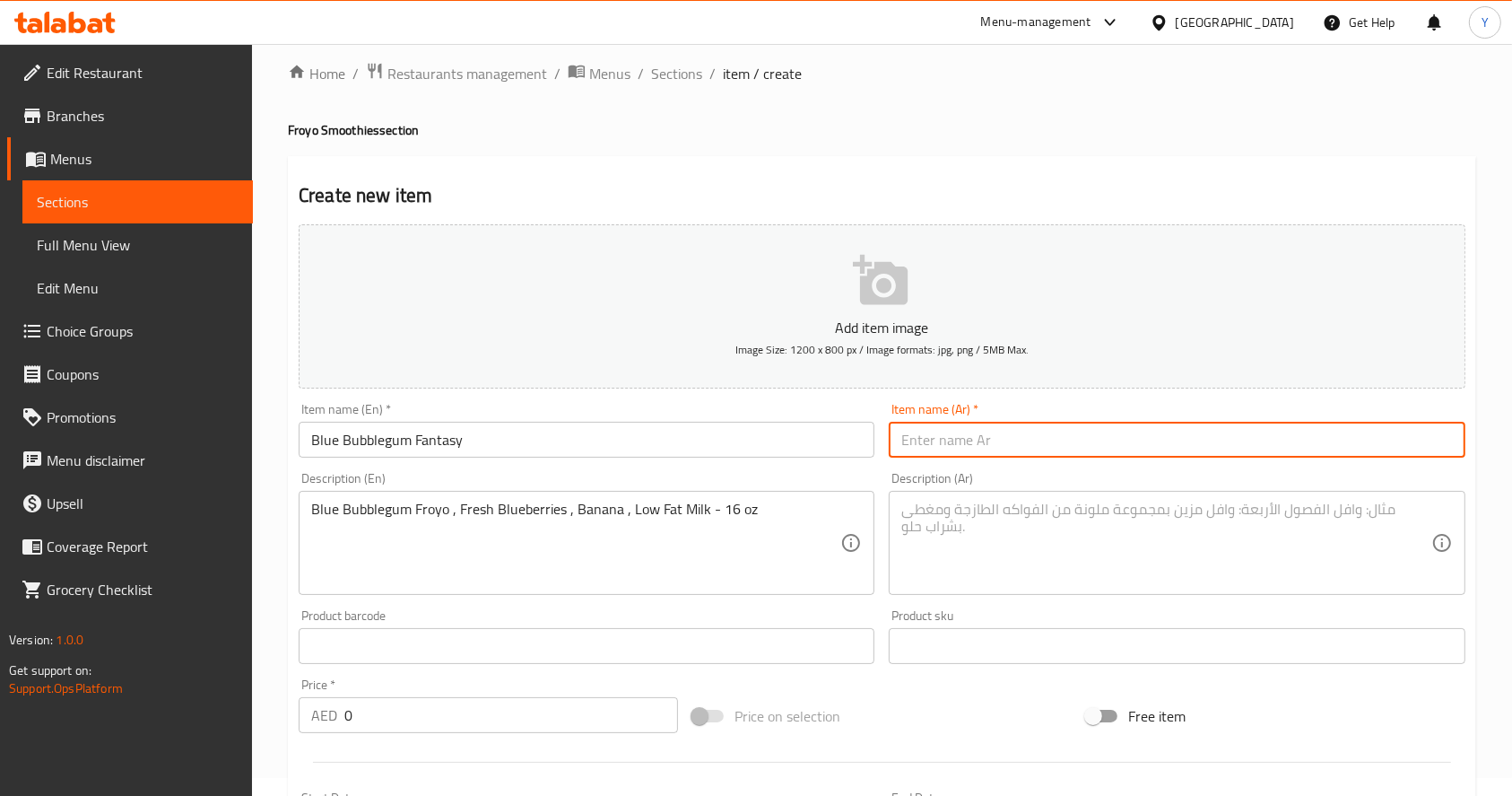
paste input "بلو بابل غَم فانتسي زبادي علكة زرقاء مجمّد، توت أزرق طازج، موز، حليب قليل الدسم"
drag, startPoint x: 1050, startPoint y: 442, endPoint x: 1530, endPoint y: 402, distance: 481.7
click at [1512, 402] on html "​ Menu-management United Arab Emirates Get Help Y Edit Restaurant Branches Menu…" at bounding box center [756, 380] width 1512 height 796
type input "بلو بابل غَم فانتسي"
click at [1090, 549] on textarea at bounding box center [1166, 543] width 529 height 85
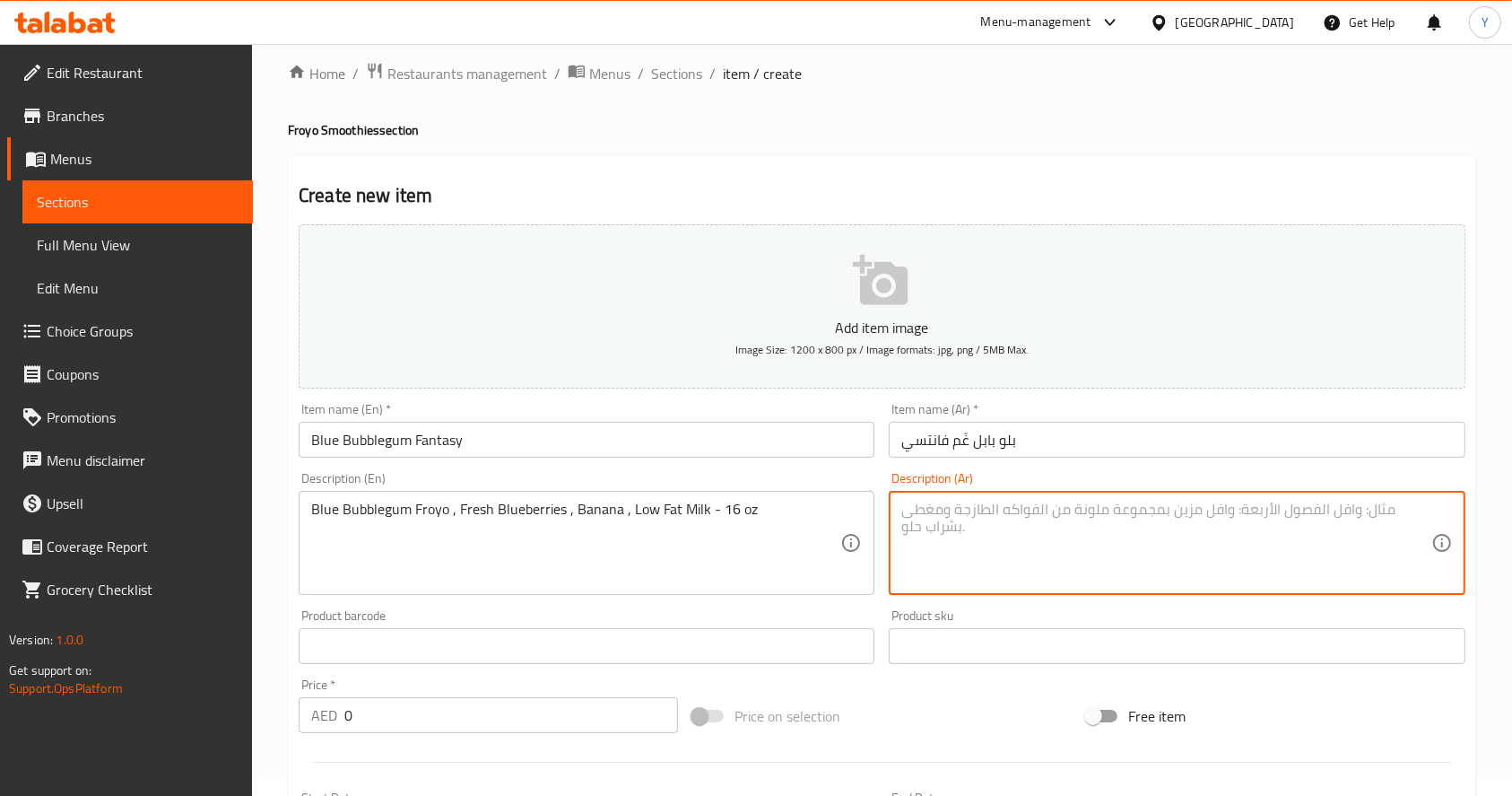
paste textarea "زبادي علكة زرقاء مجمّد، توت أزرق طازج، موز، حليب قليل الدسم"
type textarea "زبادي علكة زرقاء مجمّد، توت أزرق طازج، موز، حليب قليل الدسم"
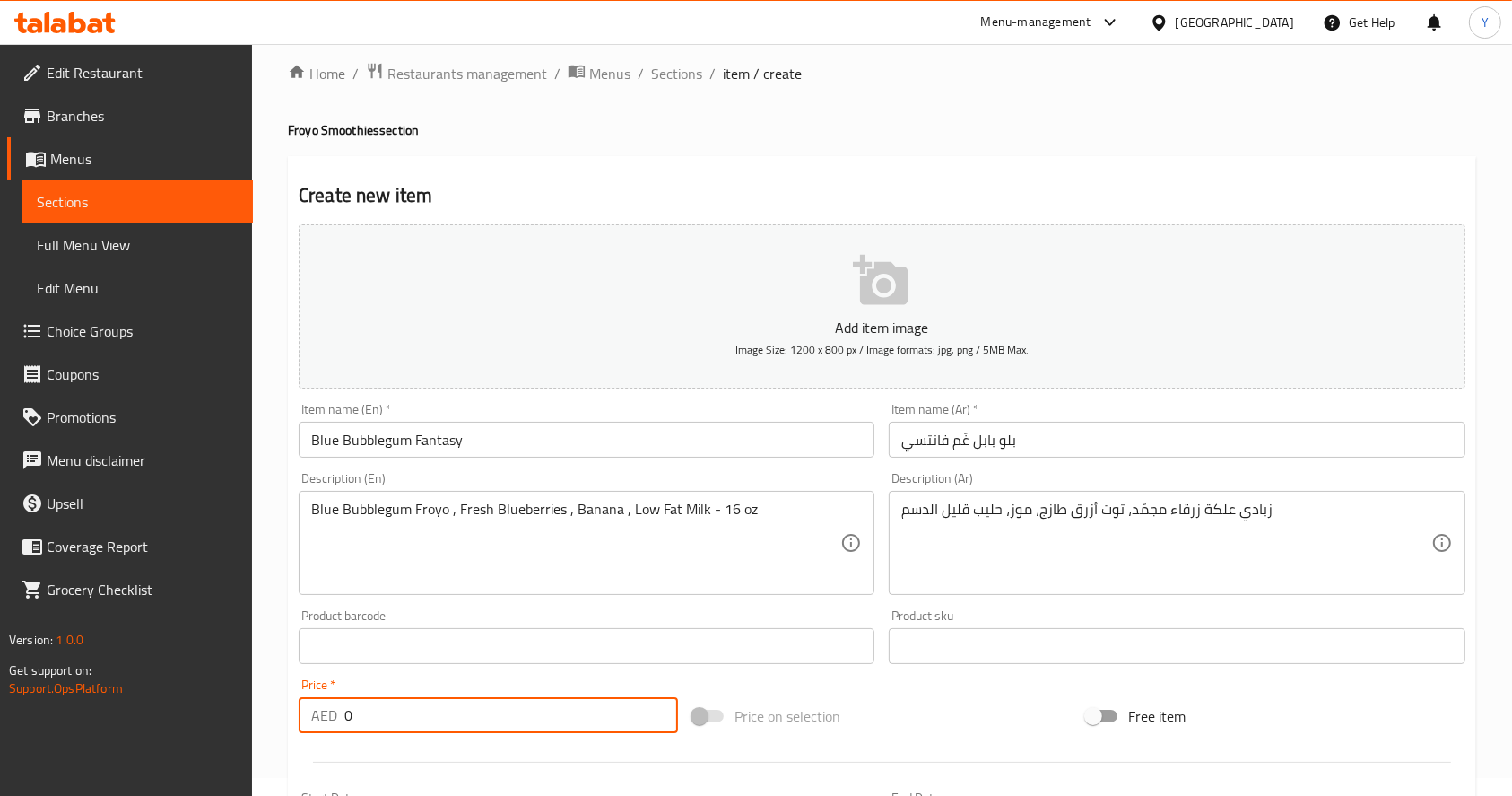
click at [430, 728] on input "0" at bounding box center [511, 715] width 334 height 36
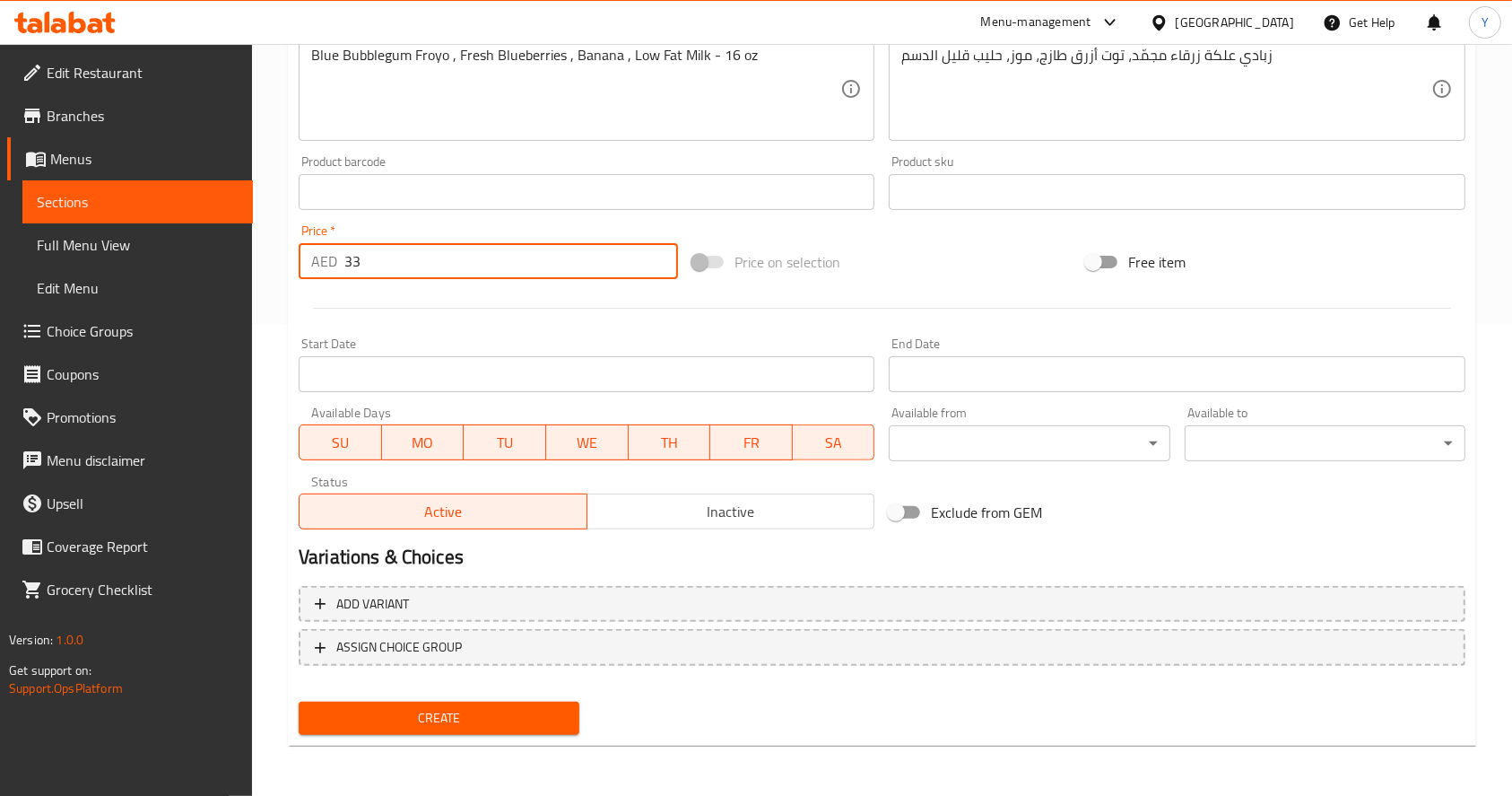
type input "33"
click at [410, 718] on span "Create" at bounding box center [439, 718] width 252 height 22
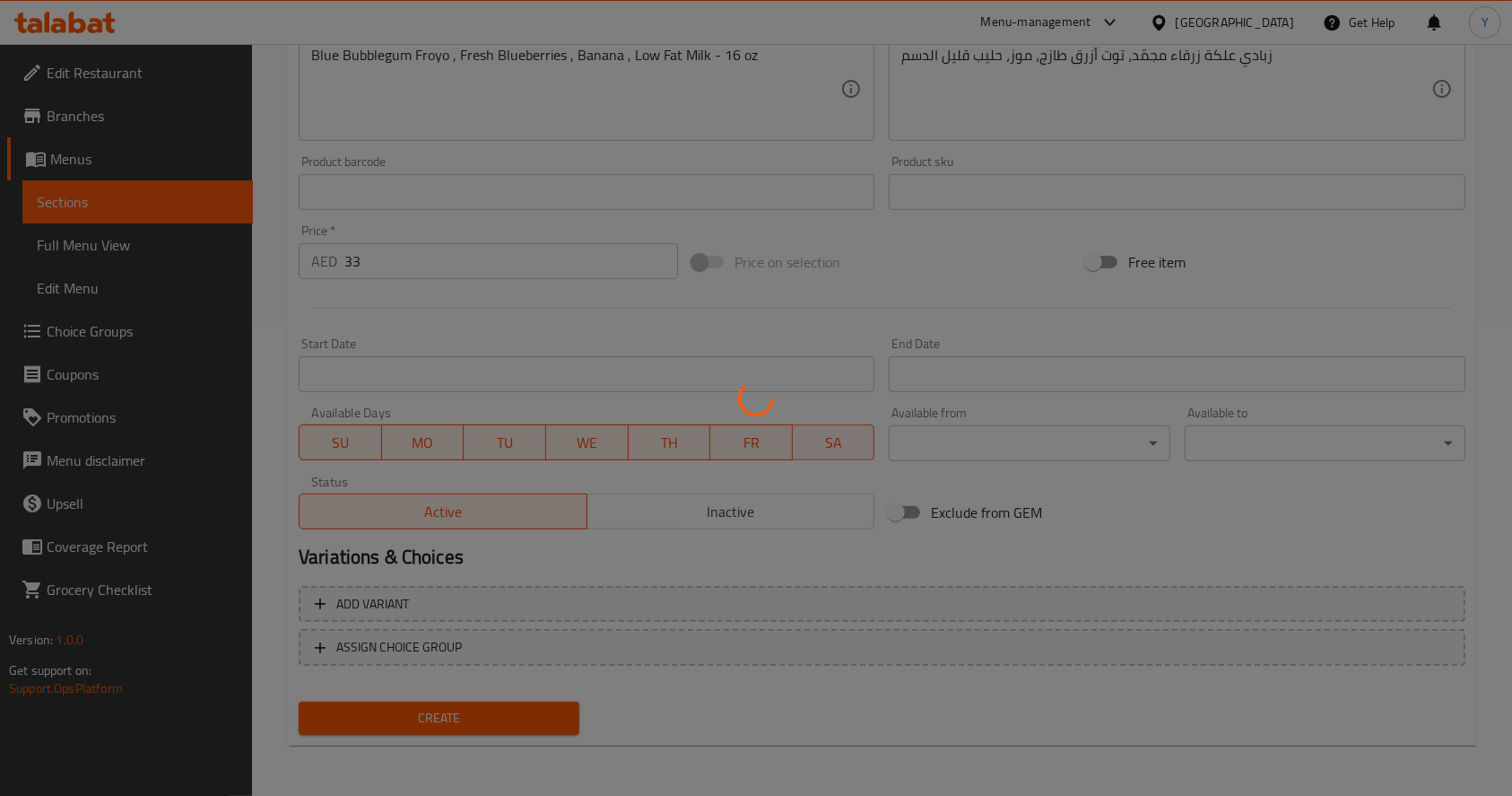
type input "0"
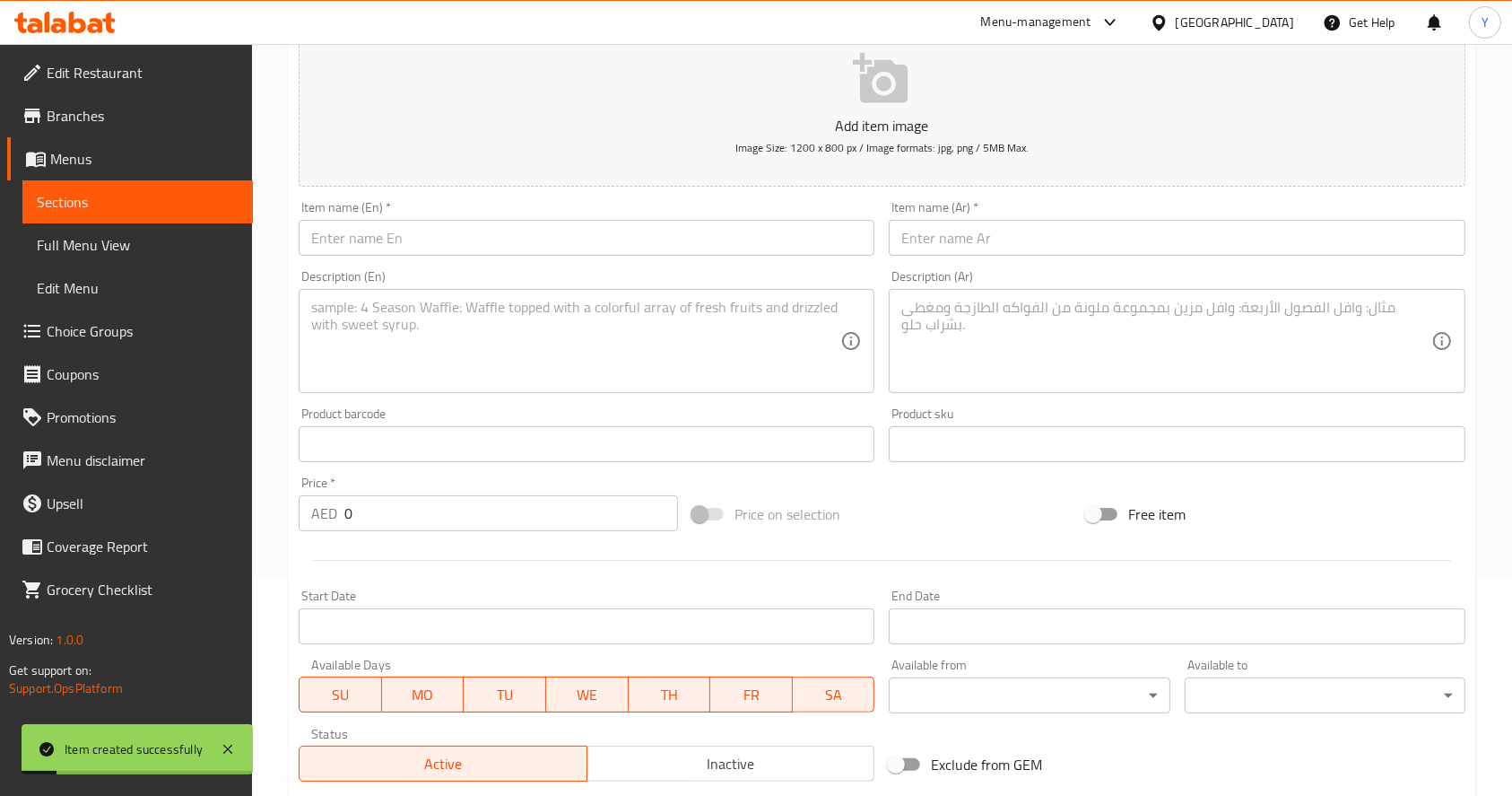
scroll to position [214, 0]
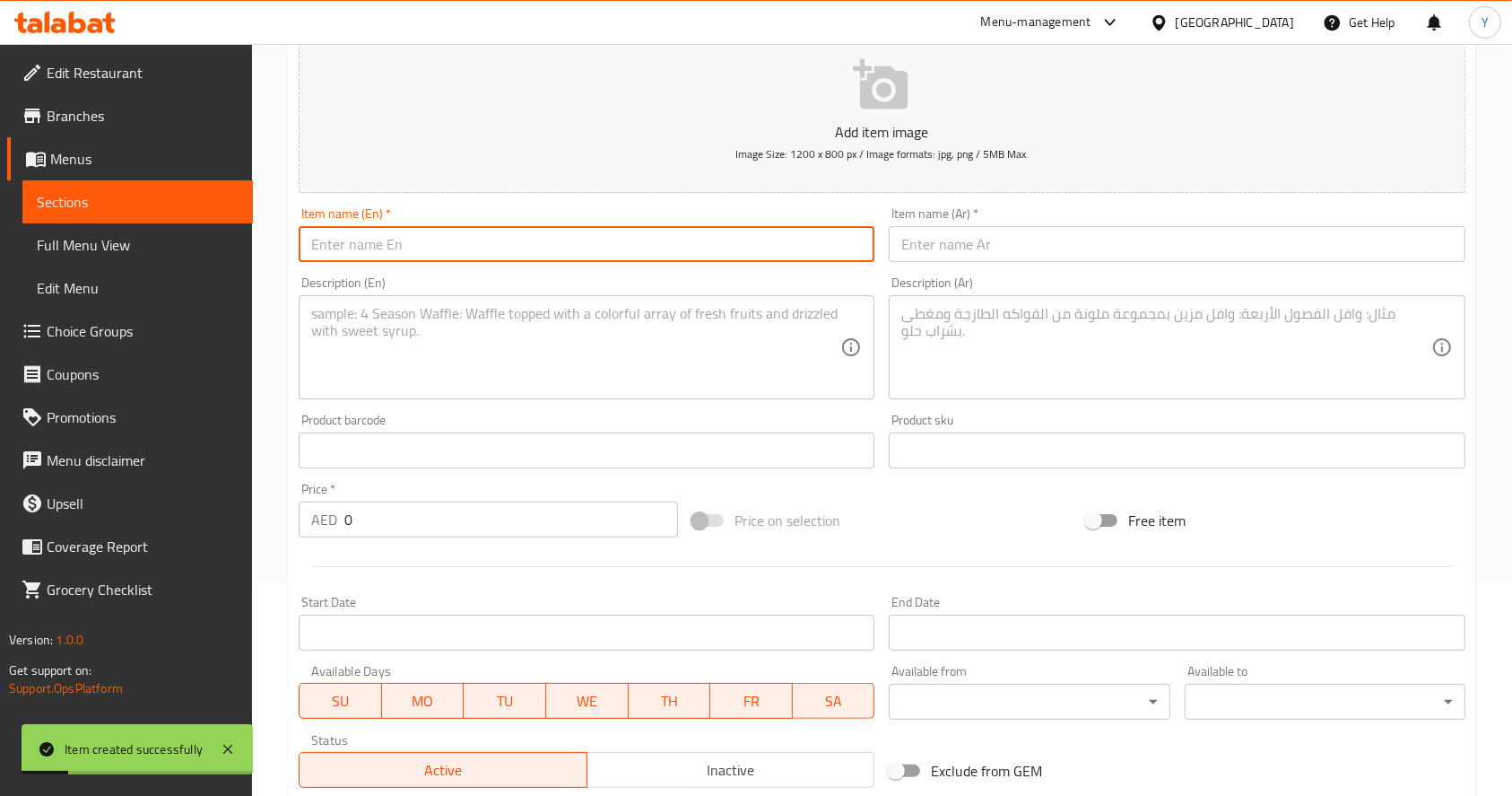
click at [516, 235] on input "text" at bounding box center [587, 243] width 576 height 36
paste input "Original Berry Boost Original Froyo , Fresh Mixed Berries , Banana , Low Fat Mi…"
type input "Original Berry Boost Original Froyo , Fresh Mixed Berries , Banana , Low Fat Mi…"
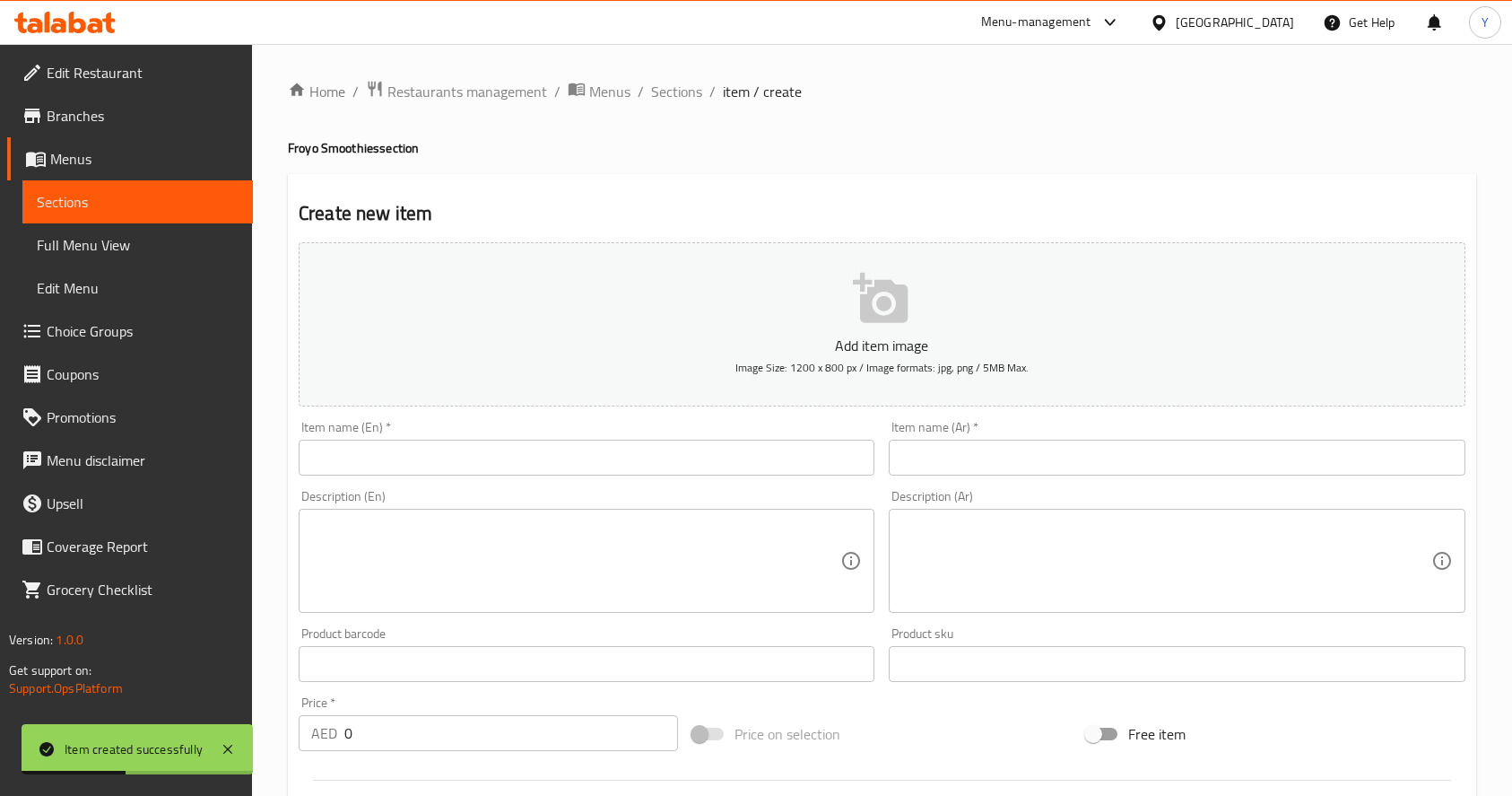
scroll to position [214, 0]
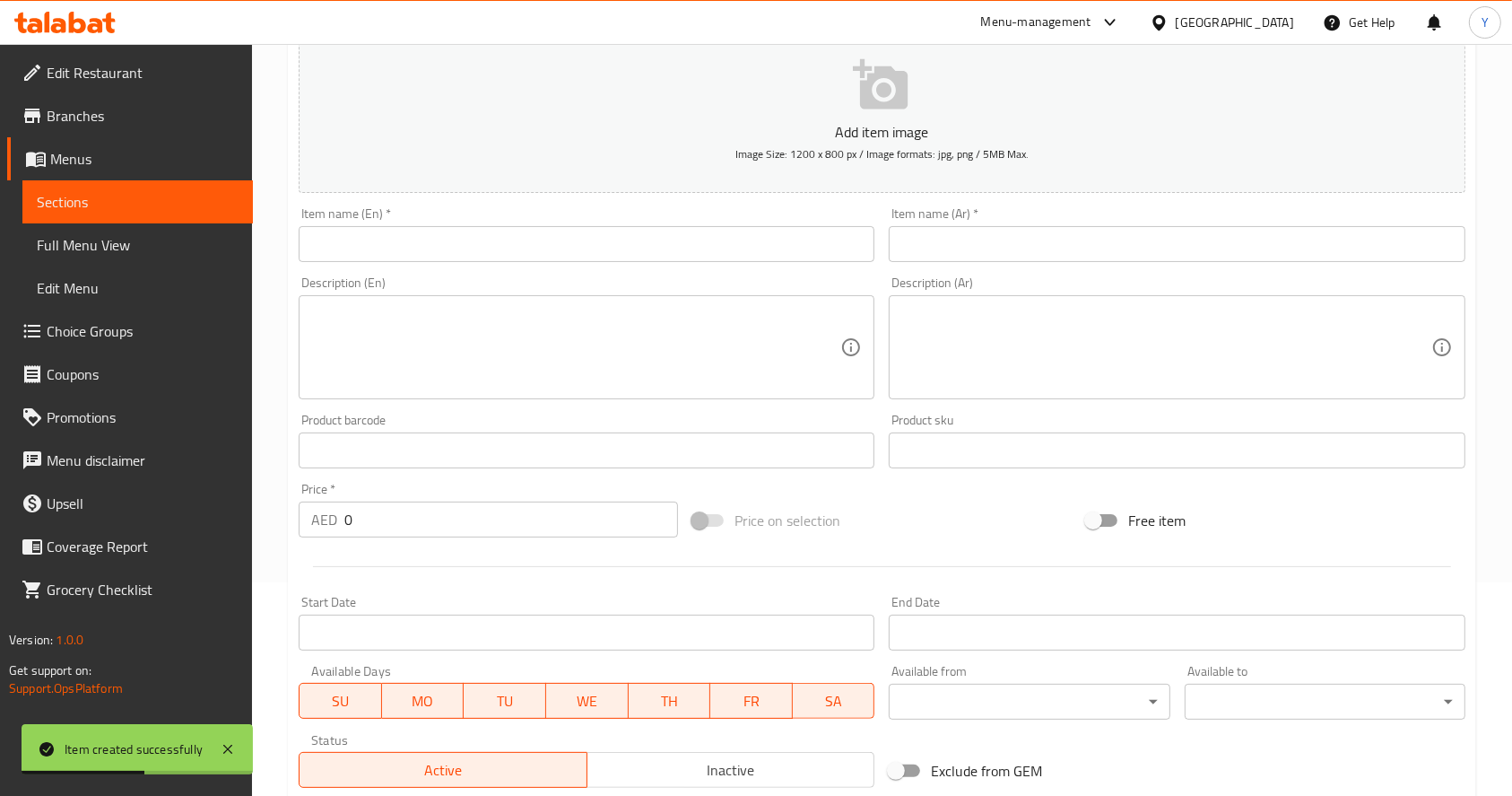
drag, startPoint x: 0, startPoint y: 0, endPoint x: 427, endPoint y: 248, distance: 493.8
click at [427, 248] on input "text" at bounding box center [587, 243] width 576 height 36
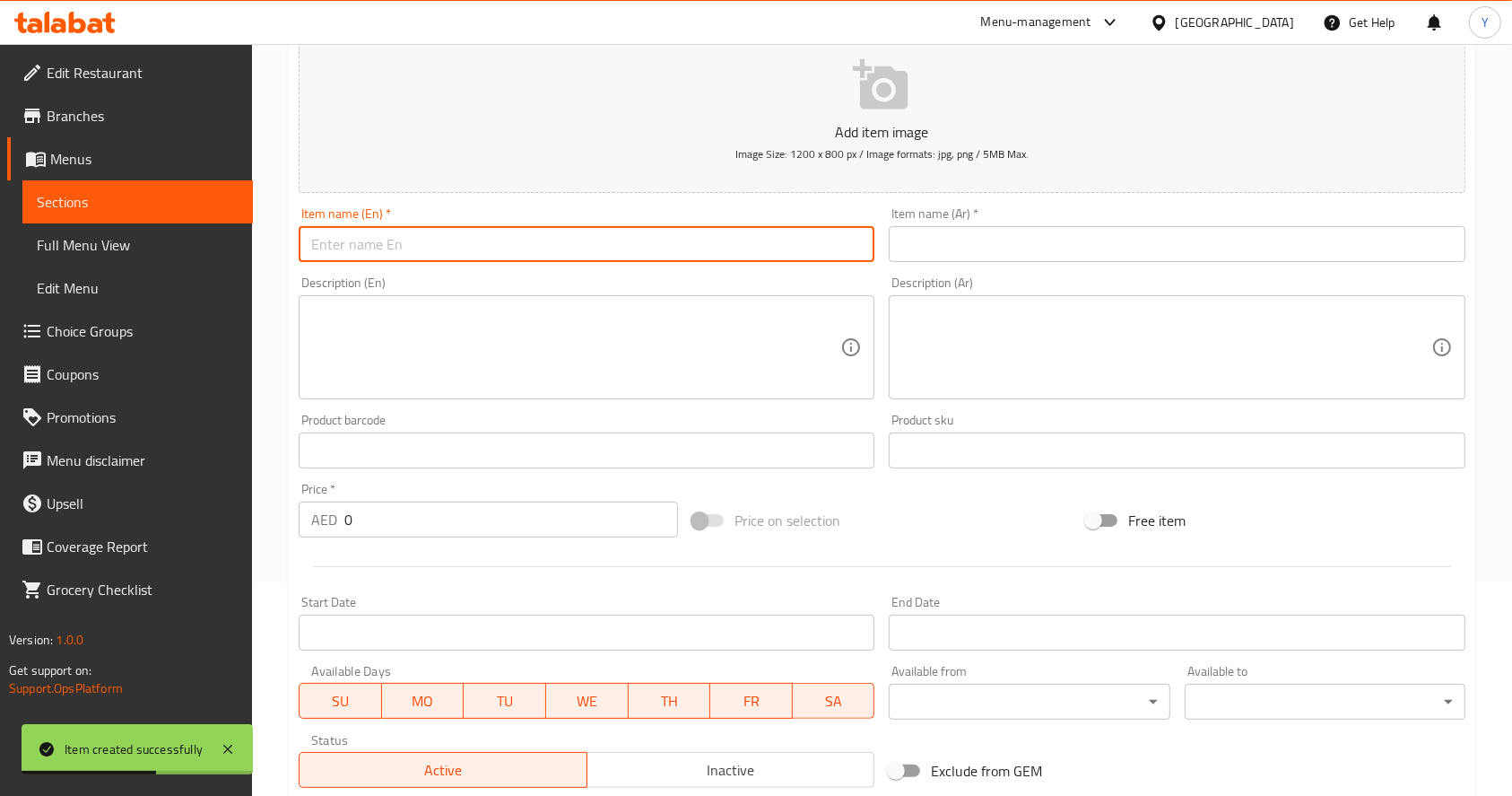
scroll to position [0, 0]
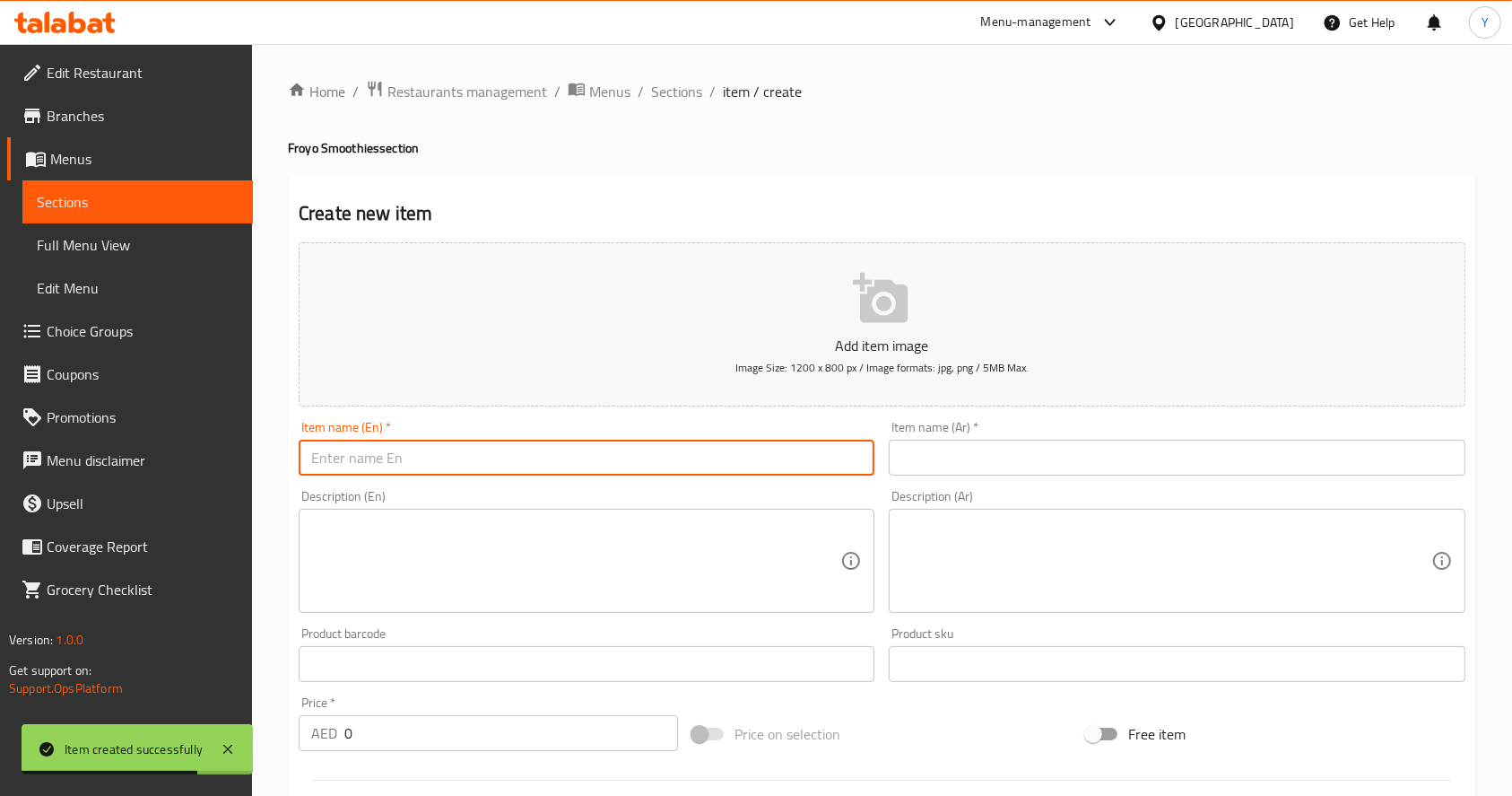
paste input "Original Berry Boost Original Froyo , Fresh Mixed Berries , Banana , Low Fat Mi…"
drag, startPoint x: 452, startPoint y: 455, endPoint x: 833, endPoint y: 466, distance: 381.2
click at [833, 466] on input "Original Berry Boost Original Froyo , Fresh Mixed Berries , Banana , Low Fat Mi…" at bounding box center [587, 457] width 576 height 36
type input "Original Berry Boost"
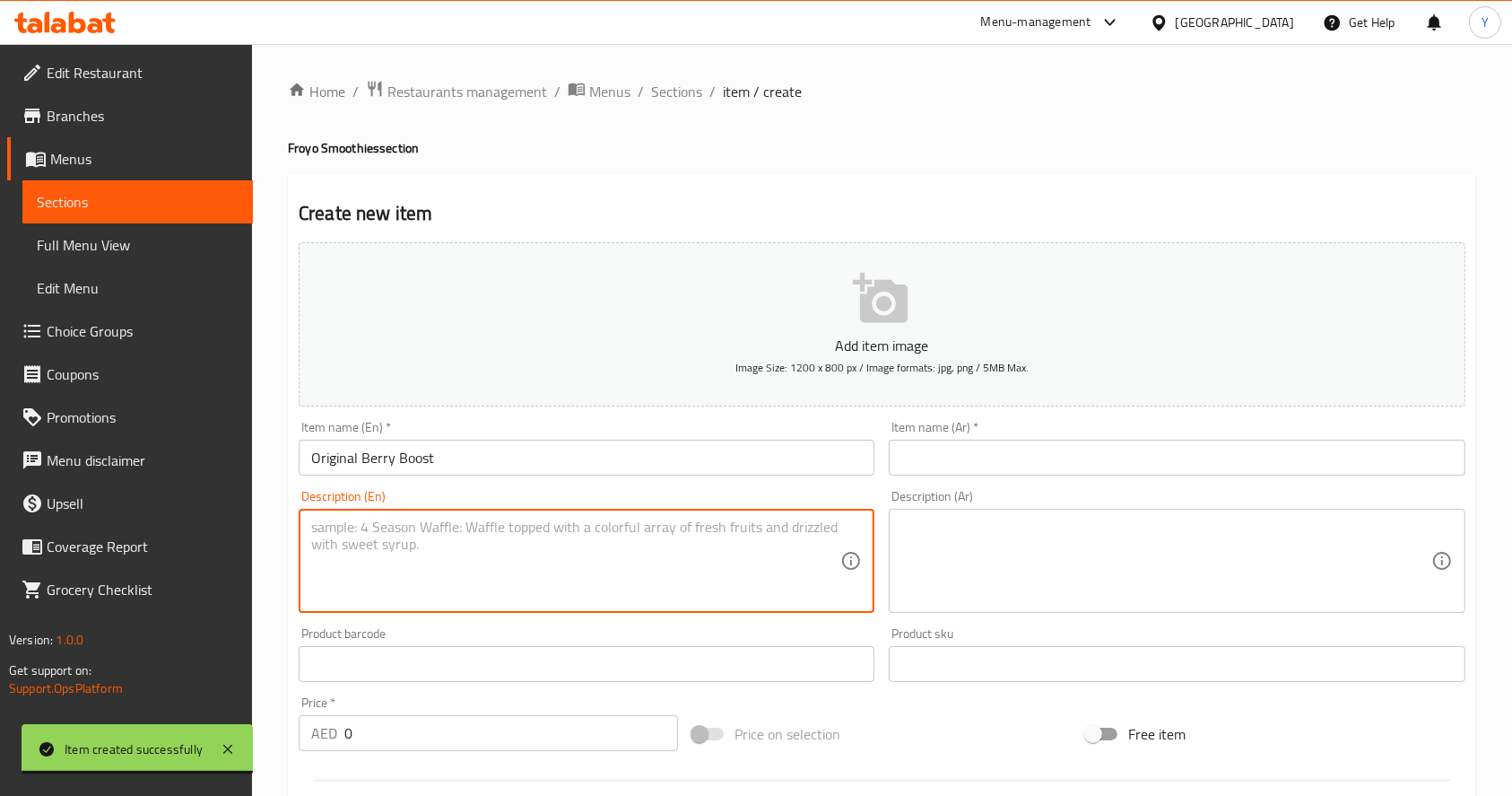
click at [638, 562] on textarea at bounding box center [576, 561] width 529 height 85
paste textarea "Original Froyo , Fresh Mixed Berries , Banana , Low Fat Milk"
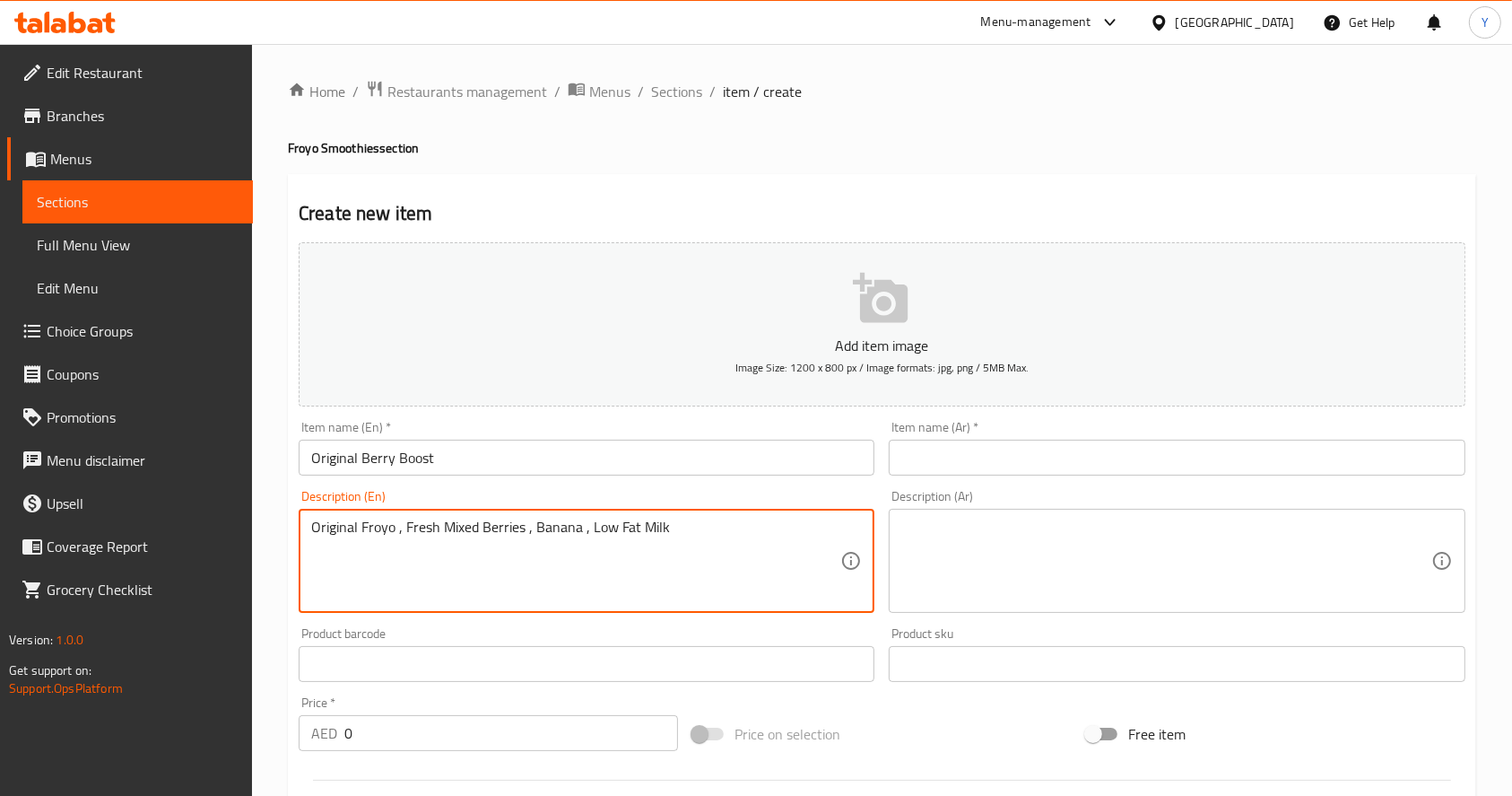
type textarea "Original Froyo , Fresh Mixed Berries , Banana , Low Fat Milk"
click at [923, 454] on input "text" at bounding box center [1177, 457] width 576 height 36
paste input "أوريجينال بيري بوست زبادي أصلي مجمّد، توت مشكّل طازج، موز، حليب قليل الدسم"
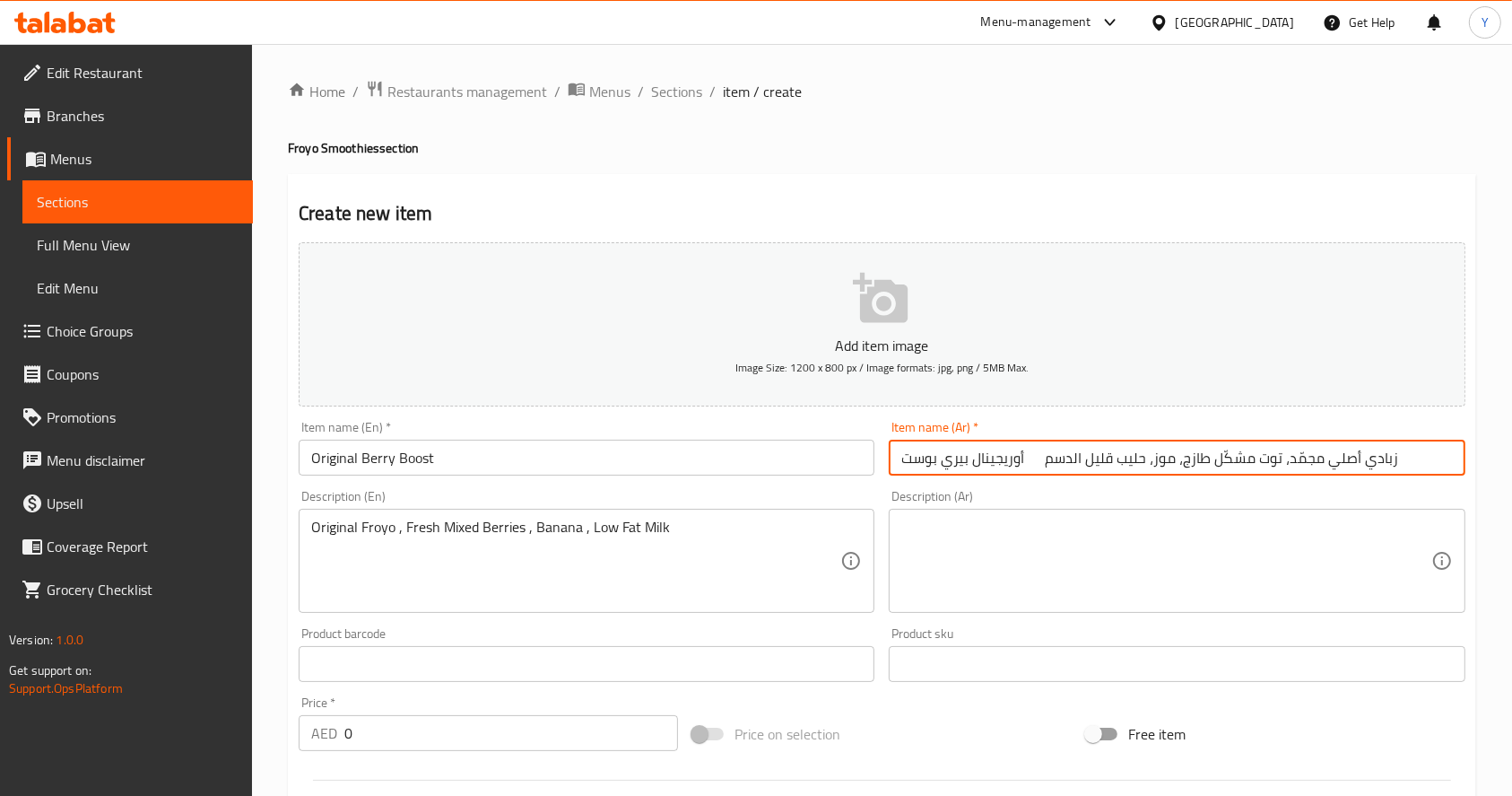
drag, startPoint x: 1055, startPoint y: 460, endPoint x: 1530, endPoint y: 482, distance: 475.5
click at [1511, 482] on html "​ Menu-management [GEOGRAPHIC_DATA] Get Help Y Edit Restaurant Branches Menus S…" at bounding box center [756, 398] width 1512 height 796
type input "أوريجينال بيري بوست"
click at [1091, 566] on textarea at bounding box center [1166, 561] width 529 height 85
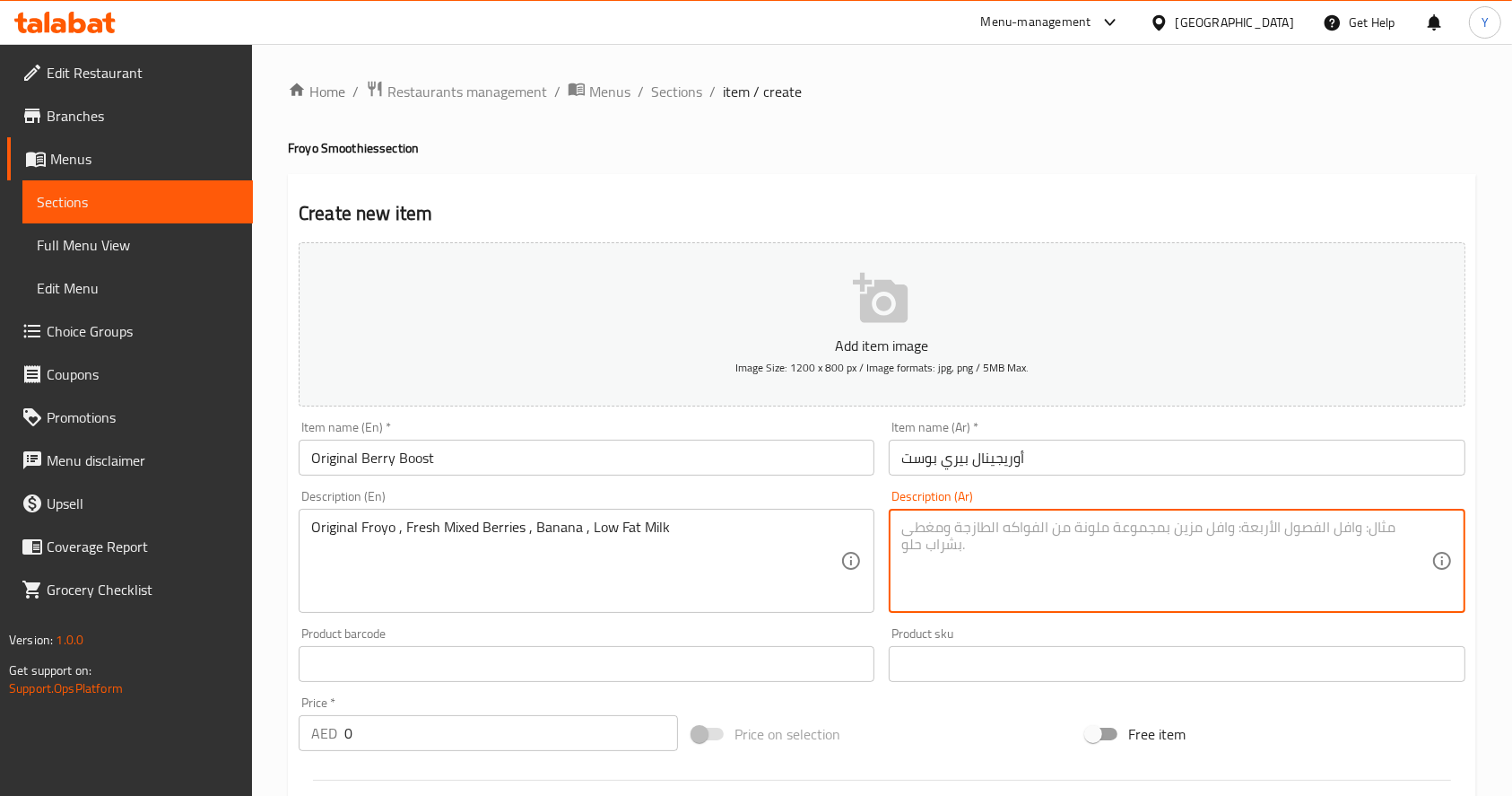
paste textarea "زبادي أصلي مجمّد، توت مشكّل طازج، موز، حليب قليل الدسم"
type textarea "زبادي أصلي مجمّد، توت مشكّل طازج، موز، حليب قليل الدسم"
click at [932, 463] on input "أوريجينال بيري بوست" at bounding box center [1177, 457] width 576 height 36
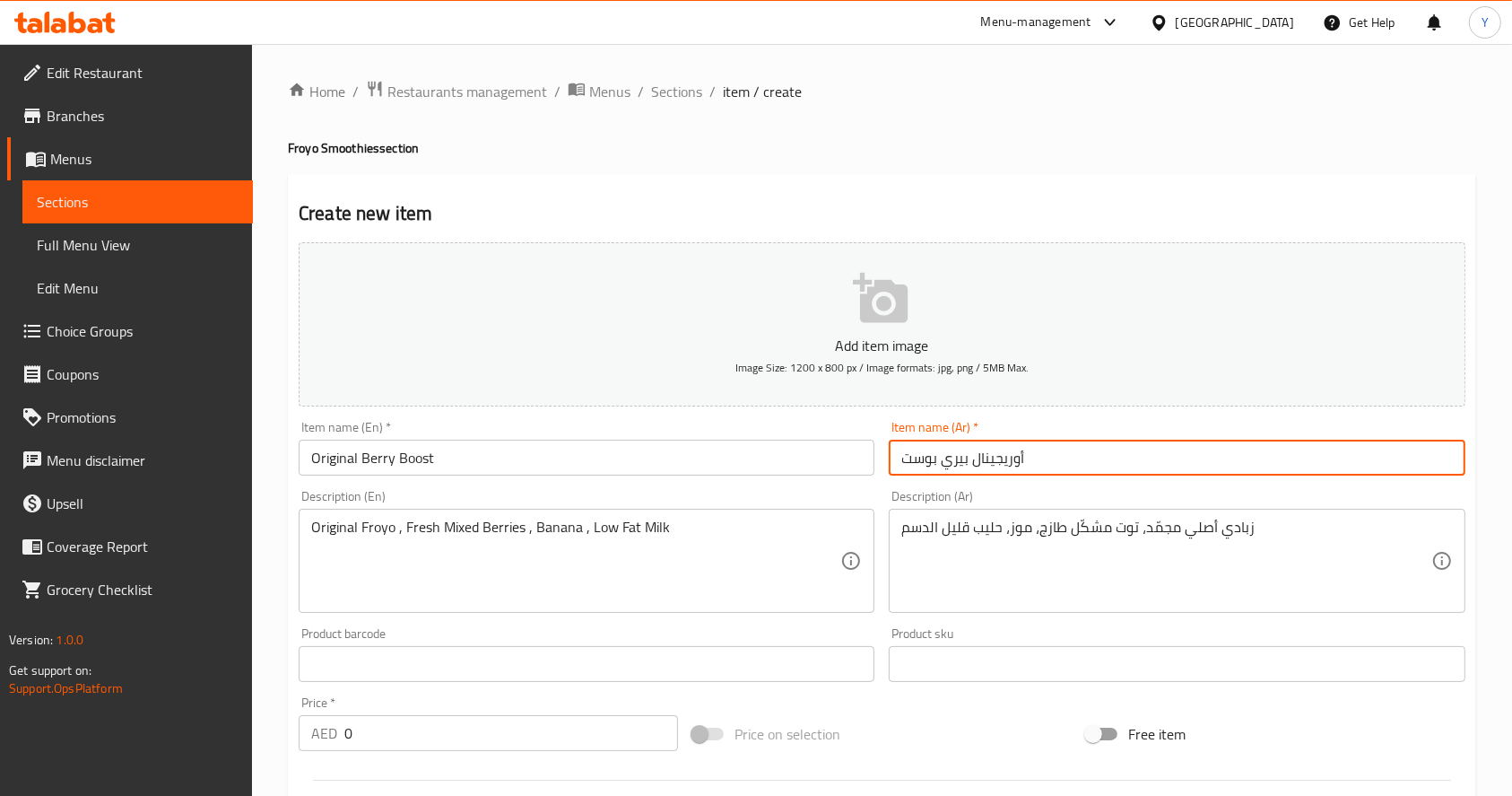
type input "أوريجينال بيري بوست"
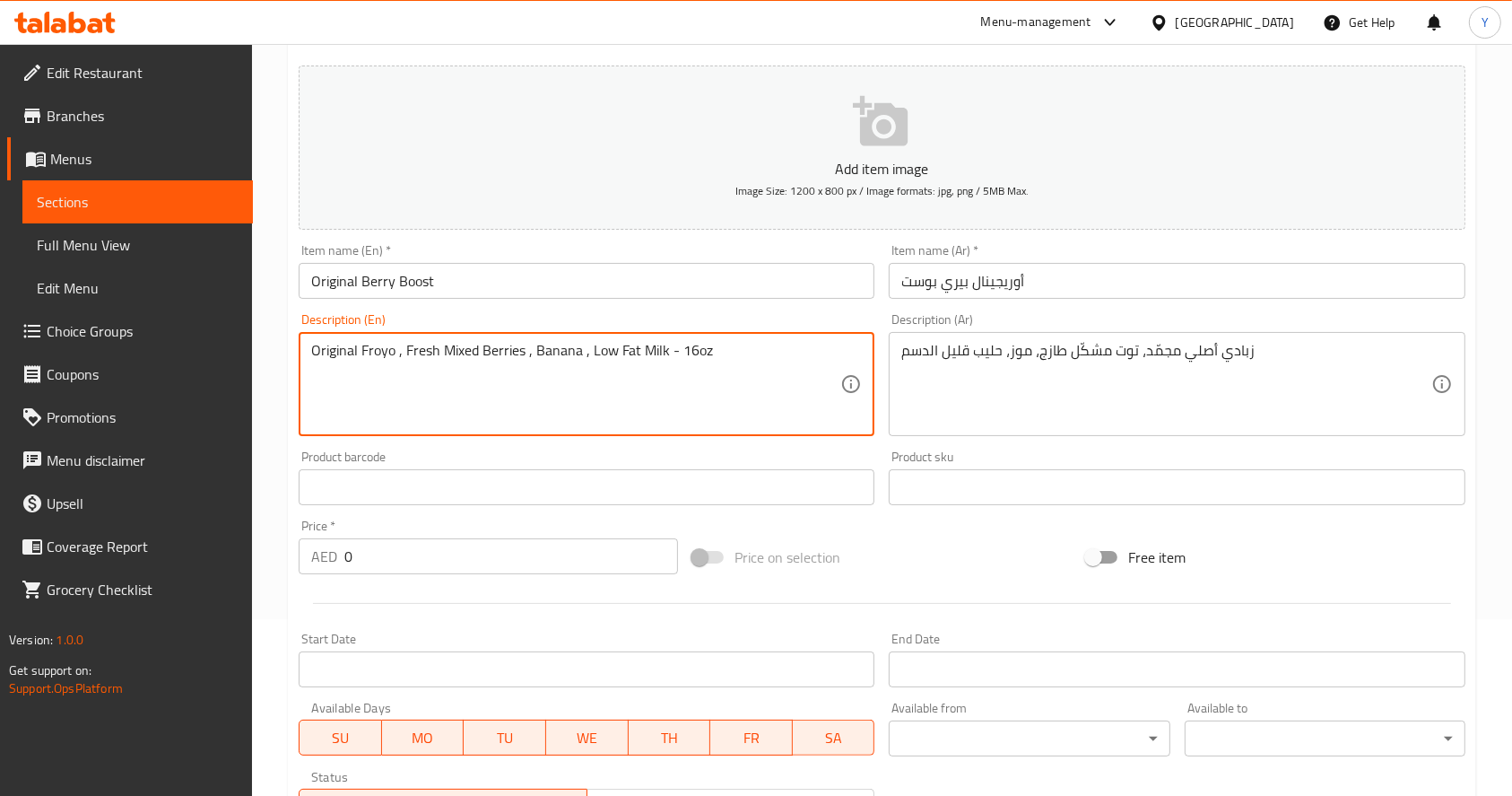
scroll to position [472, 0]
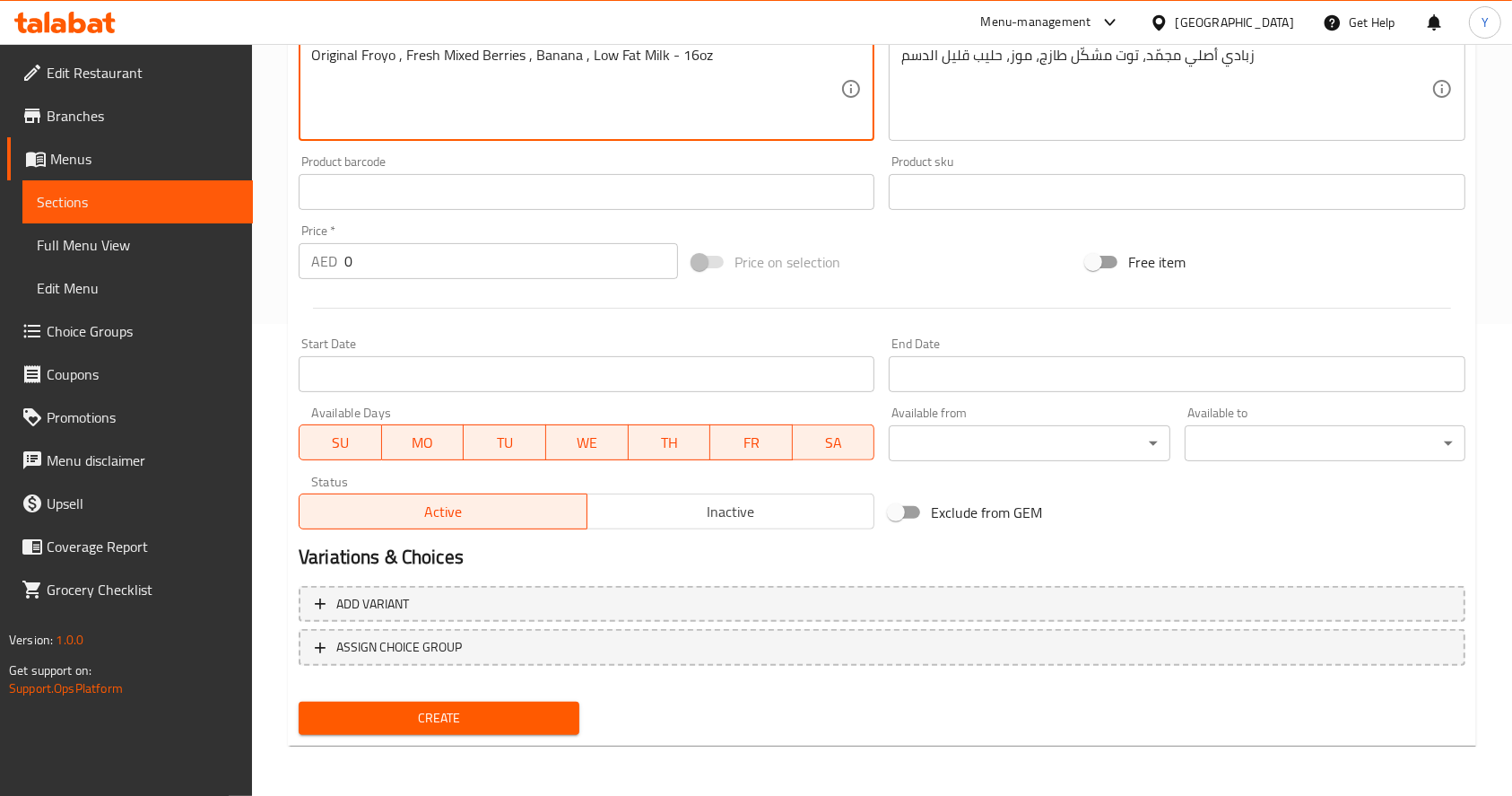
click at [743, 73] on textarea "Original Froyo , Fresh Mixed Berries , Banana , Low Fat Milk - 16oz" at bounding box center [576, 89] width 529 height 85
type textarea "Original Froyo , Fresh Mixed Berries , Banana , Low Fat Milk - 16 oz"
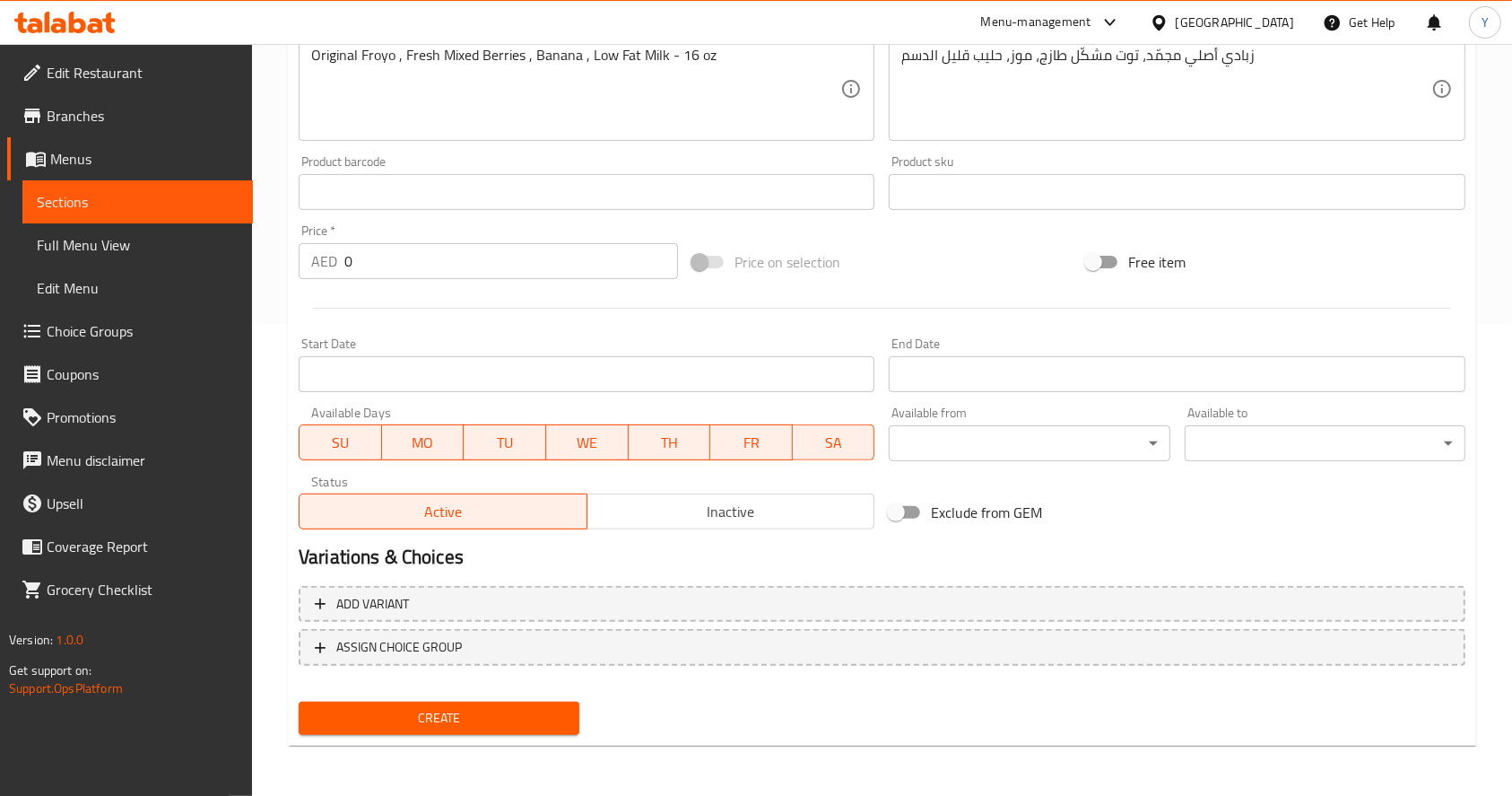
click at [403, 241] on div "Price   * AED 0 Price *" at bounding box center [489, 251] width 379 height 55
click at [354, 257] on input "0" at bounding box center [511, 261] width 334 height 36
type input "33"
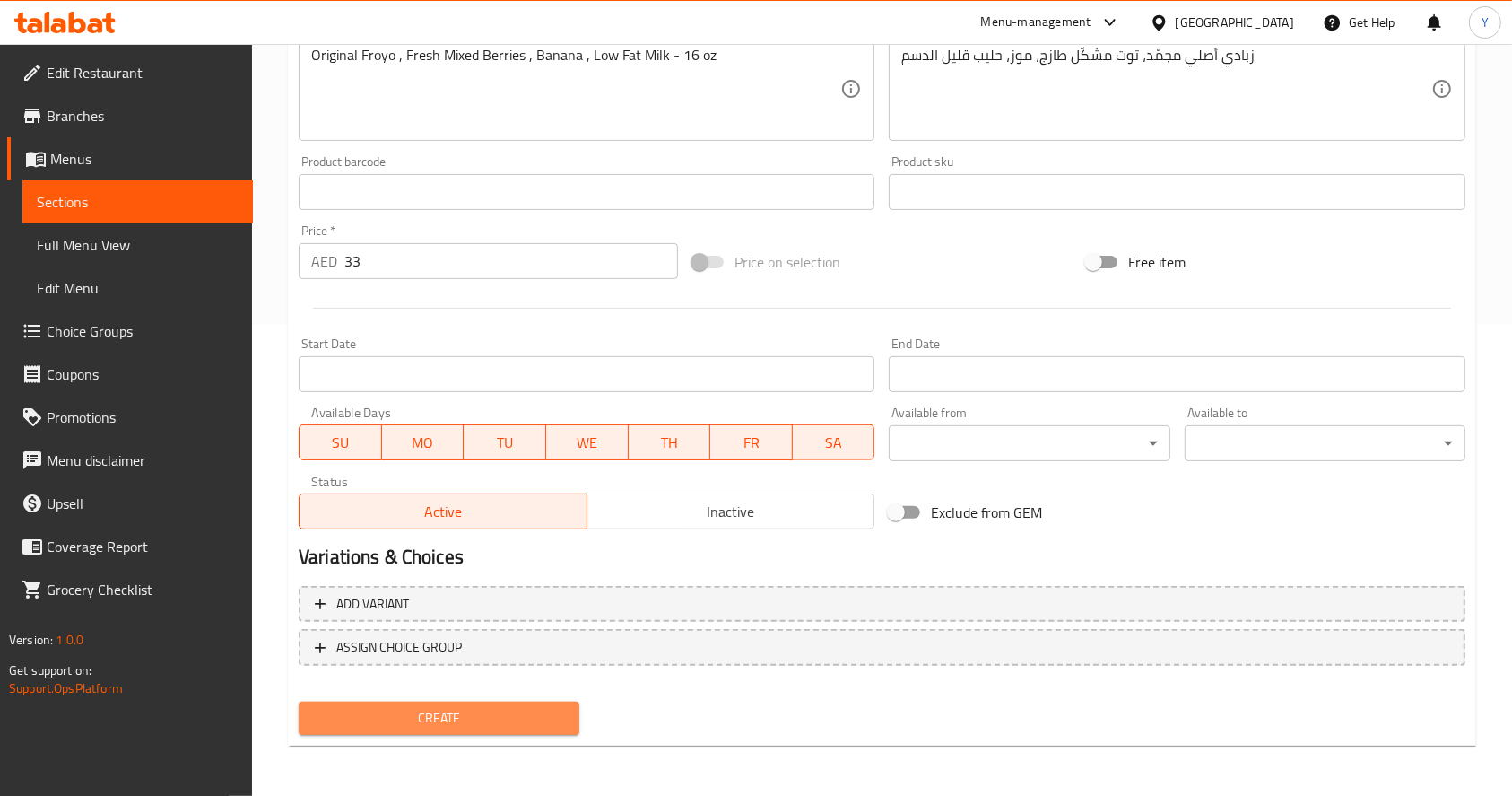
click at [357, 706] on button "Create" at bounding box center [439, 718] width 280 height 33
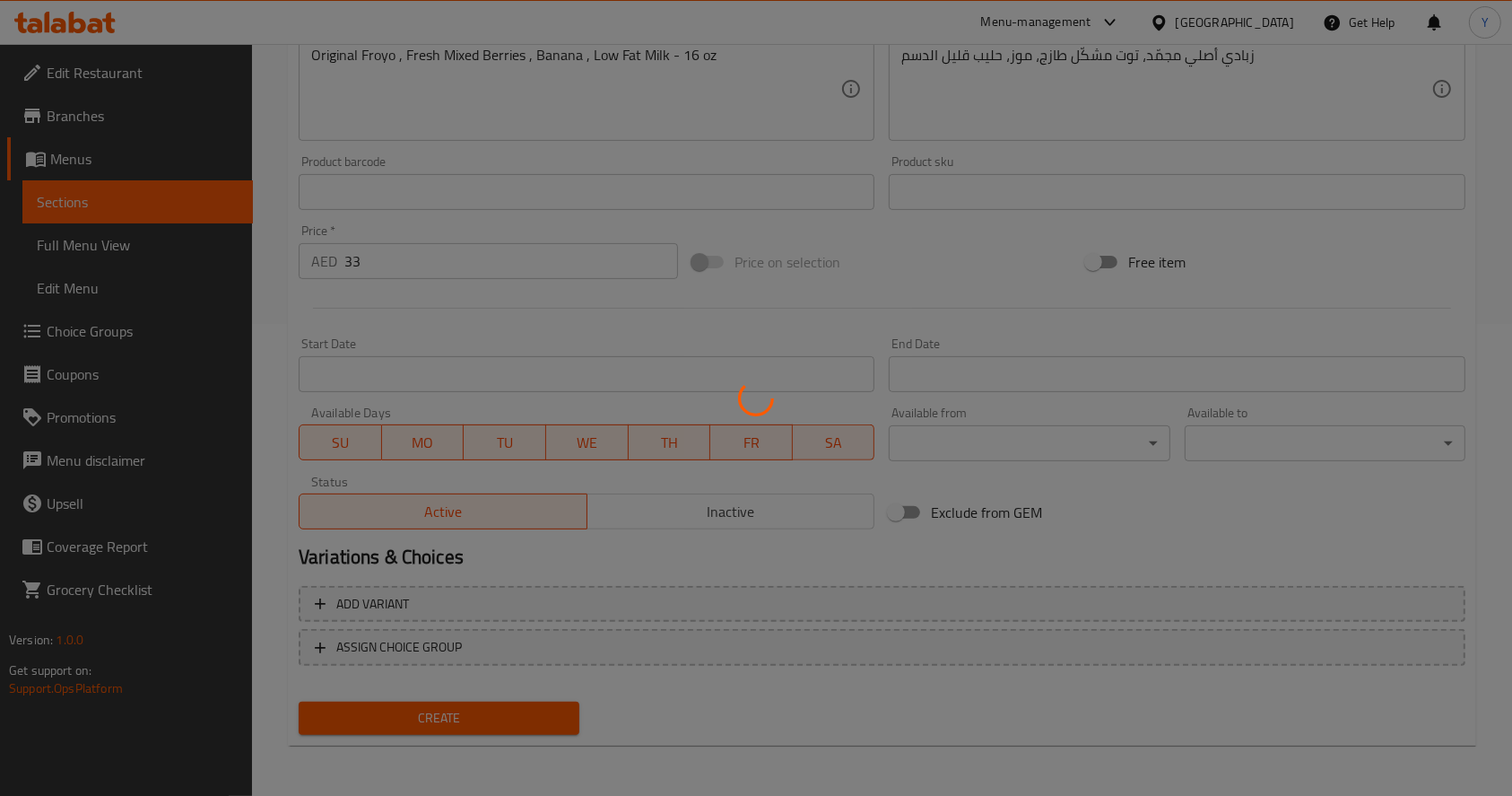
type input "0"
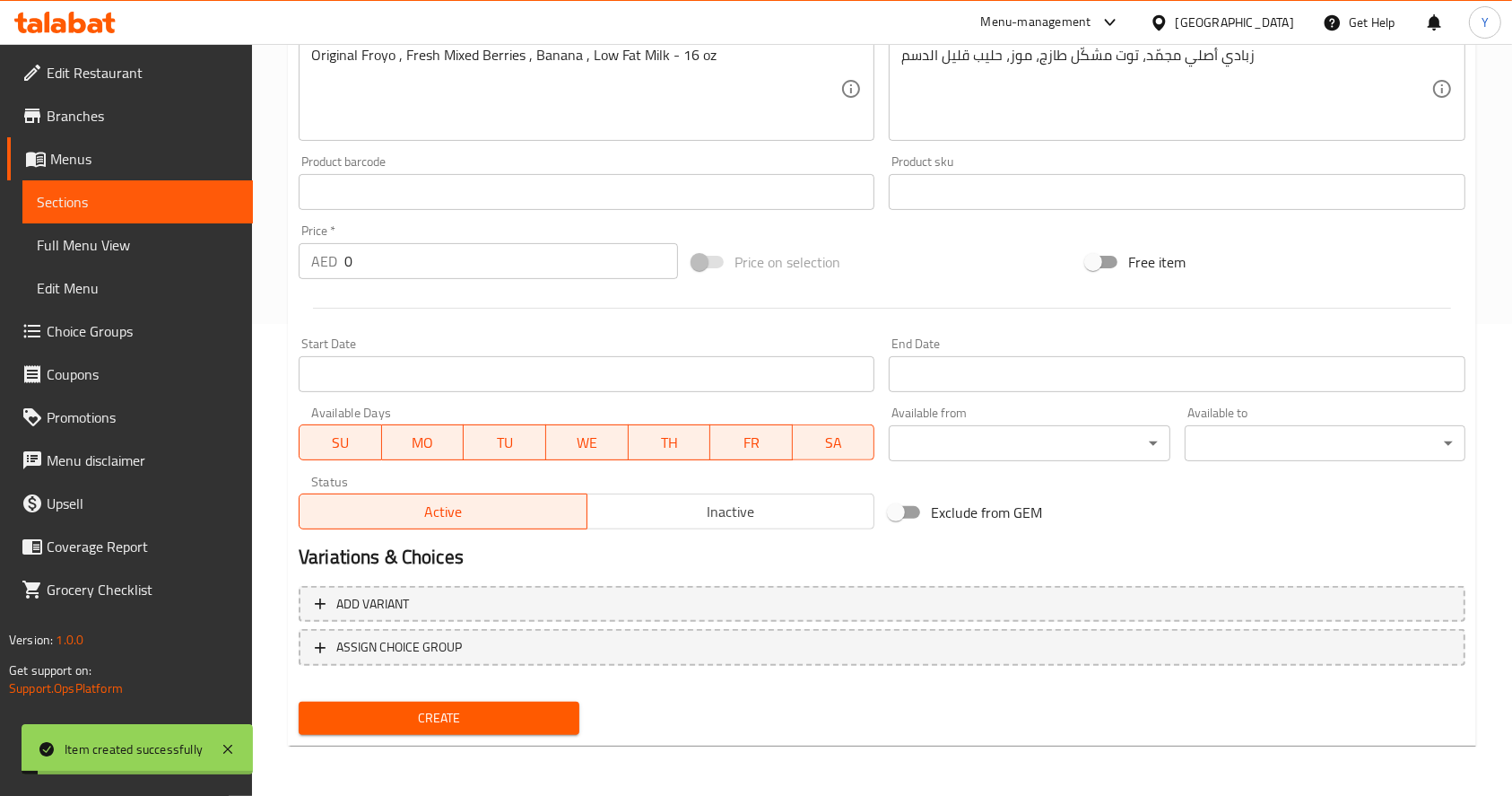
scroll to position [0, 0]
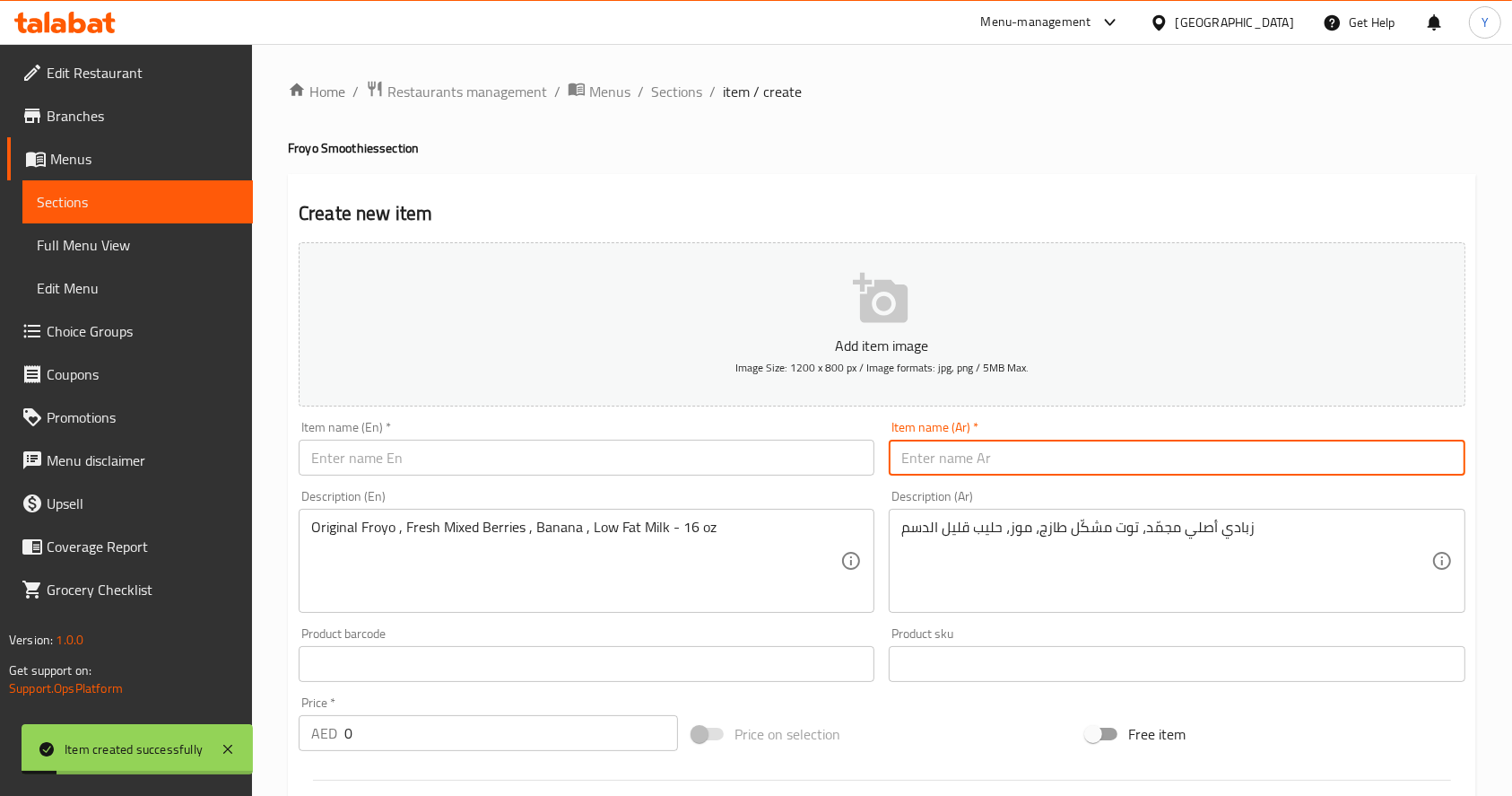
click at [948, 463] on input "text" at bounding box center [1177, 457] width 576 height 36
paste input "سموثي الزبادي الأصلي زبادي أصلي مجمّد مع [PERSON_NAME]، موز، حليب قليل الدسم"
drag, startPoint x: 1054, startPoint y: 470, endPoint x: 1416, endPoint y: 468, distance: 362.0
click at [1416, 468] on input "سموثي الزبادي الأصلي زبادي أصلي مجمّد مع [PERSON_NAME]، موز، حليب قليل الدسم" at bounding box center [1177, 457] width 576 height 36
type input "سموثي الزبادي الأصلي"
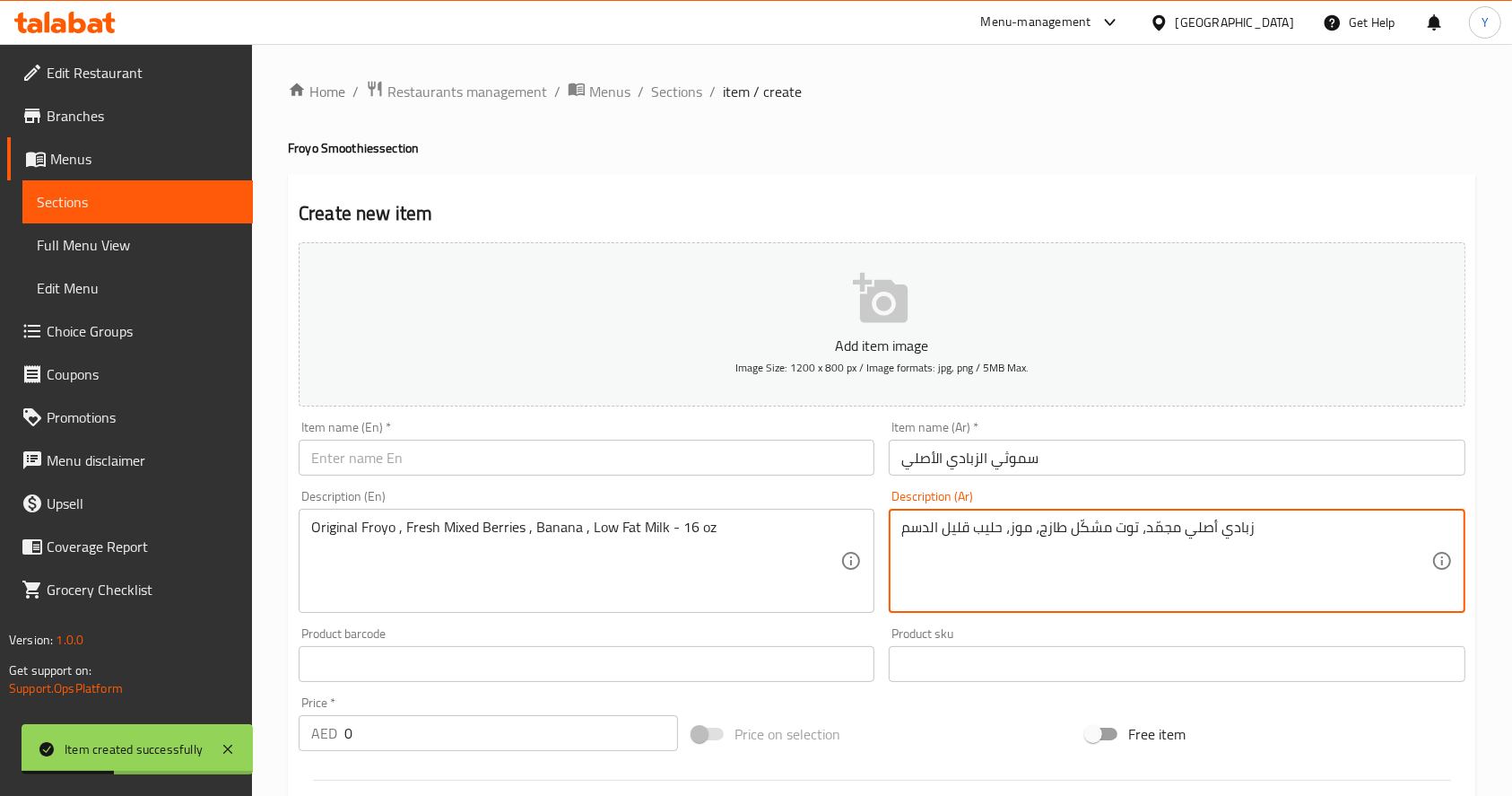
click at [1156, 520] on textarea "زبادي أصلي مجمّد، توت مشكّل طازج، موز، حليب قليل الدسم" at bounding box center [1166, 561] width 529 height 85
paste textarea "زبادي أصلي مجمّد مع [PERSON_NAME]، موز، حليب قليل الدسم"
type textarea "زبادي أصلي مجمّد مع [PERSON_NAME]، موز، حليب قليل الدسم"
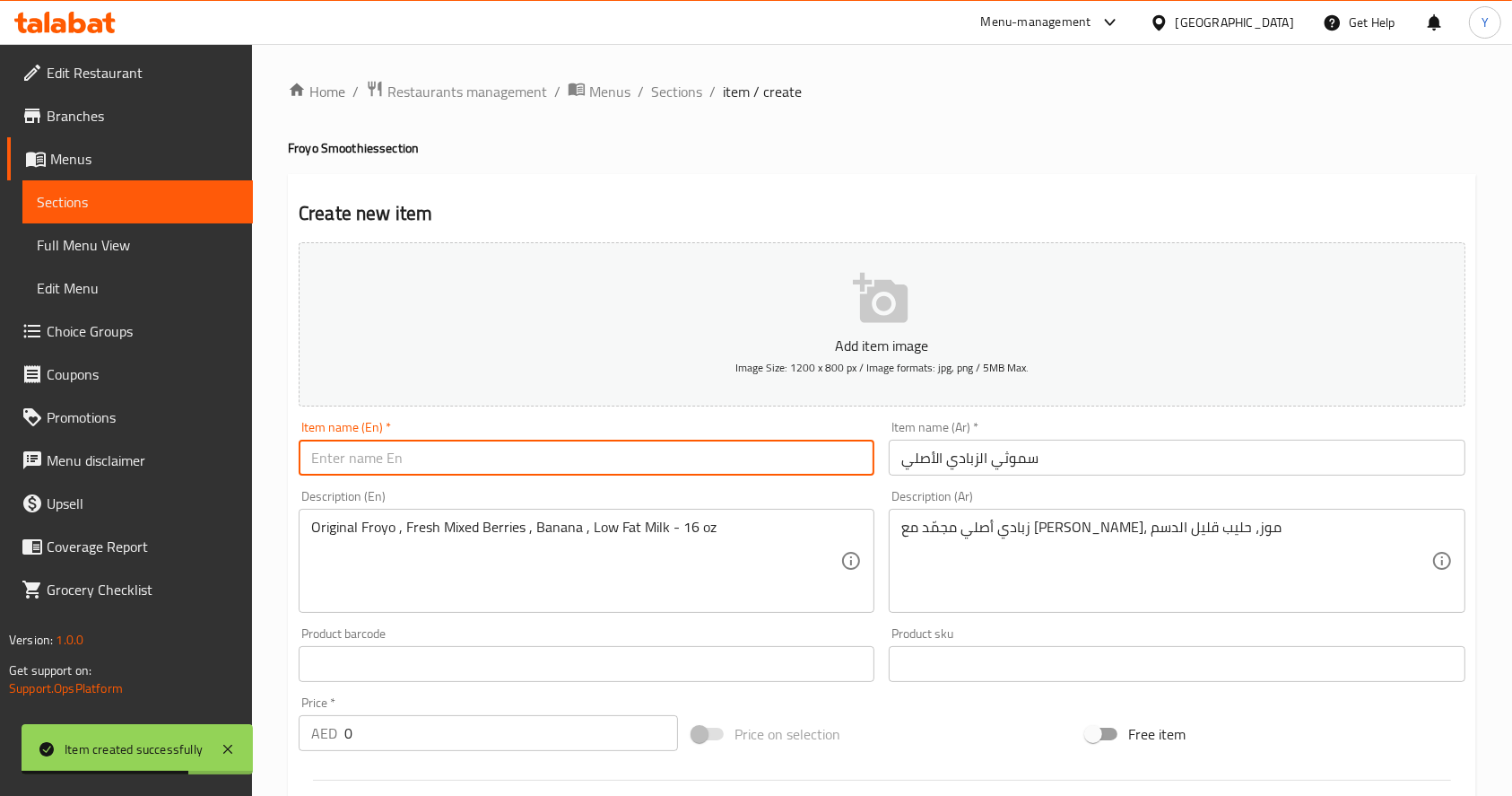
click at [474, 452] on input "text" at bounding box center [587, 457] width 576 height 36
paste input "Origiinal Froyo Smoothie Original Froyo with Stevia , Banana , Low Fat Milk 16 …"
drag, startPoint x: 463, startPoint y: 460, endPoint x: 937, endPoint y: 437, distance: 474.6
click at [937, 437] on div "Add item image Image Size: 1200 x 800 px / Image formats: jpg, png / 5MB Max. I…" at bounding box center [882, 621] width 1181 height 773
type input "Origiinal [PERSON_NAME]"
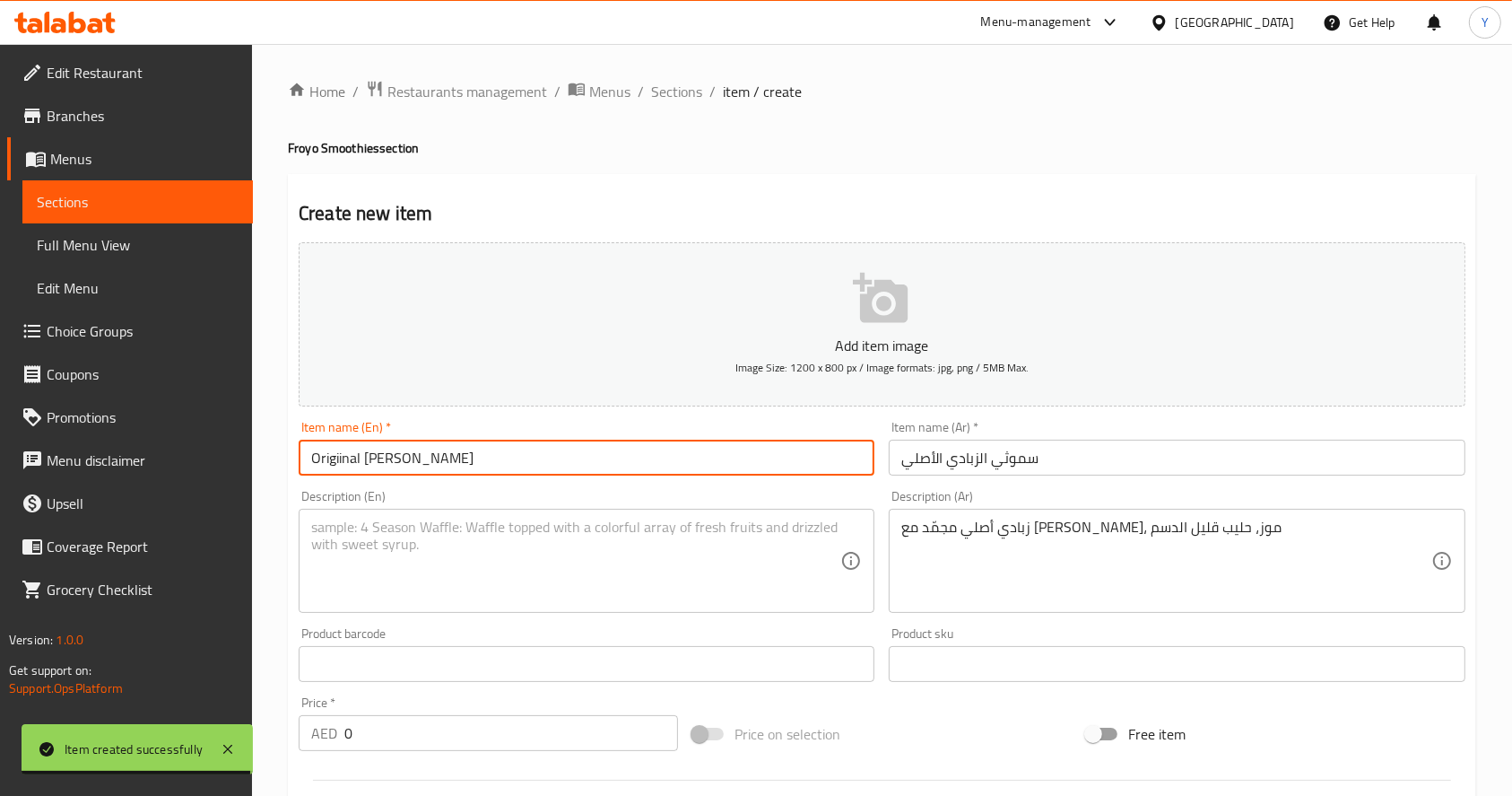
click at [627, 527] on textarea at bounding box center [576, 561] width 529 height 85
paste textarea "Original Froyo with Stevia , Banana , Low Fat Milk 16 oz"
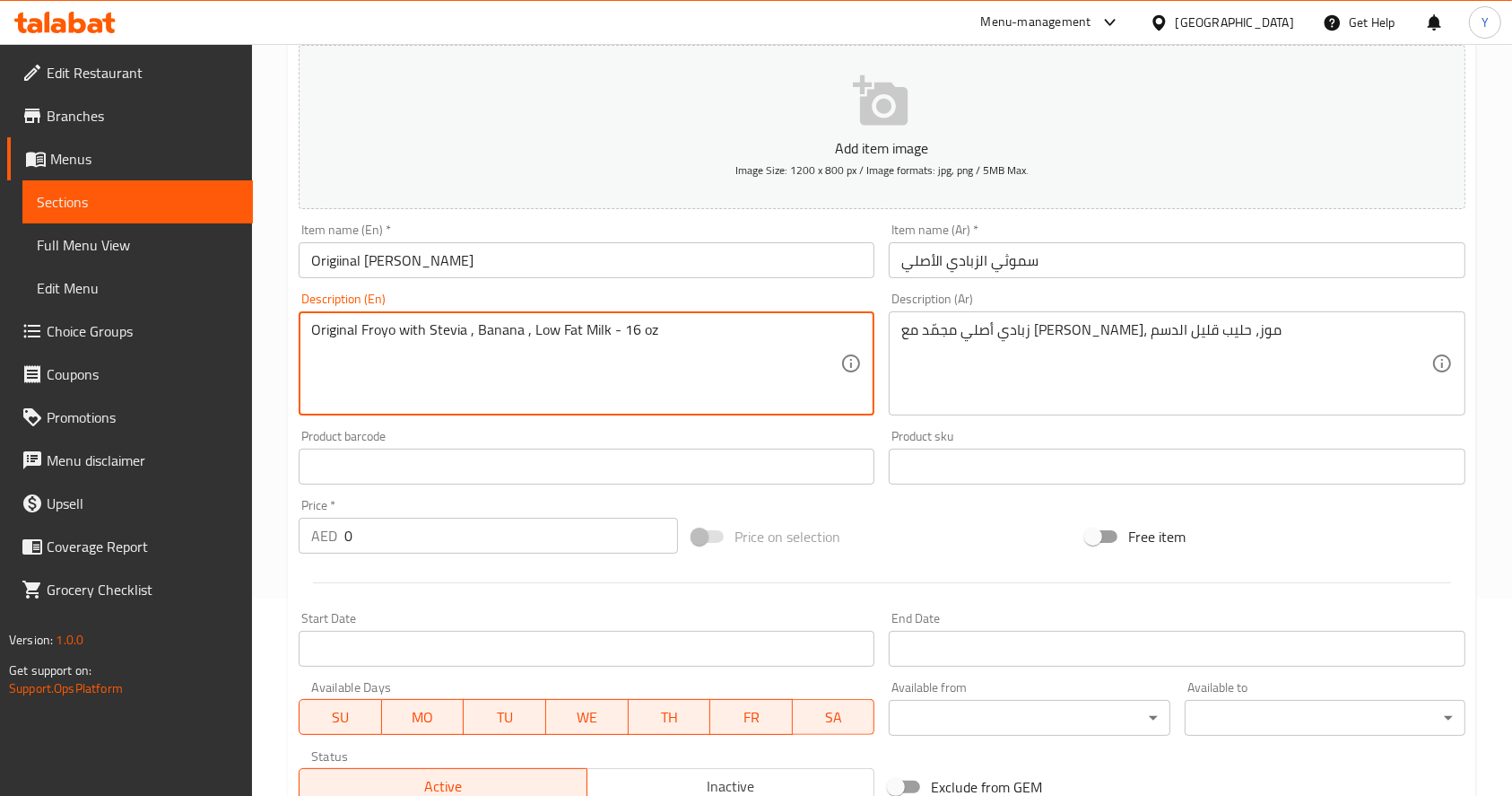
scroll to position [203, 0]
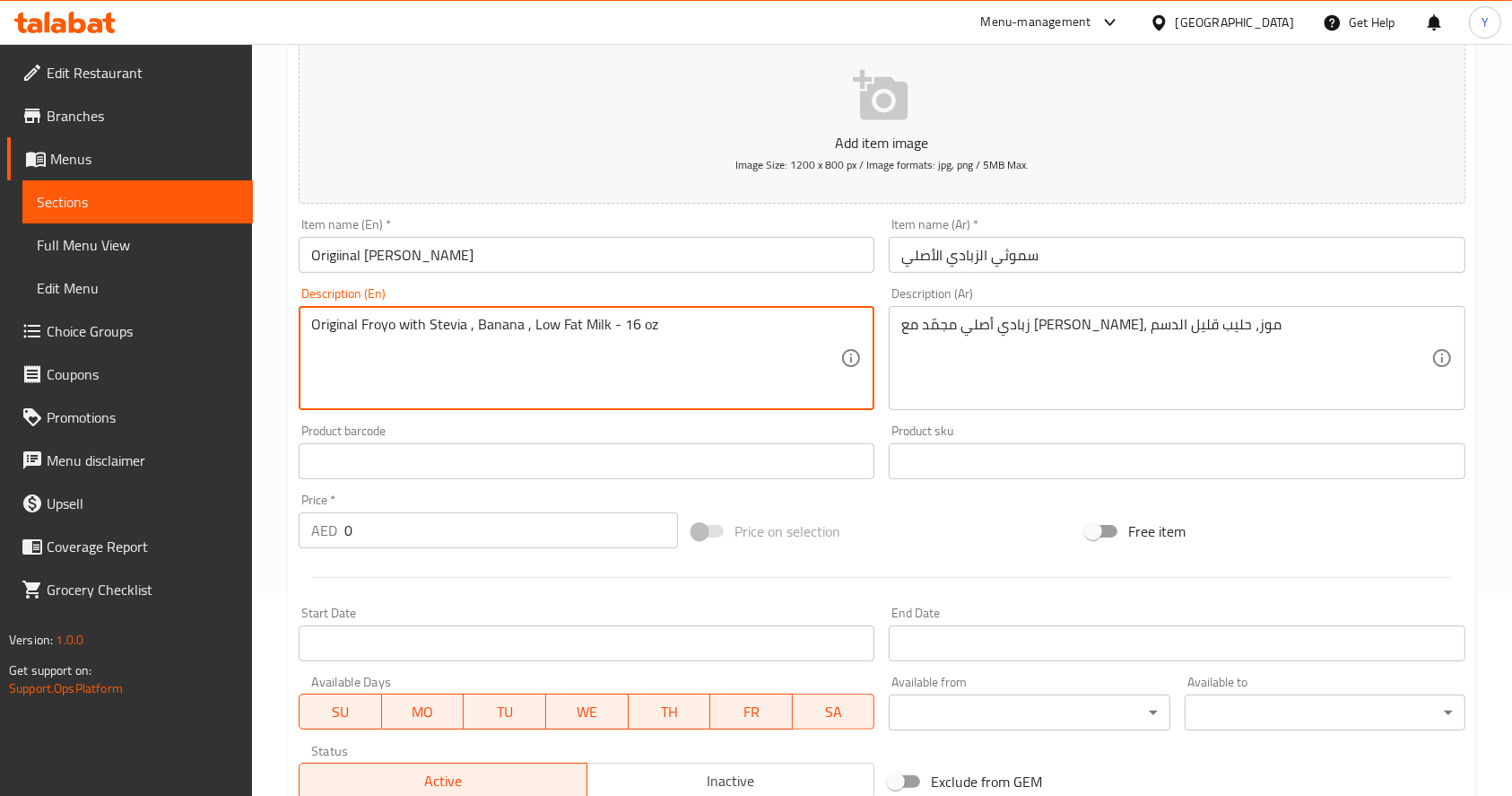
type textarea "Original Froyo with Stevia , Banana , Low Fat Milk - 16 oz"
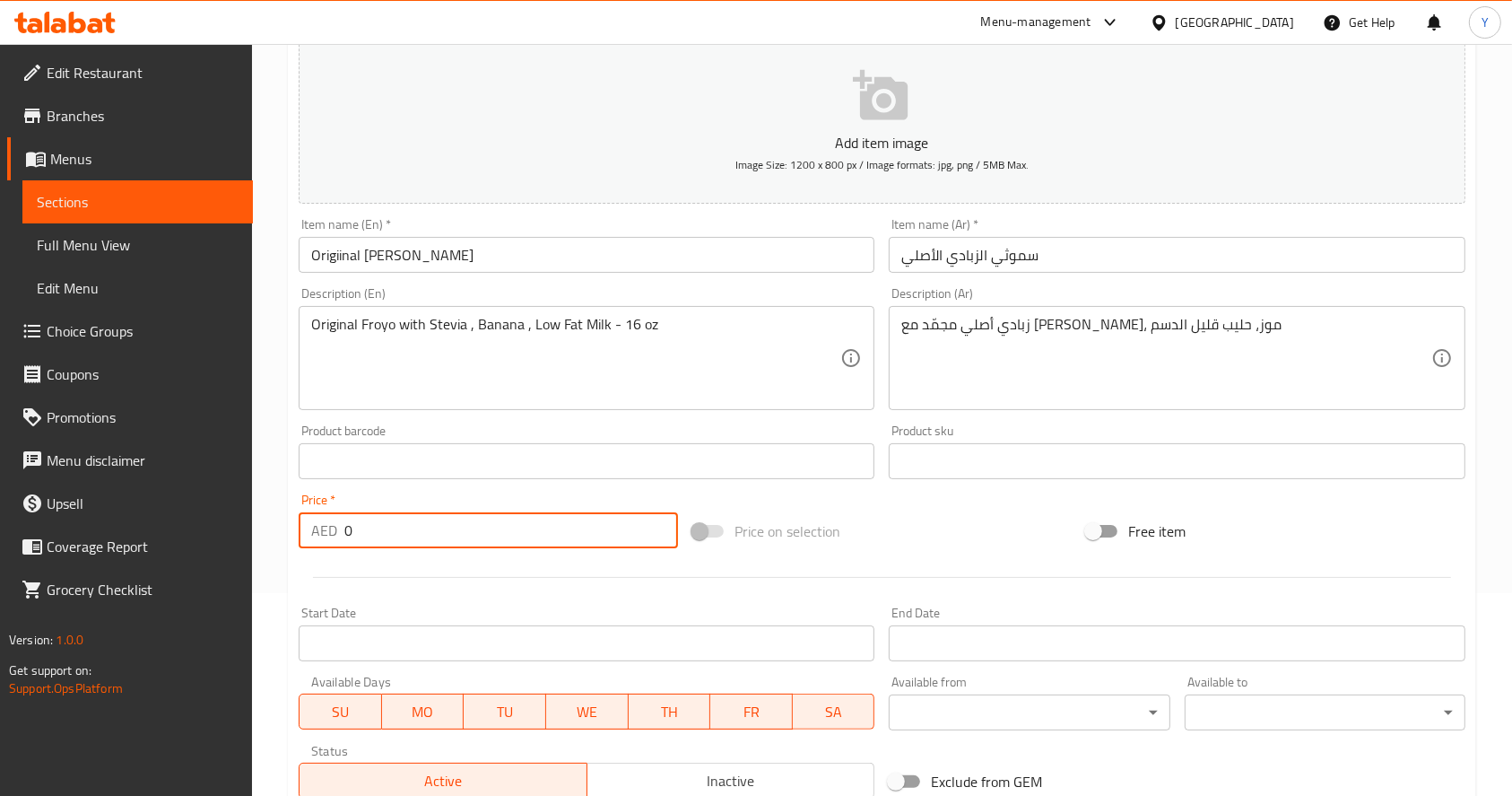
click at [430, 531] on input "0" at bounding box center [511, 529] width 334 height 36
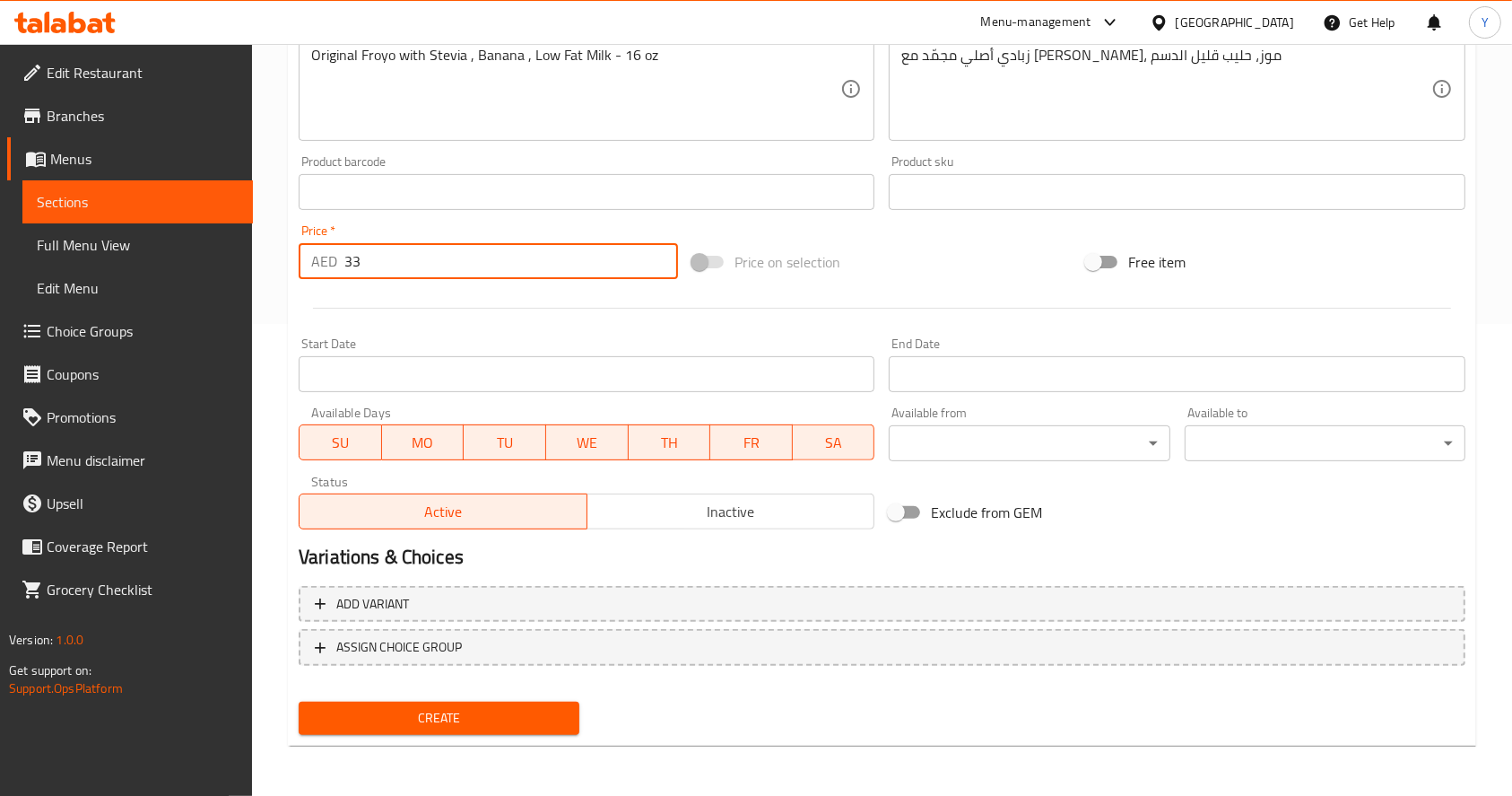
type input "33"
click at [390, 723] on span "Create" at bounding box center [439, 718] width 252 height 22
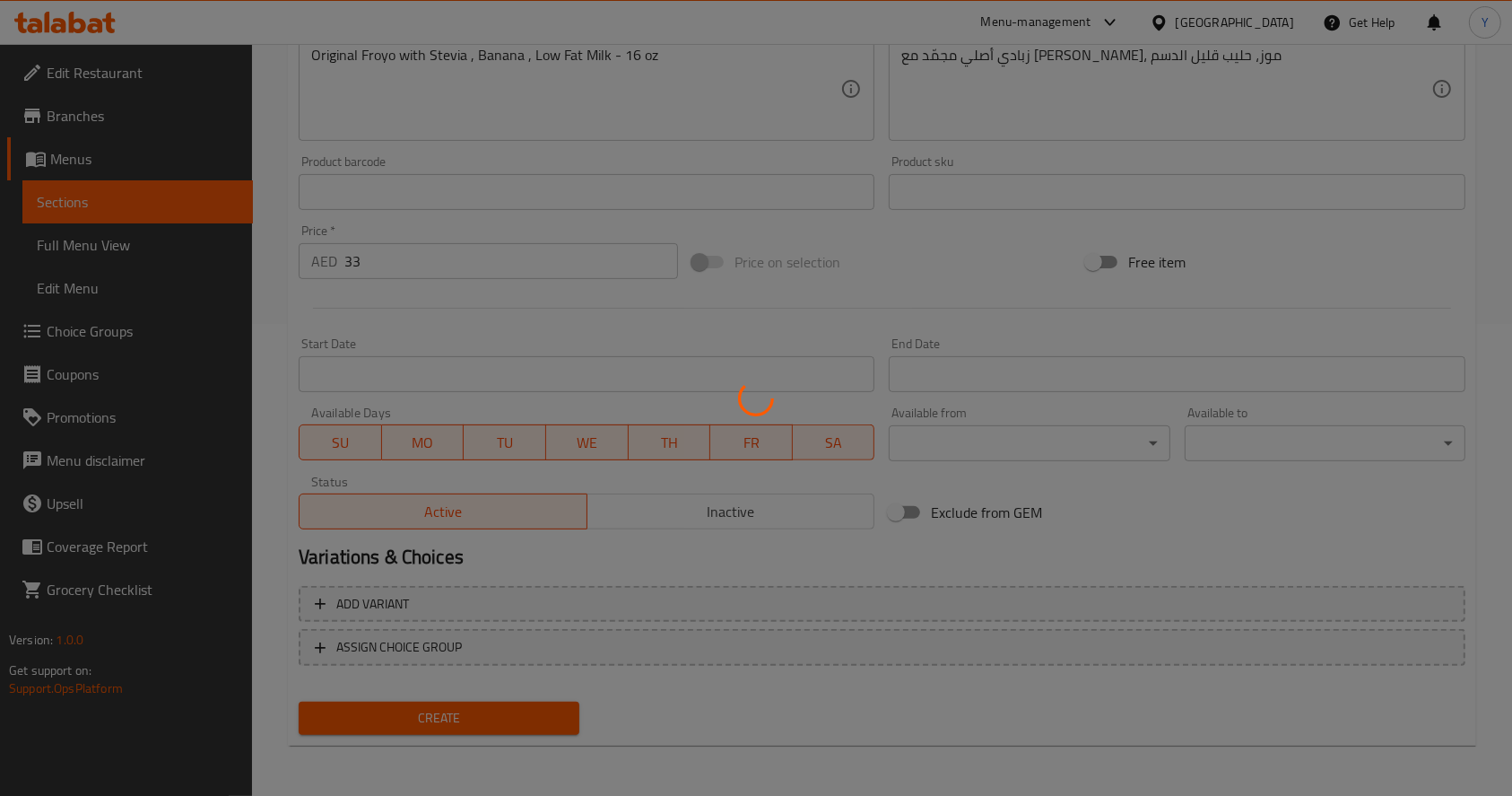
scroll to position [0, 0]
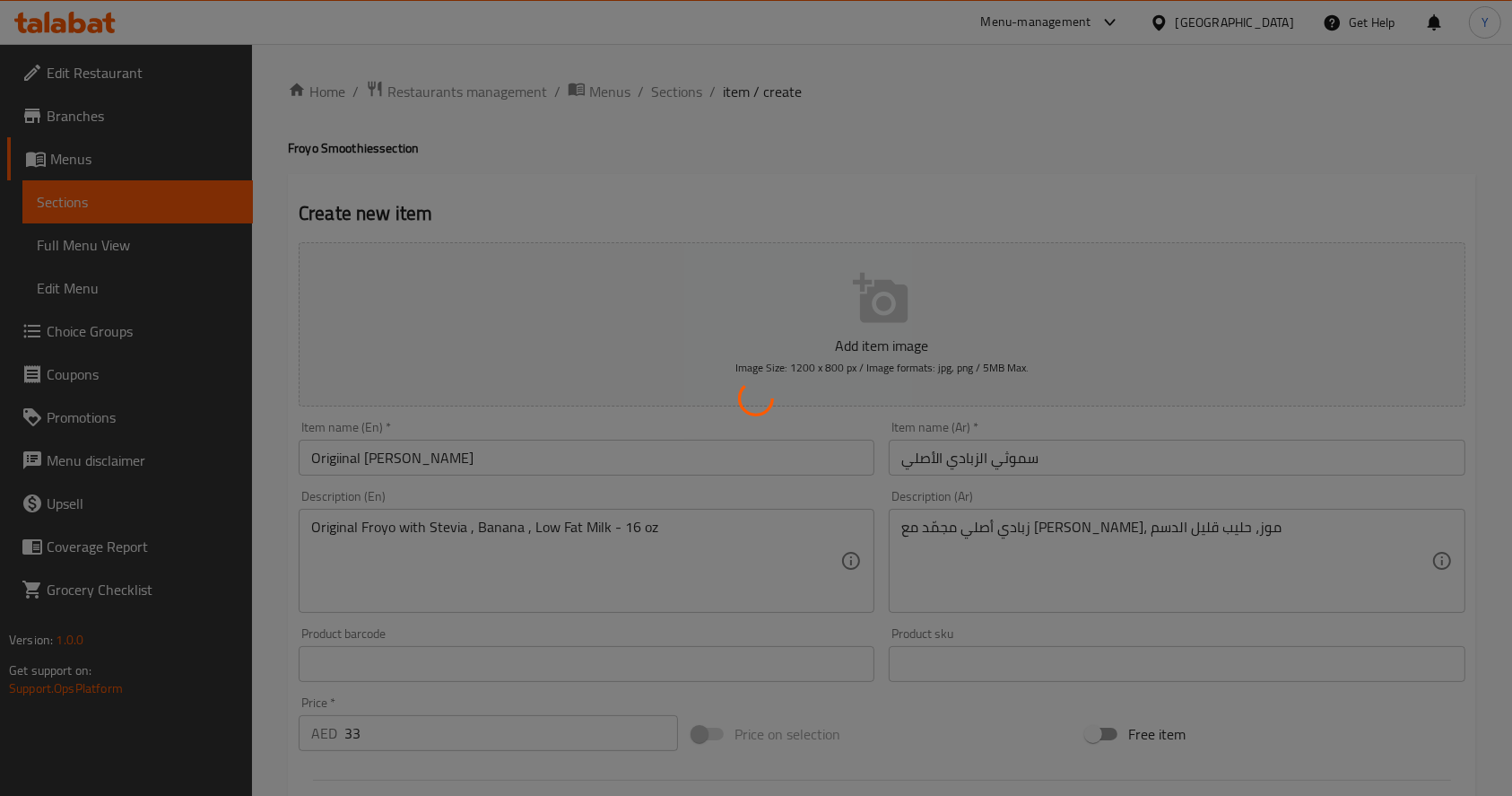
type input "0"
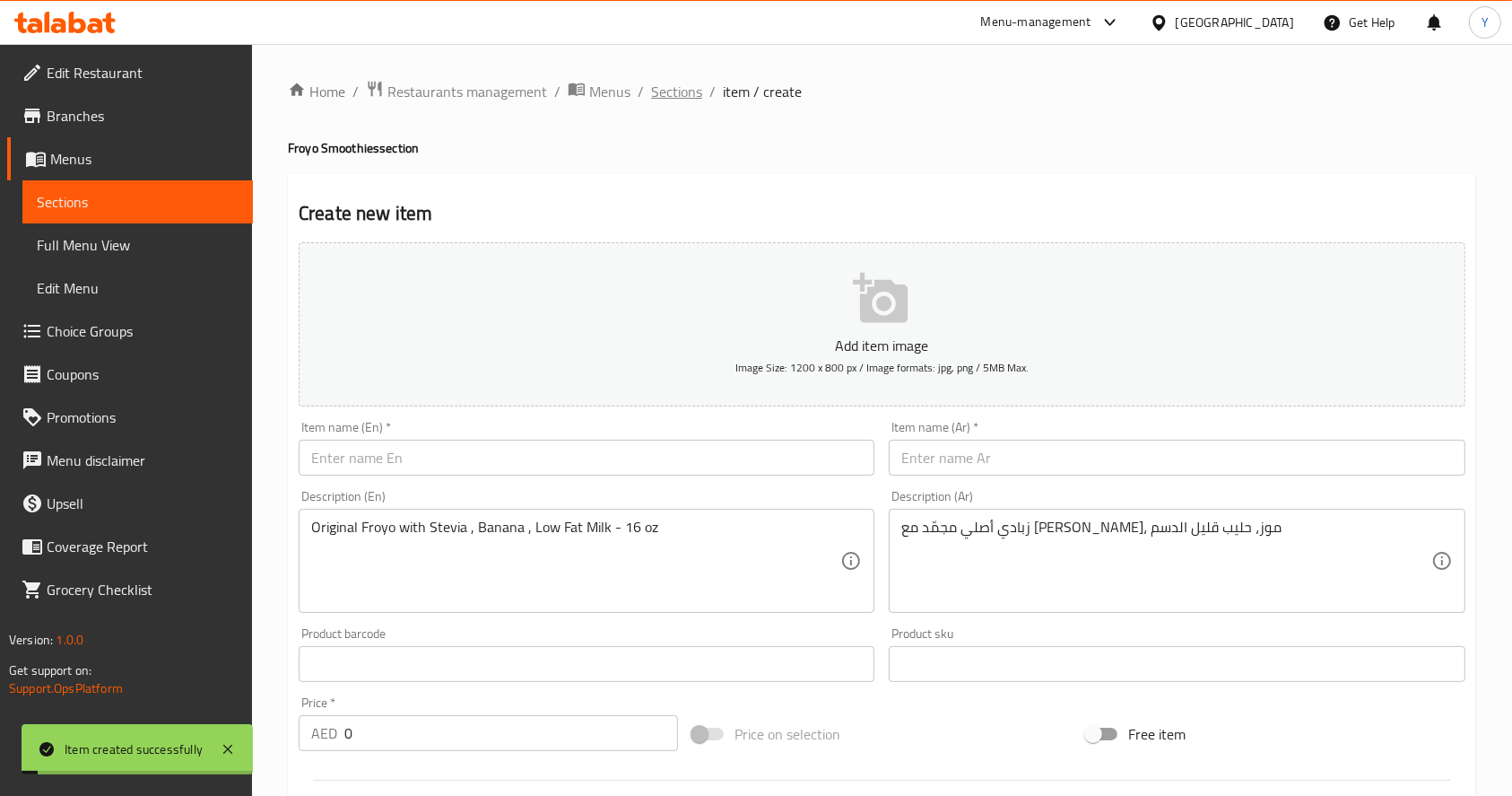
click at [667, 93] on span "Sections" at bounding box center [676, 91] width 51 height 21
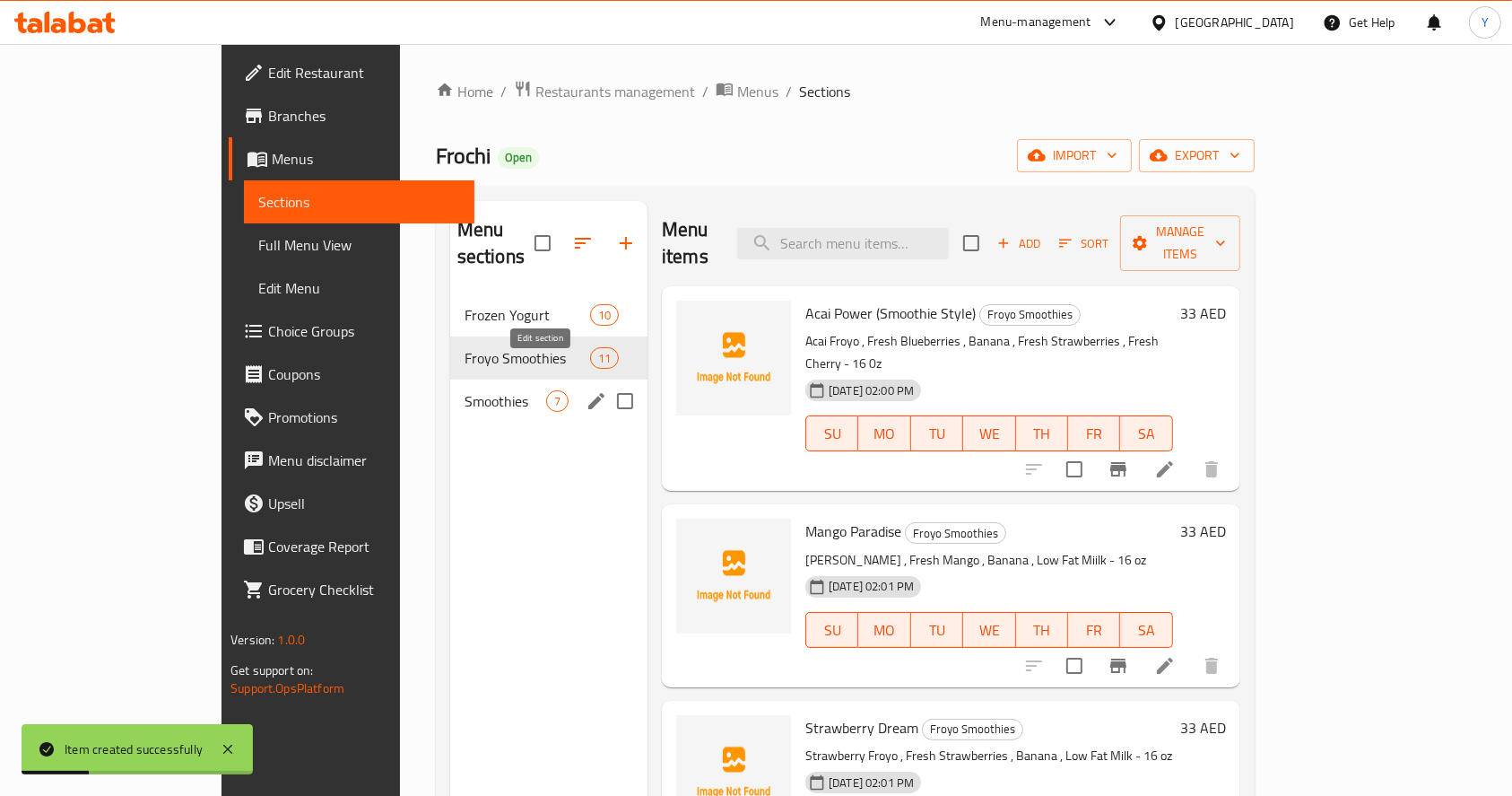
click at [583, 388] on button "edit" at bounding box center [596, 401] width 27 height 27
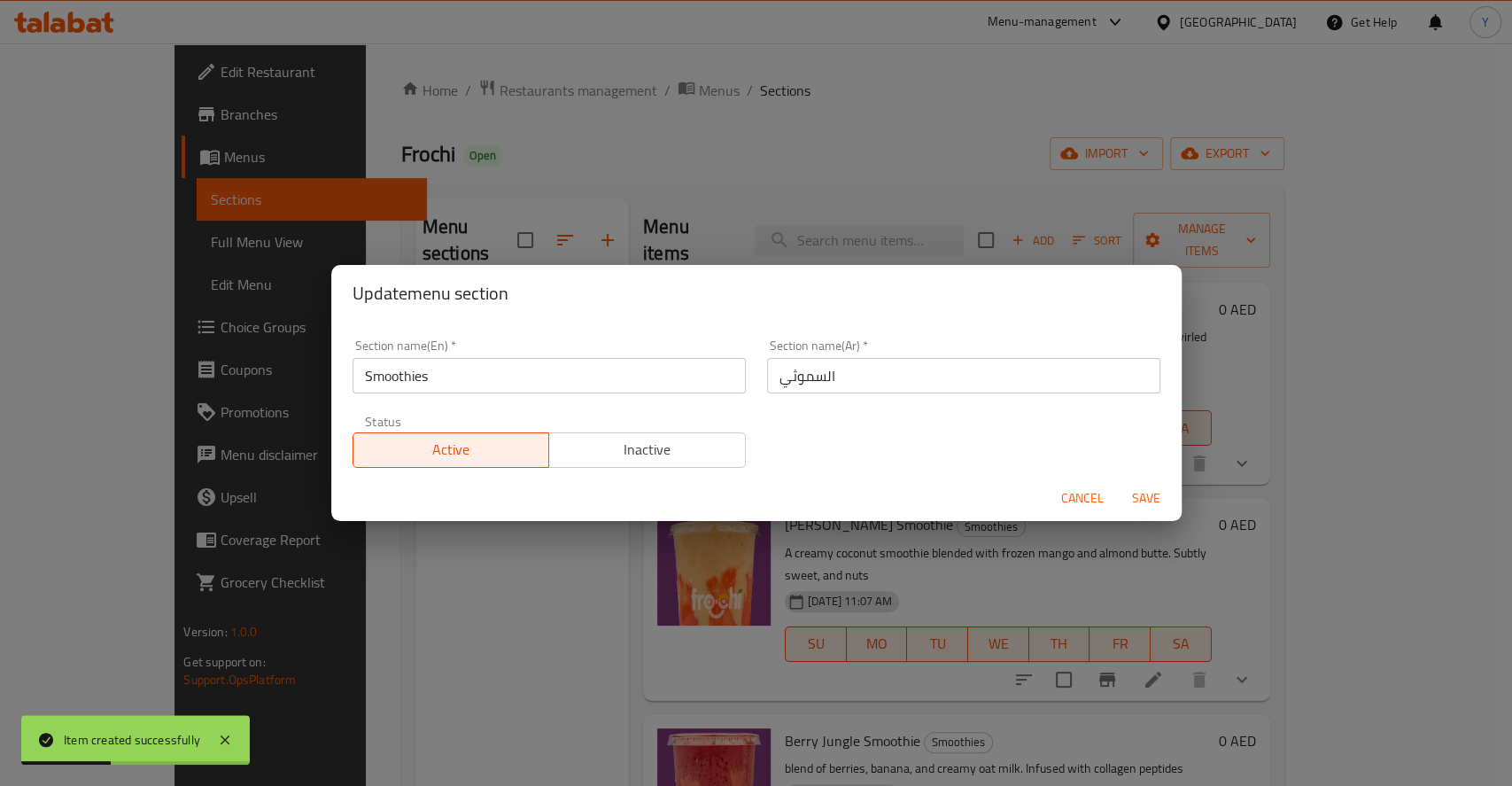
click at [640, 455] on span "Inactive" at bounding box center [648, 450] width 183 height 26
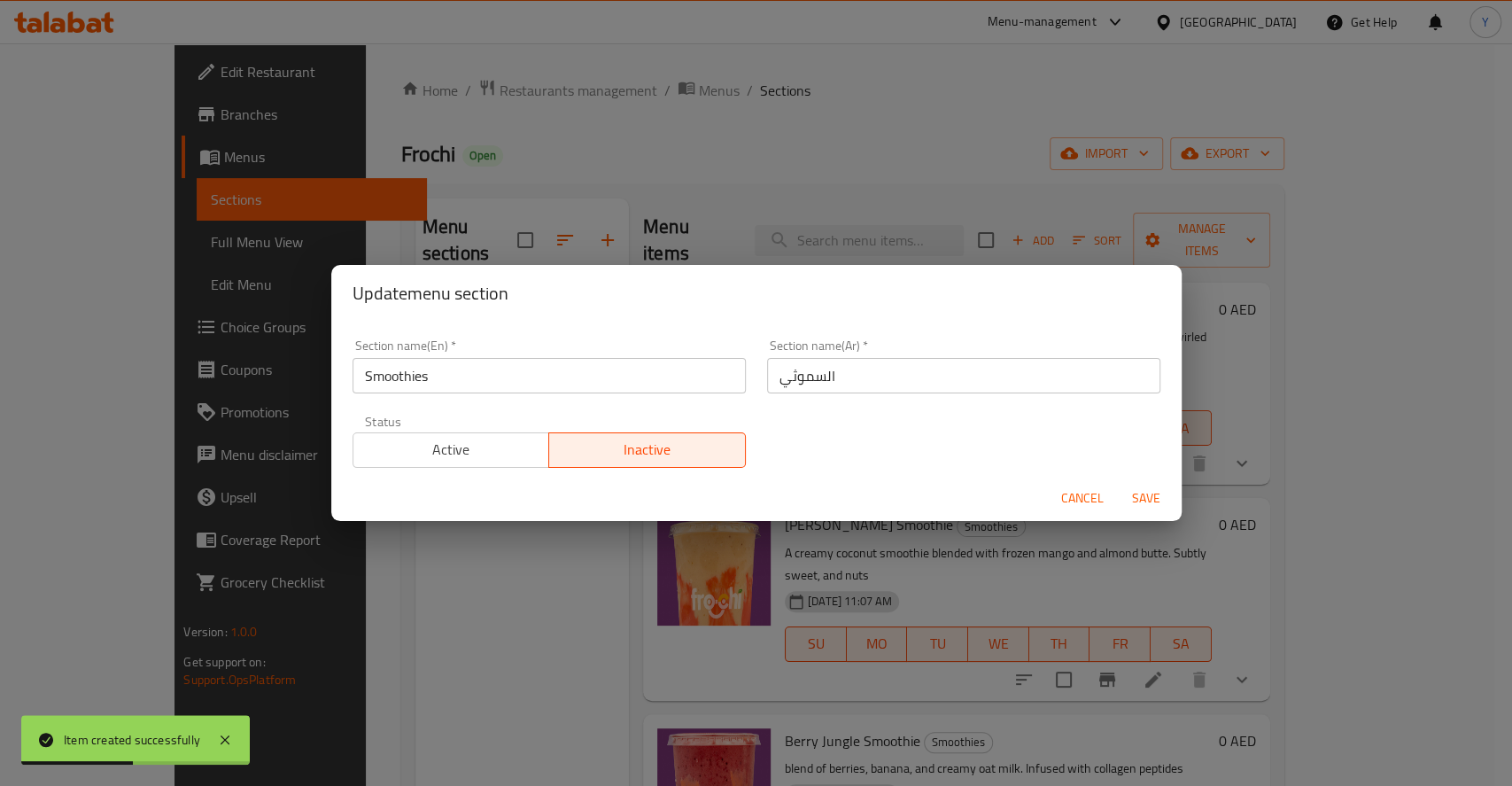
click at [1148, 493] on span "Save" at bounding box center [1146, 498] width 43 height 22
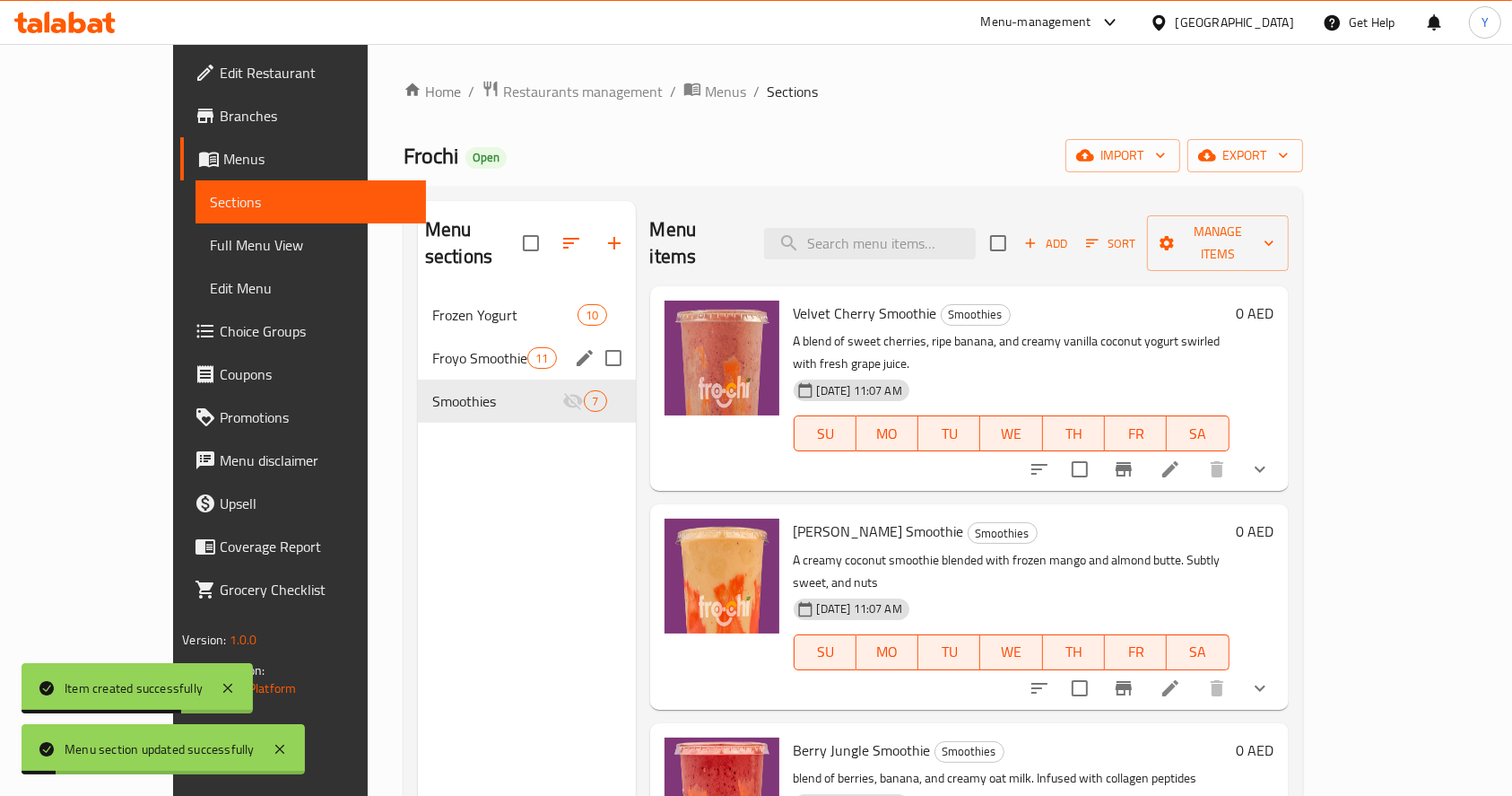
click at [429, 336] on div "Froyo Smoothies 11" at bounding box center [527, 357] width 218 height 44
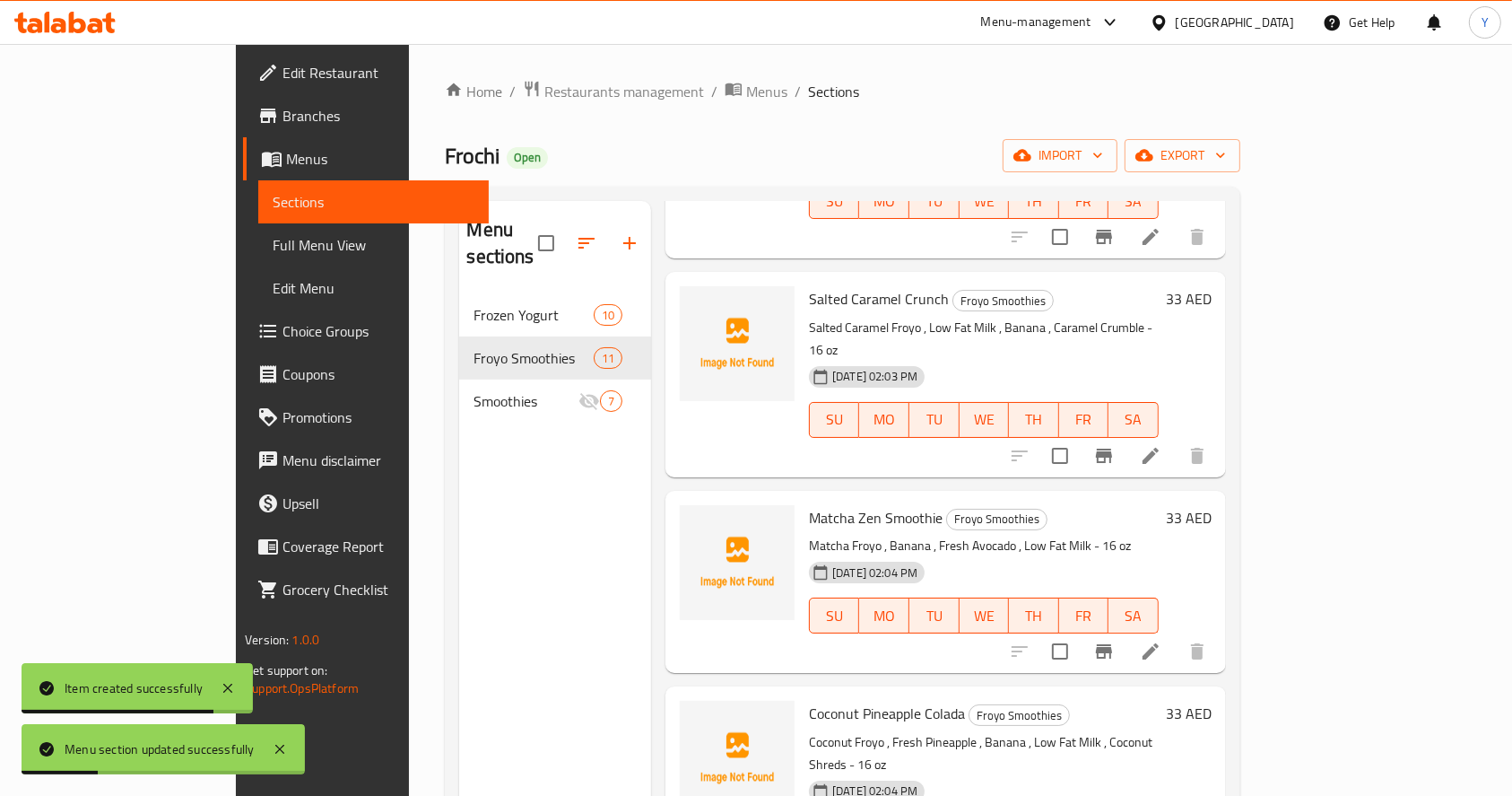
scroll to position [1405, 0]
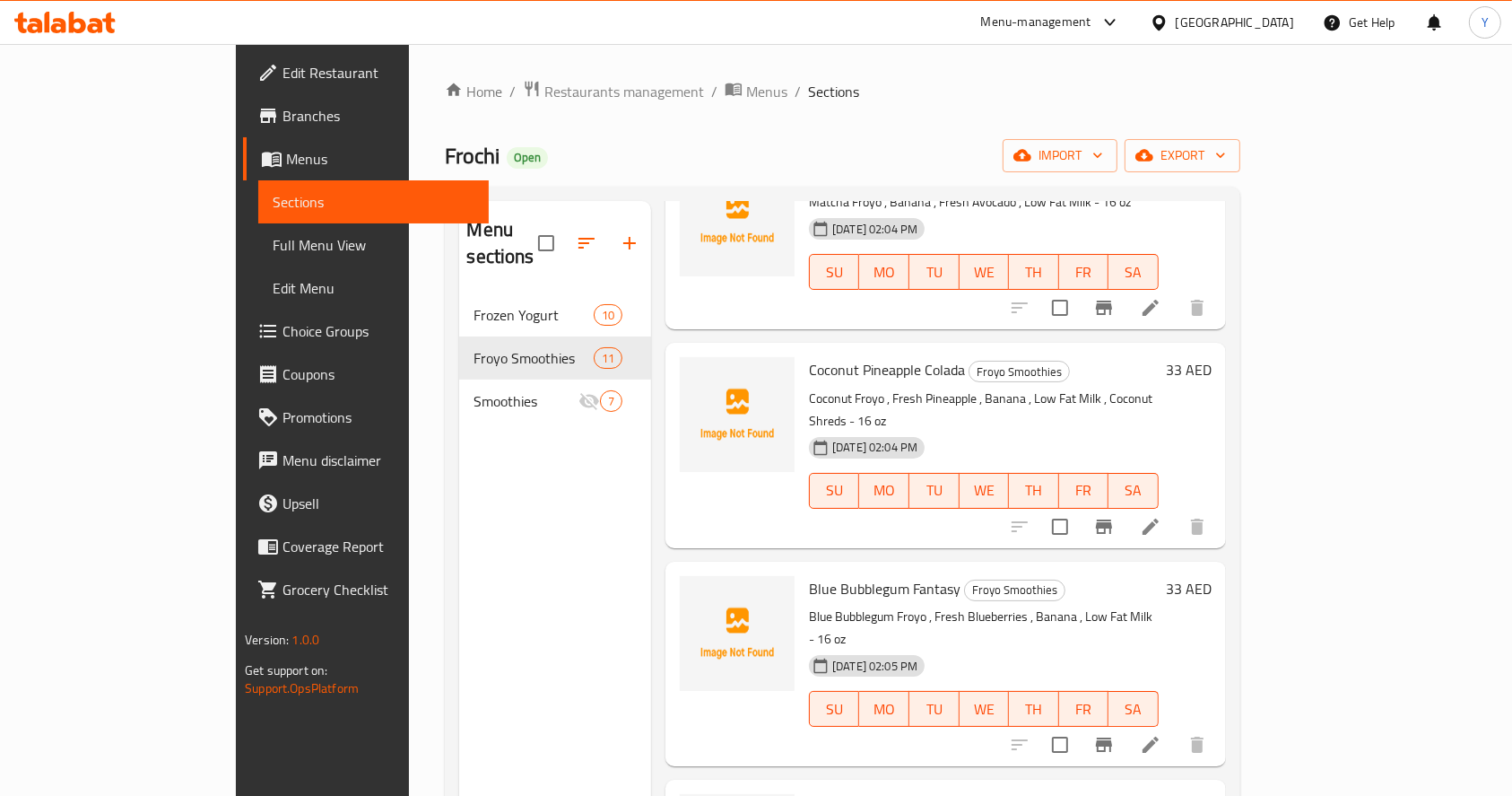
click at [1042, 25] on div "Menu-management" at bounding box center [1035, 22] width 110 height 21
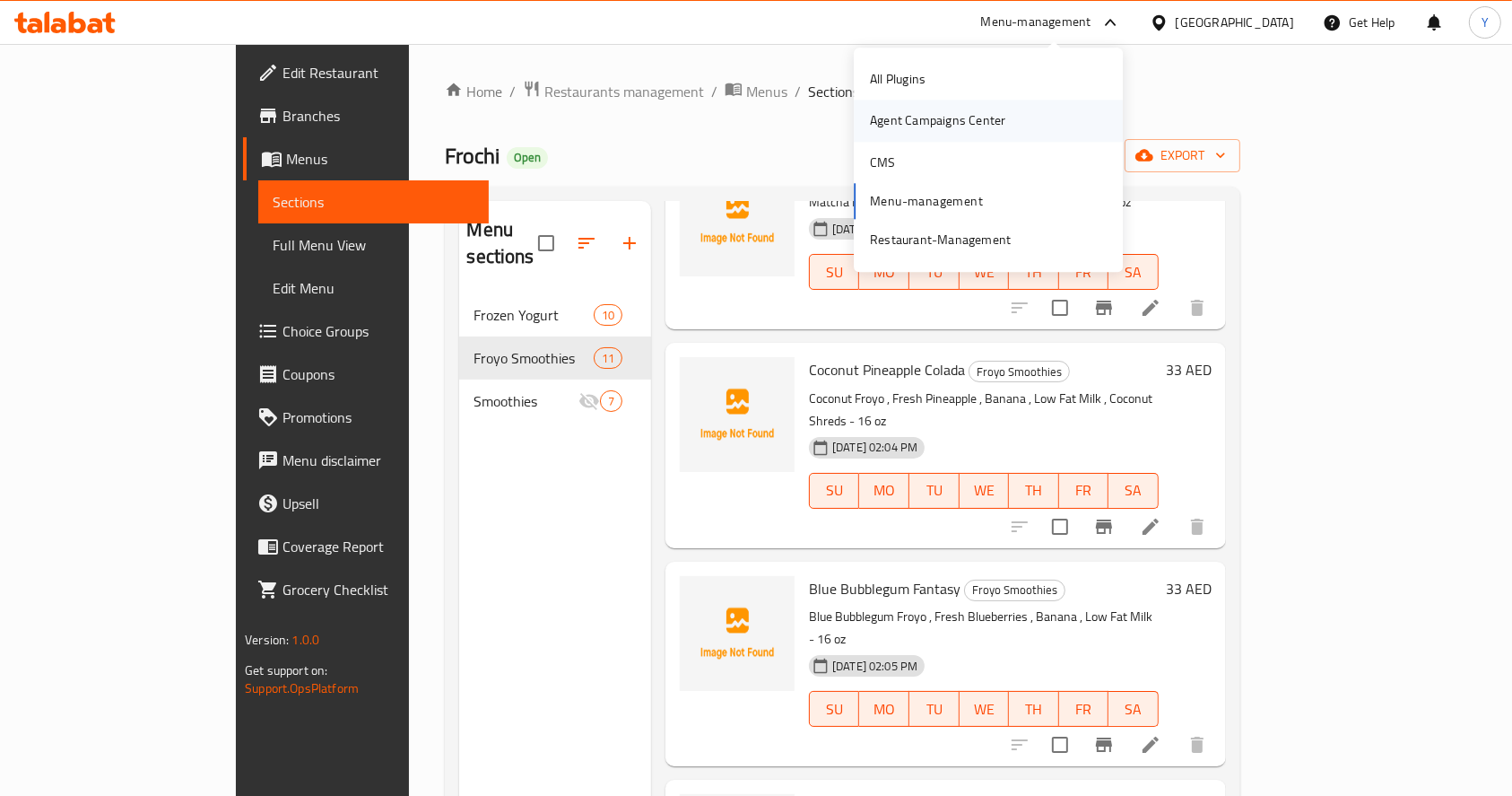
click at [970, 125] on div "Agent Campaigns Center" at bounding box center [937, 120] width 135 height 19
